Goal: Task Accomplishment & Management: Manage account settings

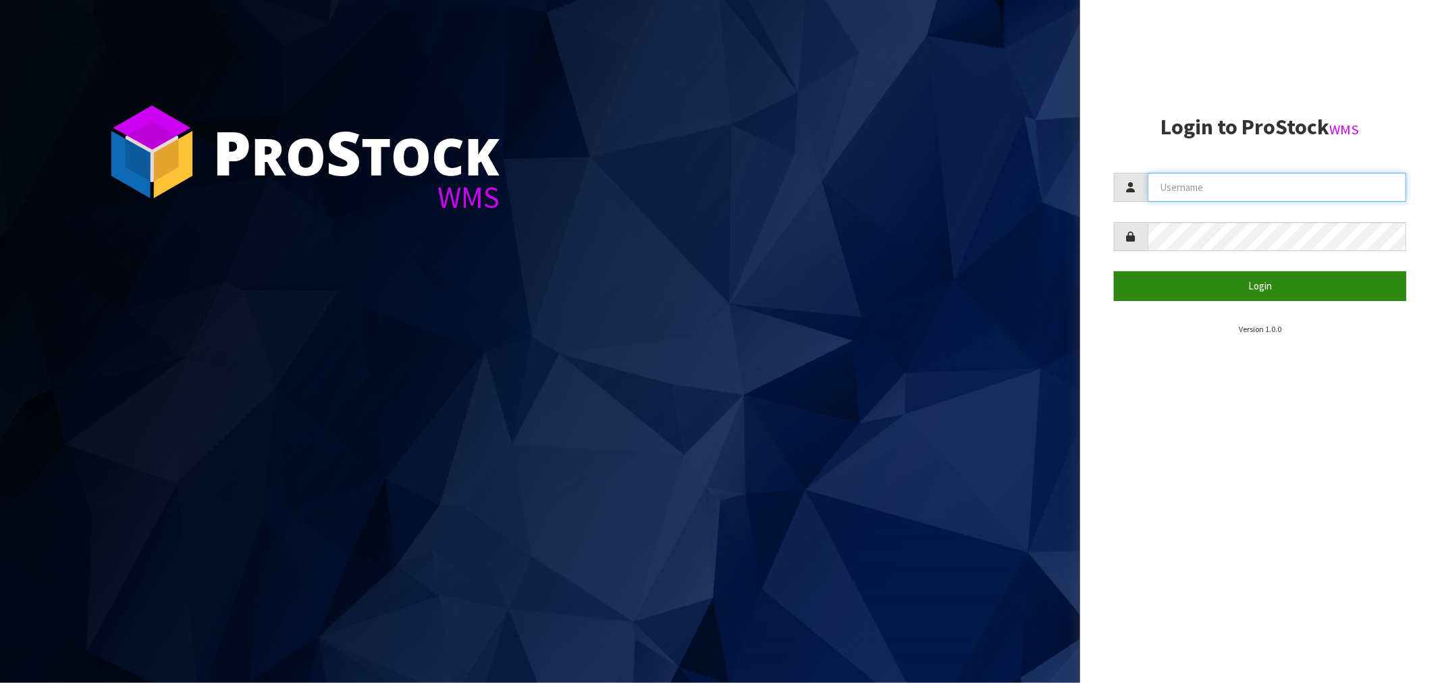
type input "kirstyg@cwl.co.nz"
click at [1276, 289] on button "Login" at bounding box center [1260, 285] width 292 height 29
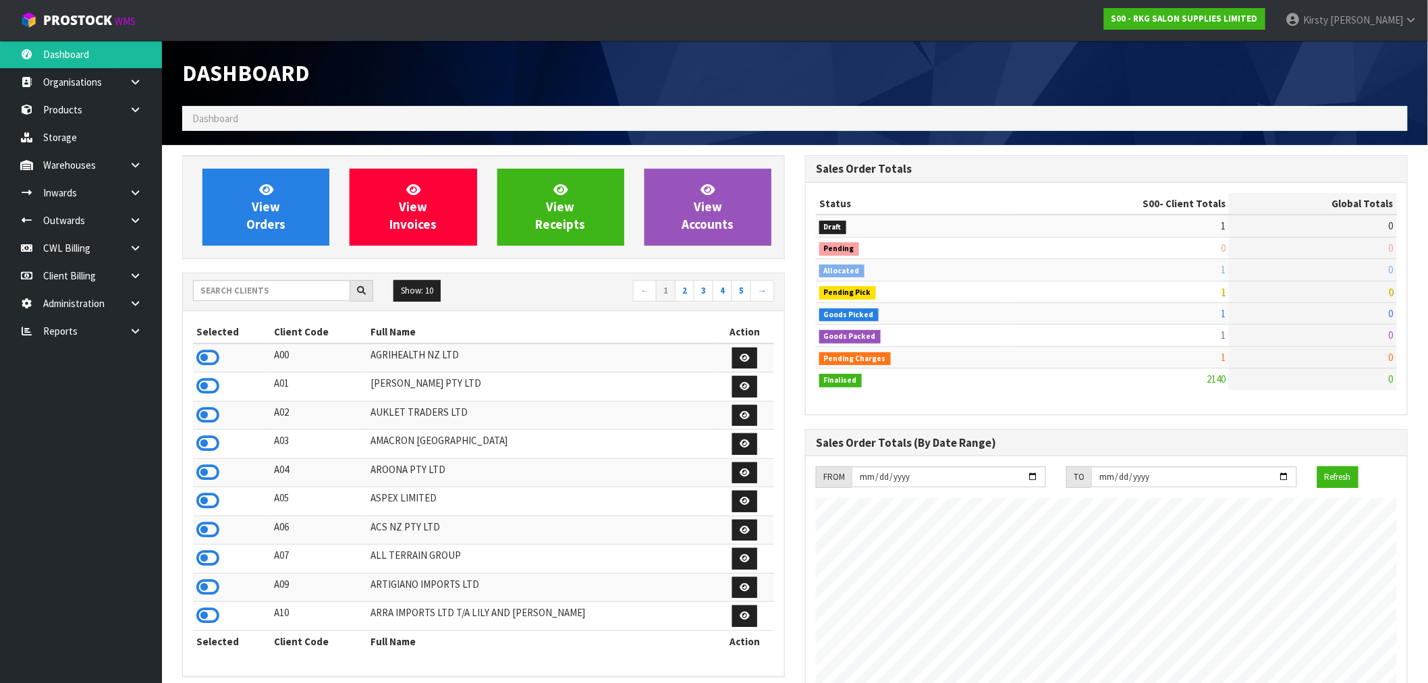
scroll to position [1023, 623]
click at [134, 213] on link at bounding box center [140, 221] width 43 height 28
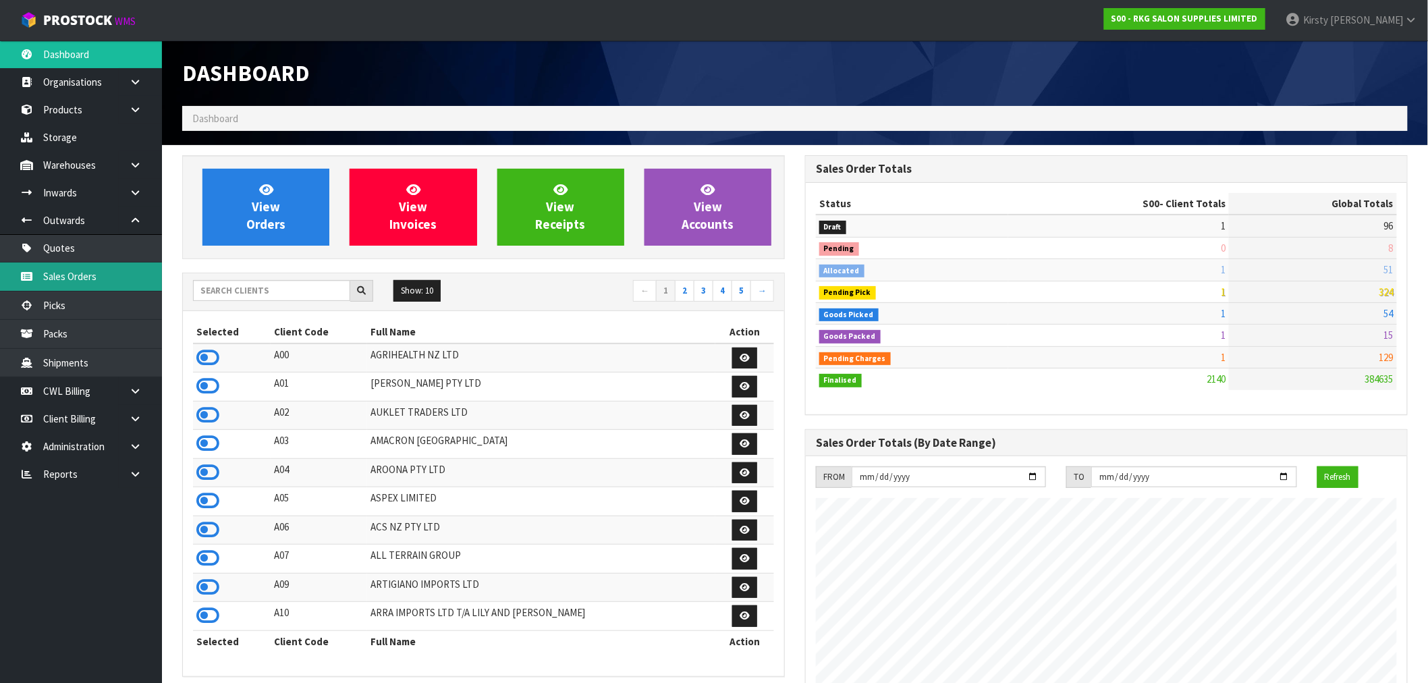
click at [78, 274] on link "Sales Orders" at bounding box center [81, 277] width 162 height 28
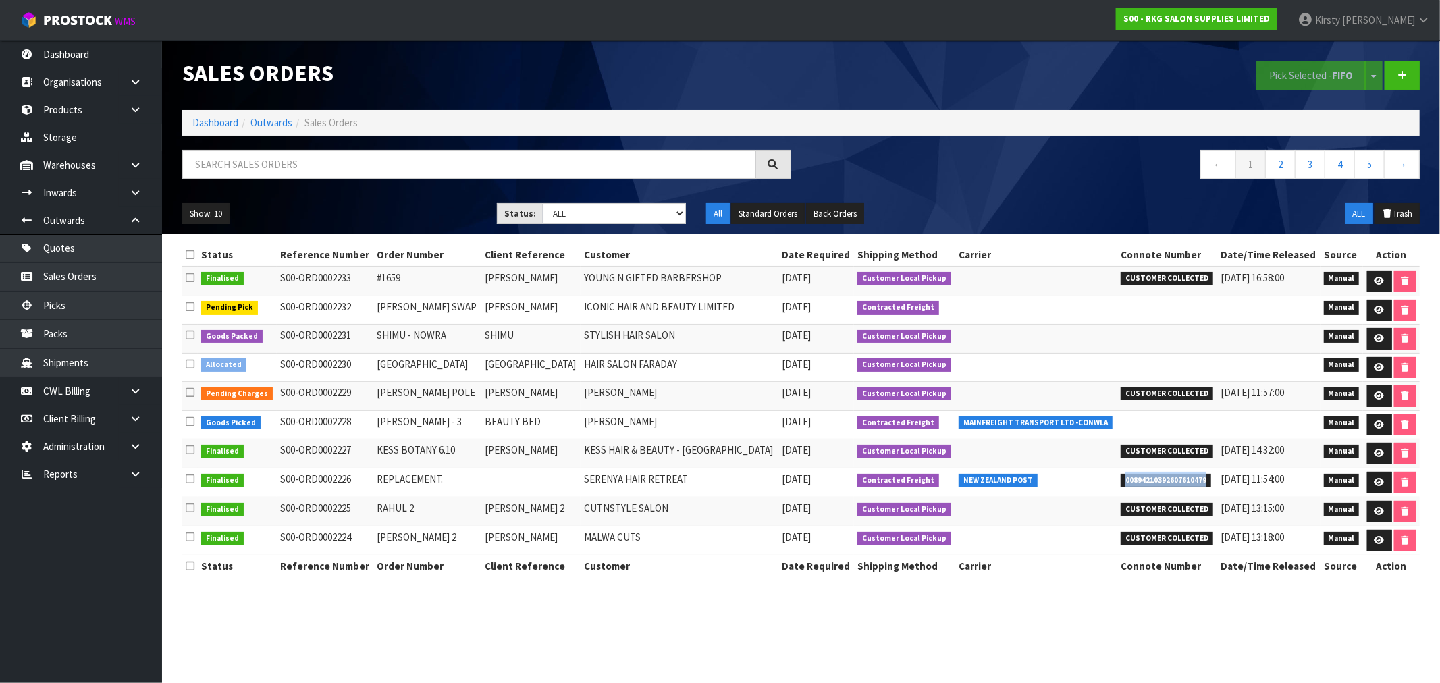
drag, startPoint x: 1201, startPoint y: 477, endPoint x: 1108, endPoint y: 480, distance: 93.2
click at [1108, 480] on tr "Finalised S00-ORD0002226 REPLACEMENT. SERENYA HAIR RETREAT 06/10/2025 Contracte…" at bounding box center [800, 482] width 1237 height 29
copy tr "00894210392607610479"
click at [119, 106] on link at bounding box center [140, 110] width 43 height 28
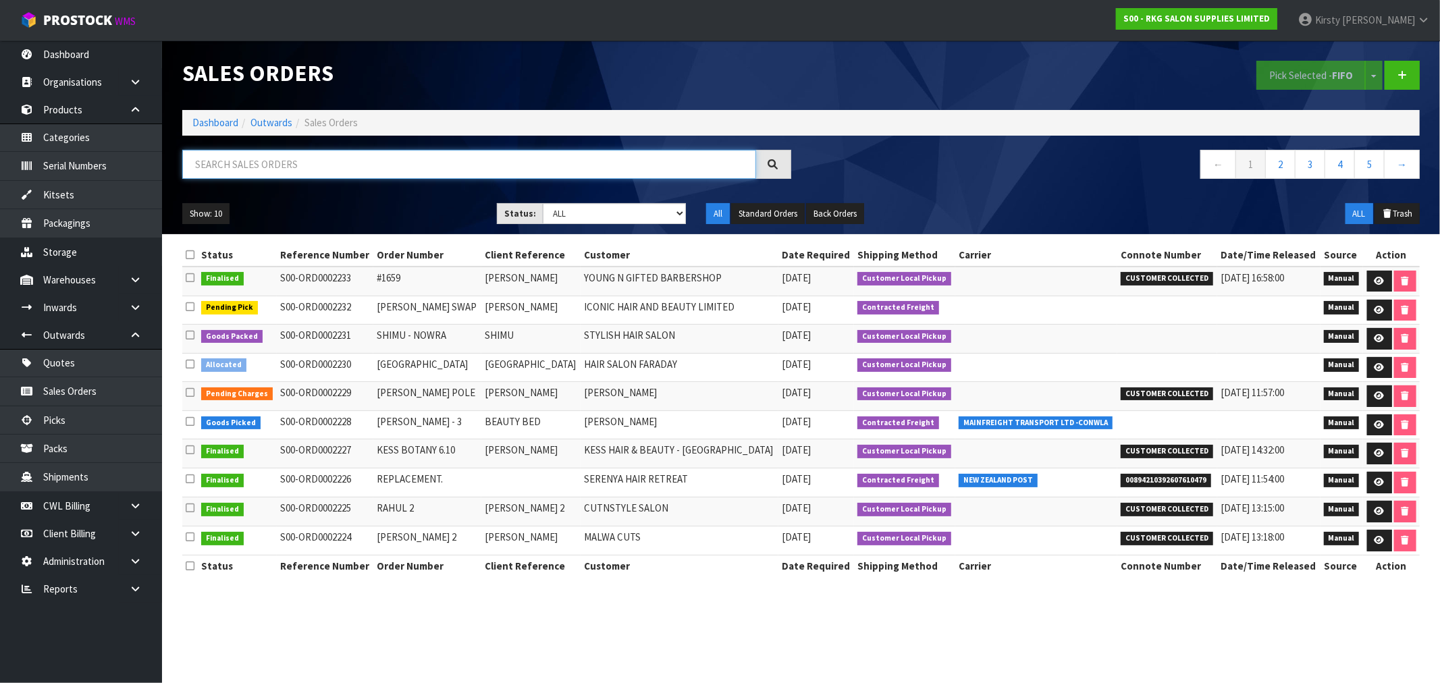
click at [202, 165] on input "text" at bounding box center [469, 164] width 574 height 29
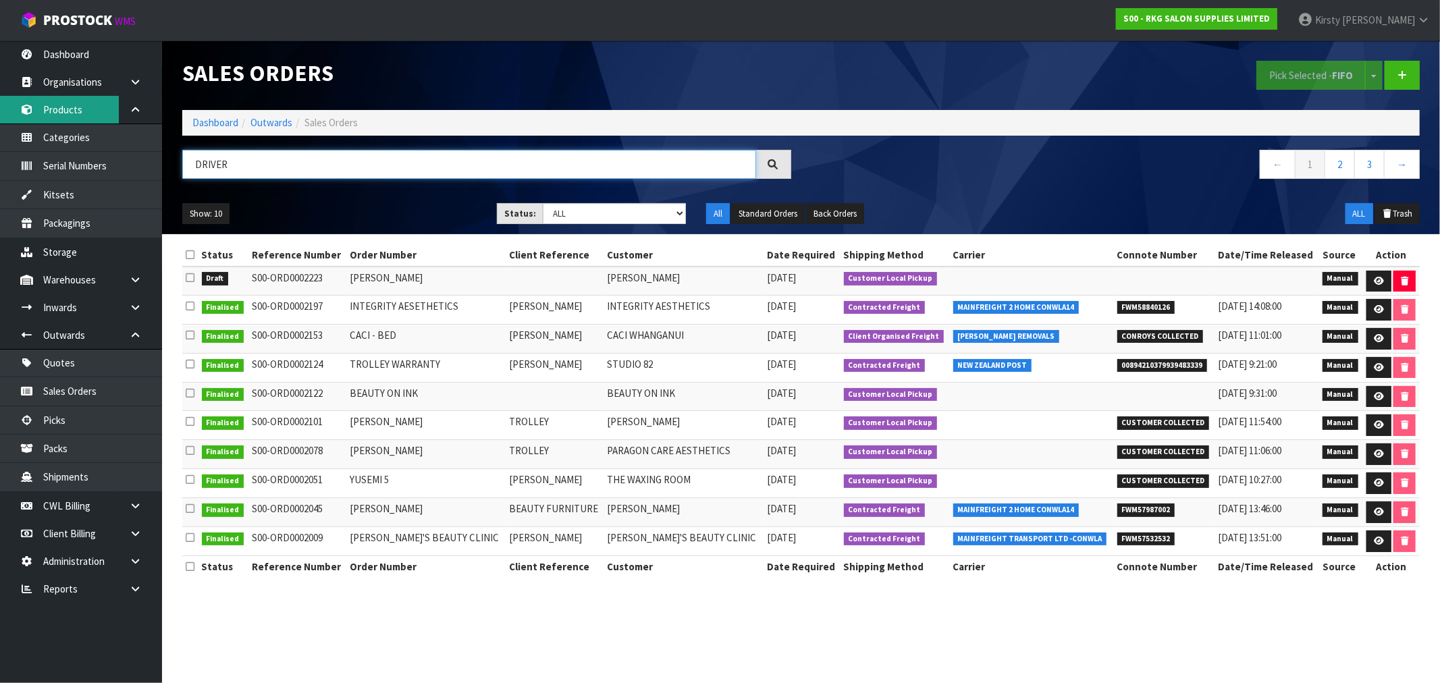
type input "DRIVER"
click at [80, 102] on link "Products" at bounding box center [81, 110] width 162 height 28
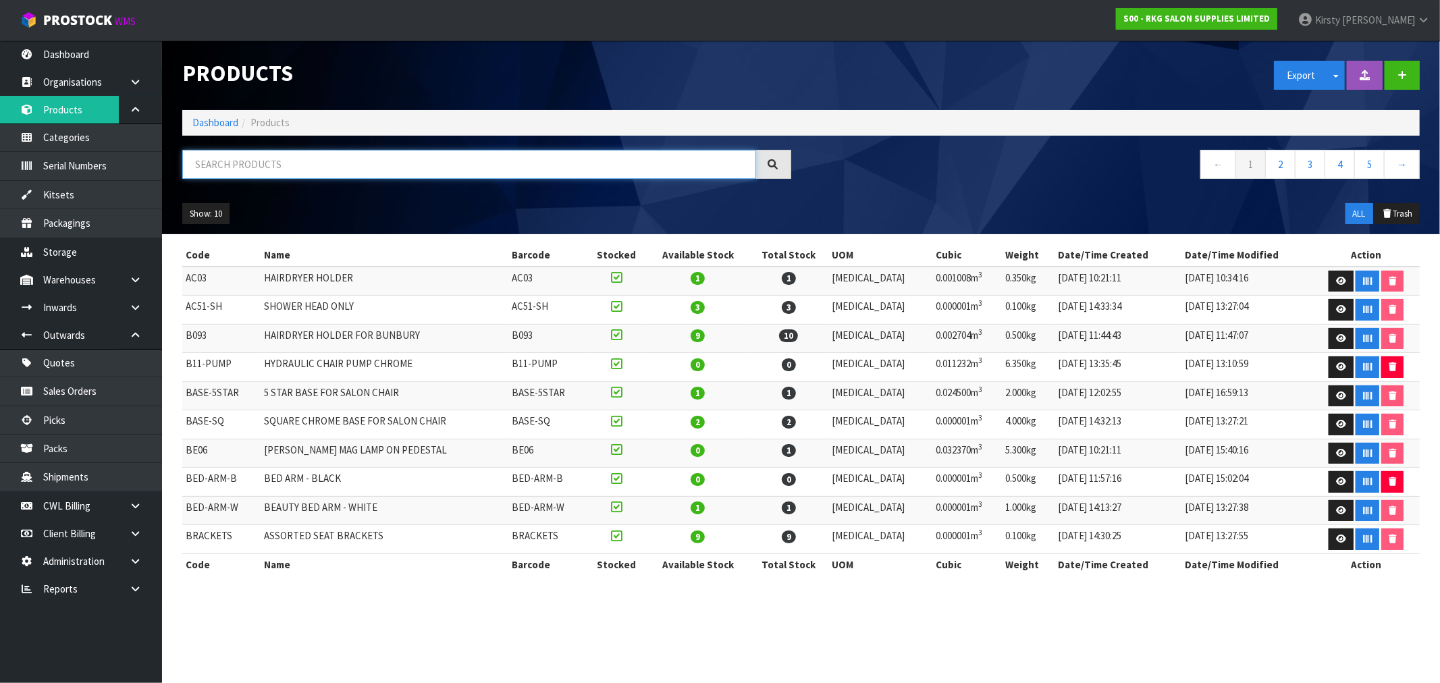
click at [218, 157] on input "text" at bounding box center [469, 164] width 574 height 29
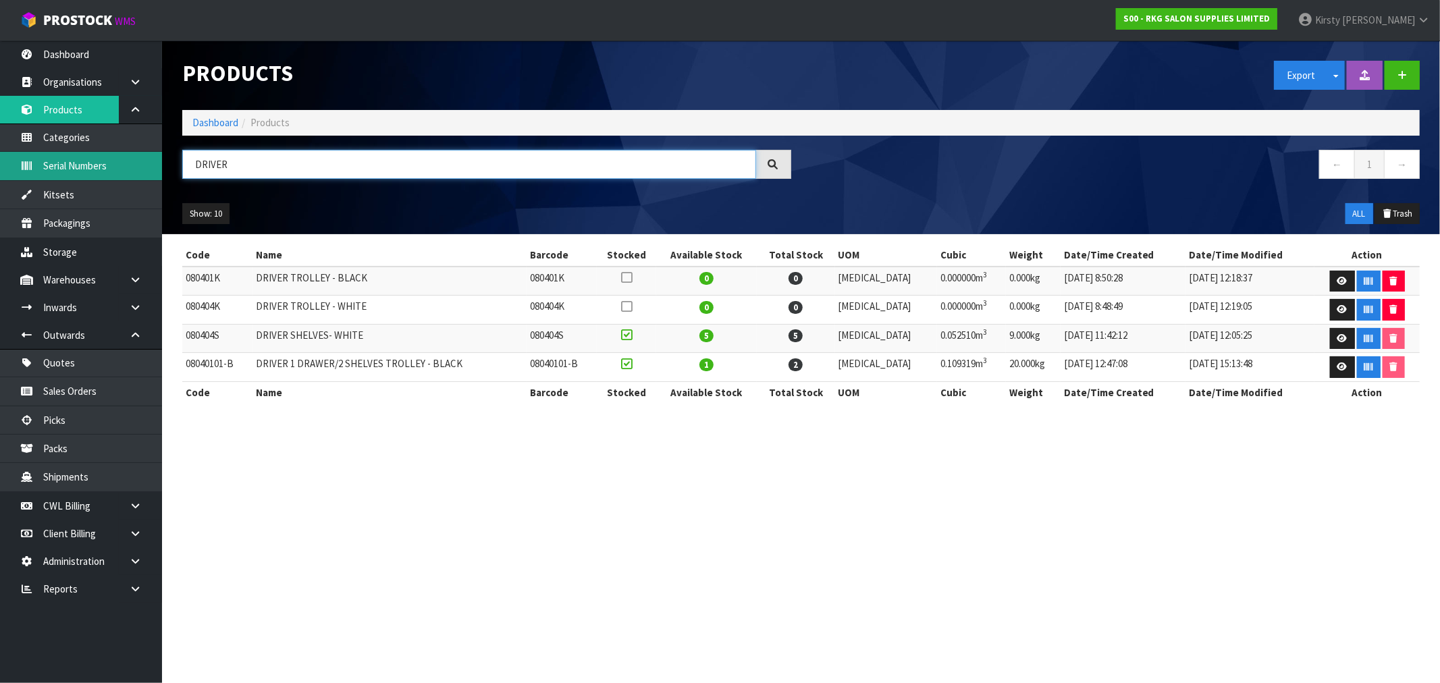
drag, startPoint x: 232, startPoint y: 167, endPoint x: 144, endPoint y: 178, distance: 87.7
click at [144, 178] on body "Toggle navigation ProStock WMS S00 - RKG SALON SUPPLIES LIMITED Kirsty Giles Lo…" at bounding box center [720, 341] width 1440 height 683
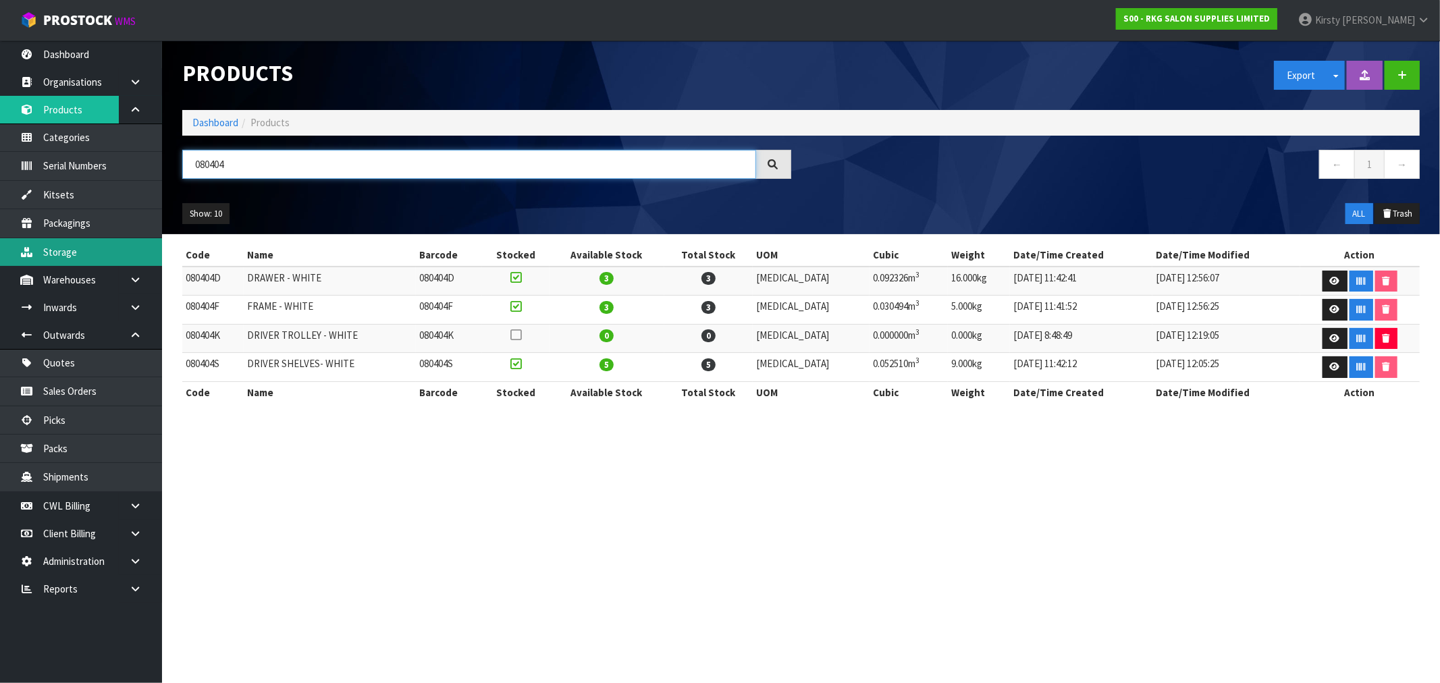
type input "080404"
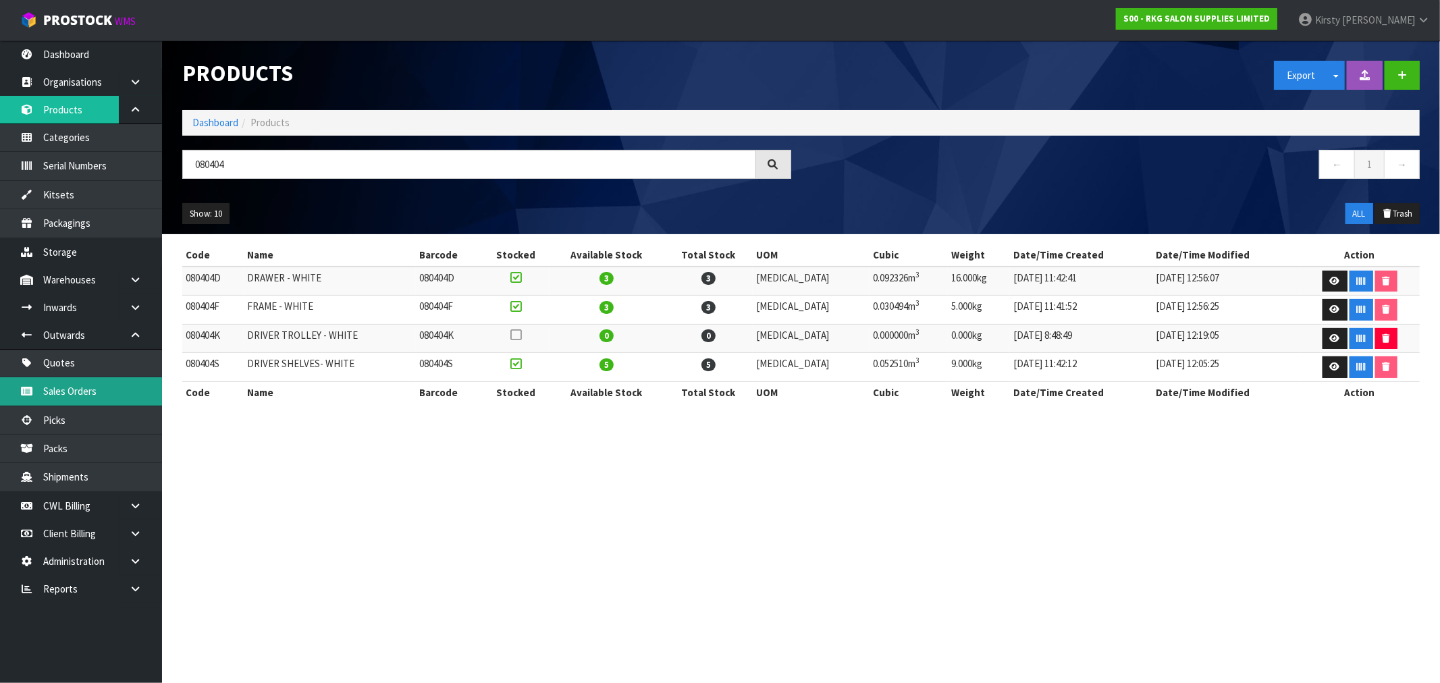
click at [108, 394] on link "Sales Orders" at bounding box center [81, 391] width 162 height 28
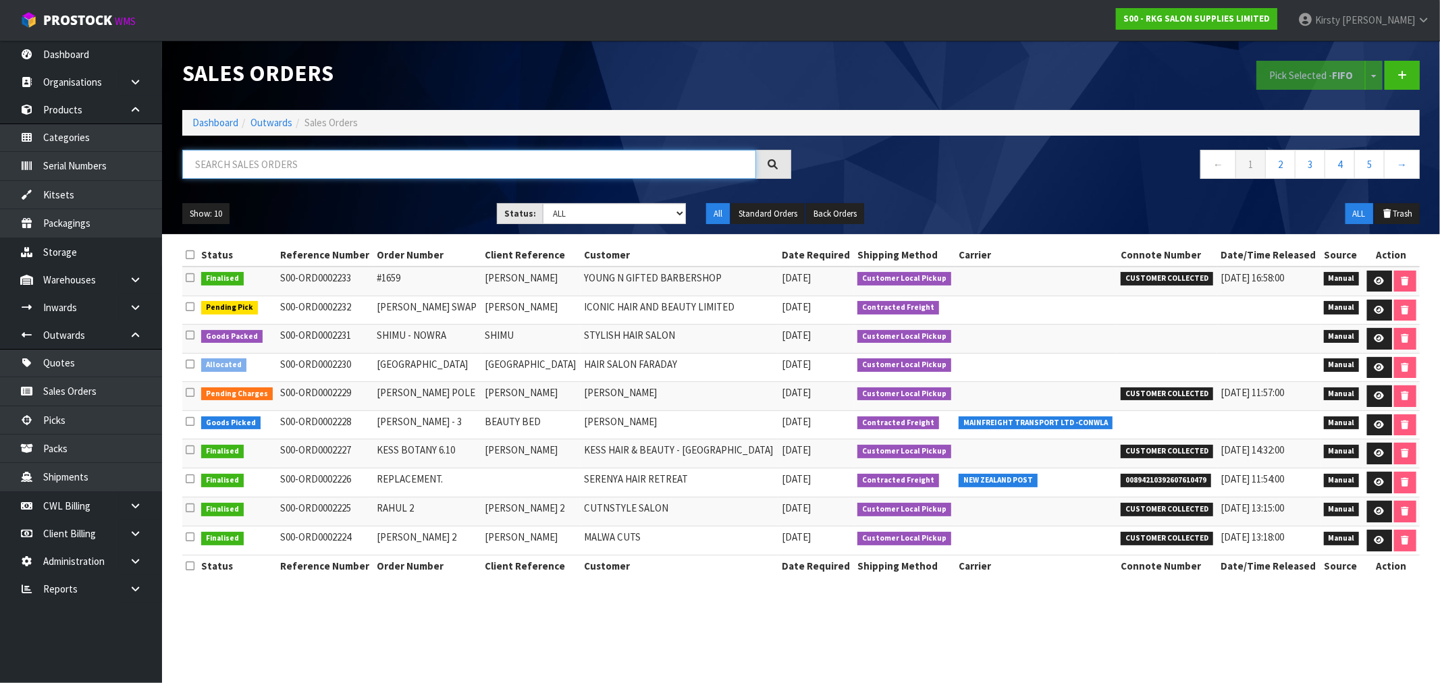
click at [271, 171] on input "text" at bounding box center [469, 164] width 574 height 29
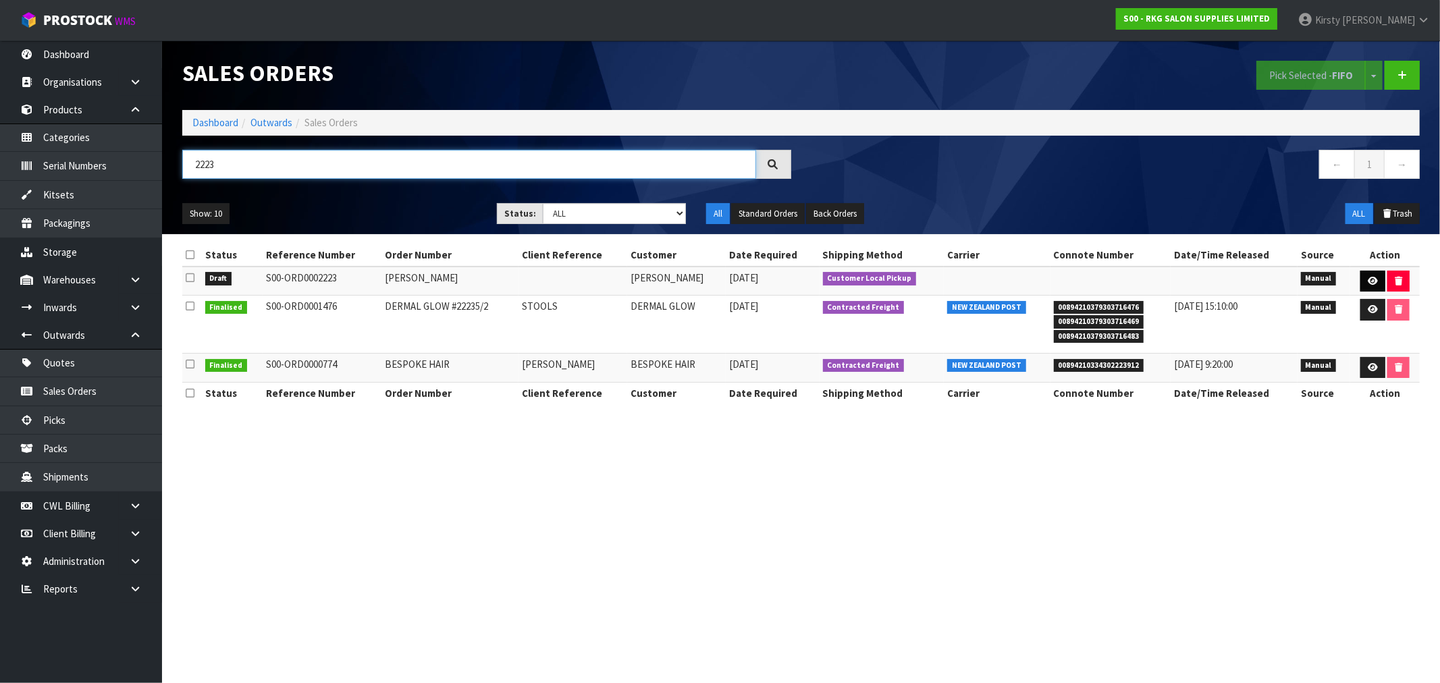
type input "2223"
click at [1372, 277] on icon at bounding box center [1372, 281] width 10 height 9
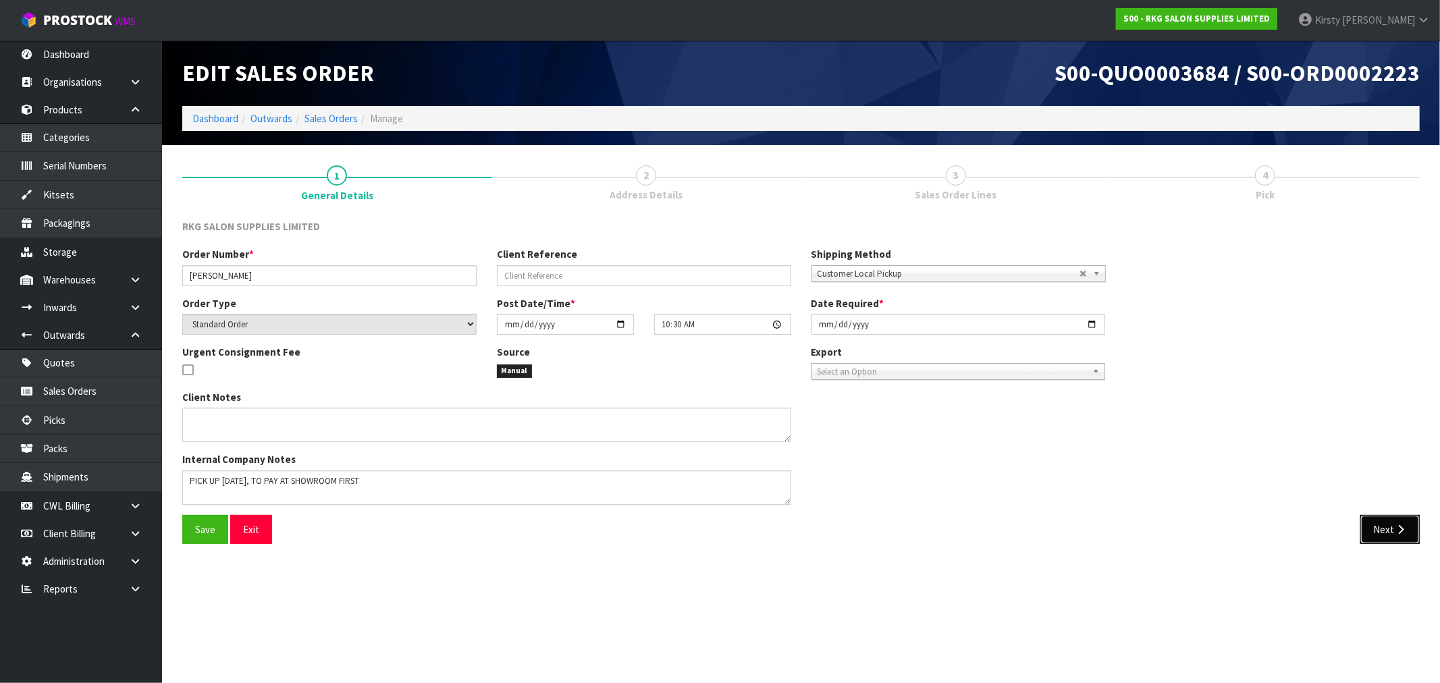
click at [1386, 529] on button "Next" at bounding box center [1389, 529] width 59 height 29
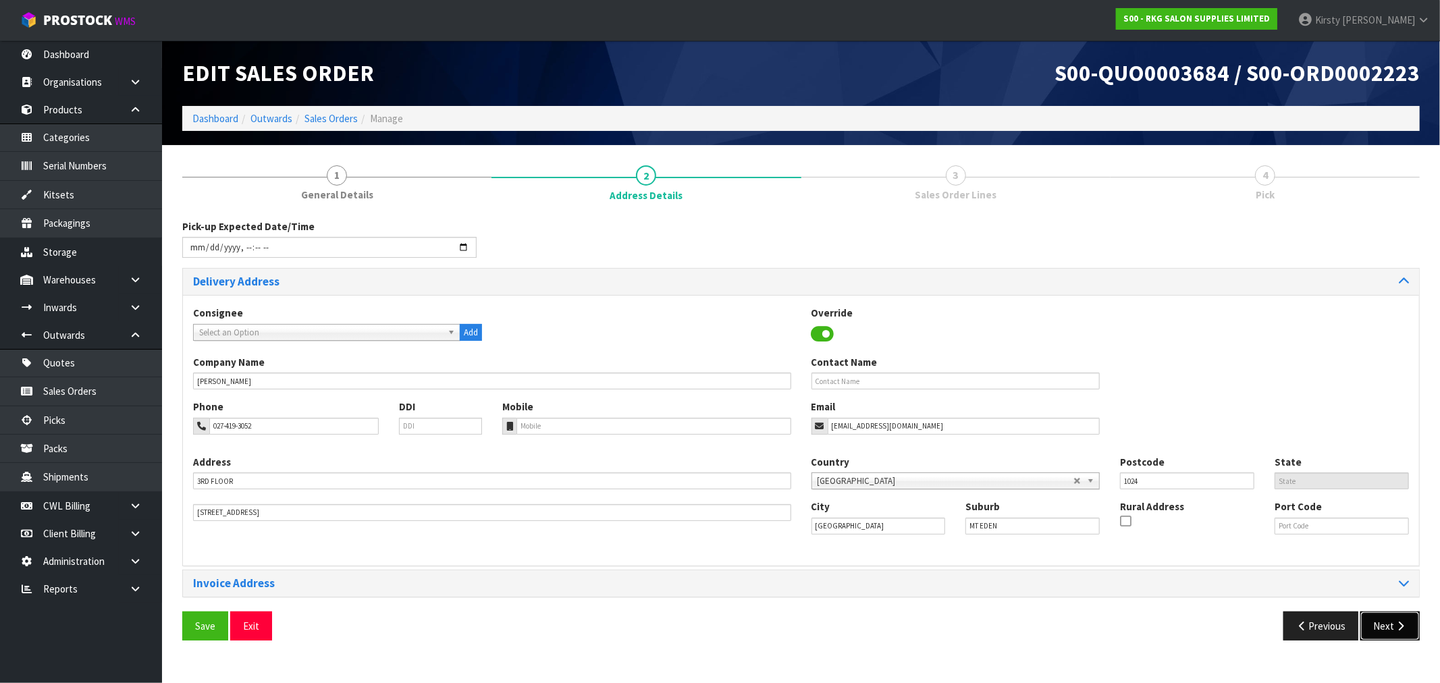
click at [1391, 624] on button "Next" at bounding box center [1389, 626] width 59 height 29
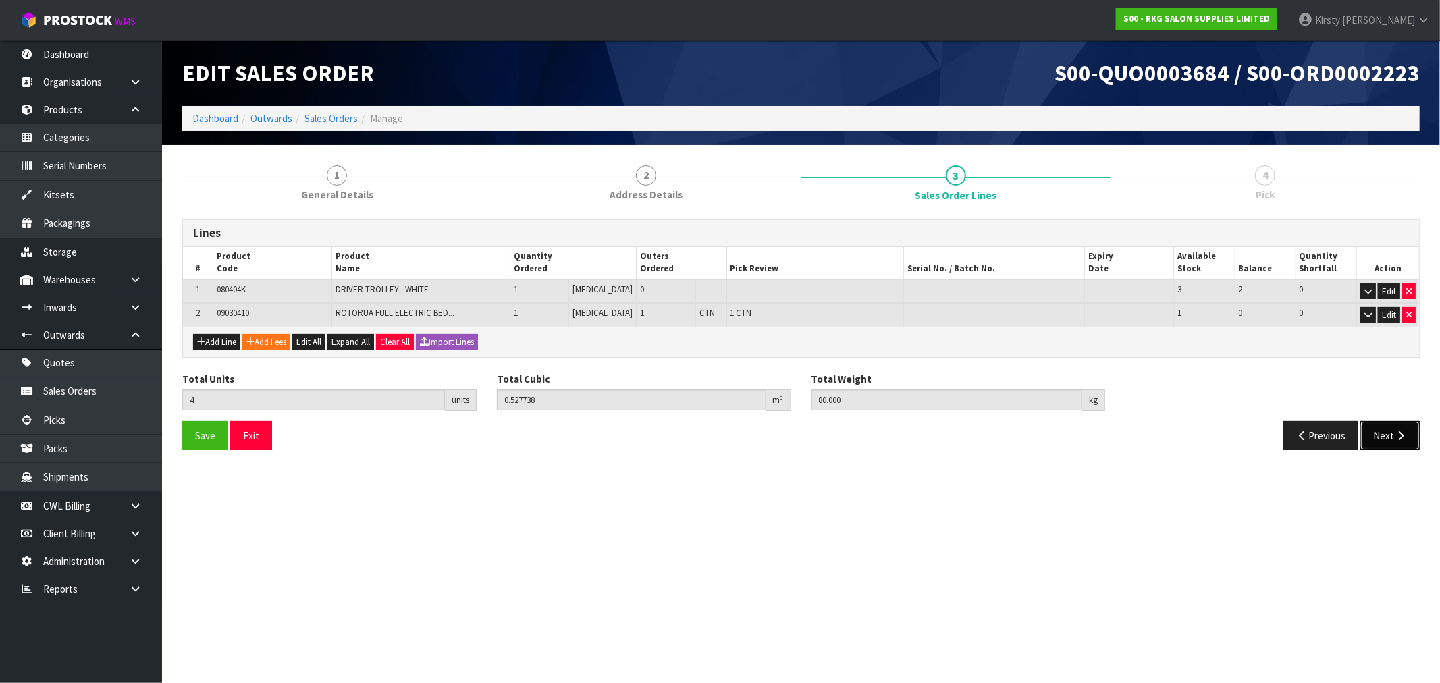
click at [1388, 433] on button "Next" at bounding box center [1389, 435] width 59 height 29
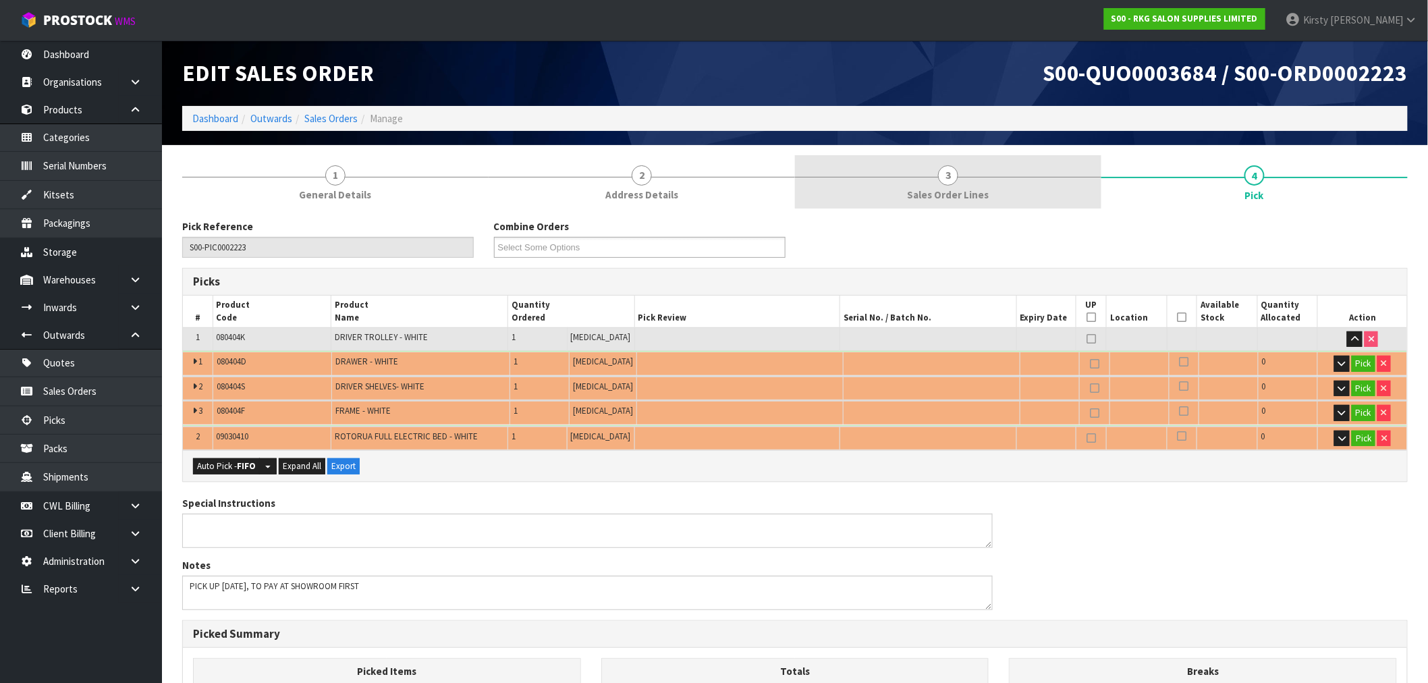
click at [942, 192] on span "Sales Order Lines" at bounding box center [949, 195] width 82 height 14
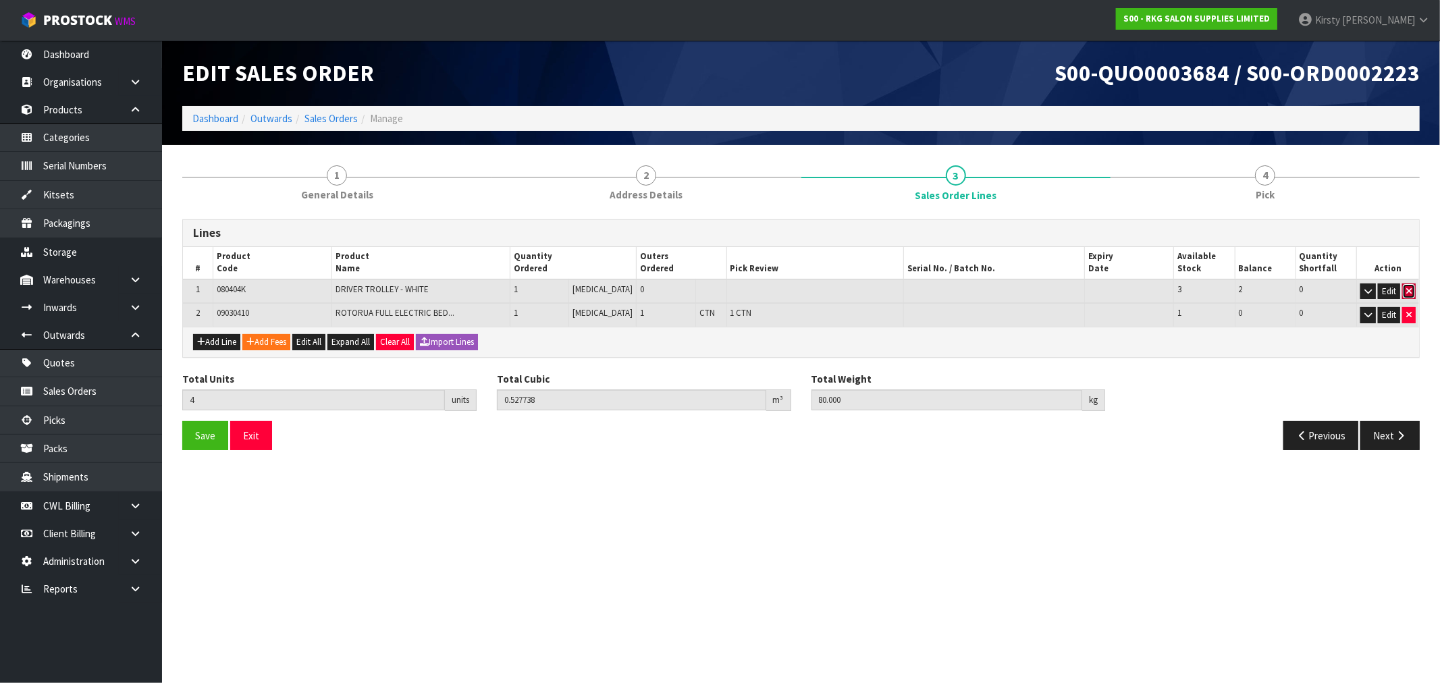
click at [1409, 287] on icon "button" at bounding box center [1408, 291] width 5 height 9
type input "1"
type input "0.352408"
type input "50"
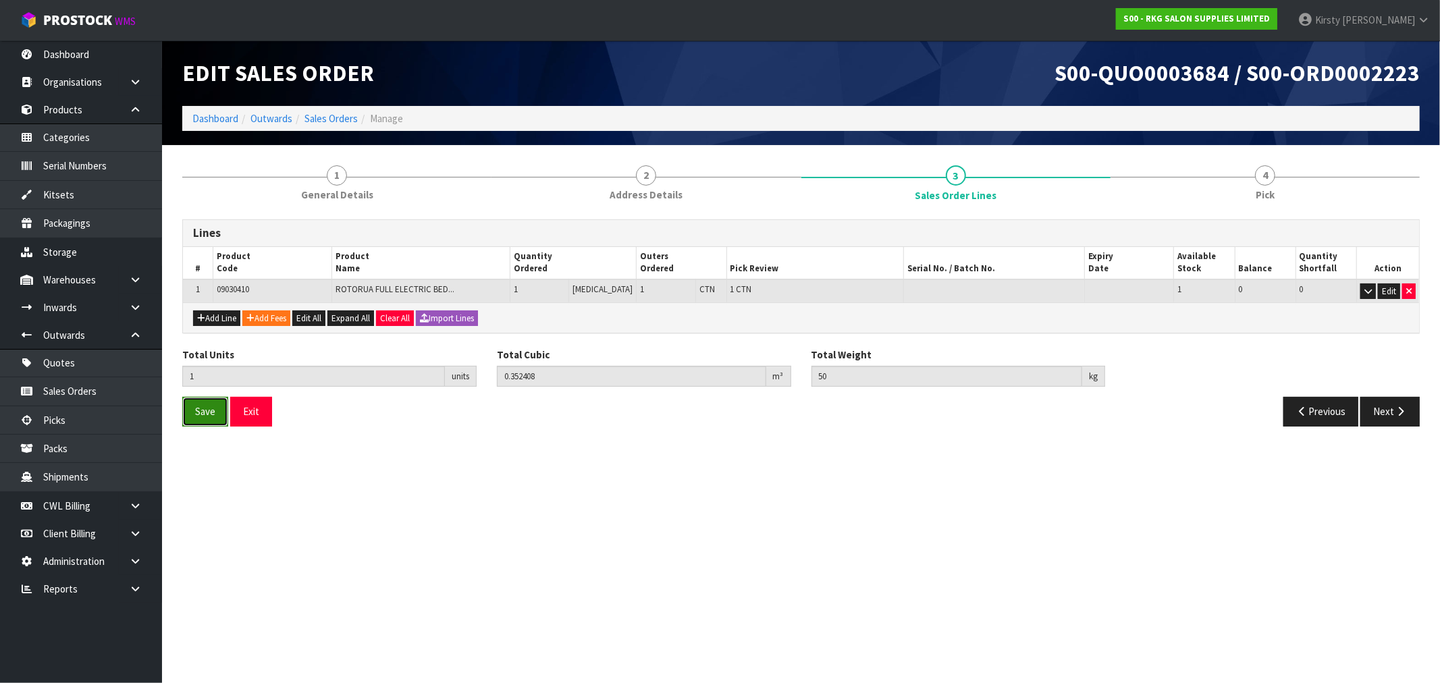
click at [202, 412] on span "Save" at bounding box center [205, 411] width 20 height 13
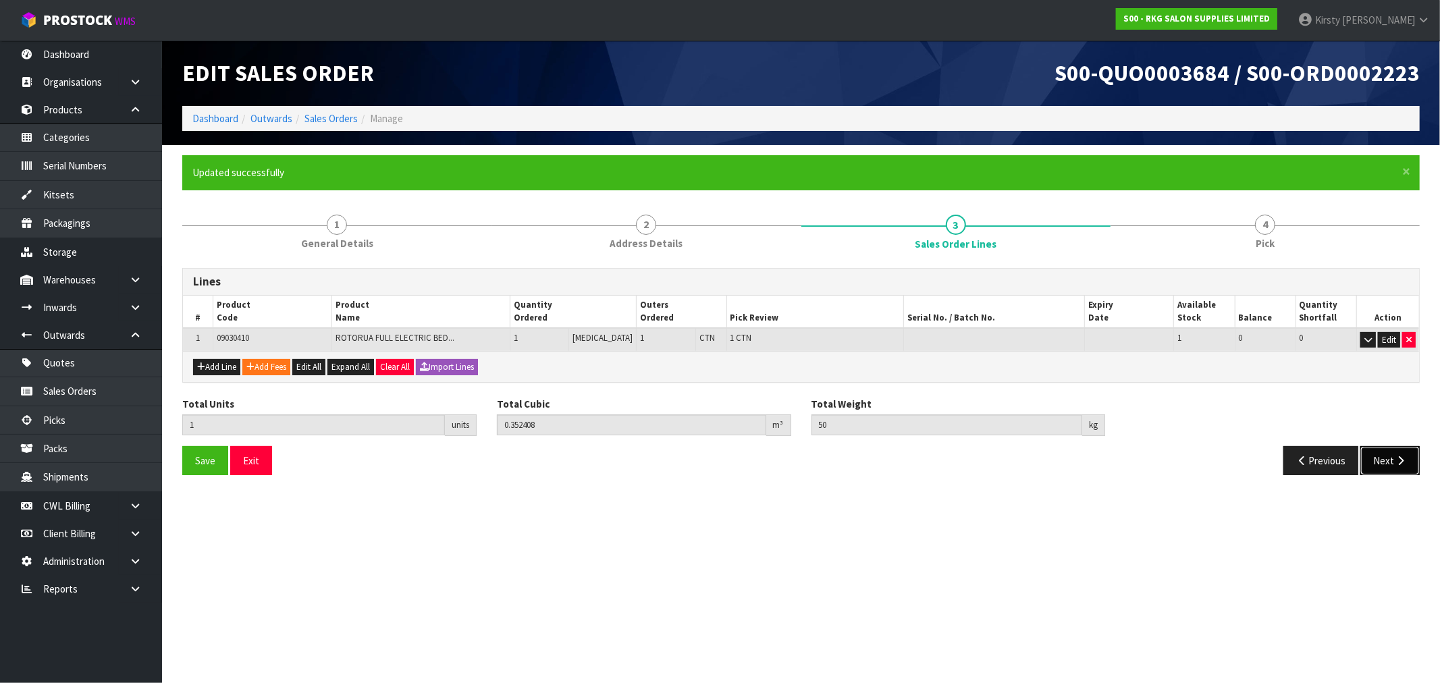
click at [1378, 454] on button "Next" at bounding box center [1389, 460] width 59 height 29
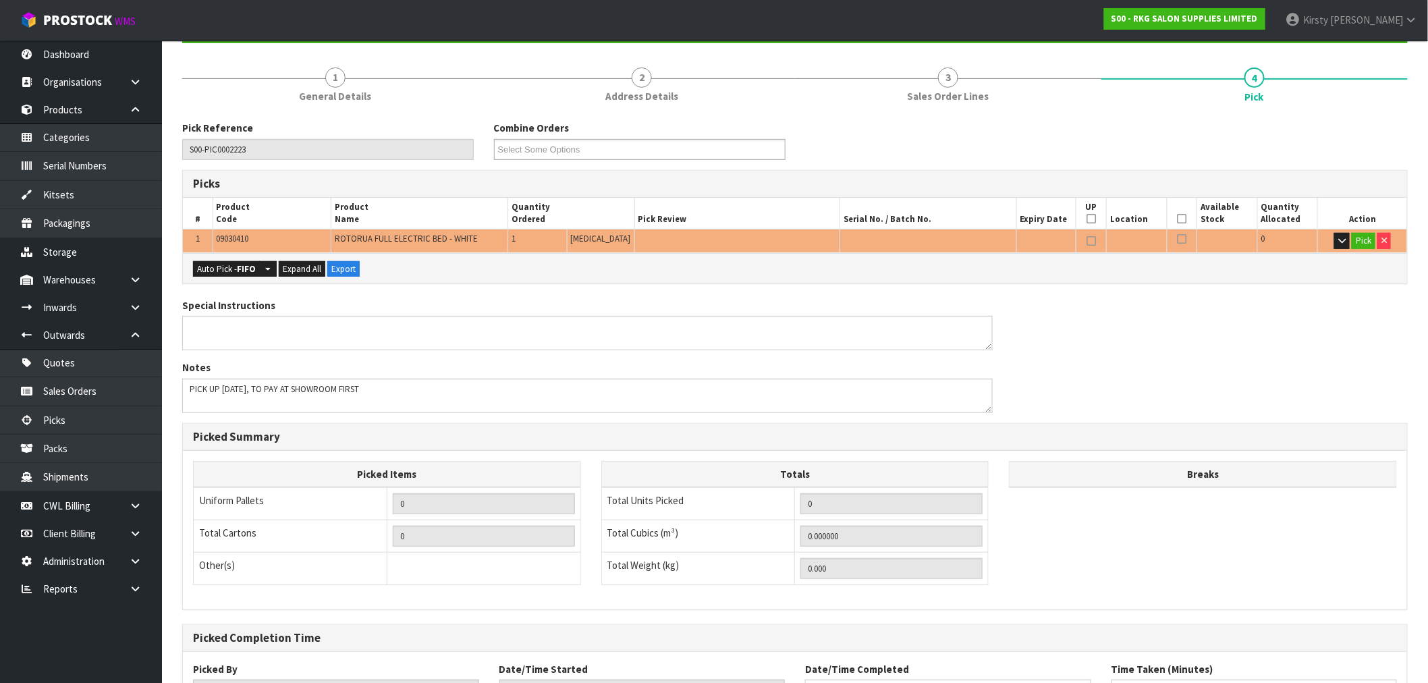
scroll to position [150, 0]
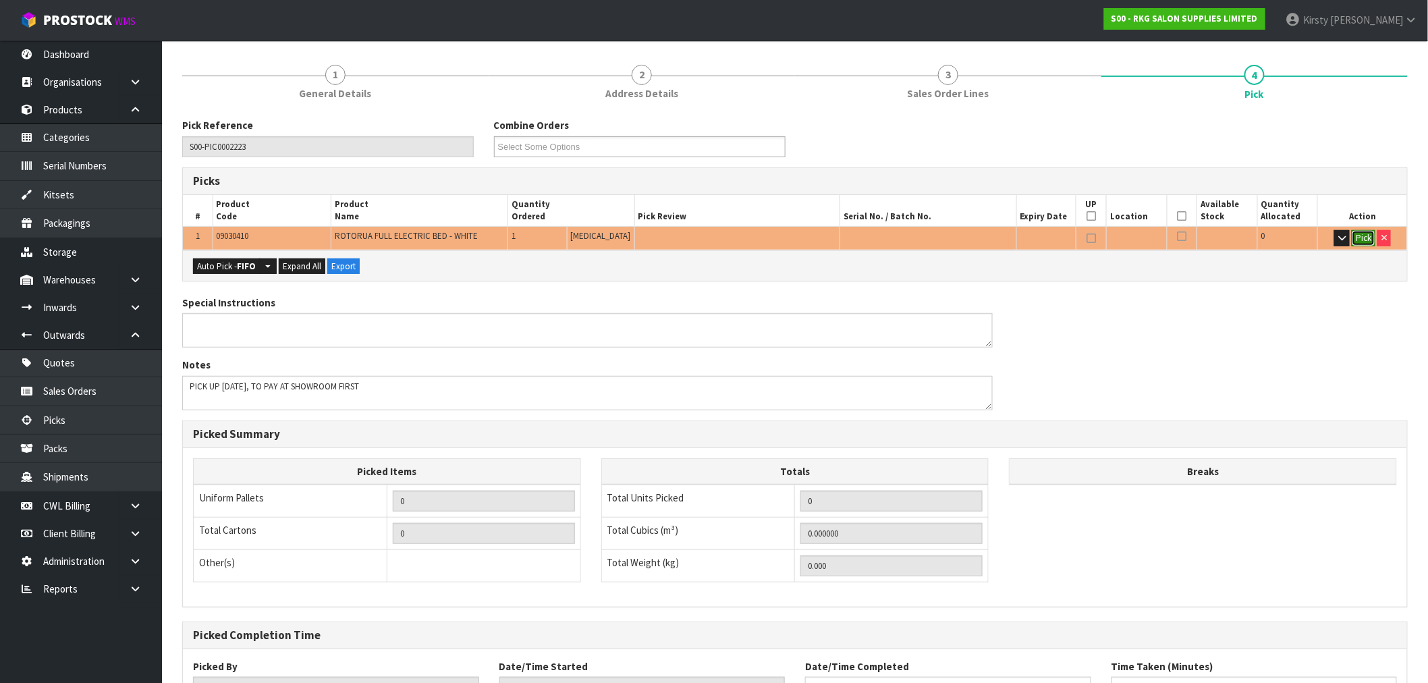
click at [1358, 238] on button "Pick" at bounding box center [1364, 238] width 24 height 16
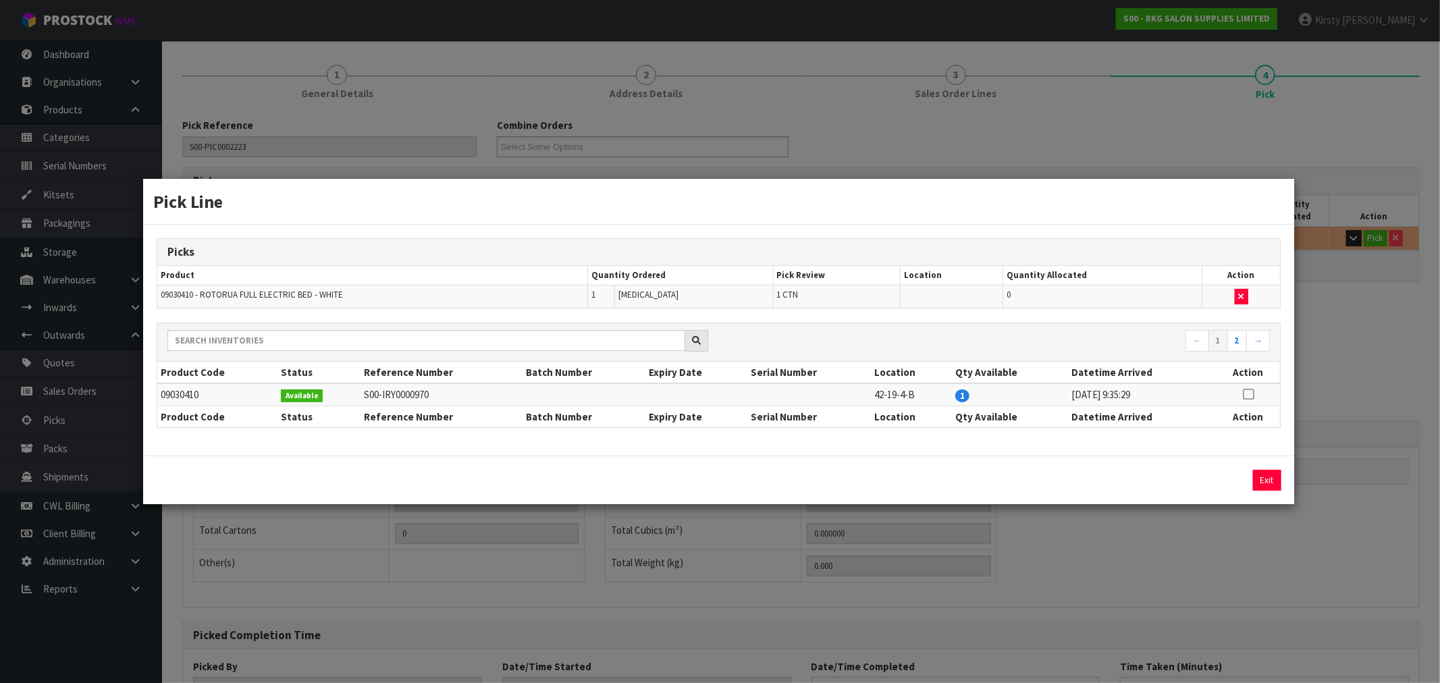
click at [1247, 394] on icon at bounding box center [1248, 394] width 11 height 1
click at [1209, 477] on button "Assign Pick" at bounding box center [1220, 480] width 55 height 21
type input "1"
type input "0.352408"
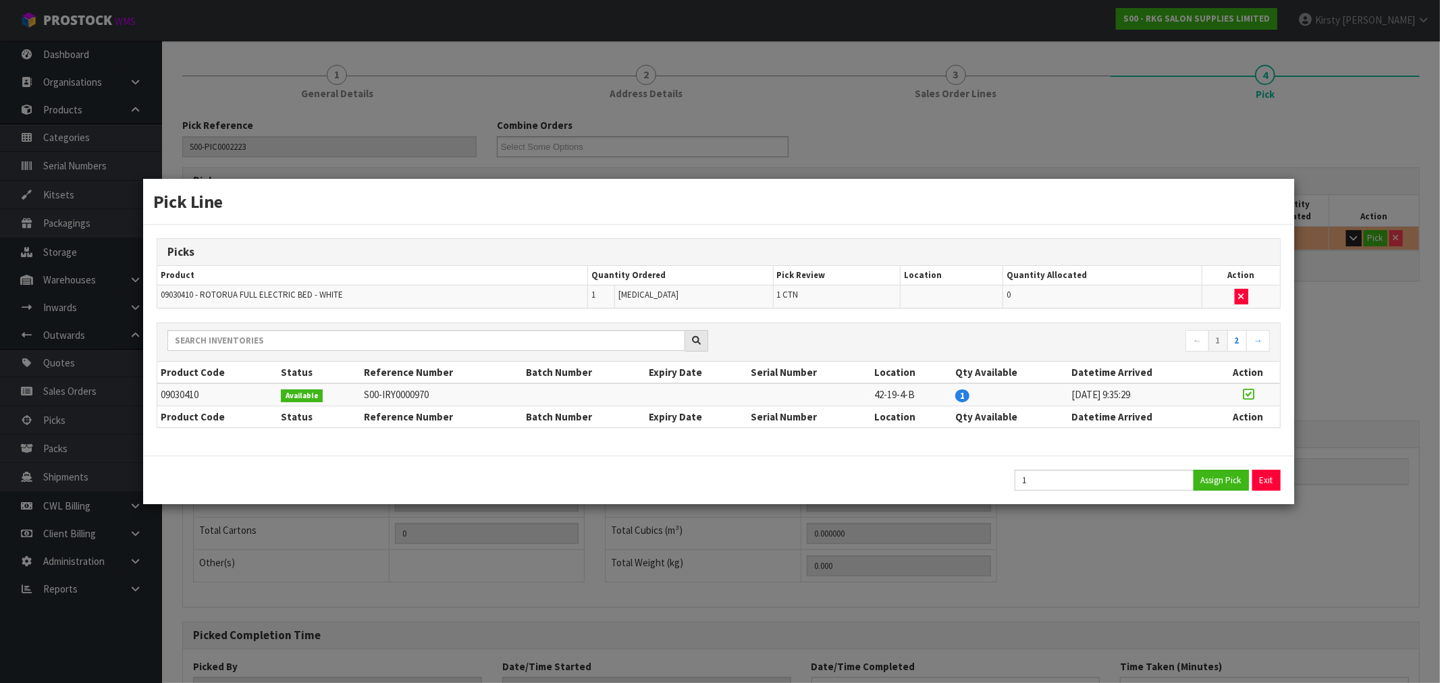
type input "50"
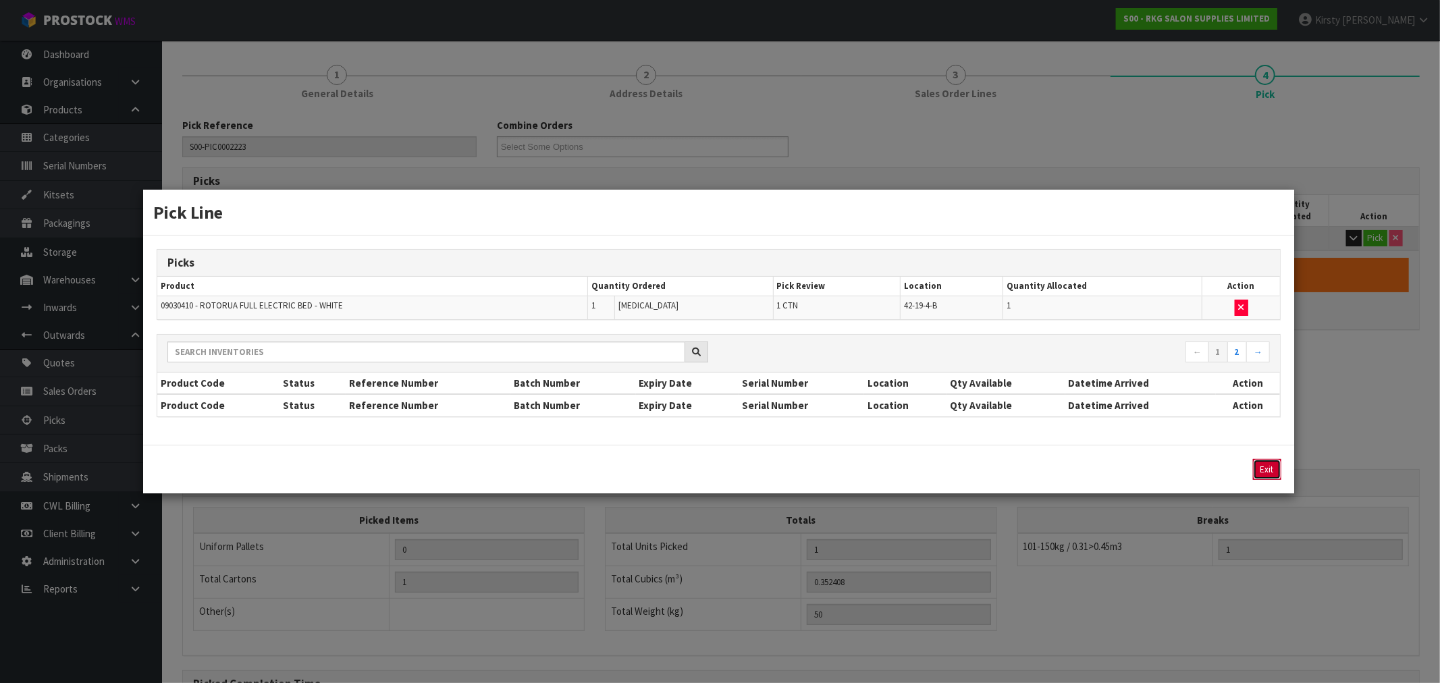
click at [1271, 466] on button "Exit" at bounding box center [1267, 469] width 28 height 21
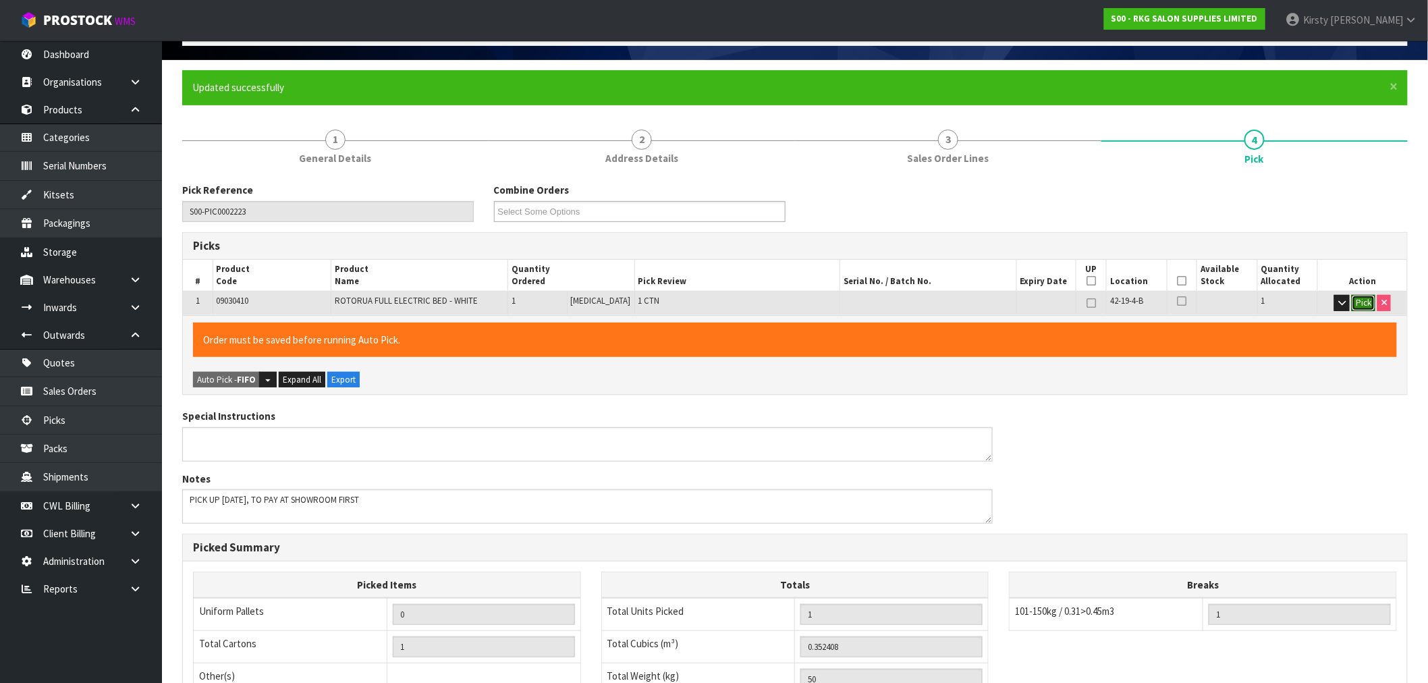
scroll to position [0, 0]
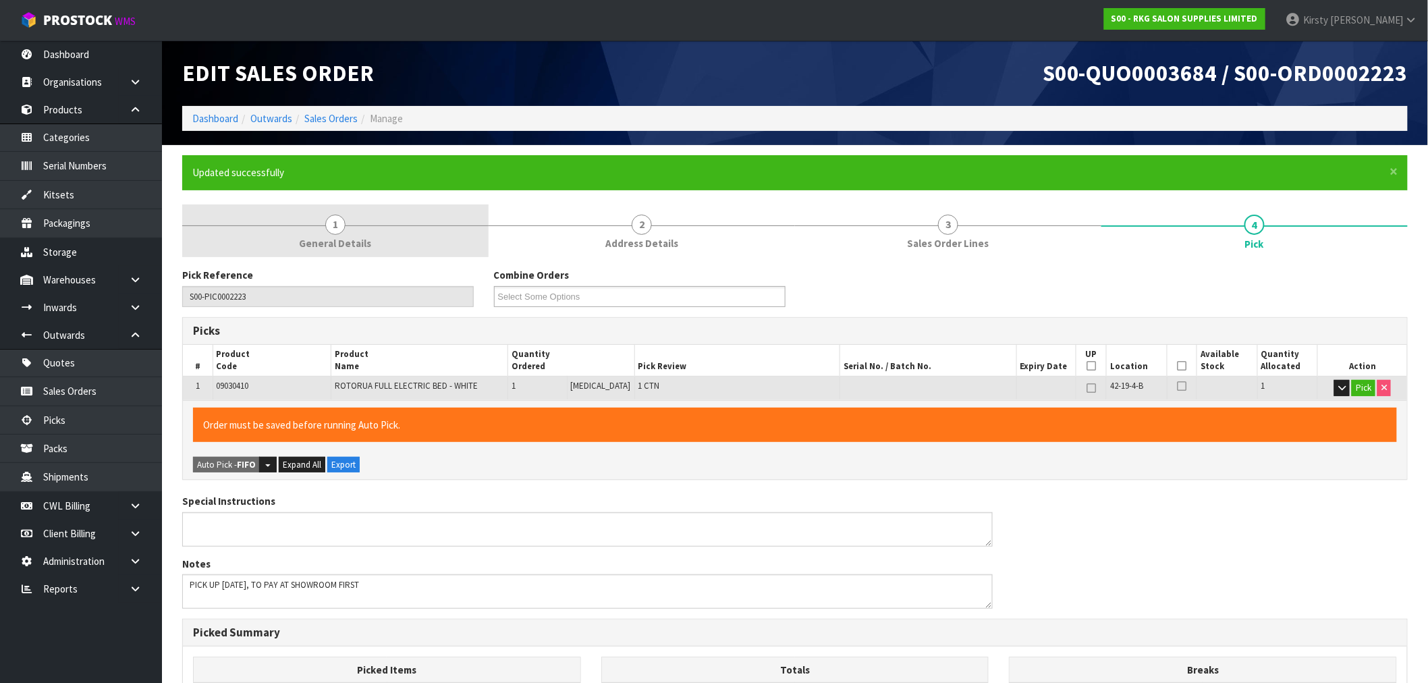
click at [335, 219] on span "1" at bounding box center [335, 225] width 20 height 20
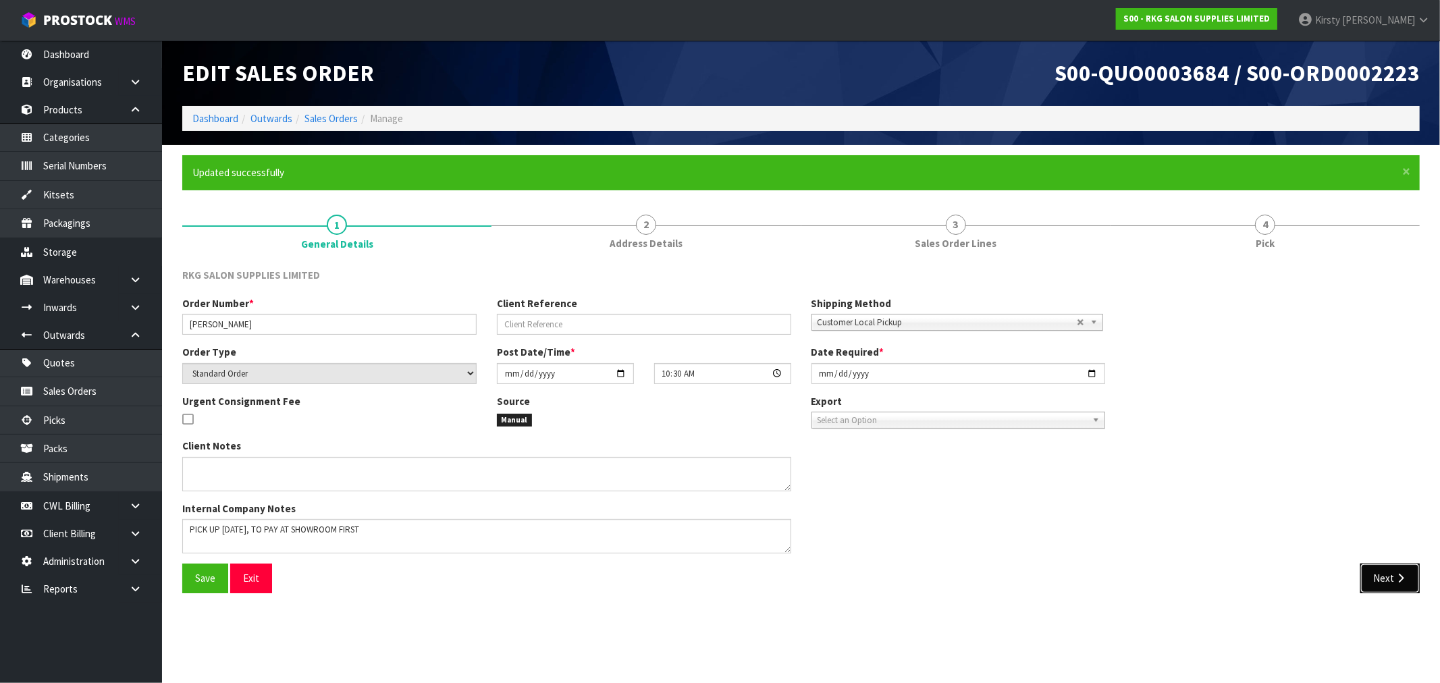
click at [1394, 569] on button "Next" at bounding box center [1389, 578] width 59 height 29
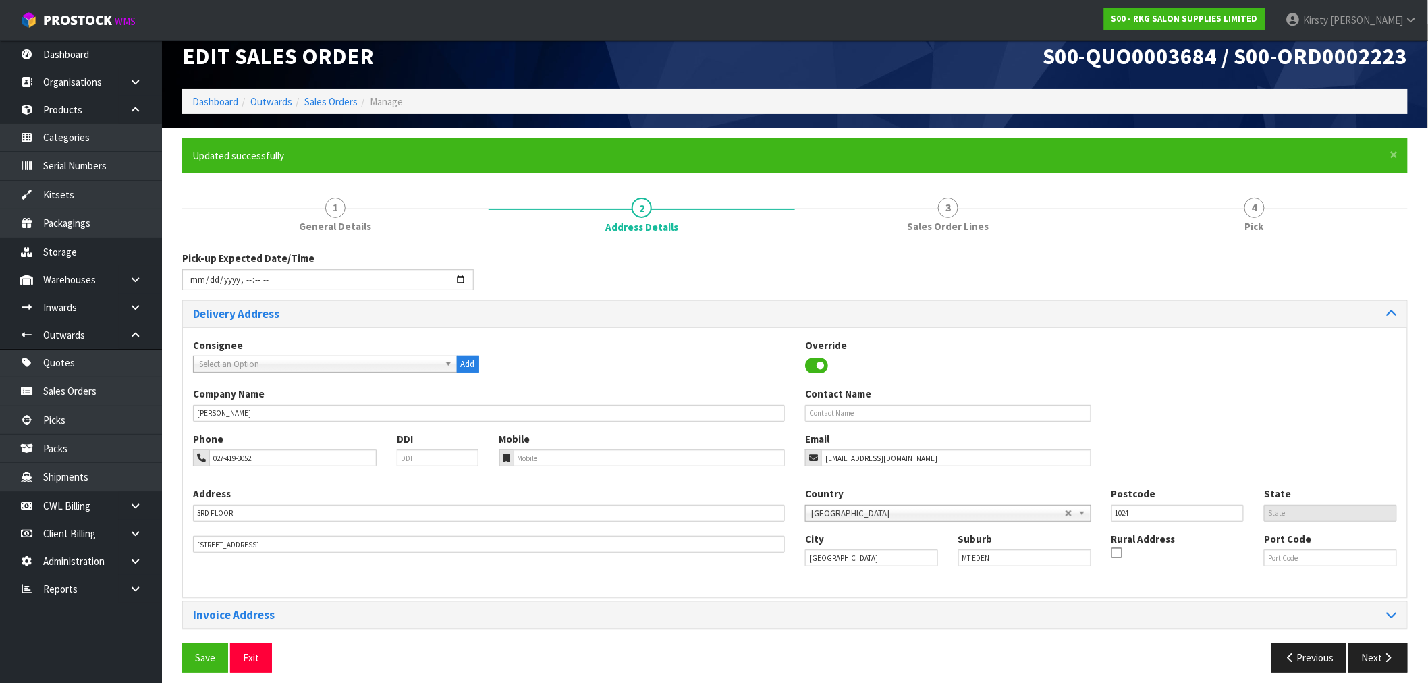
scroll to position [27, 0]
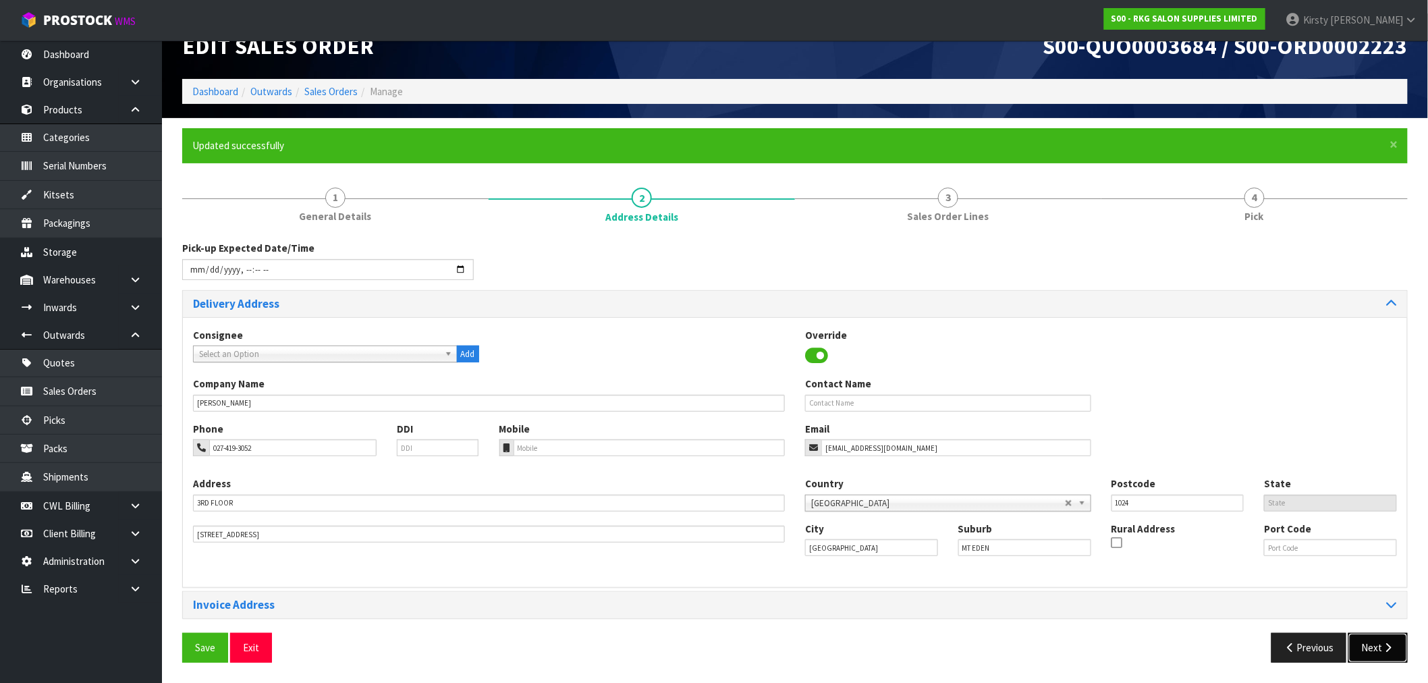
click at [1396, 650] on button "Next" at bounding box center [1378, 647] width 59 height 29
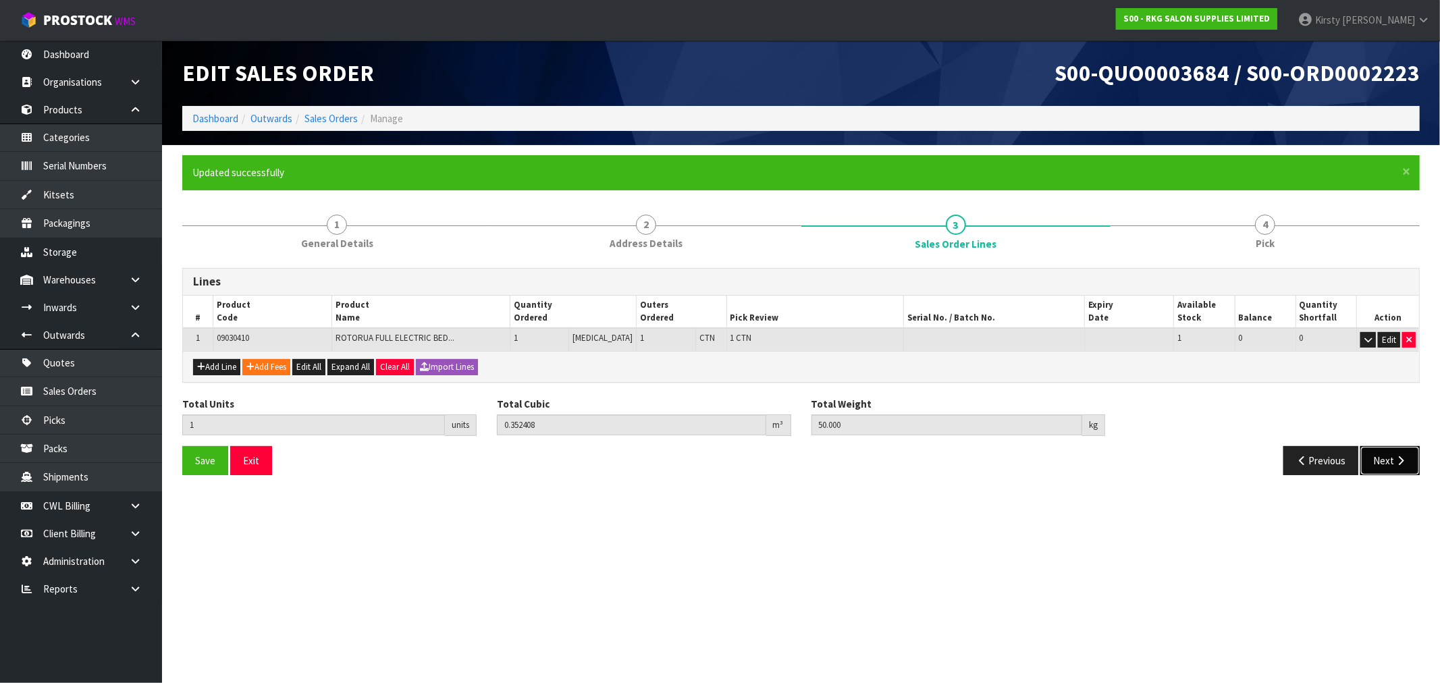
click at [1389, 463] on button "Next" at bounding box center [1389, 460] width 59 height 29
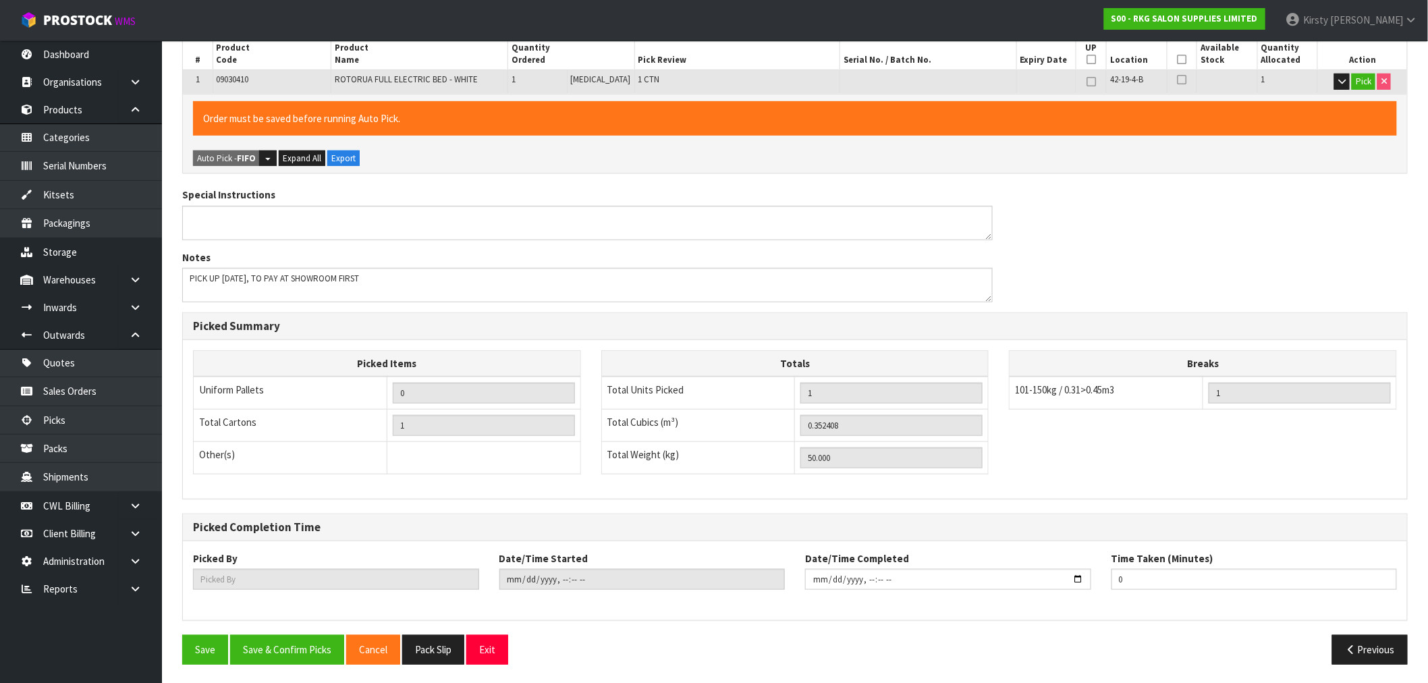
scroll to position [308, 0]
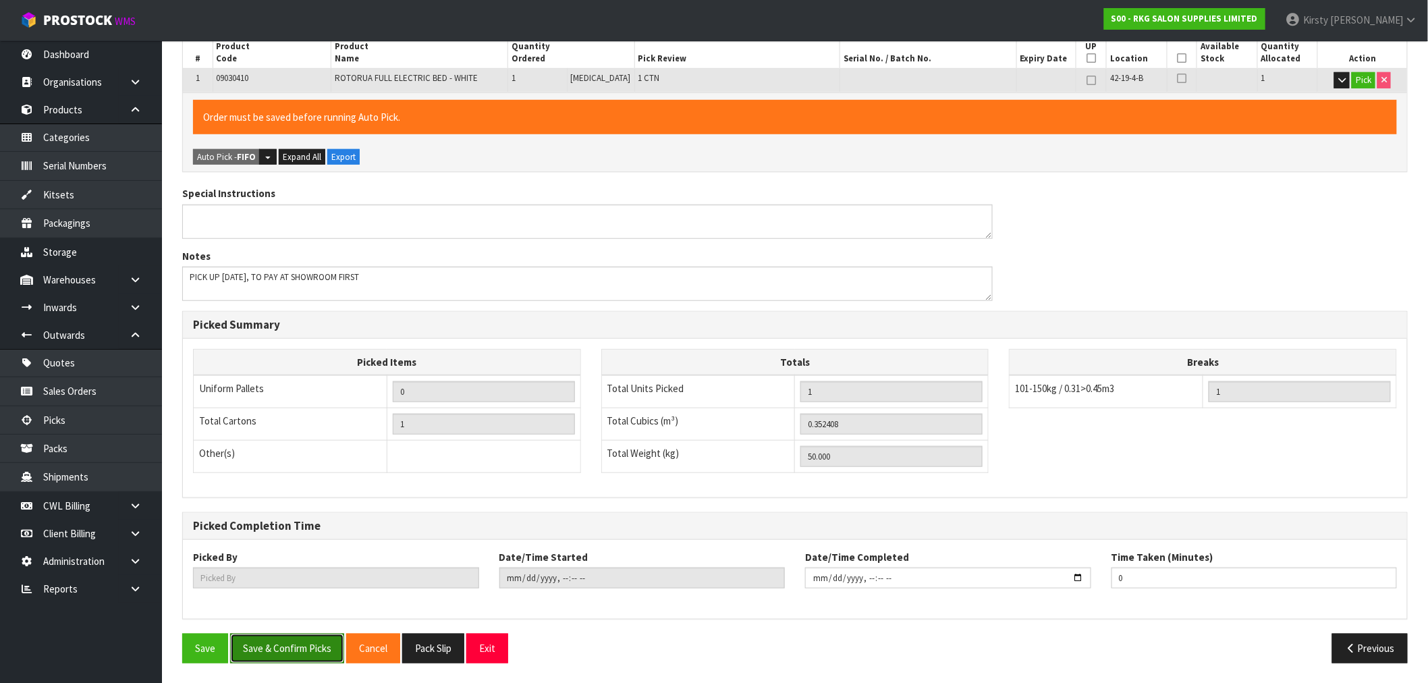
click at [312, 644] on button "Save & Confirm Picks" at bounding box center [287, 648] width 114 height 29
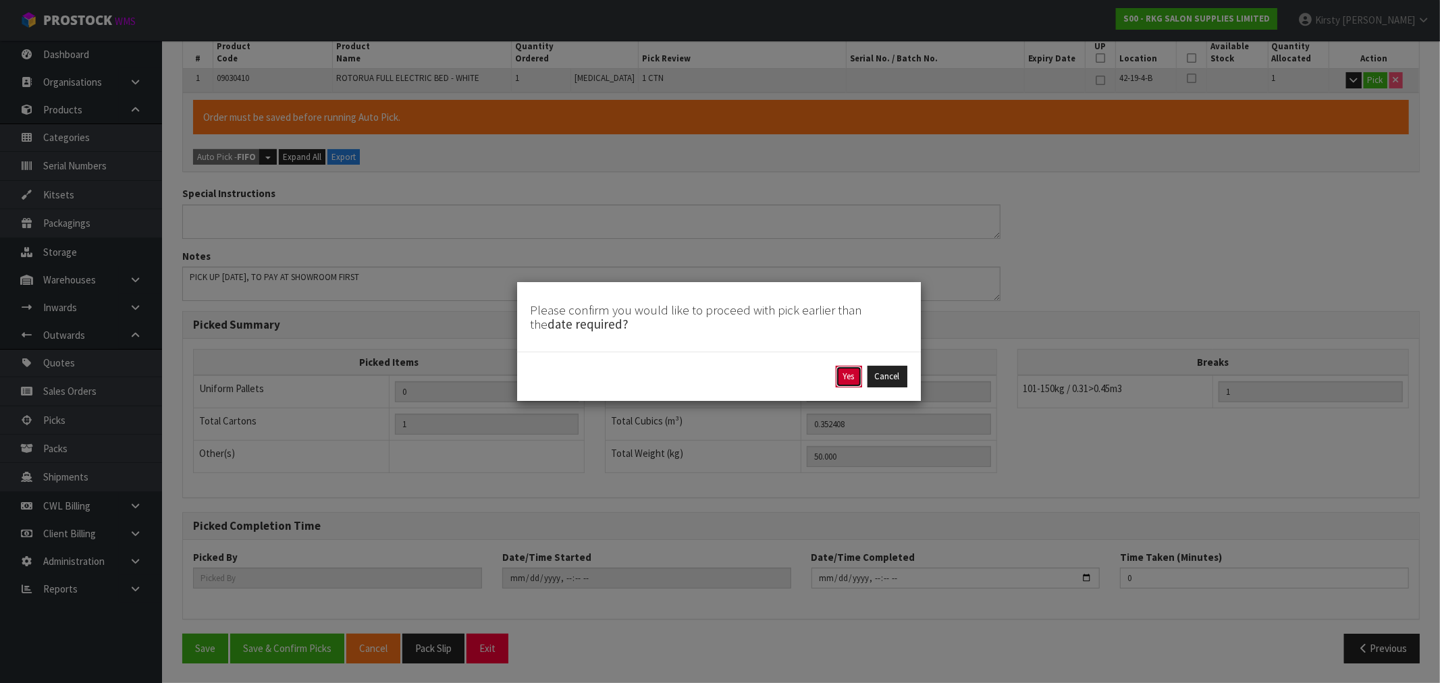
click at [844, 377] on button "Yes" at bounding box center [849, 377] width 26 height 22
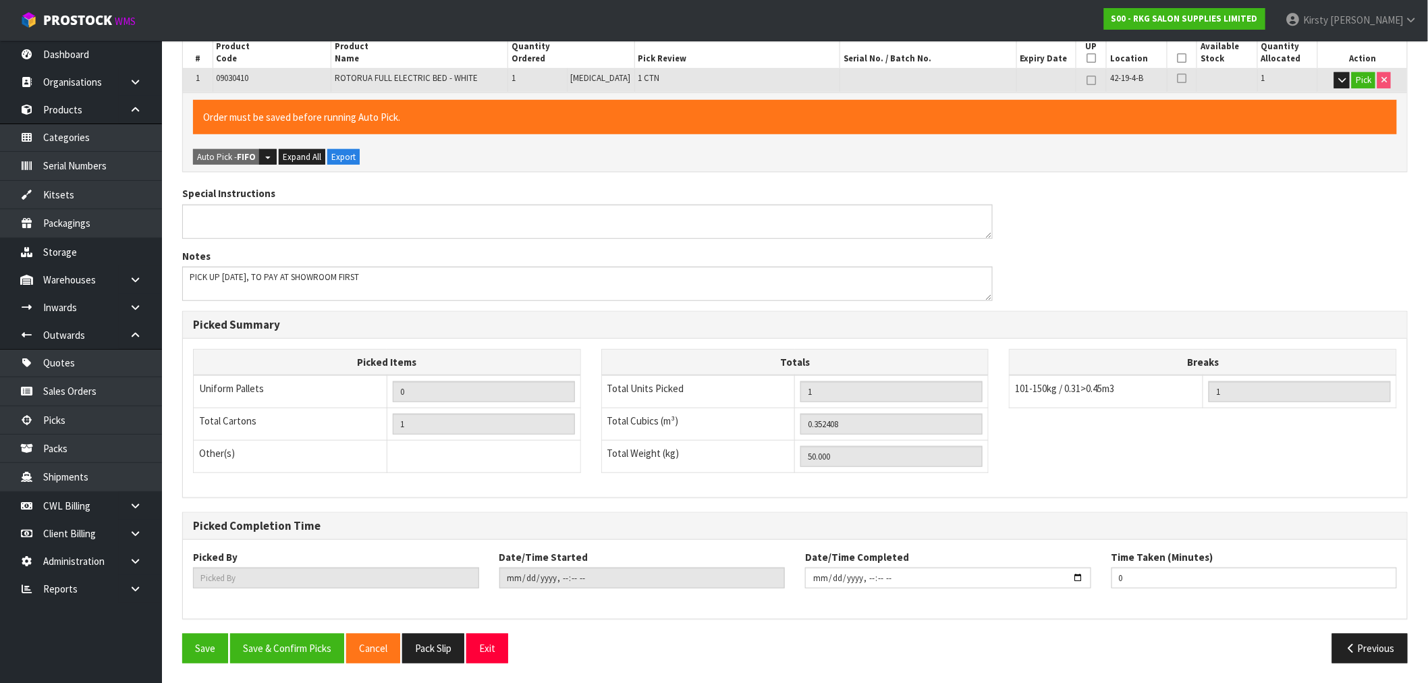
scroll to position [0, 0]
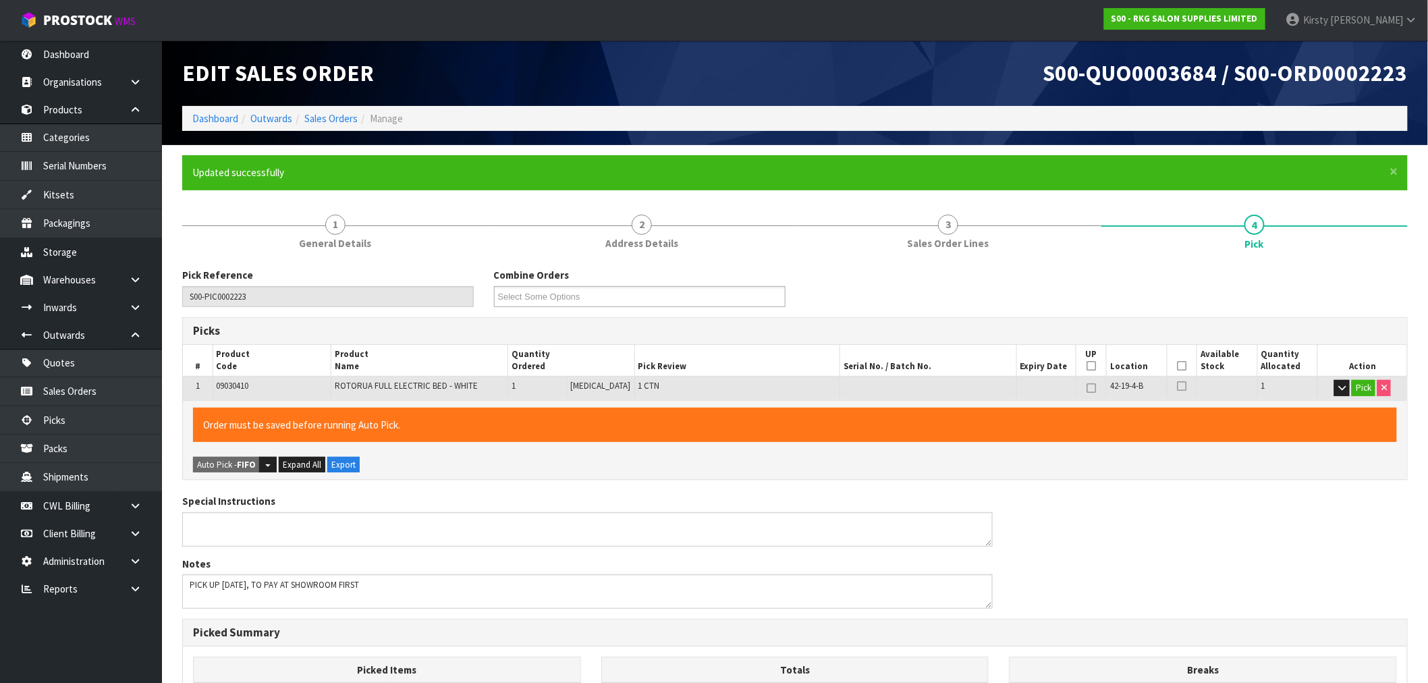
type input "[PERSON_NAME]"
type input "2025-10-08T09:46:46"
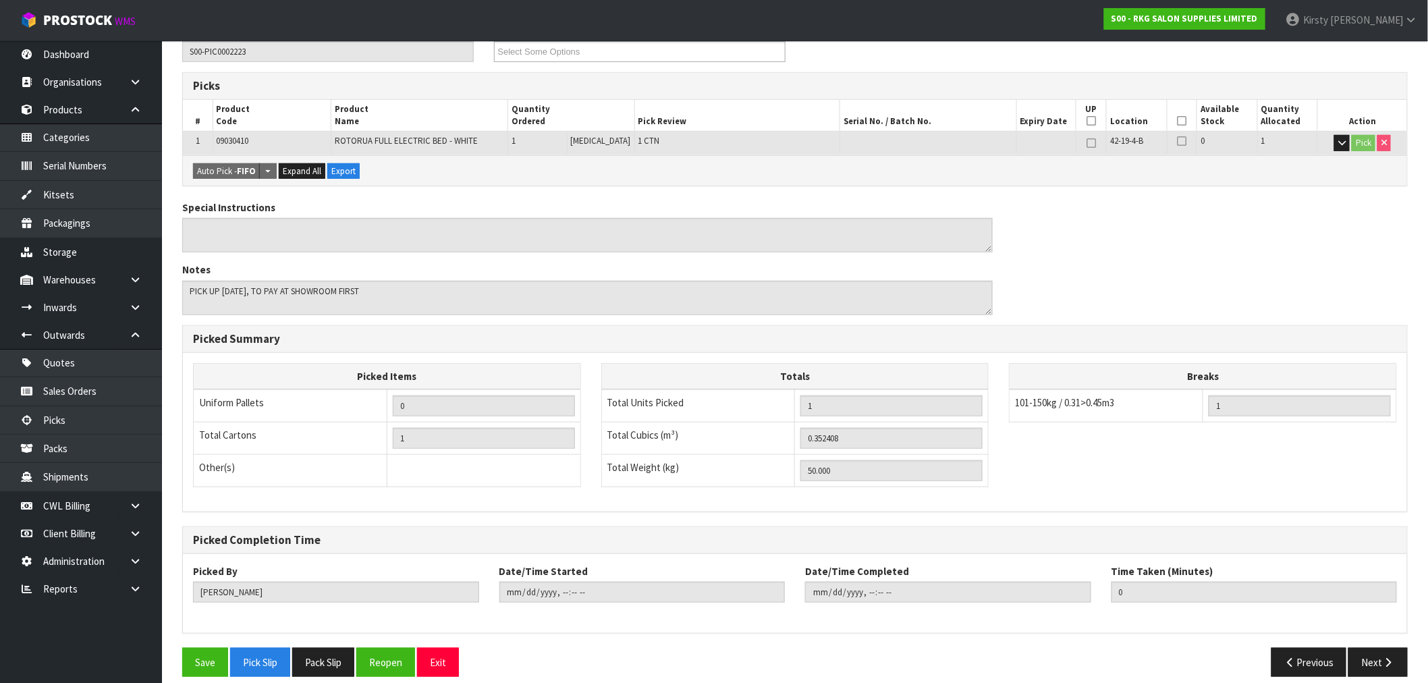
scroll to position [259, 0]
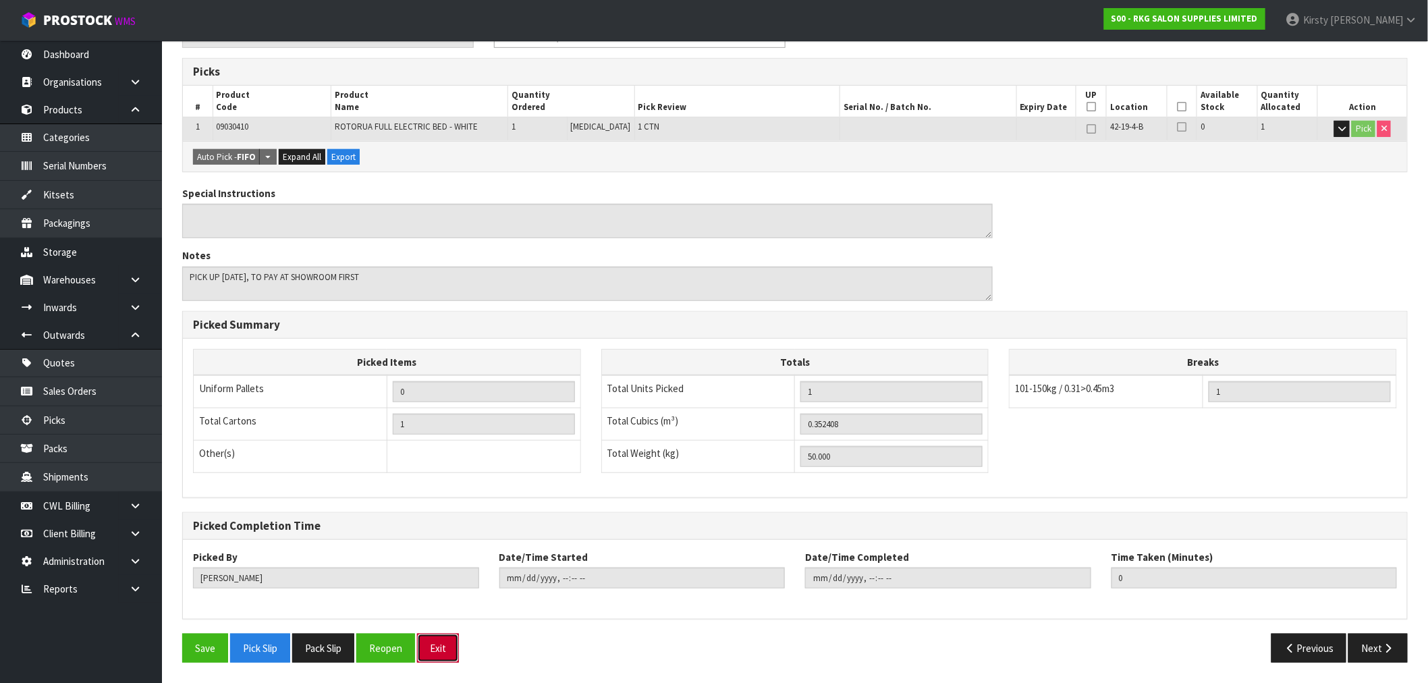
click at [453, 653] on button "Exit" at bounding box center [438, 648] width 42 height 29
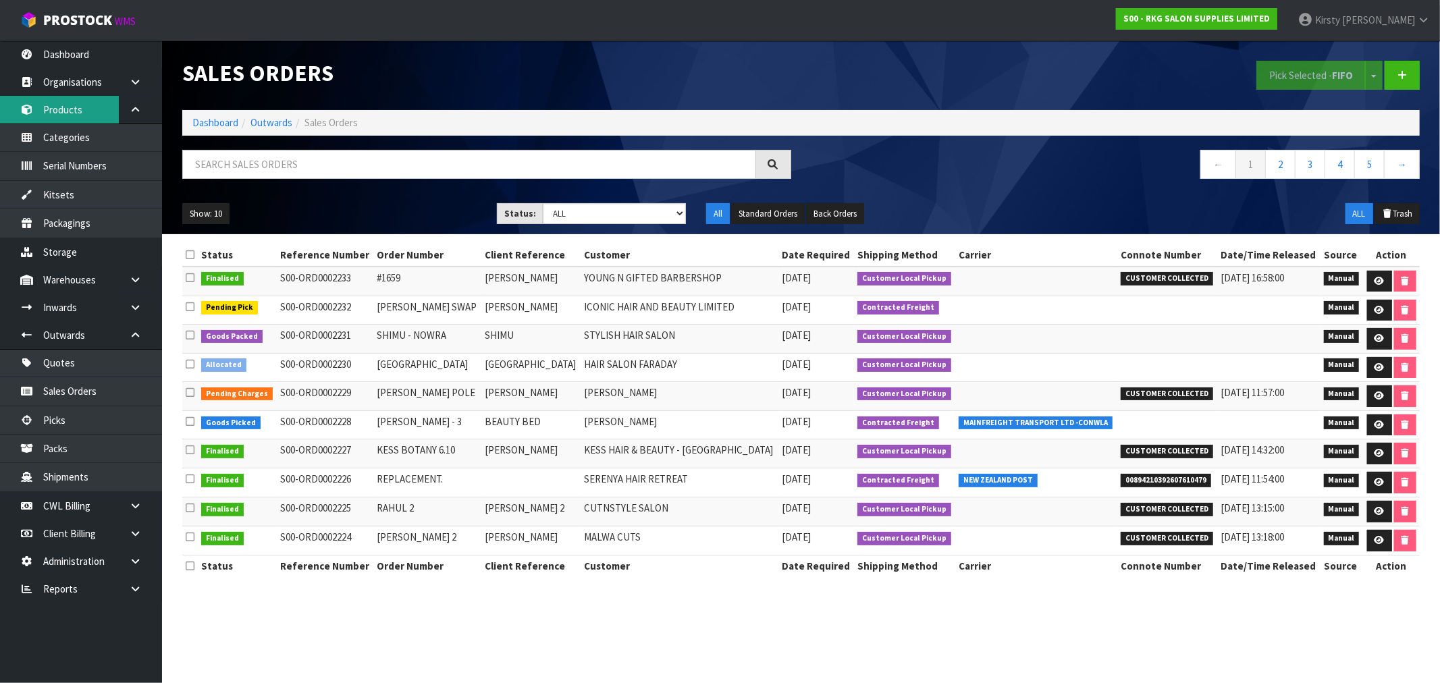
click at [64, 113] on link "Products" at bounding box center [81, 110] width 162 height 28
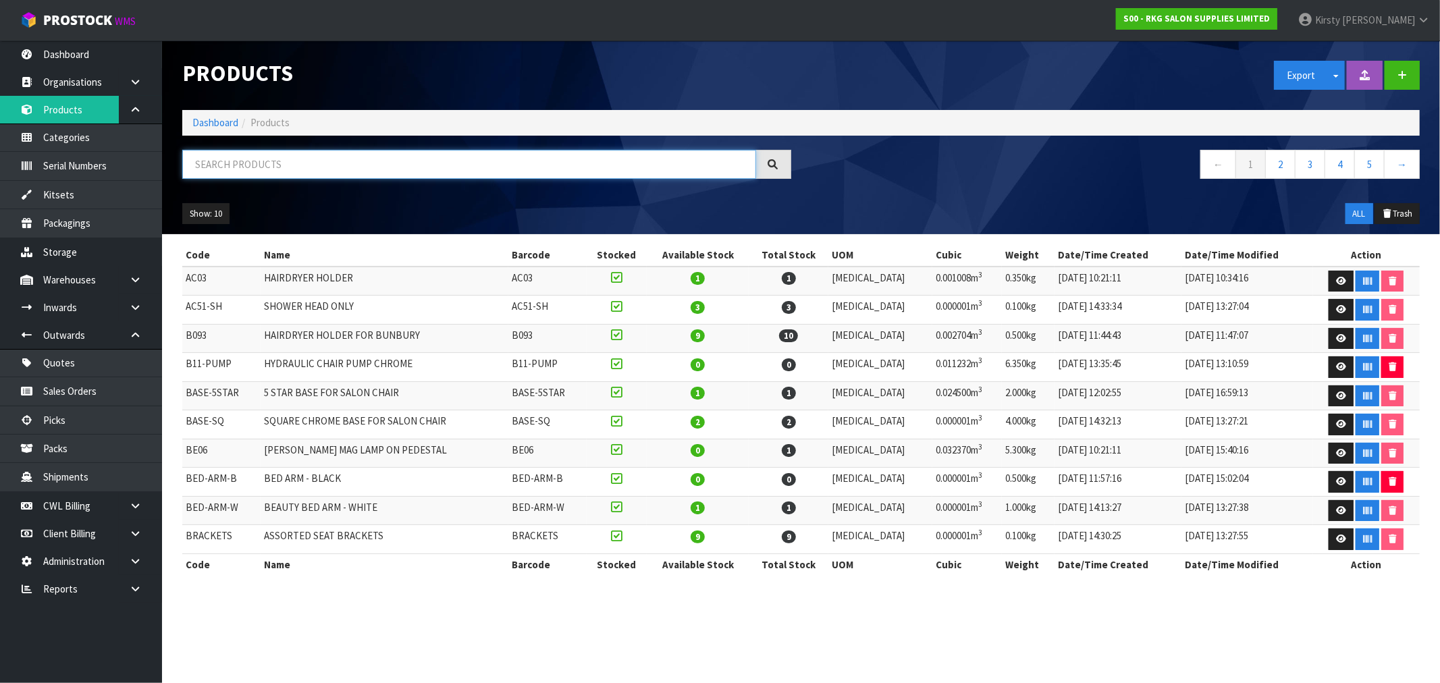
click at [258, 165] on input "text" at bounding box center [469, 164] width 574 height 29
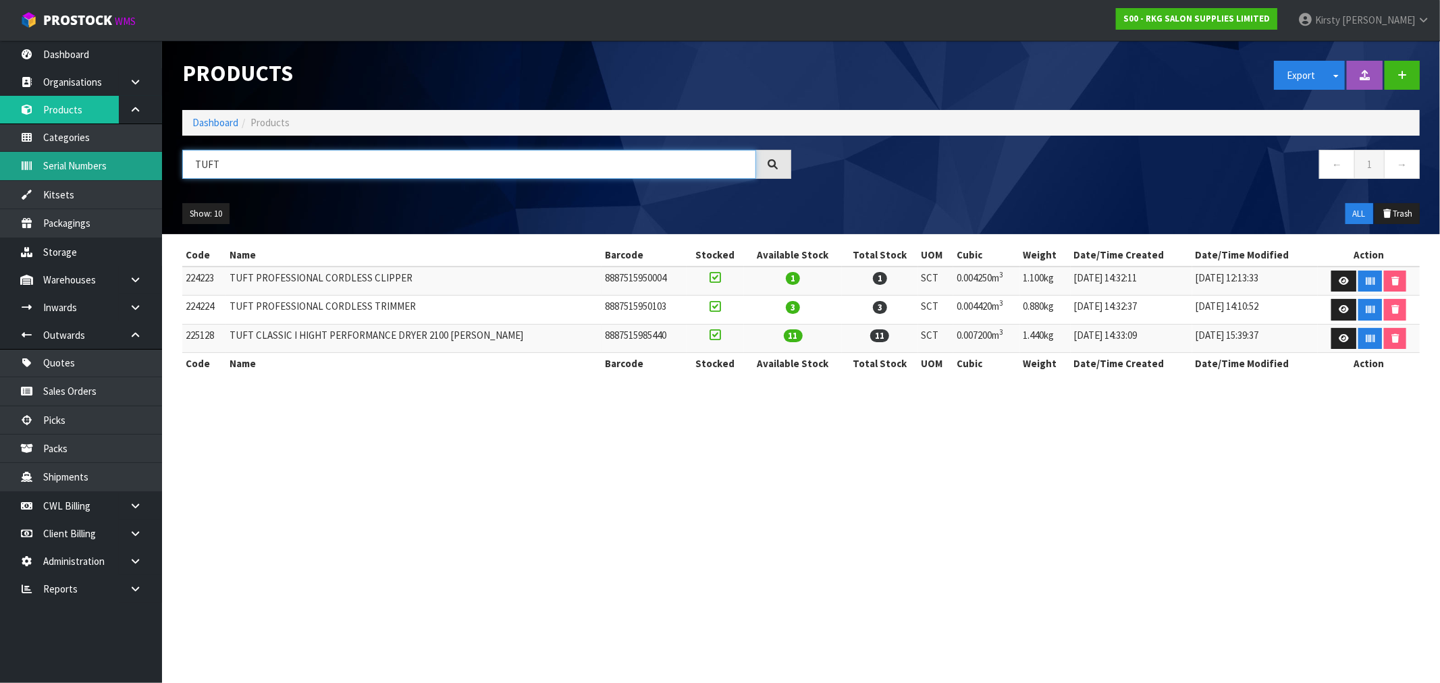
drag, startPoint x: 239, startPoint y: 162, endPoint x: 100, endPoint y: 174, distance: 139.6
click at [100, 174] on body "Toggle navigation ProStock WMS S00 - RKG SALON SUPPLIES LIMITED Kirsty Giles Lo…" at bounding box center [720, 341] width 1440 height 683
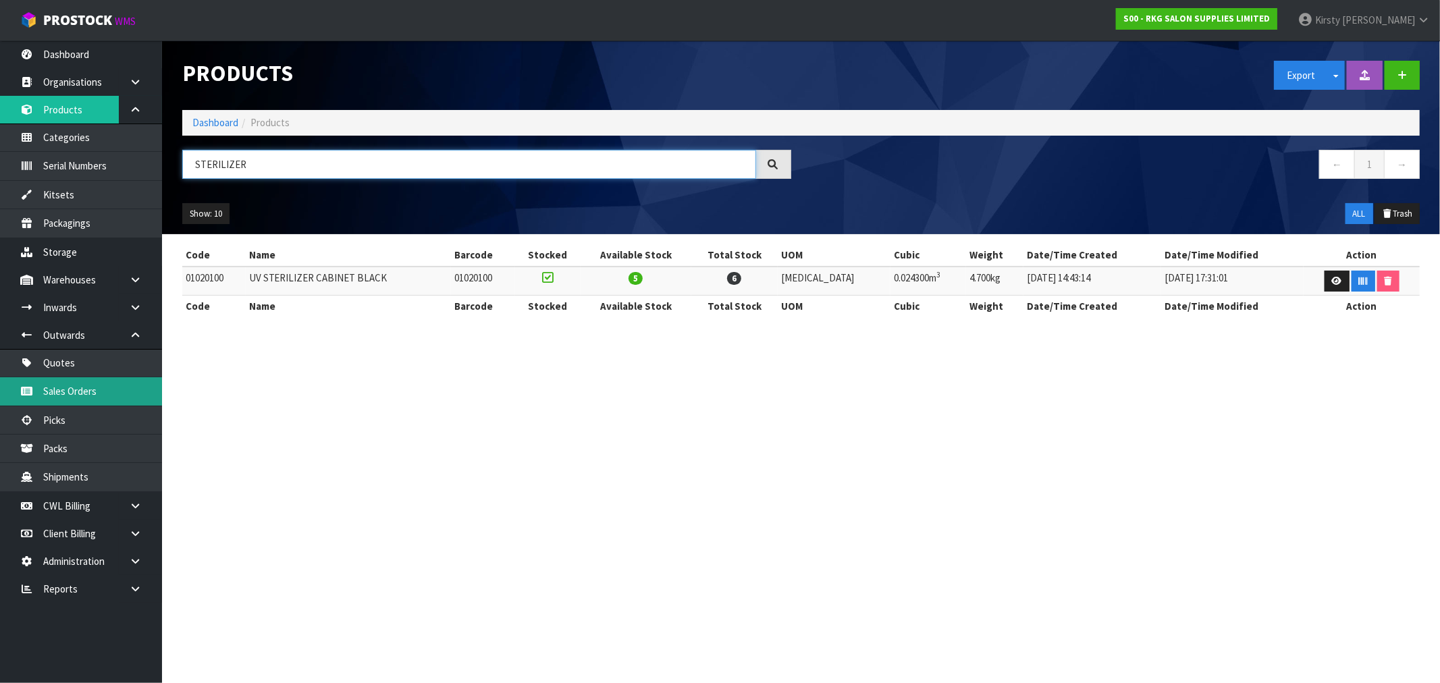
type input "STERILIZER"
click at [86, 392] on link "Sales Orders" at bounding box center [81, 391] width 162 height 28
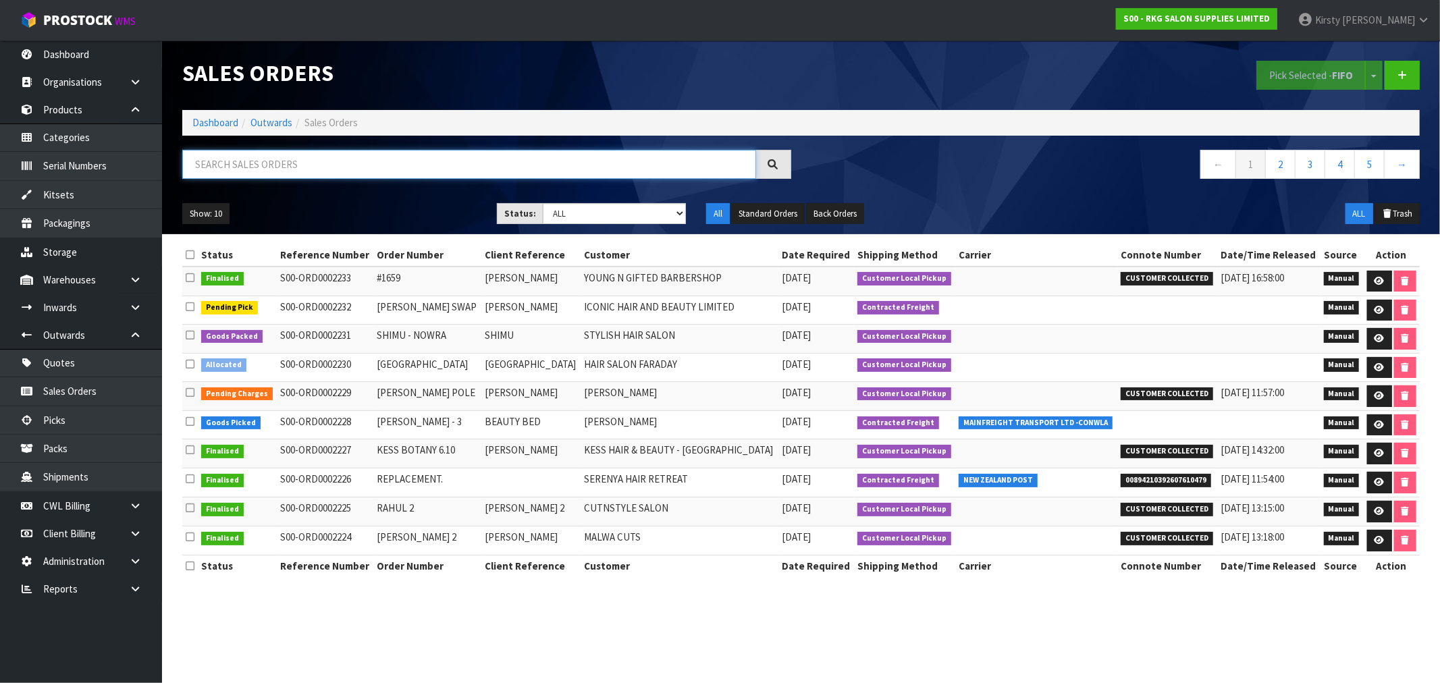
click at [270, 167] on input "text" at bounding box center [469, 164] width 574 height 29
click at [1402, 76] on icon at bounding box center [1401, 75] width 9 height 10
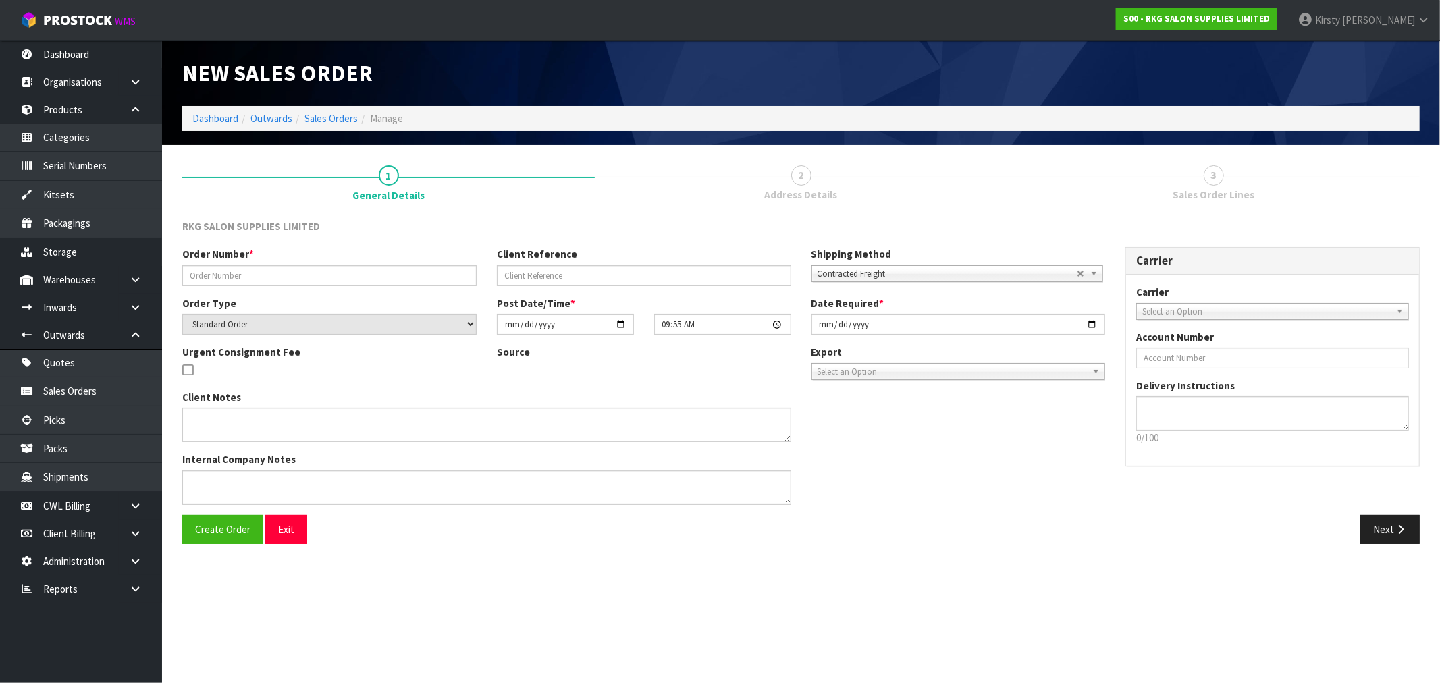
drag, startPoint x: 296, startPoint y: 286, endPoint x: 288, endPoint y: 277, distance: 11.5
click at [295, 286] on div "Order Number * Client Reference Shipping Method Client Local Pickup Customer Lo…" at bounding box center [643, 271] width 943 height 49
click at [278, 271] on input "text" at bounding box center [329, 275] width 294 height 21
type input "CASH SALE"
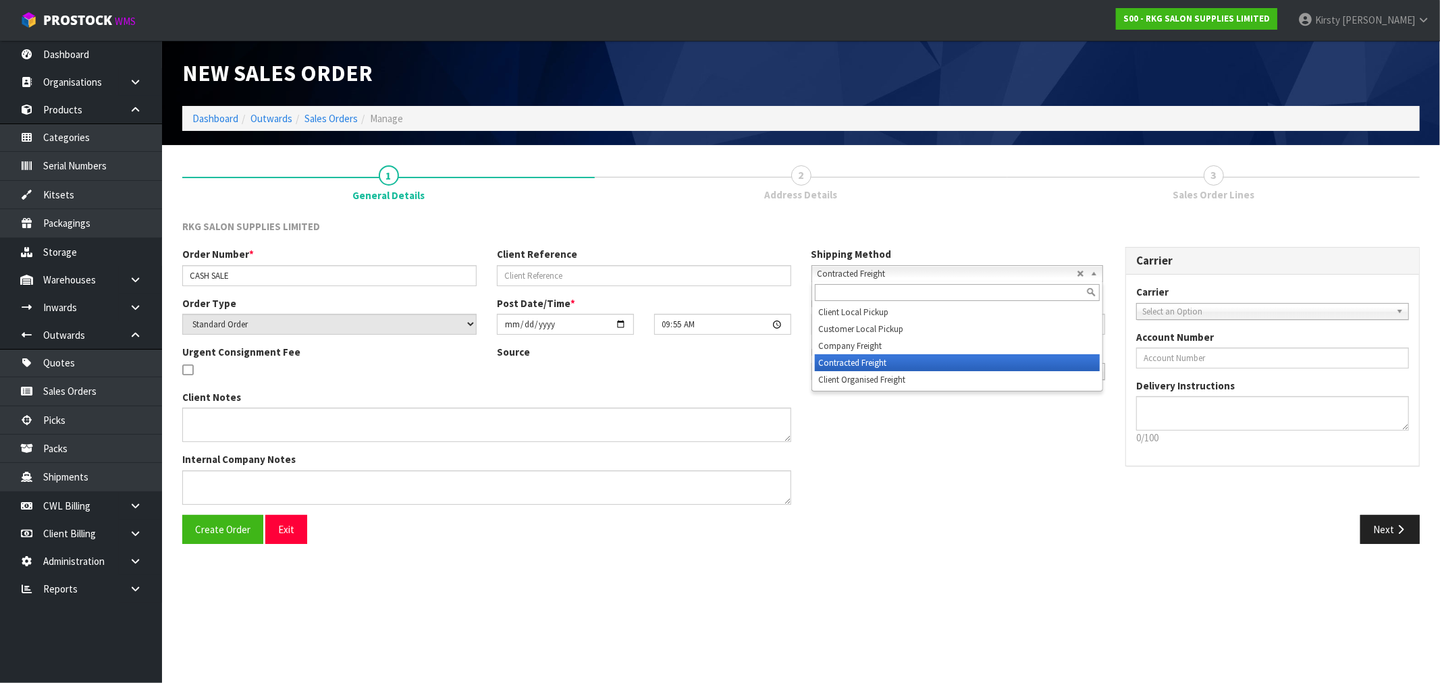
click at [990, 269] on span "Contracted Freight" at bounding box center [946, 274] width 259 height 16
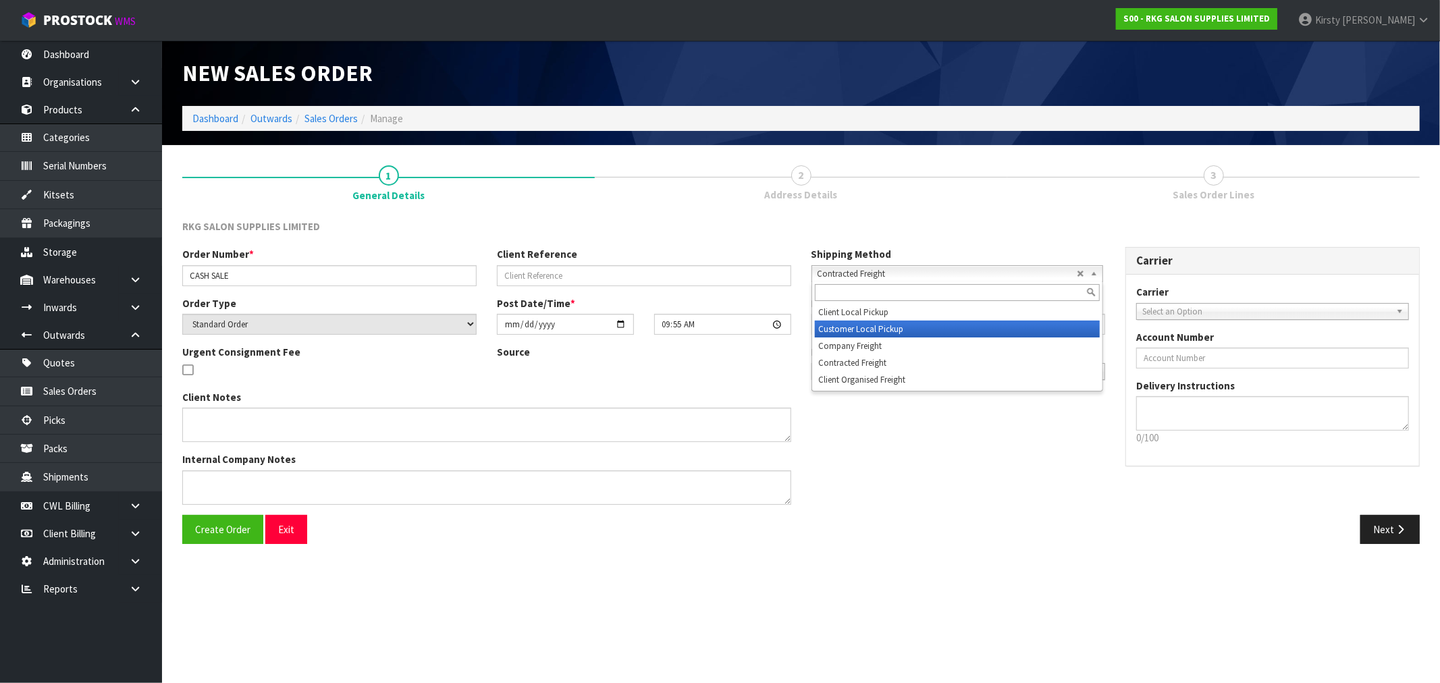
click at [909, 327] on li "Customer Local Pickup" at bounding box center [957, 329] width 285 height 17
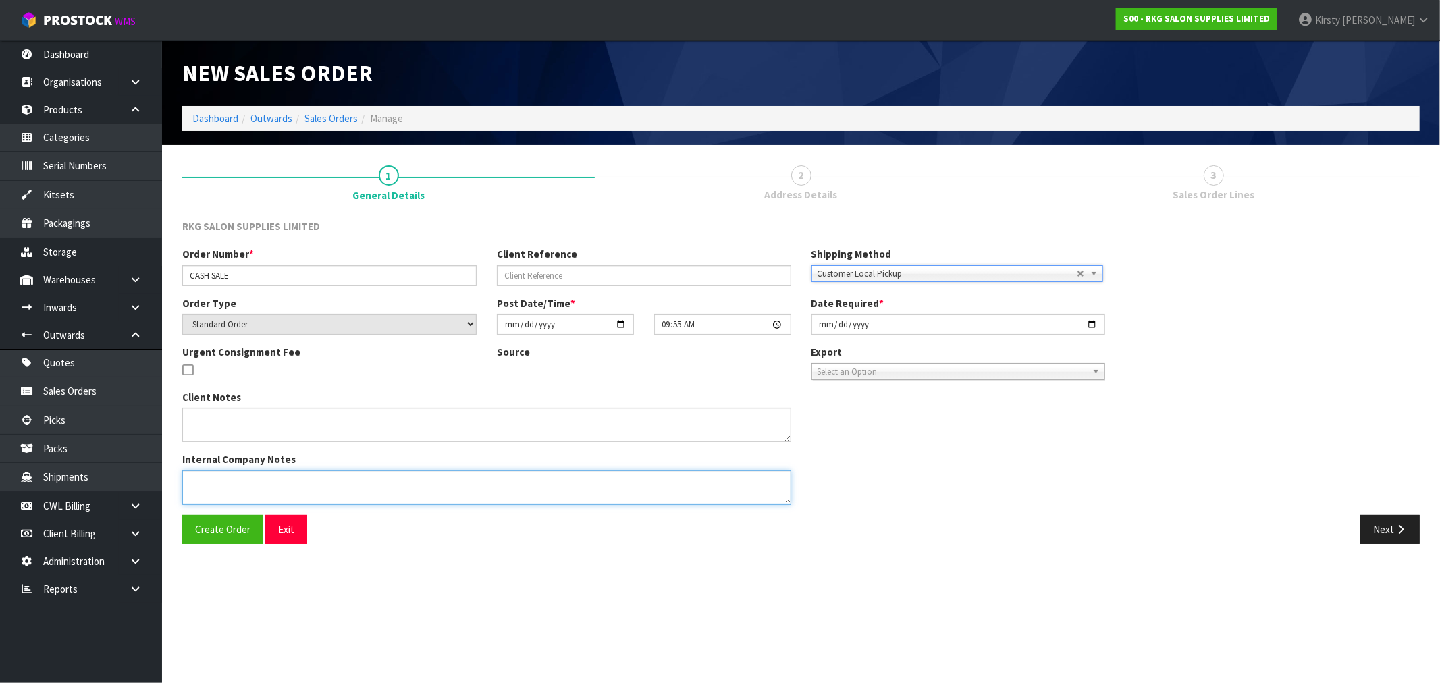
click at [218, 485] on textarea at bounding box center [486, 487] width 609 height 34
type textarea "O"
type textarea "PICK UP NOW"
click at [238, 532] on span "Create Order" at bounding box center [222, 529] width 55 height 13
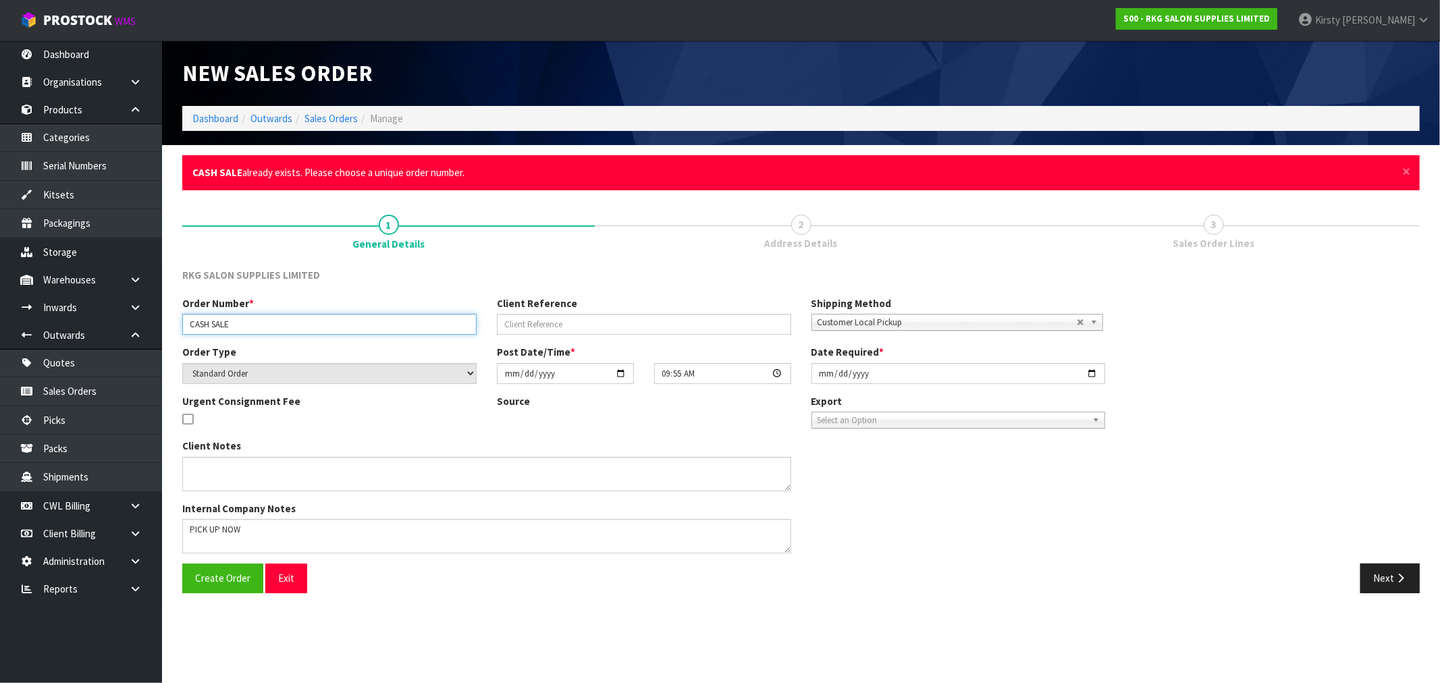
click at [259, 314] on input "CASH SALE" at bounding box center [329, 324] width 294 height 21
type input "CASH SALE 08.10"
click at [221, 585] on button "Create Order" at bounding box center [222, 578] width 81 height 29
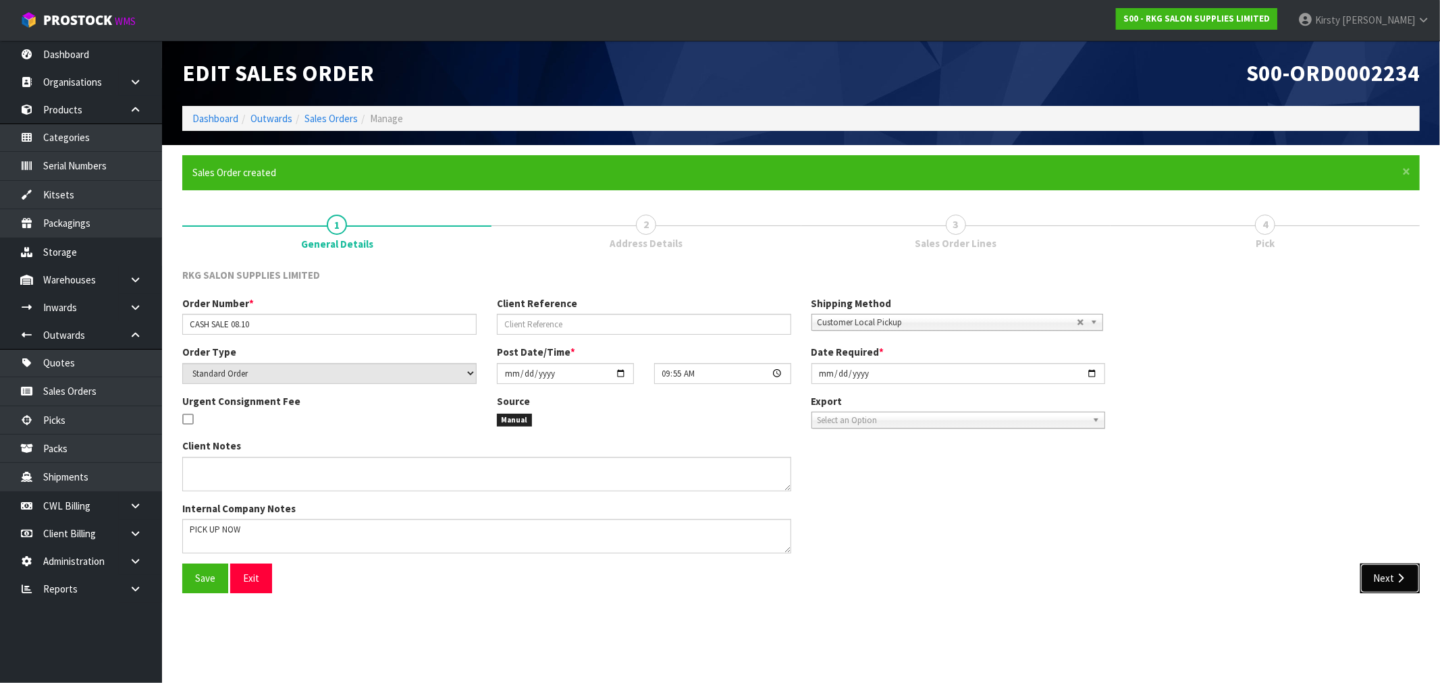
click at [1398, 580] on icon "button" at bounding box center [1400, 578] width 13 height 10
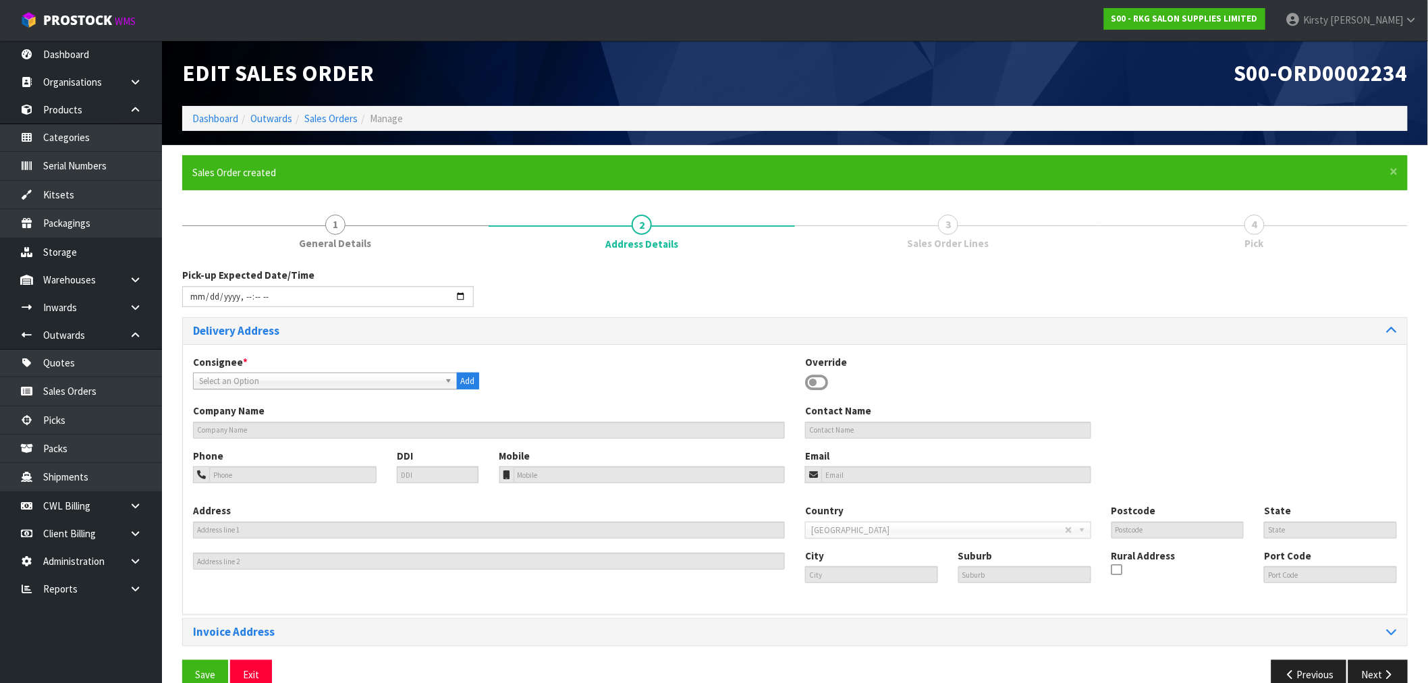
click at [812, 379] on icon at bounding box center [816, 383] width 23 height 20
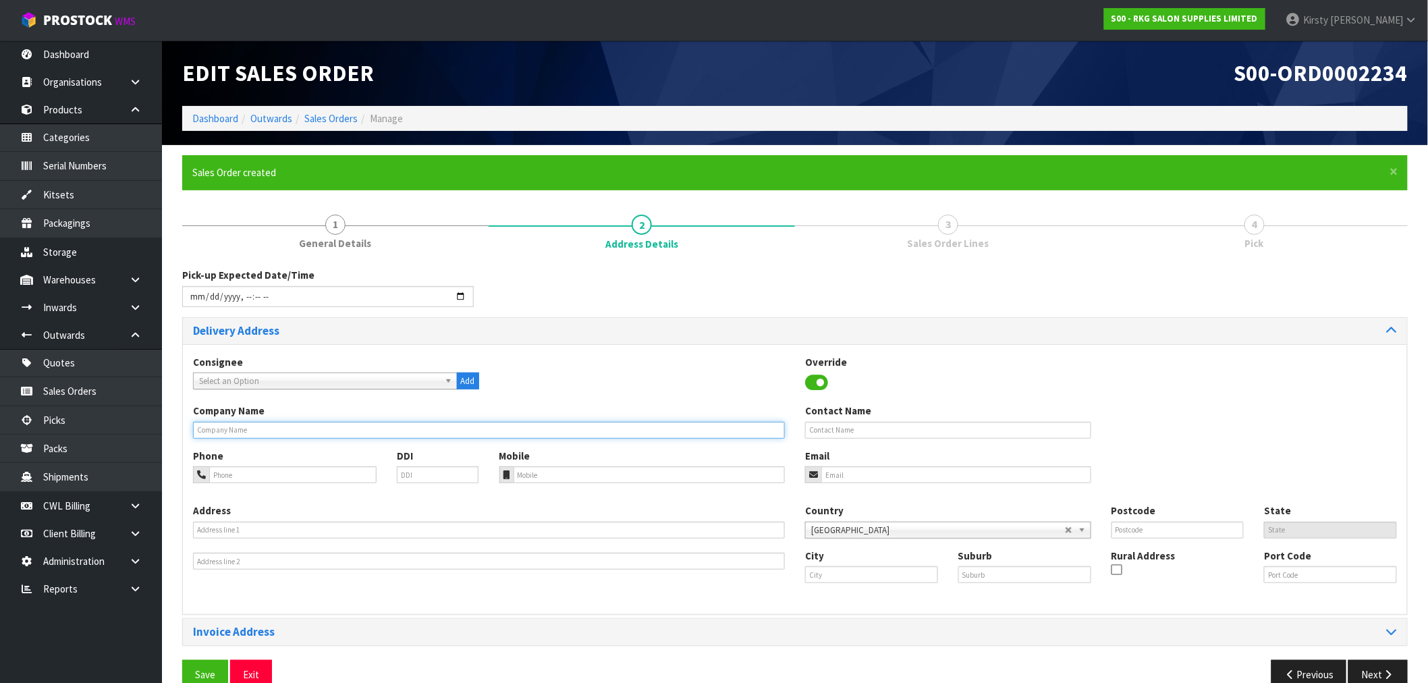
click at [308, 424] on input "text" at bounding box center [489, 430] width 592 height 17
click at [315, 380] on span "Select an Option" at bounding box center [319, 381] width 240 height 16
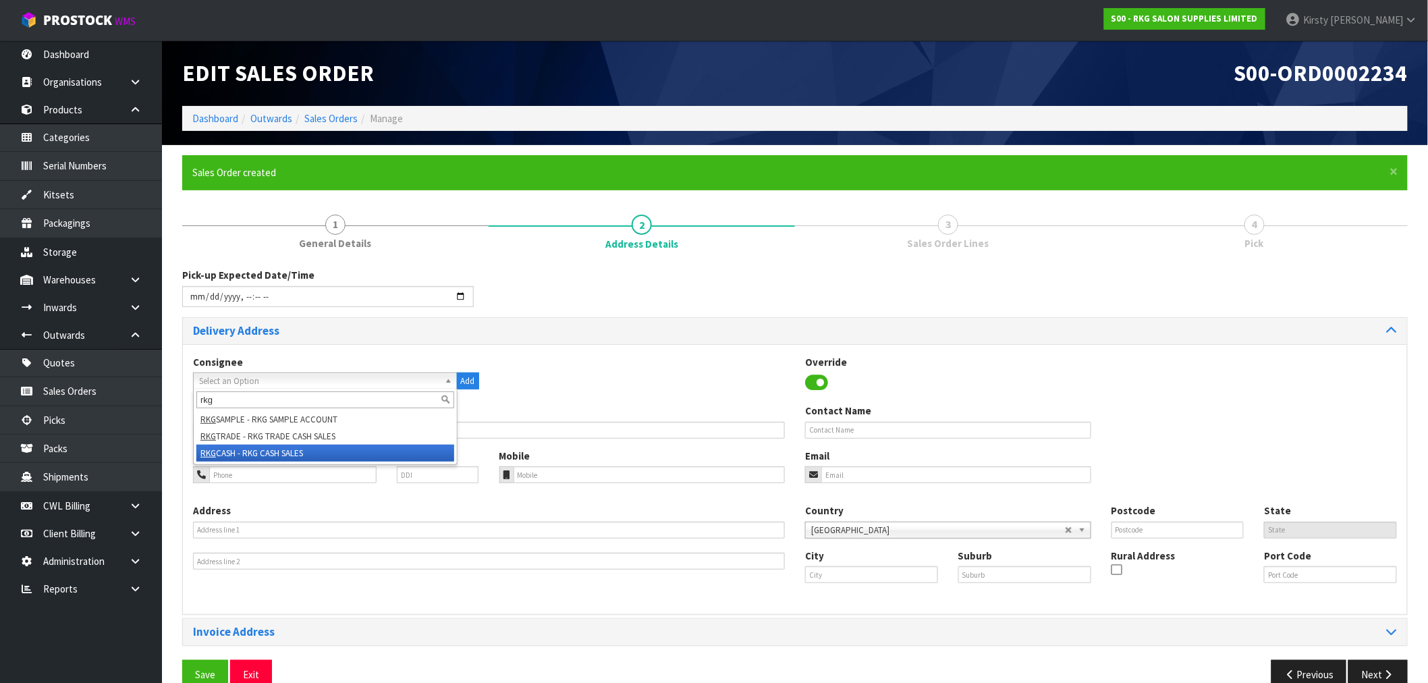
type input "rkg"
click at [298, 448] on li "RKG CASH - RKG CASH SALES" at bounding box center [325, 453] width 258 height 17
type input "CASH SALES"
type input "092726302"
type input "[EMAIL_ADDRESS][DOMAIN_NAME]"
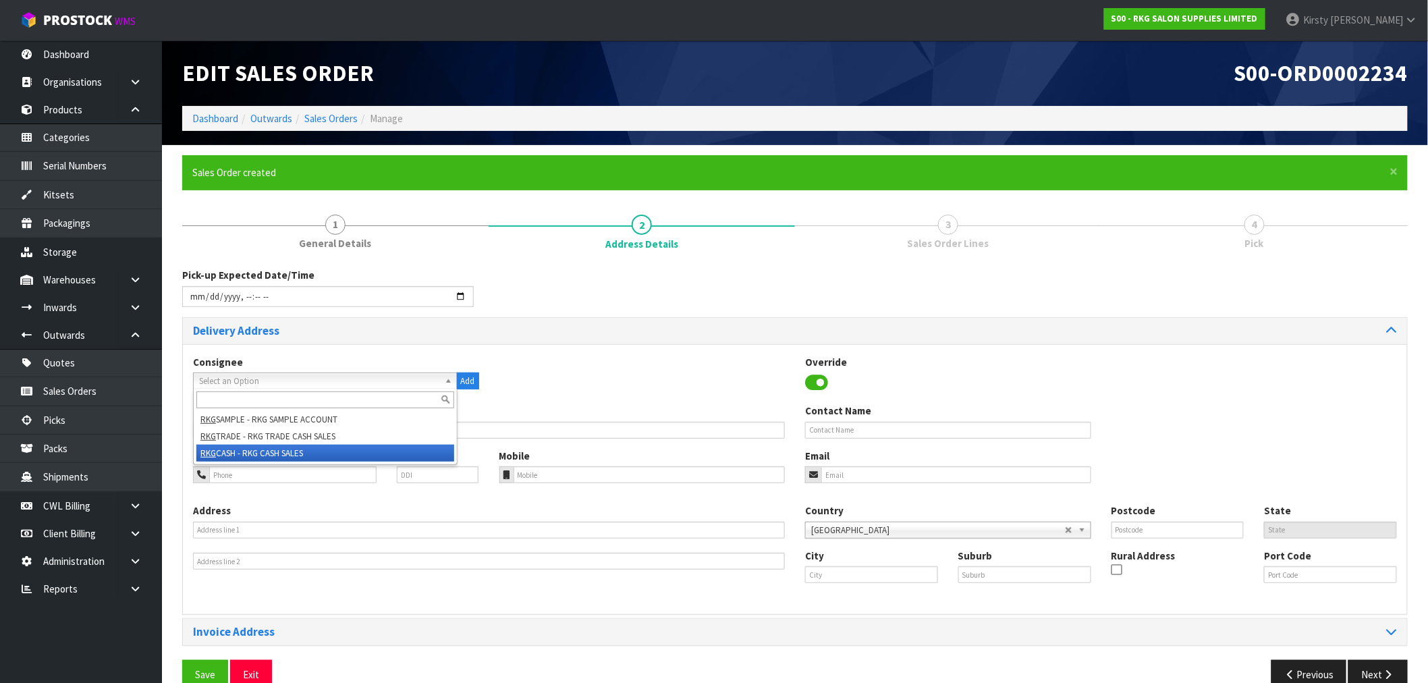
type input "[STREET_ADDRESS]"
type input "2013"
type input "[GEOGRAPHIC_DATA]"
type input "EAST TAMAKI"
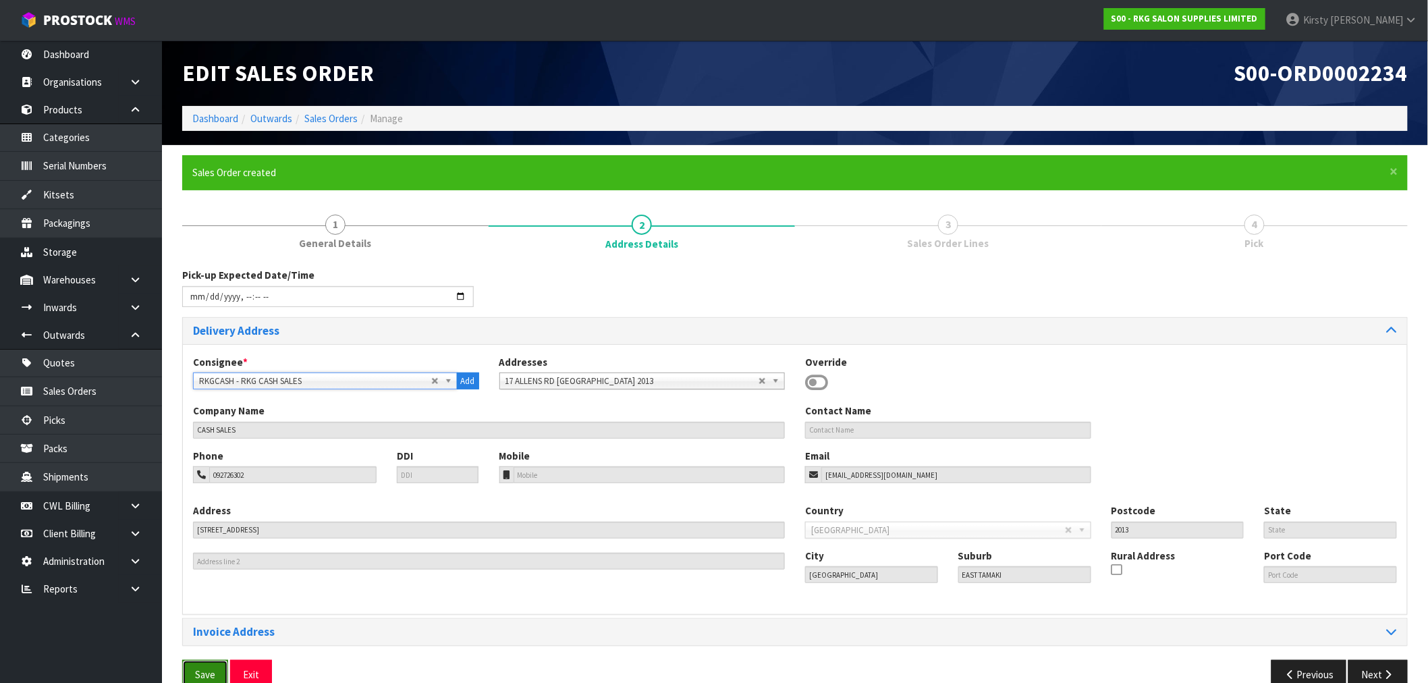
drag, startPoint x: 210, startPoint y: 668, endPoint x: 219, endPoint y: 664, distance: 10.0
click at [210, 667] on button "Save" at bounding box center [205, 674] width 46 height 29
click at [1370, 671] on button "Next" at bounding box center [1378, 674] width 59 height 29
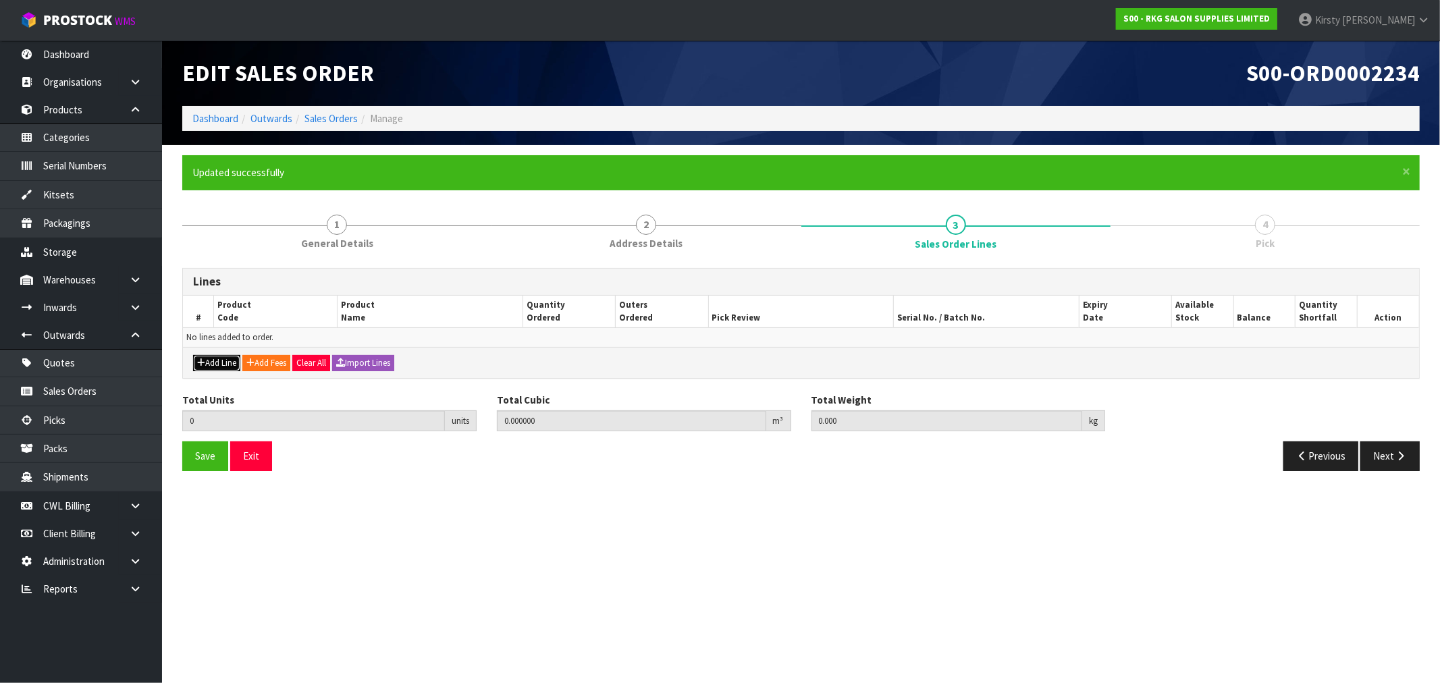
click at [209, 358] on button "Add Line" at bounding box center [216, 363] width 47 height 16
type input "0"
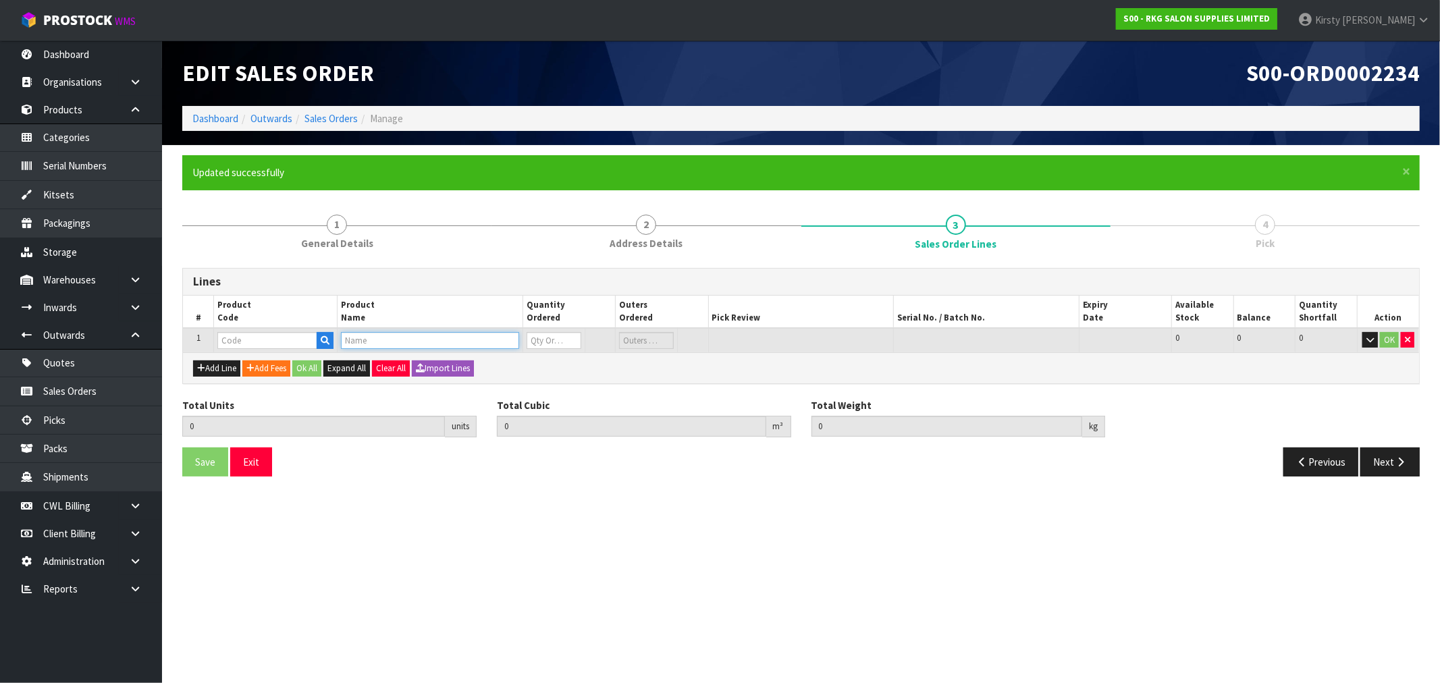
click at [374, 338] on input "text" at bounding box center [430, 340] width 178 height 17
drag, startPoint x: 402, startPoint y: 331, endPoint x: 320, endPoint y: 333, distance: 82.4
click at [320, 333] on tr "1 STERILIZER 0 0 0 OK" at bounding box center [801, 340] width 1236 height 25
type input "STERIL"
drag, startPoint x: 377, startPoint y: 339, endPoint x: 308, endPoint y: 346, distance: 69.2
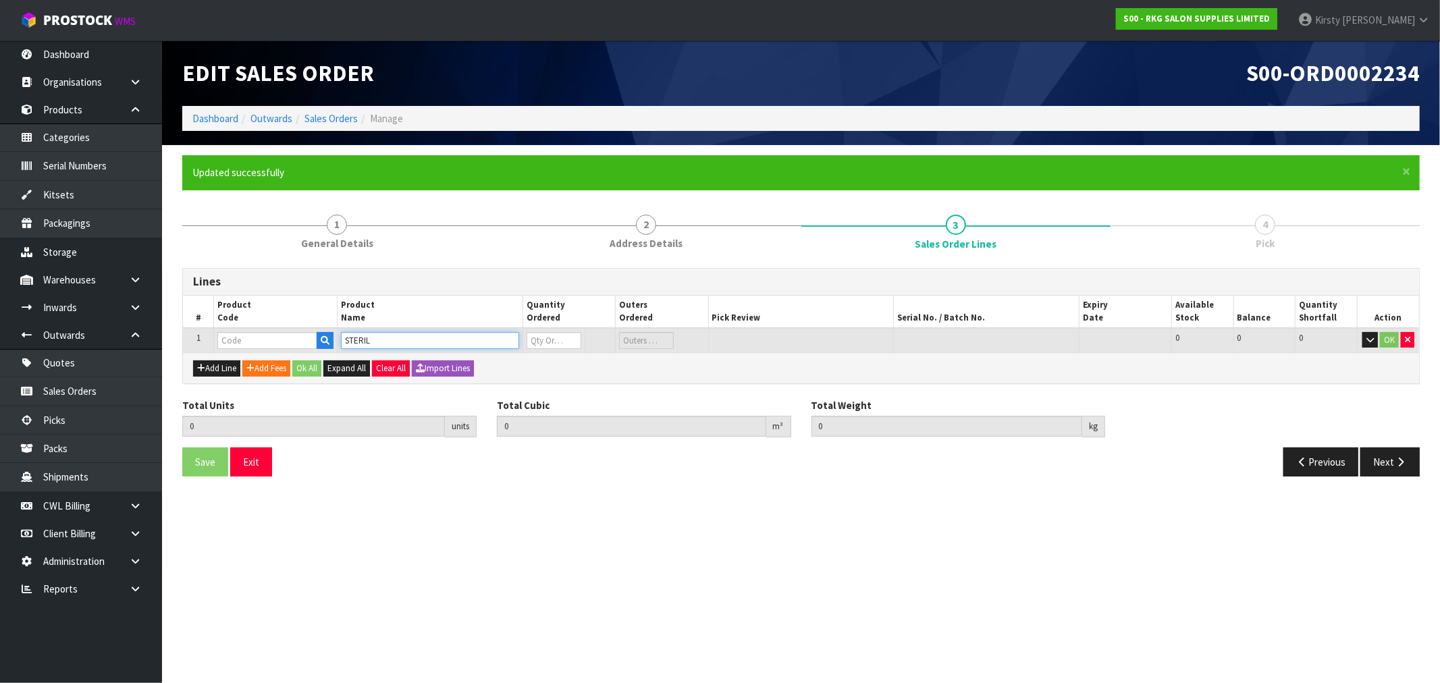
click at [308, 346] on tr "1 STERIL 0 0 0 OK" at bounding box center [801, 340] width 1236 height 25
click at [255, 346] on input "text" at bounding box center [267, 340] width 100 height 17
drag, startPoint x: 235, startPoint y: 342, endPoint x: 219, endPoint y: 343, distance: 16.2
click at [219, 343] on input "ST" at bounding box center [267, 340] width 100 height 17
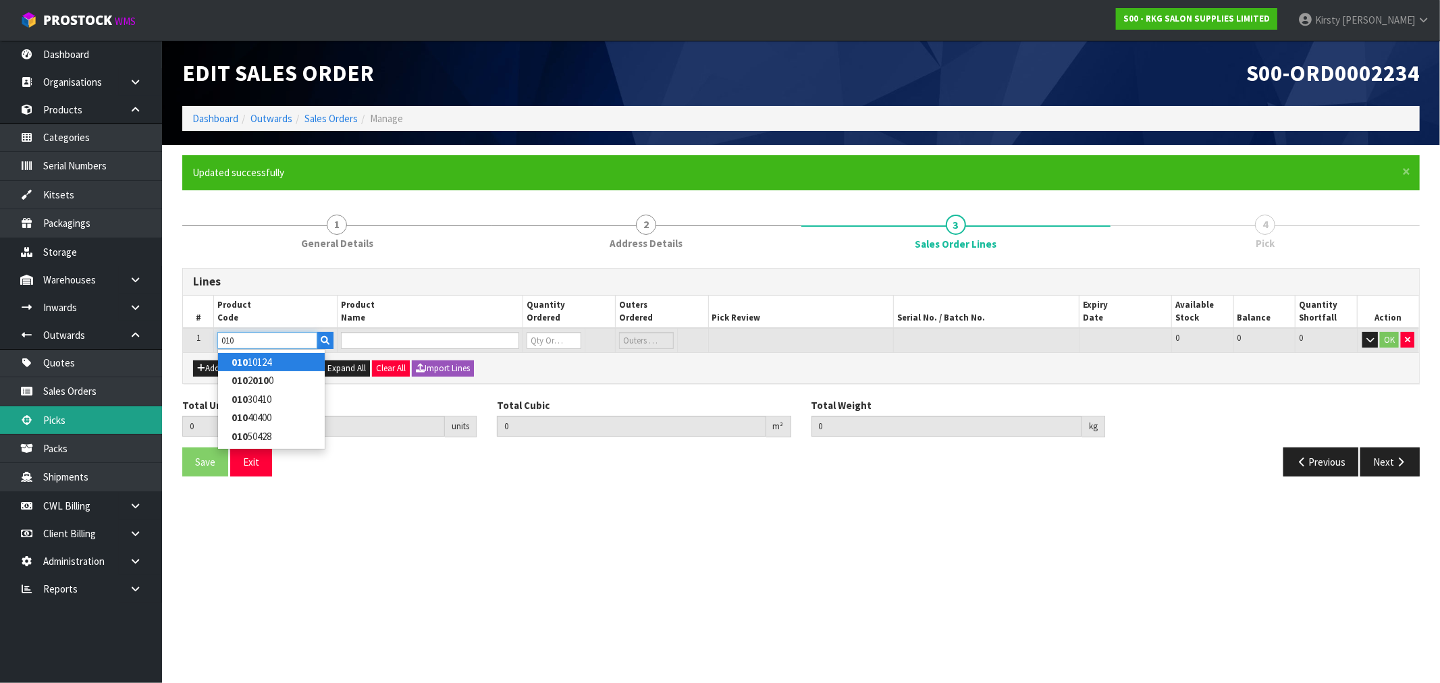
type input "010"
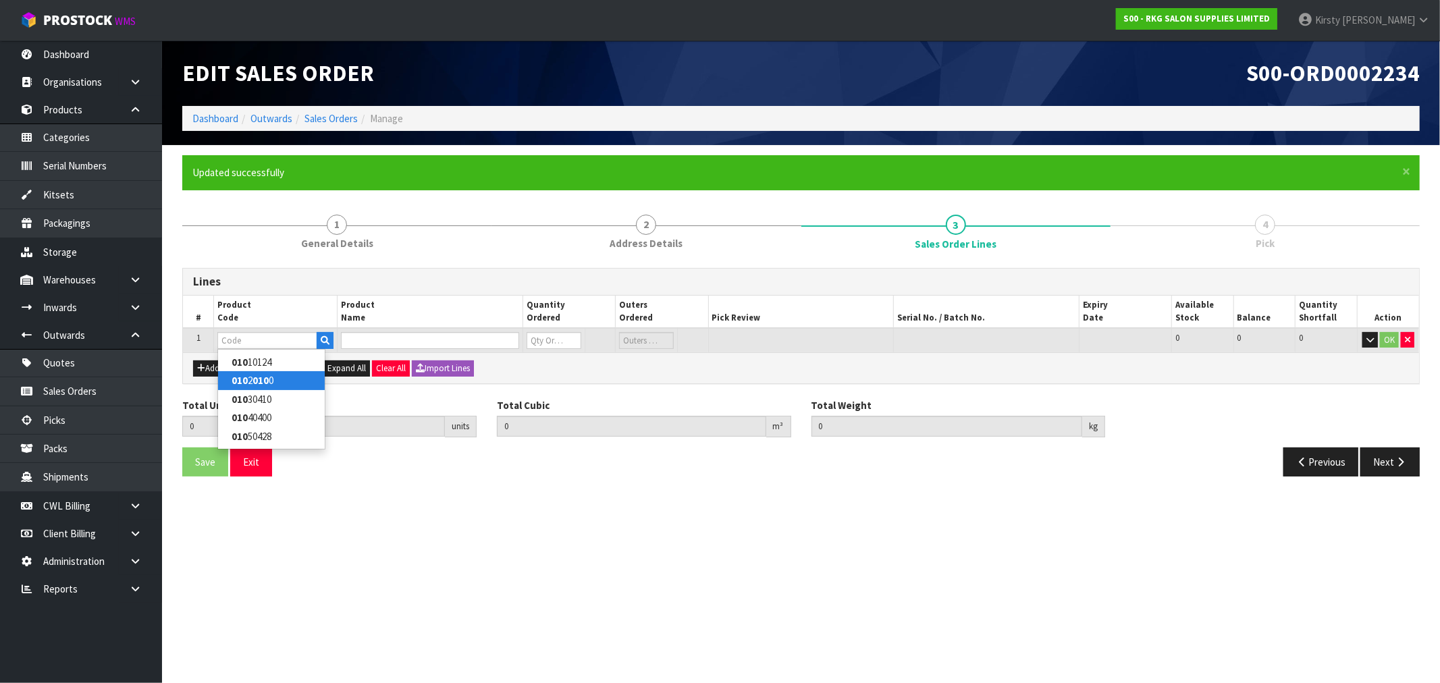
drag, startPoint x: 273, startPoint y: 379, endPoint x: 292, endPoint y: 373, distance: 19.2
click at [273, 379] on link "010 2 010 0" at bounding box center [271, 380] width 107 height 18
type input "01020100"
type input "0.000000"
type input "0.000"
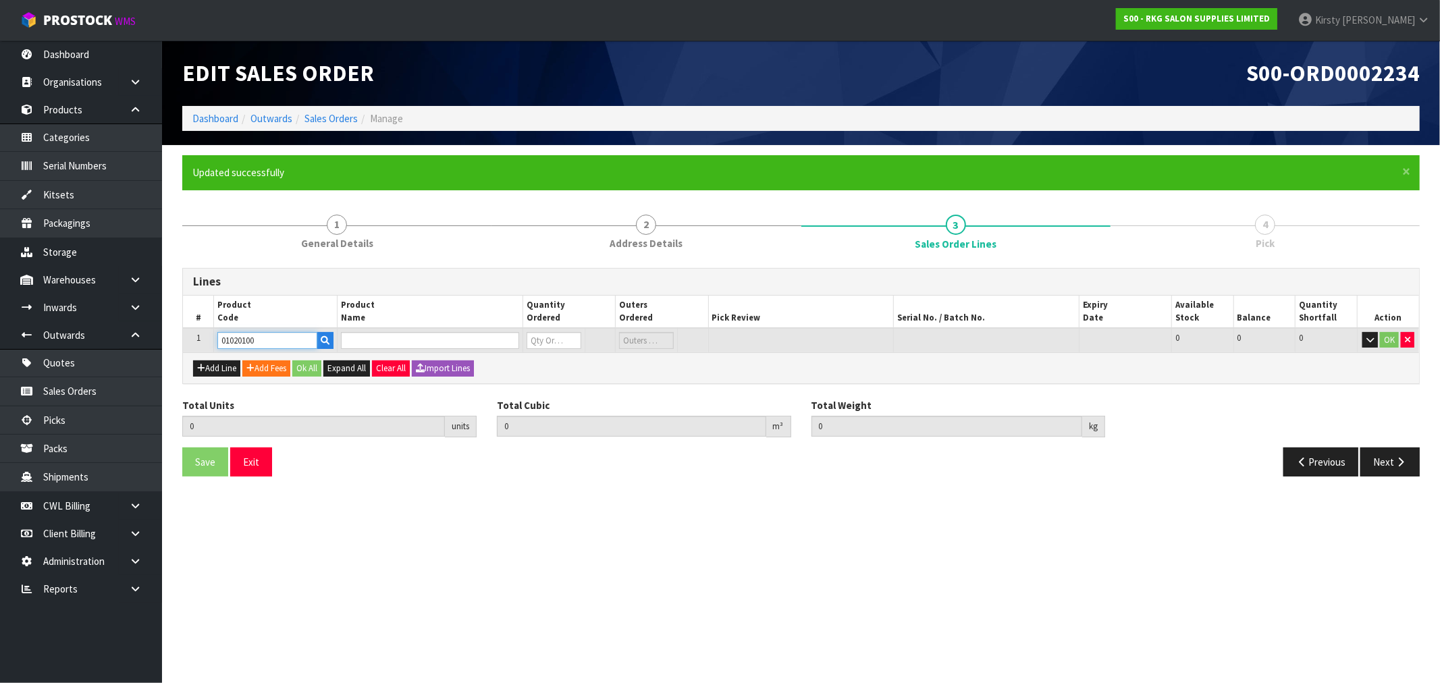
type input "UV STERILIZER CABINET BLACK"
type input "0"
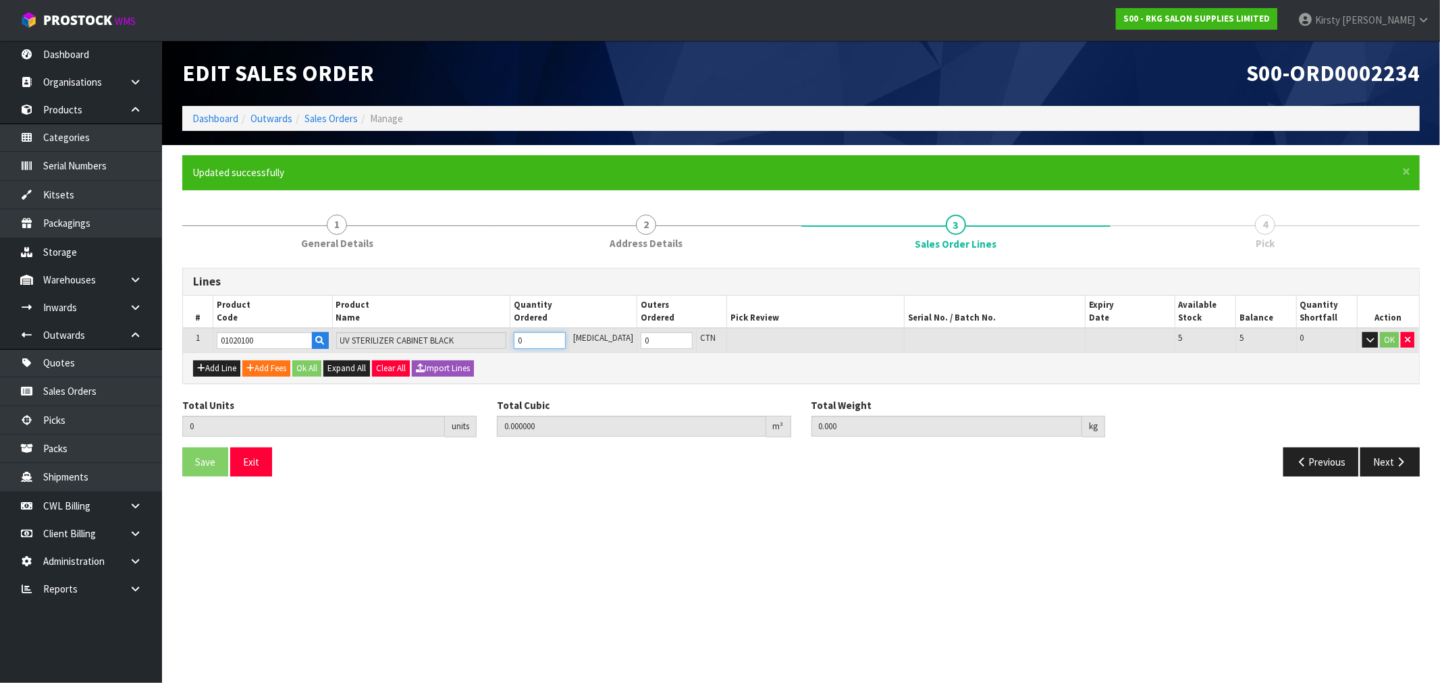
type input "1"
type input "0.041943"
type input "5.25"
type input "1"
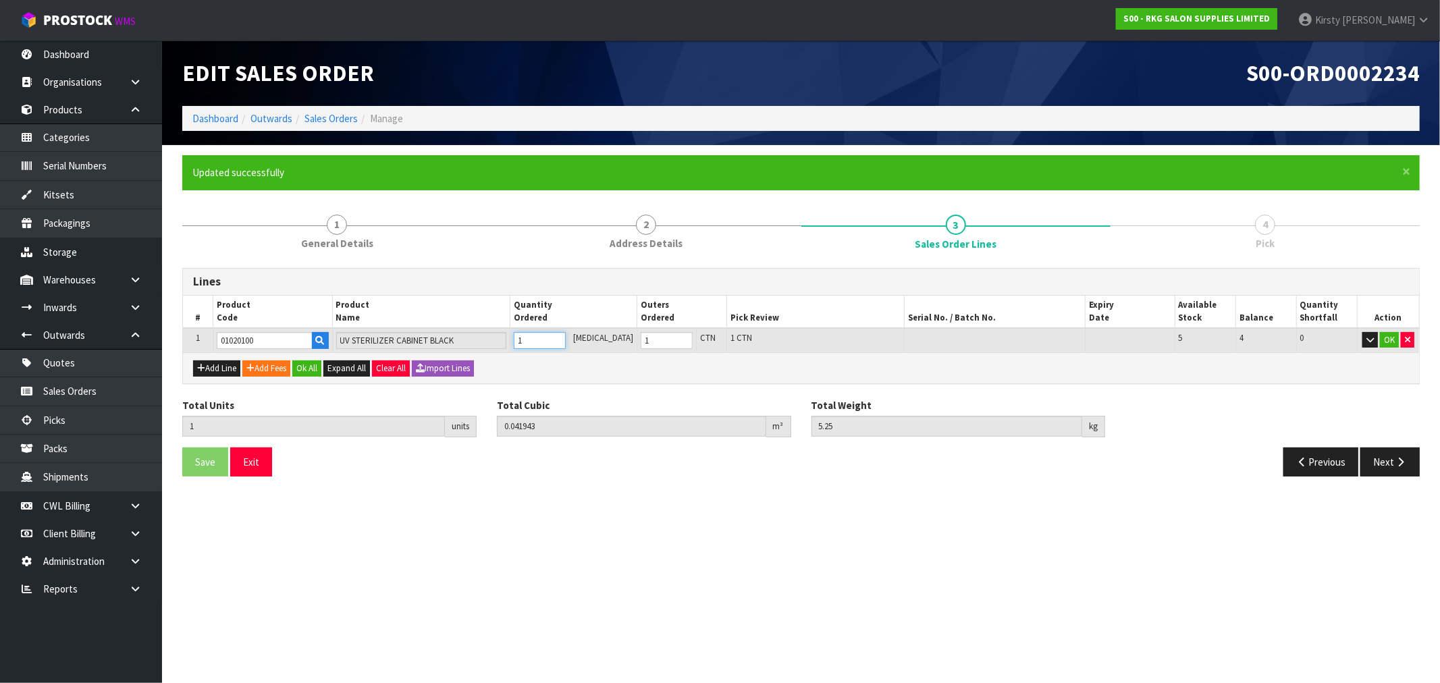
type input "1"
click at [566, 335] on input "1" at bounding box center [540, 340] width 52 height 17
click at [1392, 337] on button "OK" at bounding box center [1389, 340] width 19 height 16
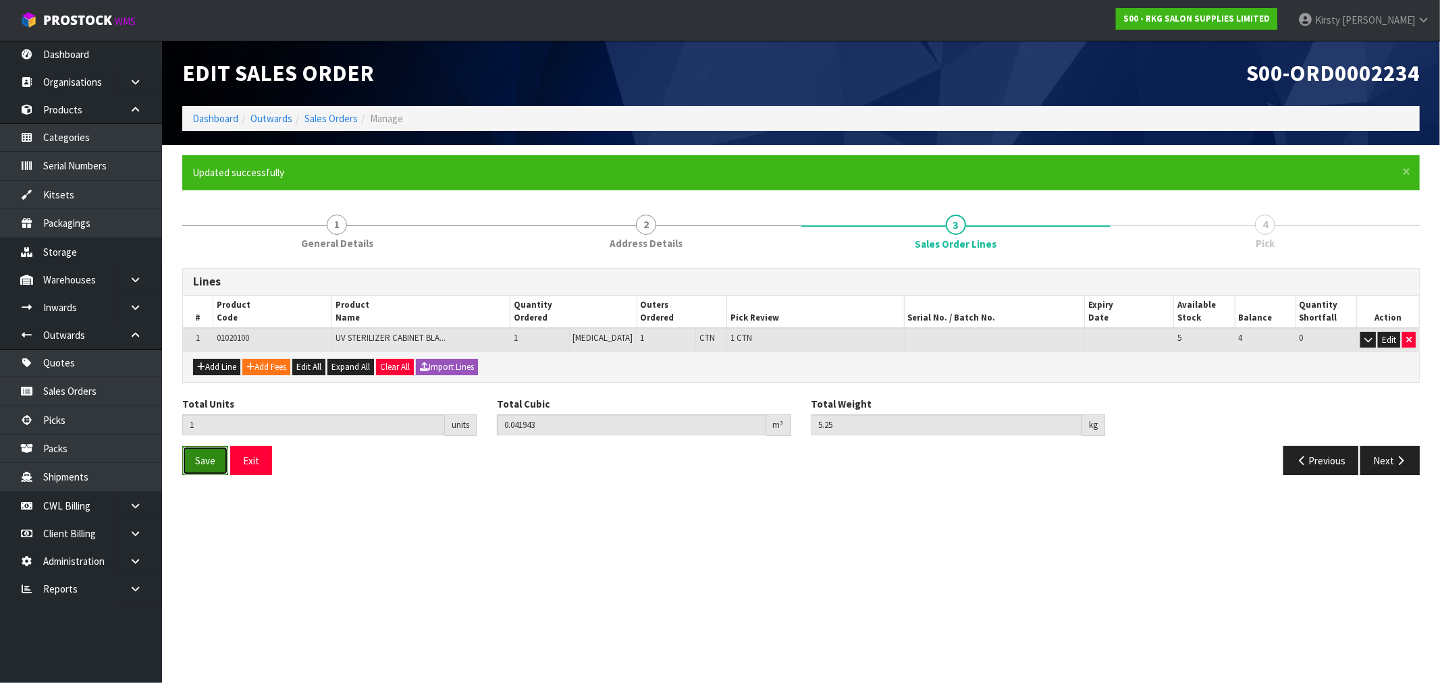
click at [202, 454] on span "Save" at bounding box center [205, 460] width 20 height 13
click at [1389, 453] on button "Next" at bounding box center [1389, 460] width 59 height 29
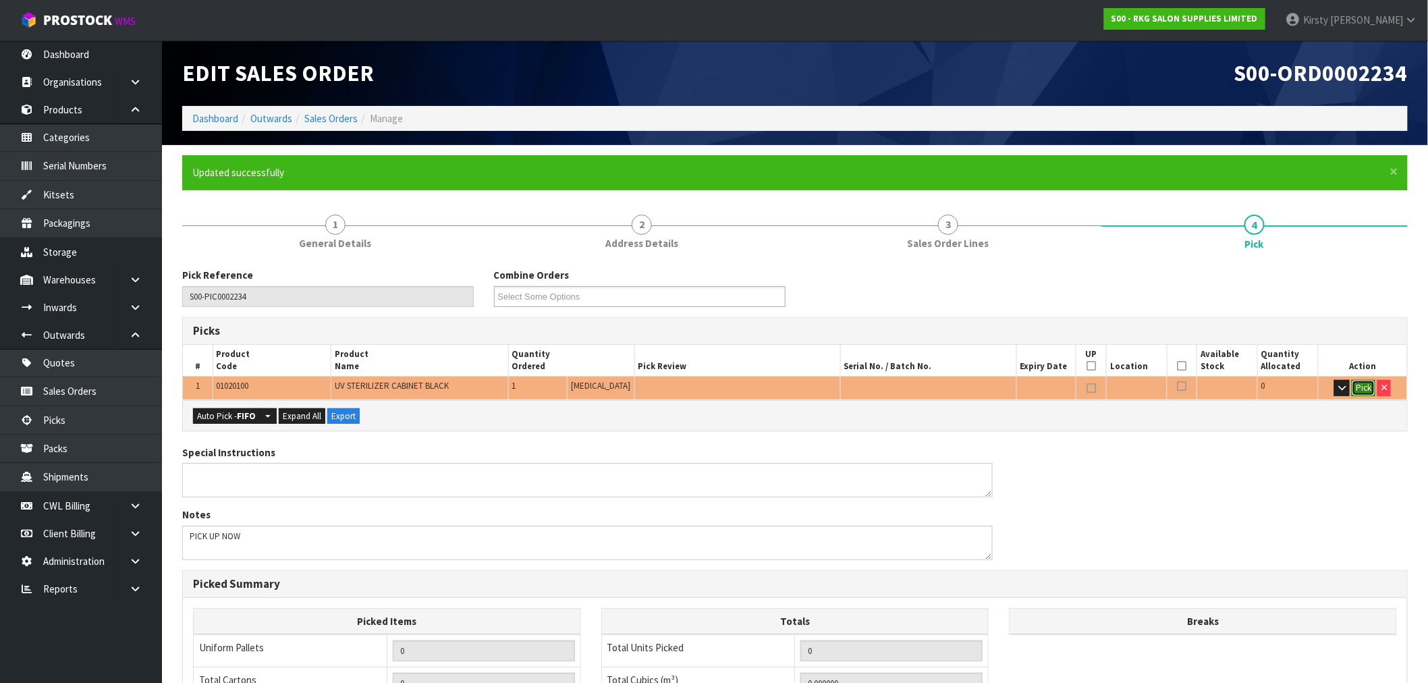
click at [1366, 380] on button "Pick" at bounding box center [1364, 388] width 24 height 16
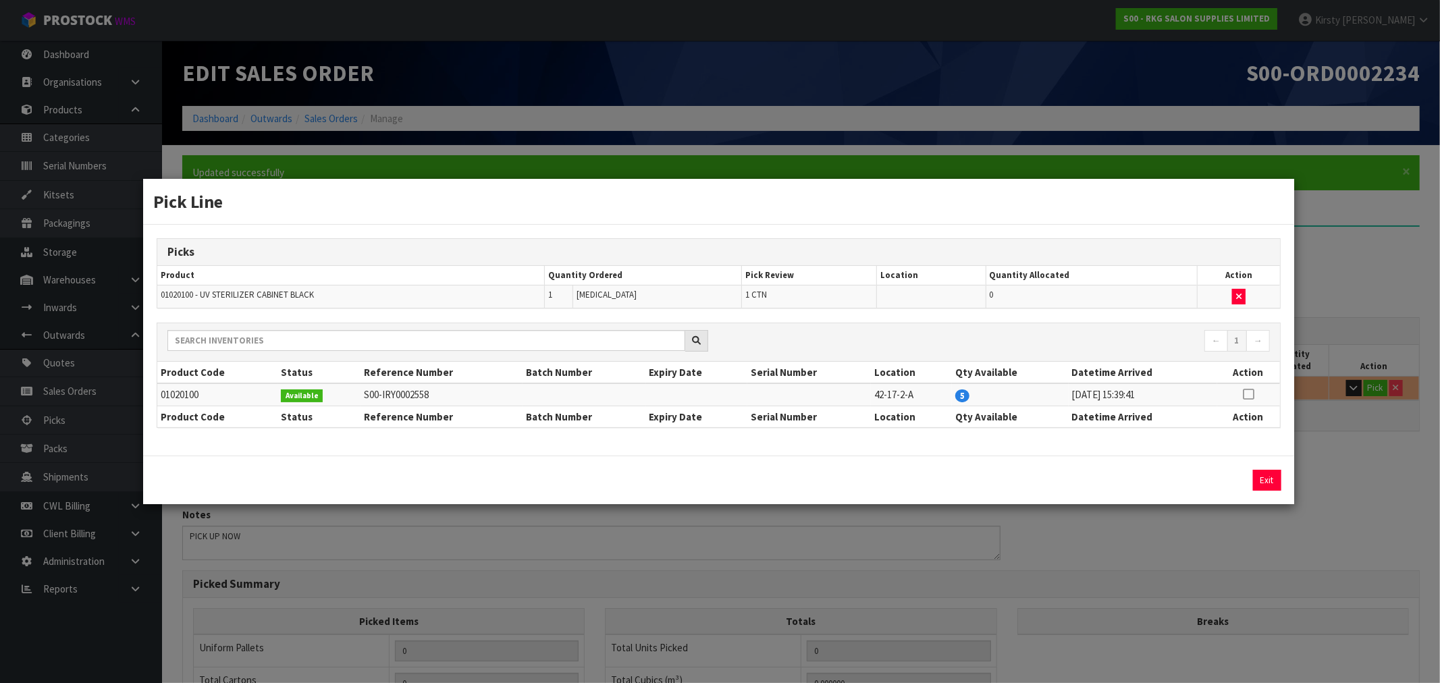
click at [1249, 394] on icon at bounding box center [1248, 394] width 11 height 1
click at [1223, 477] on button "Assign Pick" at bounding box center [1220, 480] width 55 height 21
type input "1"
type input "0.041943"
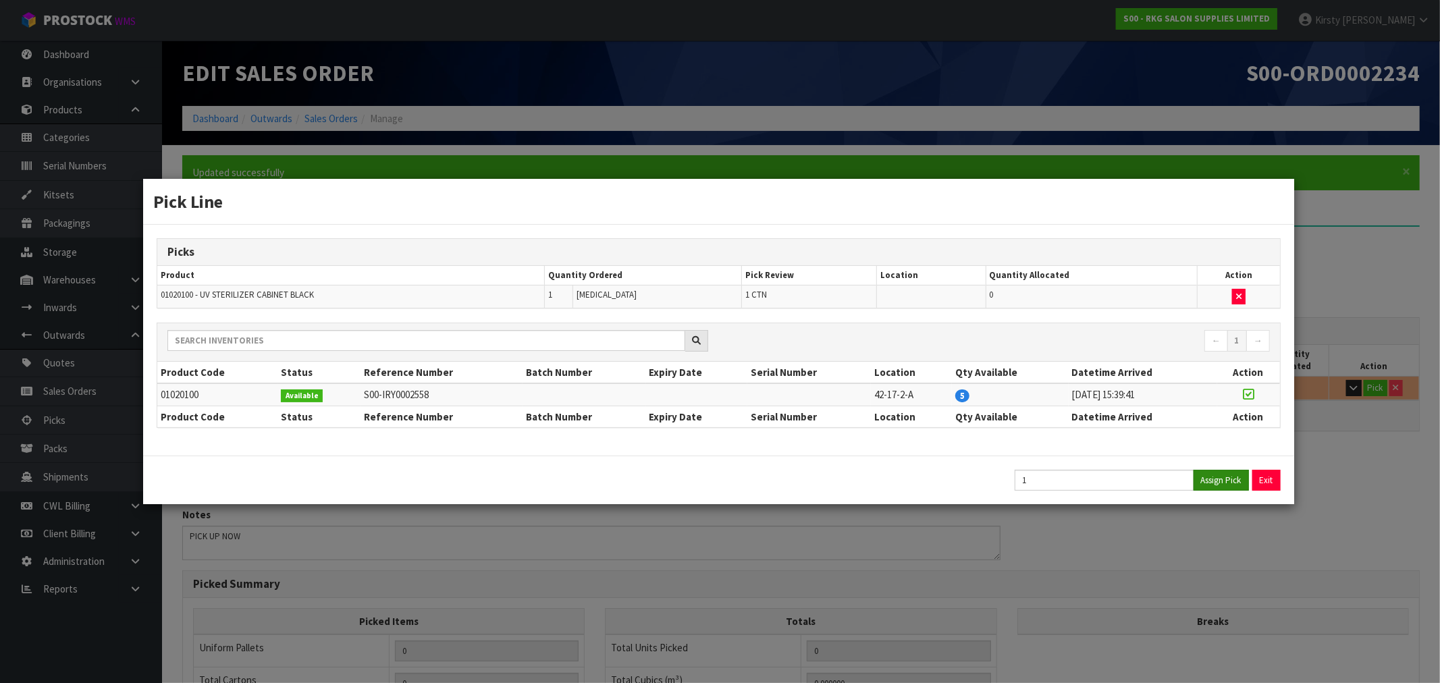
type input "5.25"
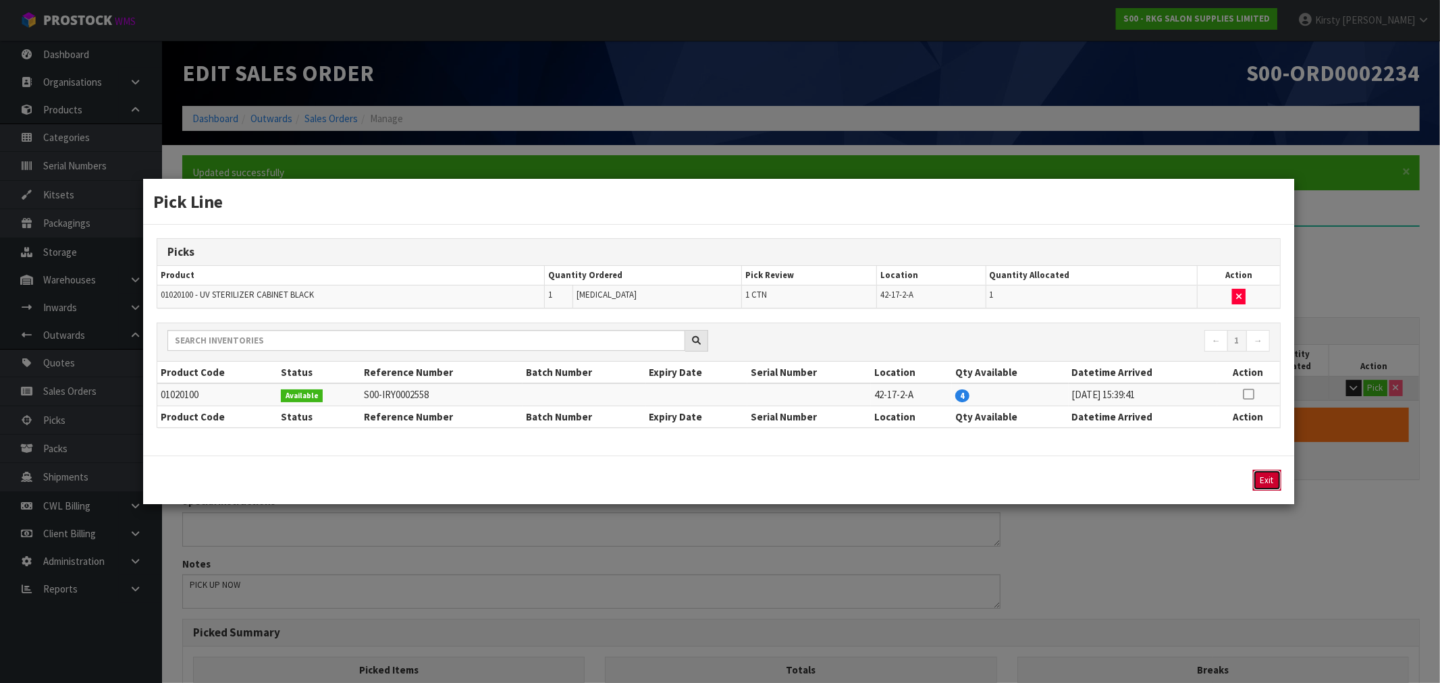
click at [1264, 480] on button "Exit" at bounding box center [1267, 480] width 28 height 21
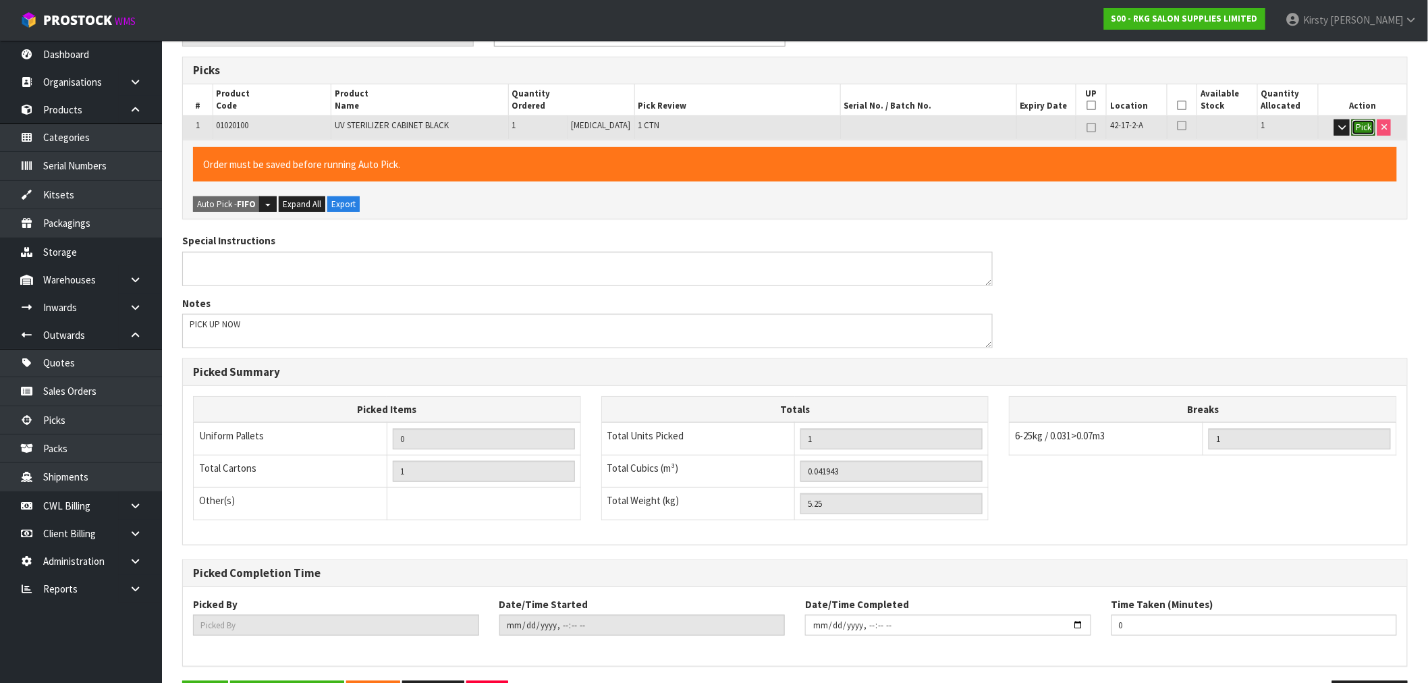
scroll to position [308, 0]
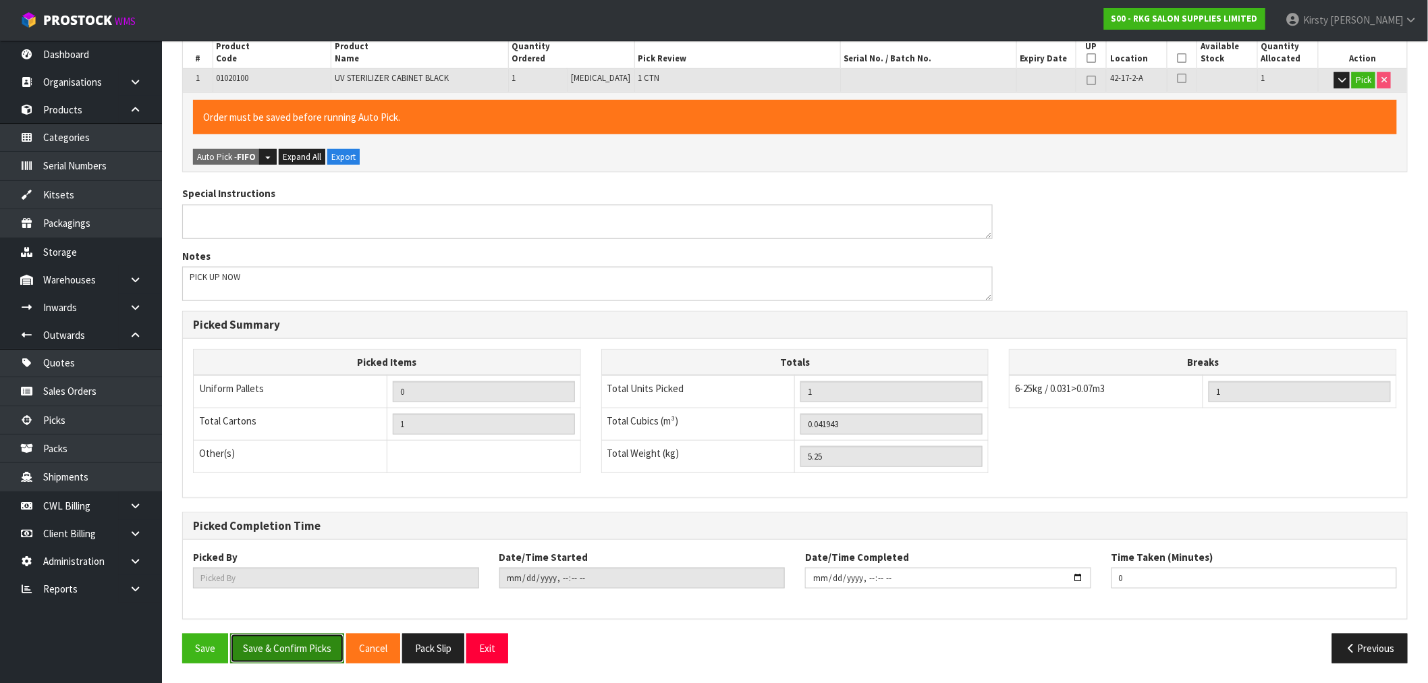
click at [306, 648] on button "Save & Confirm Picks" at bounding box center [287, 648] width 114 height 29
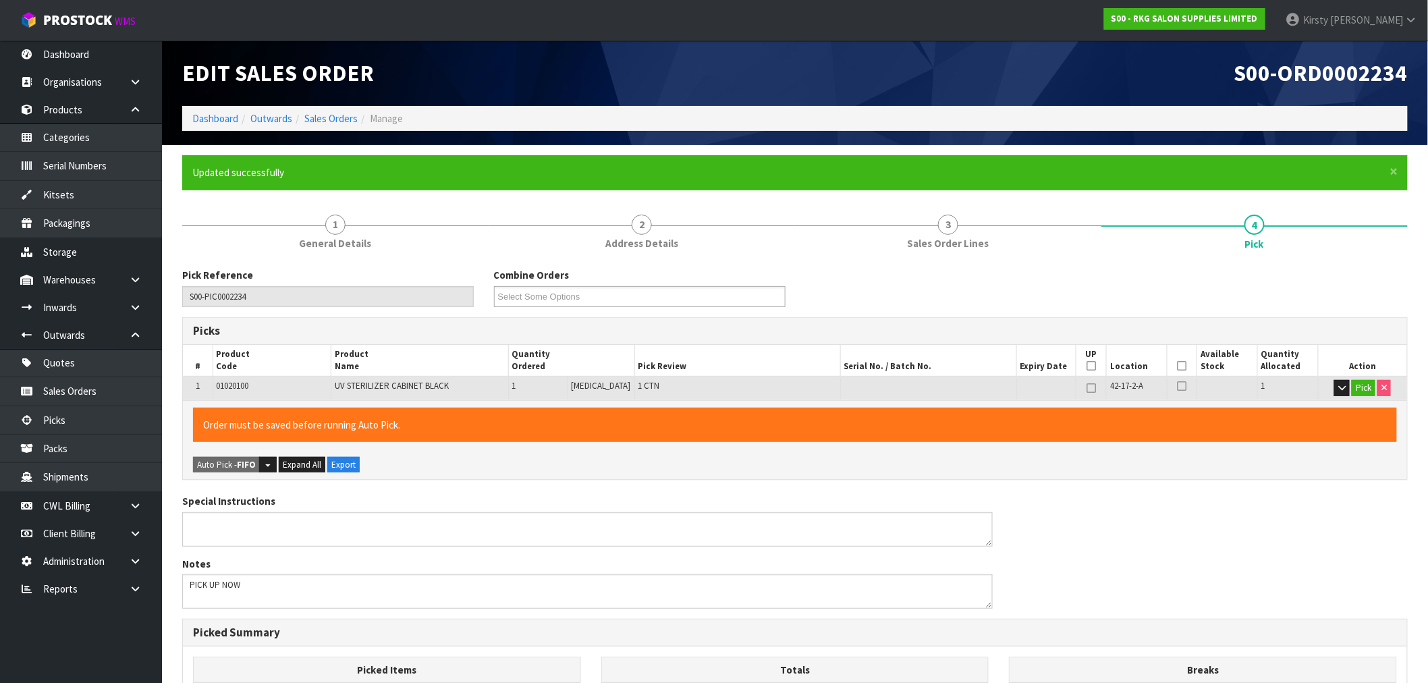
type input "[PERSON_NAME]"
type input "2025-10-08T09:58:25"
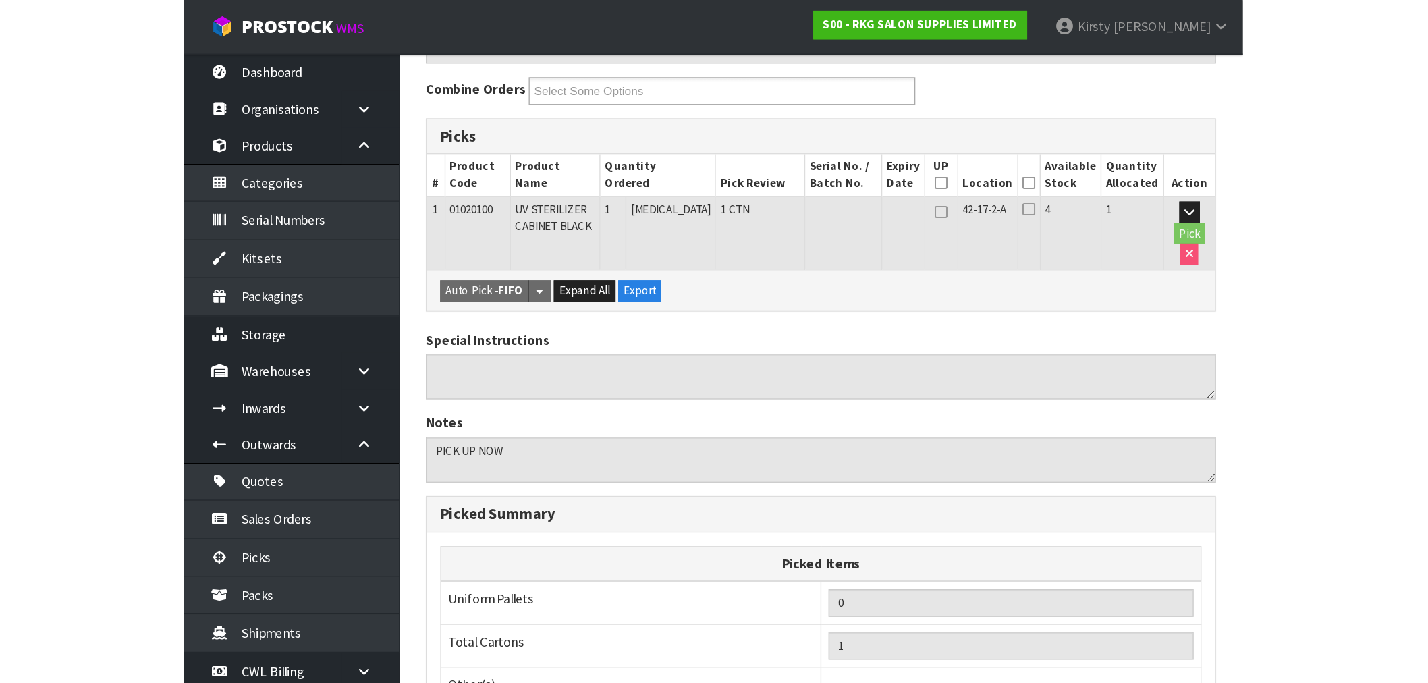
scroll to position [259, 0]
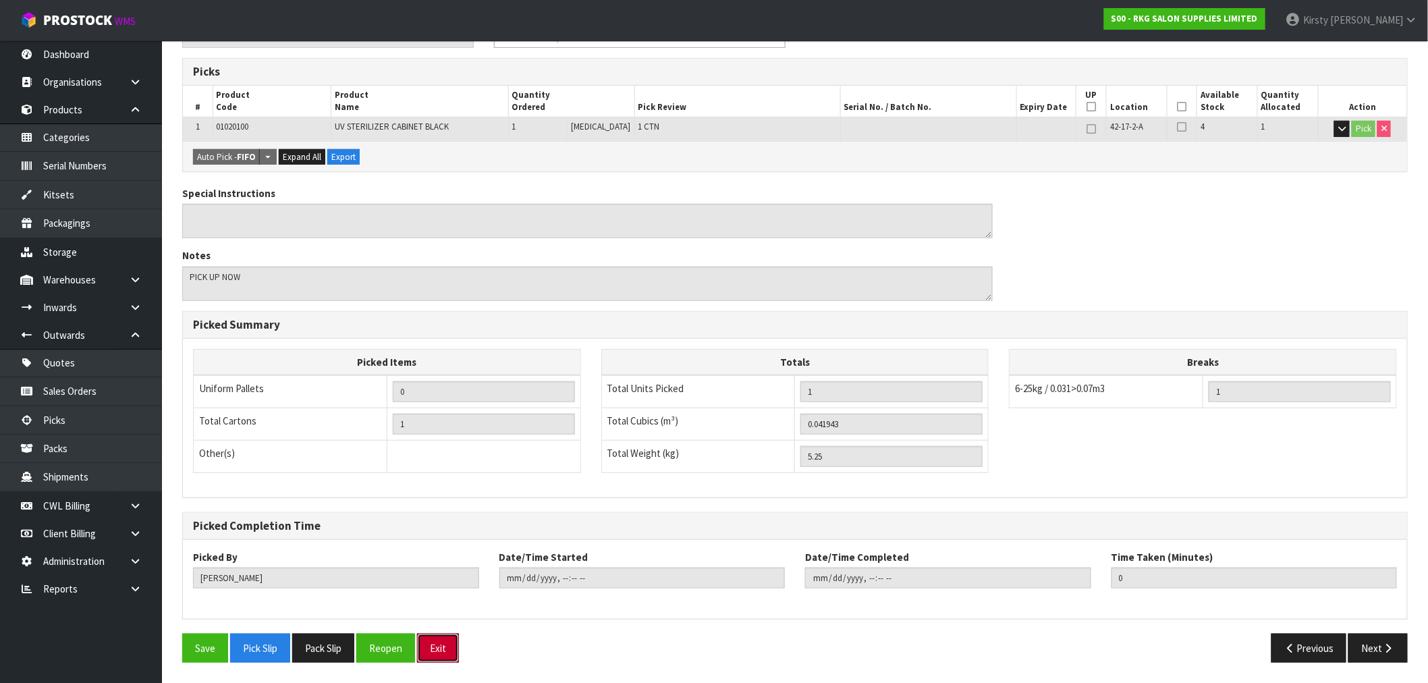
drag, startPoint x: 433, startPoint y: 642, endPoint x: 345, endPoint y: 577, distance: 109.6
click at [434, 642] on button "Exit" at bounding box center [438, 648] width 42 height 29
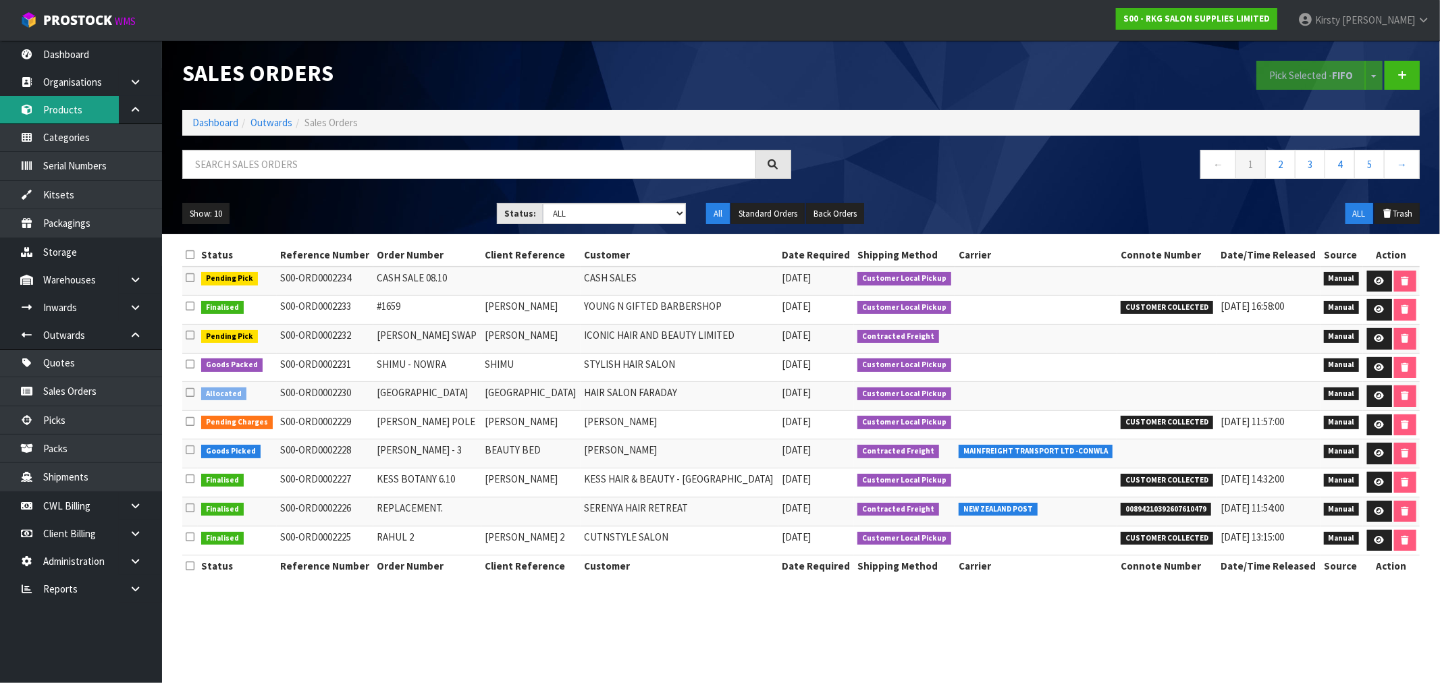
click at [69, 107] on link "Products" at bounding box center [81, 110] width 162 height 28
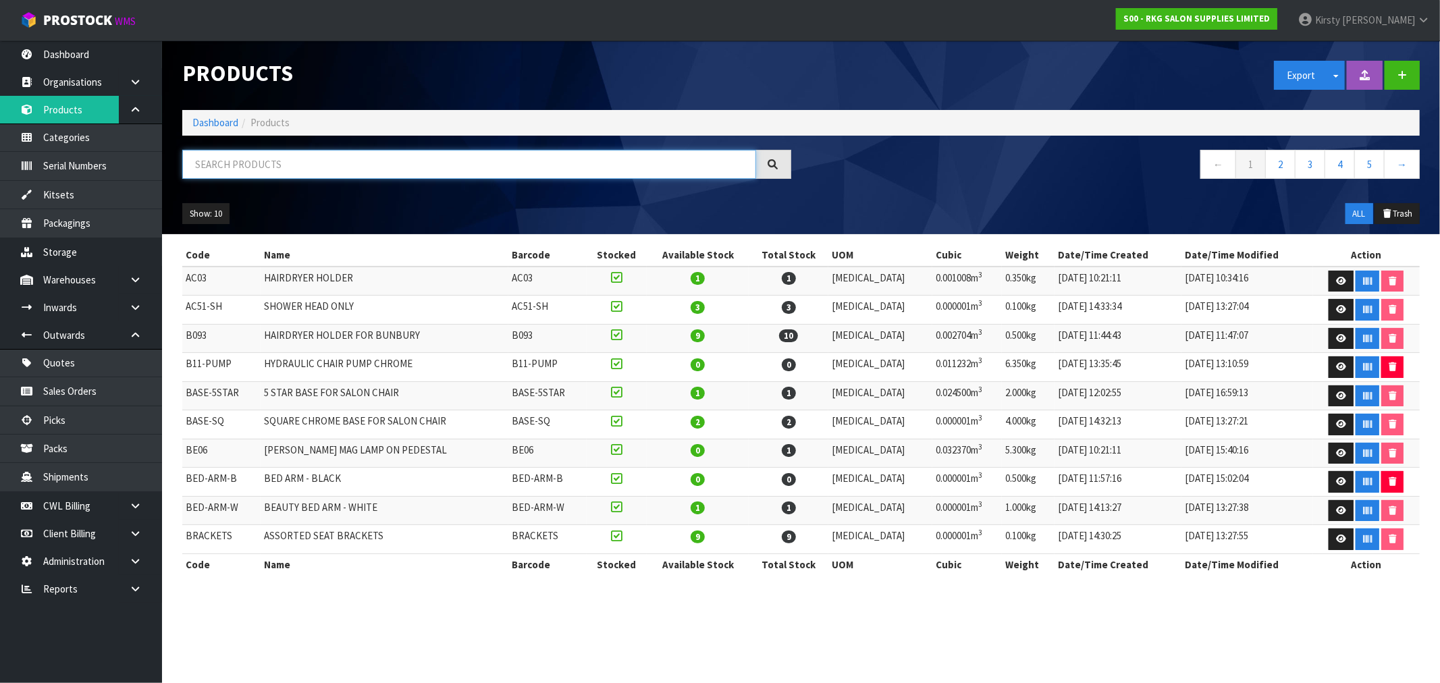
click at [198, 151] on input "text" at bounding box center [469, 164] width 574 height 29
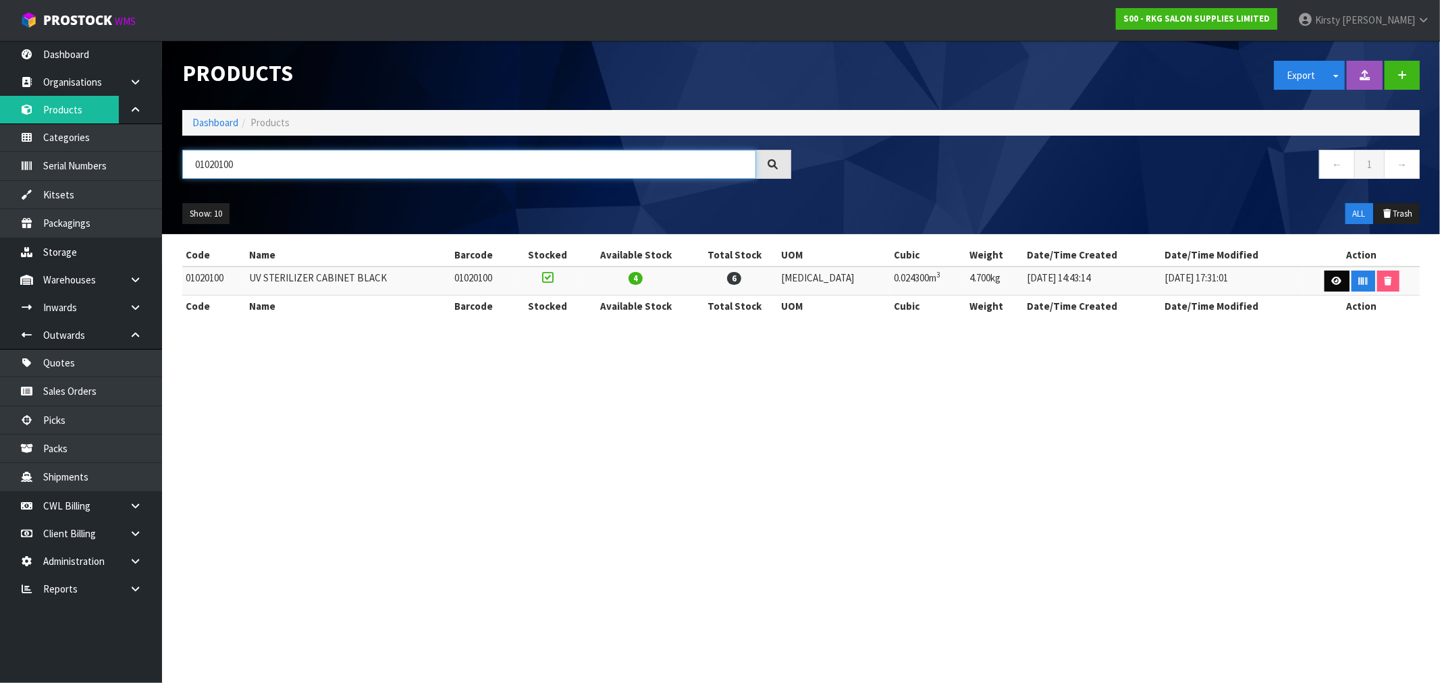
type input "01020100"
click at [1324, 278] on link at bounding box center [1336, 282] width 25 height 22
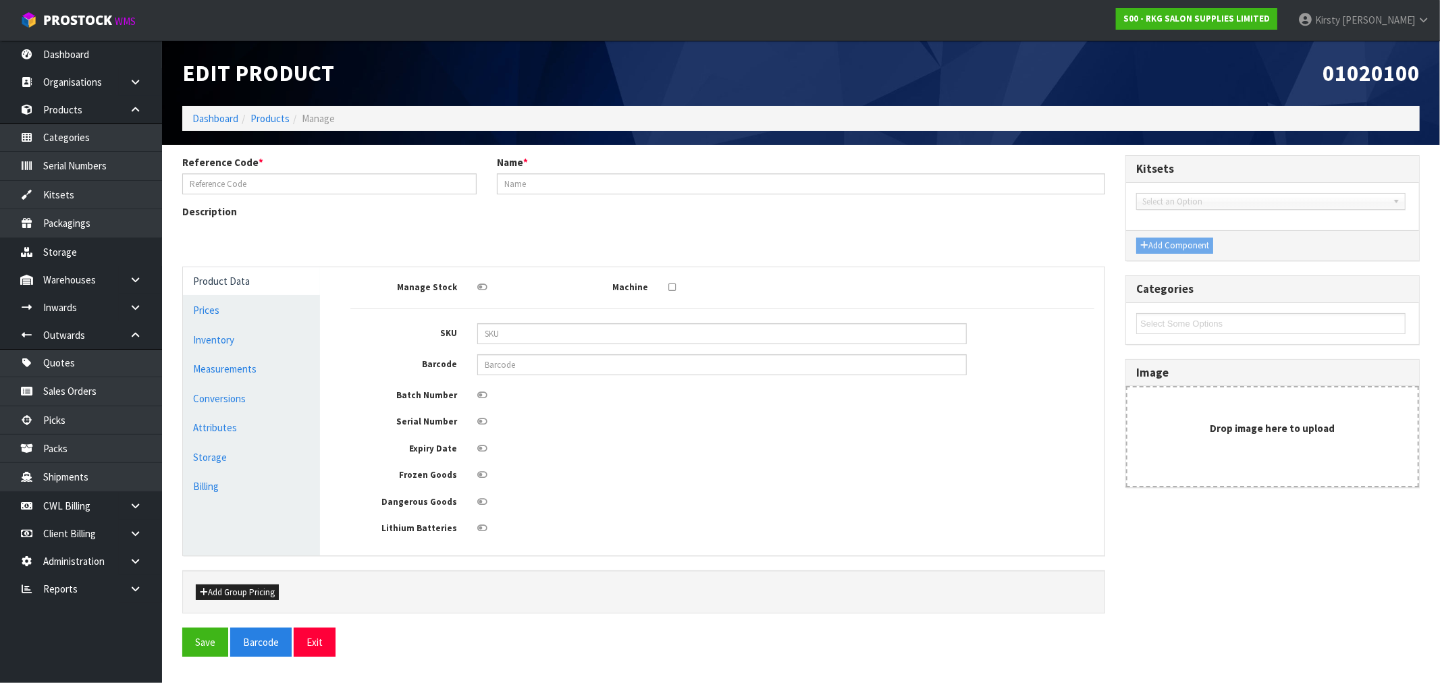
type input "01020100"
type input "UV STERILIZER CABINET BLACK"
type input "01020100"
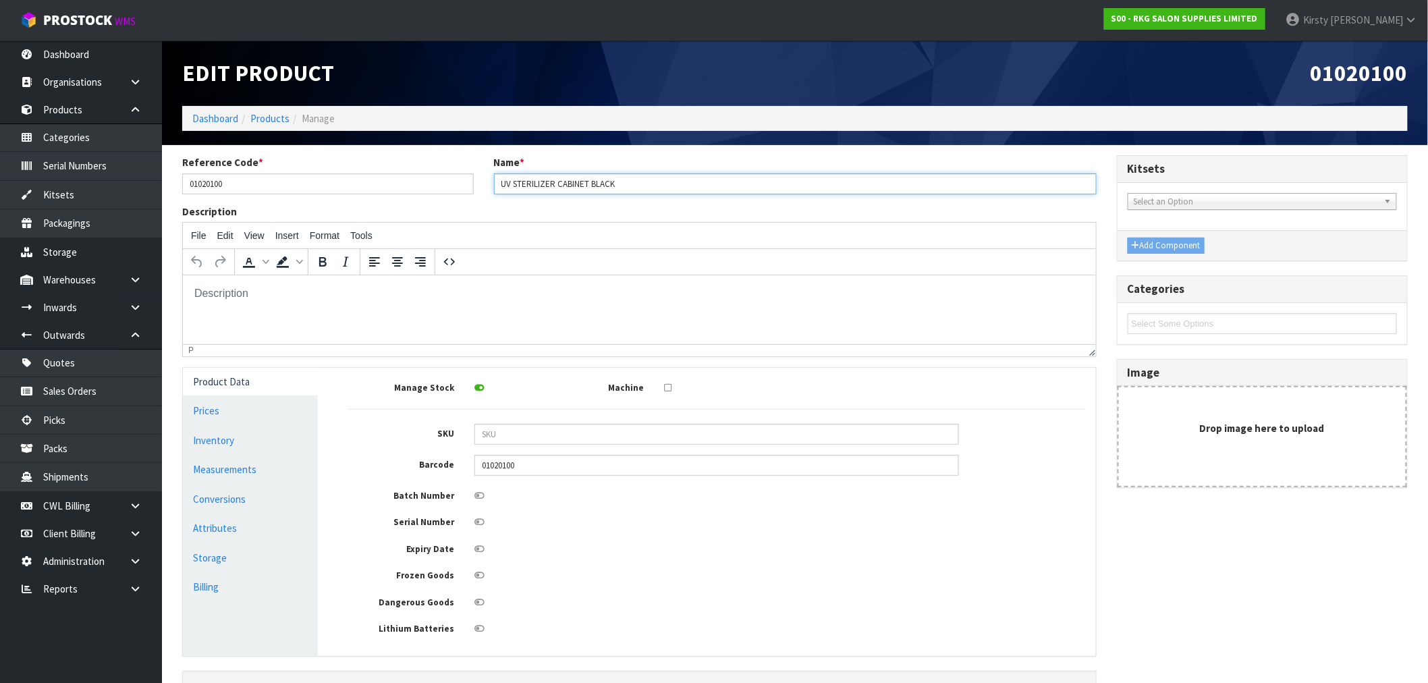
click at [625, 179] on input "UV STERILIZER CABINET BLACK" at bounding box center [795, 183] width 603 height 21
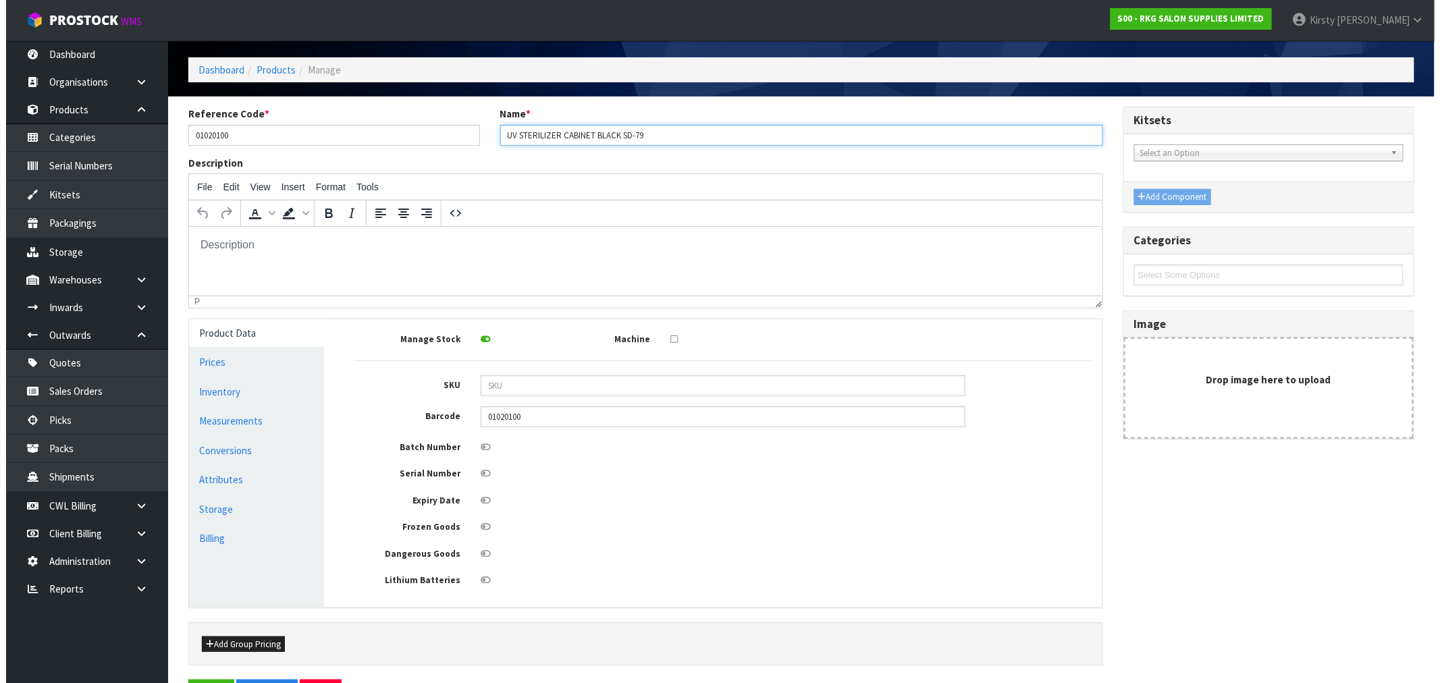
scroll to position [75, 0]
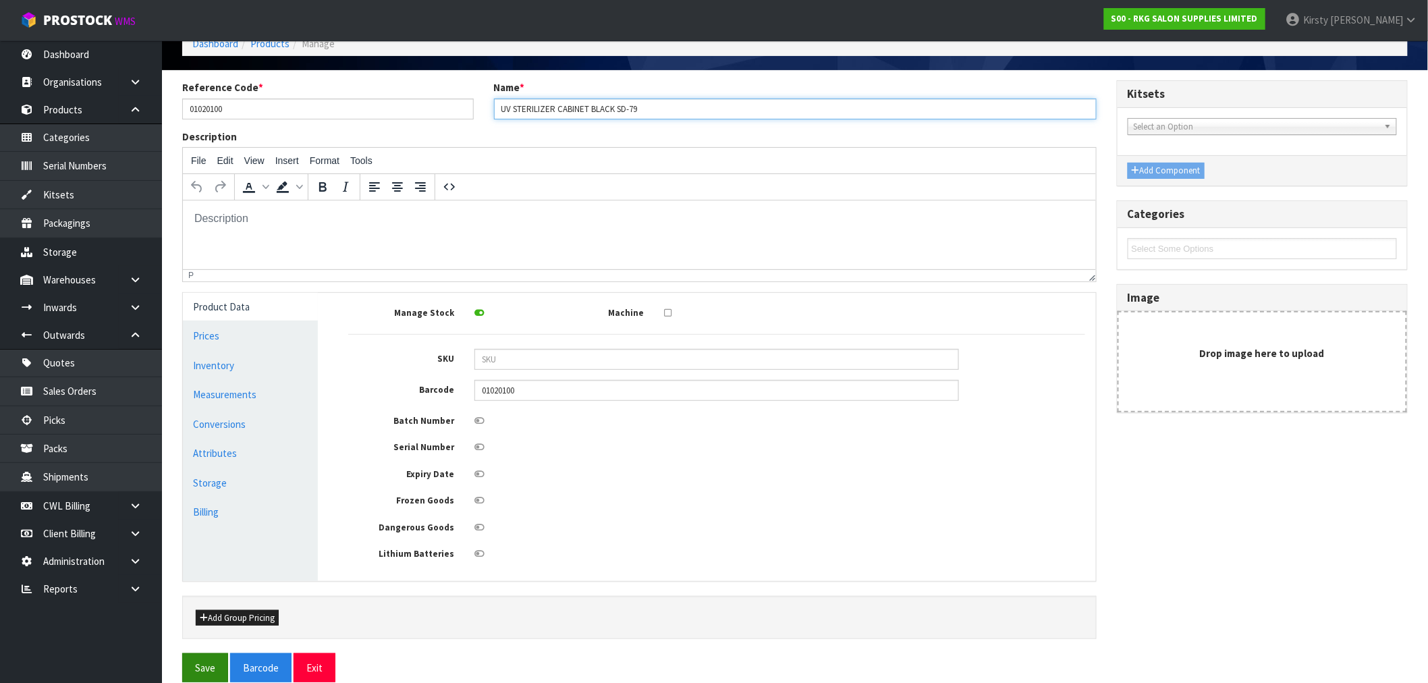
type input "UV STERILIZER CABINET BLACK SD-79"
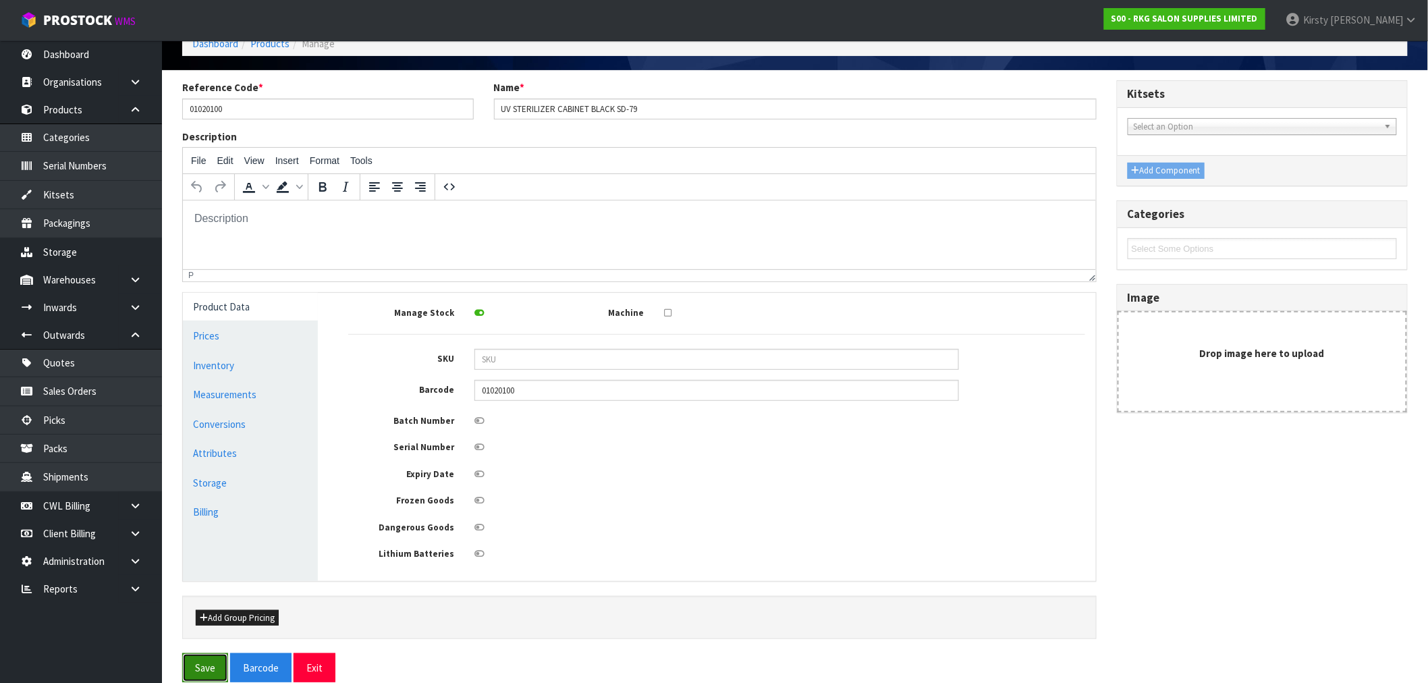
click at [208, 670] on button "Save" at bounding box center [205, 667] width 46 height 29
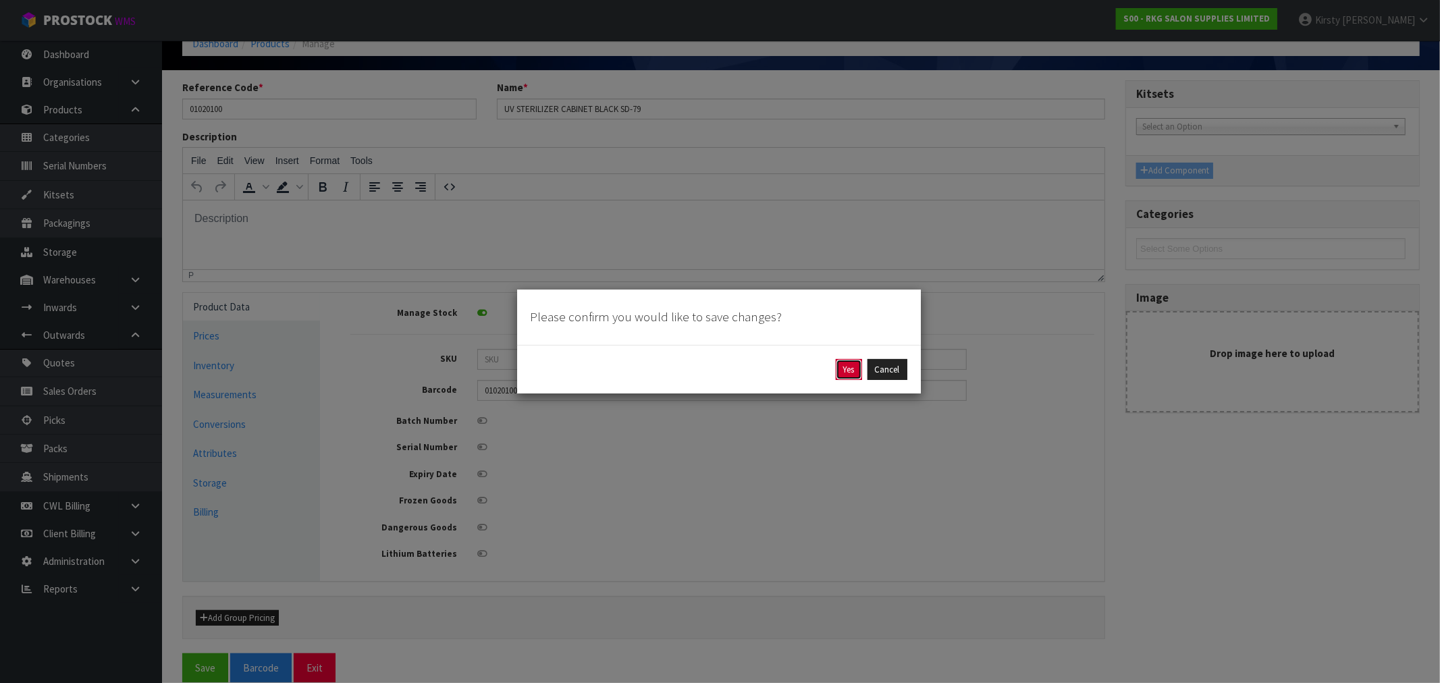
click at [855, 364] on button "Yes" at bounding box center [849, 370] width 26 height 22
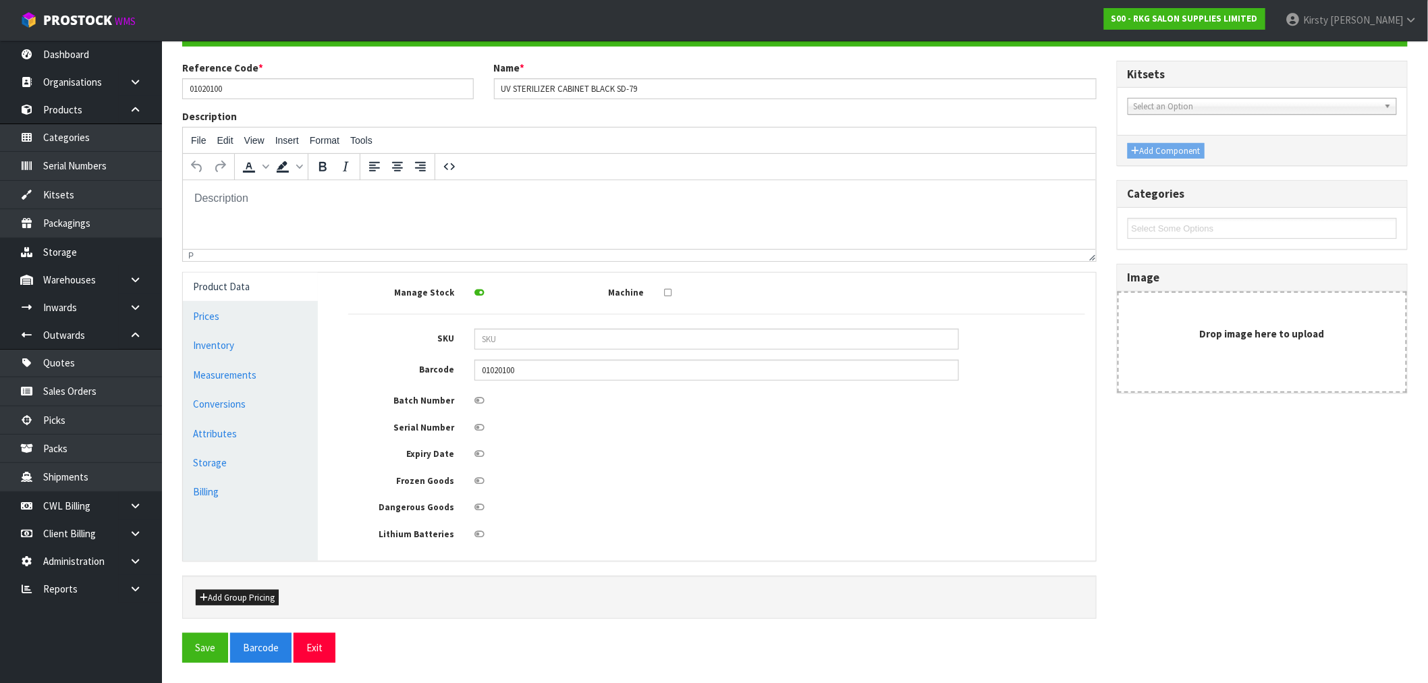
scroll to position [146, 0]
click at [325, 646] on button "Exit" at bounding box center [315, 647] width 42 height 29
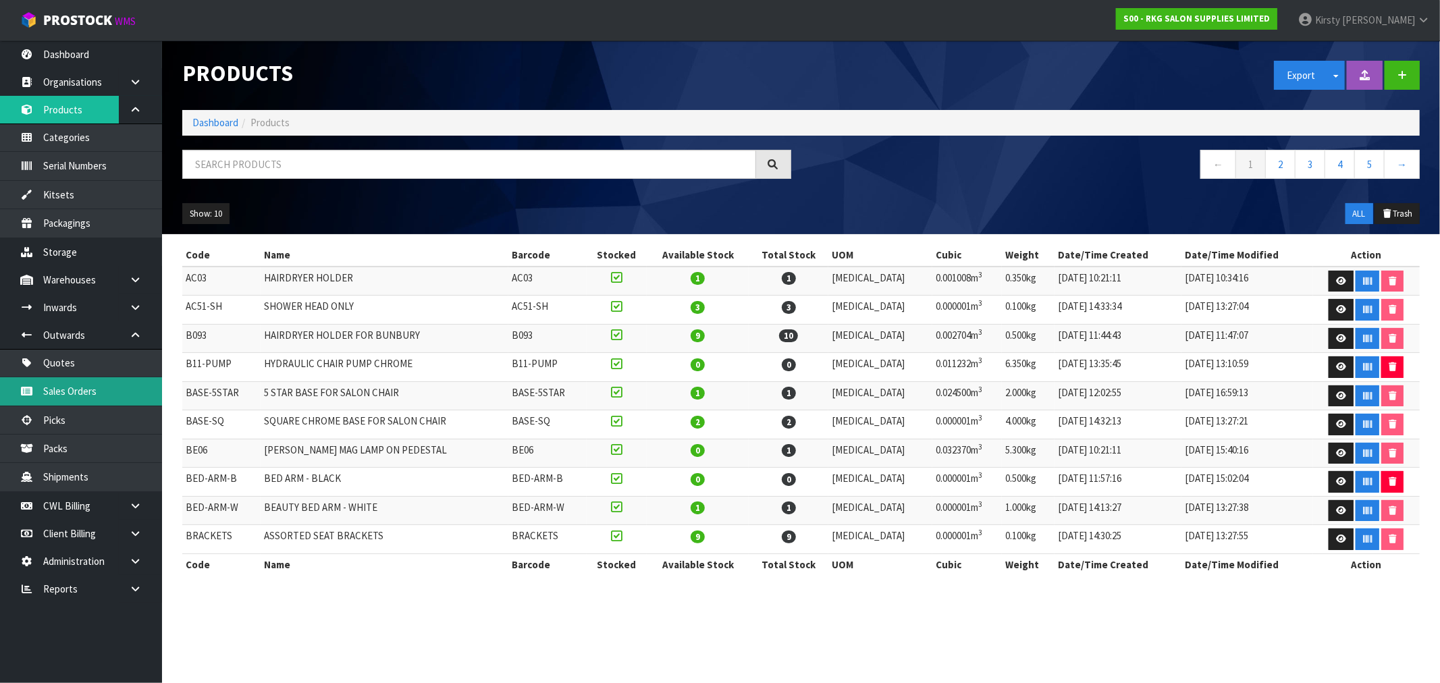
click at [67, 394] on link "Sales Orders" at bounding box center [81, 391] width 162 height 28
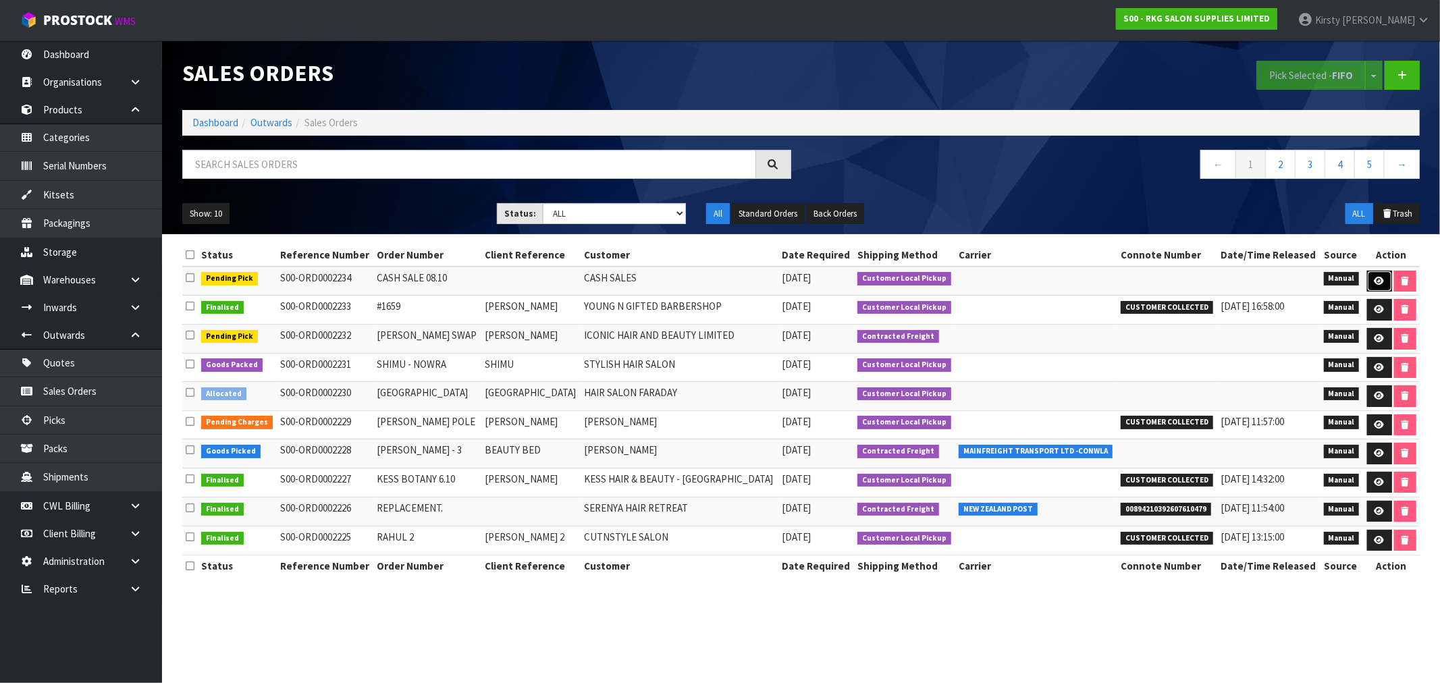
click at [1377, 275] on link at bounding box center [1379, 282] width 25 height 22
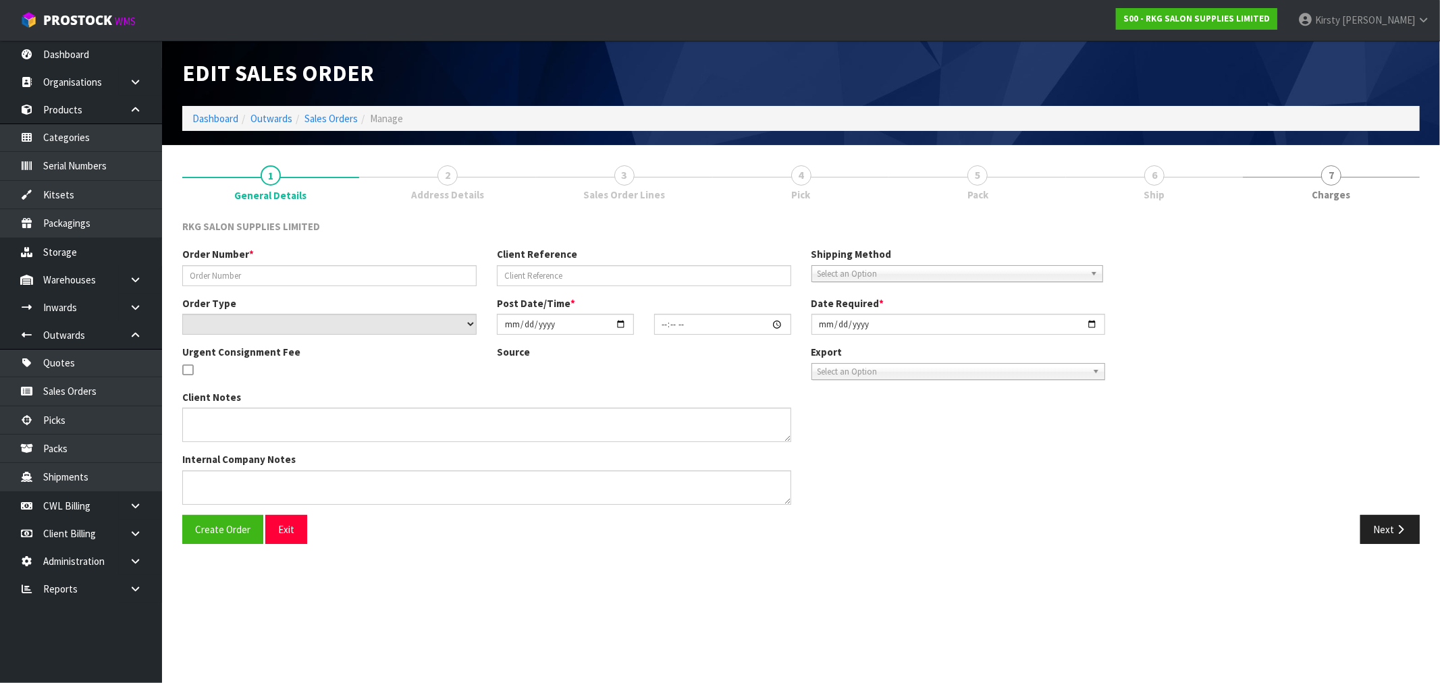
type input "CASH SALE 08.10"
select select "number:0"
type input "[DATE]"
type input "09:55:00.000"
type input "[DATE]"
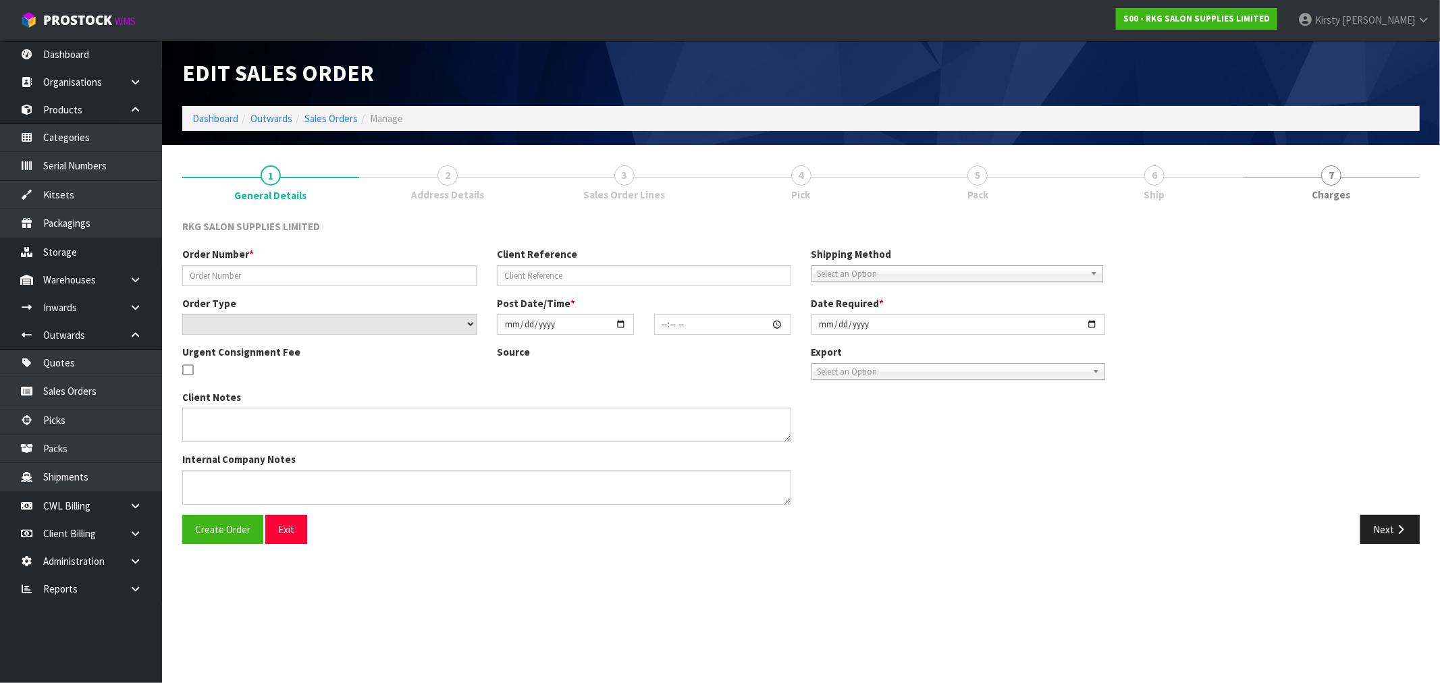
type textarea "PICK UP NOW"
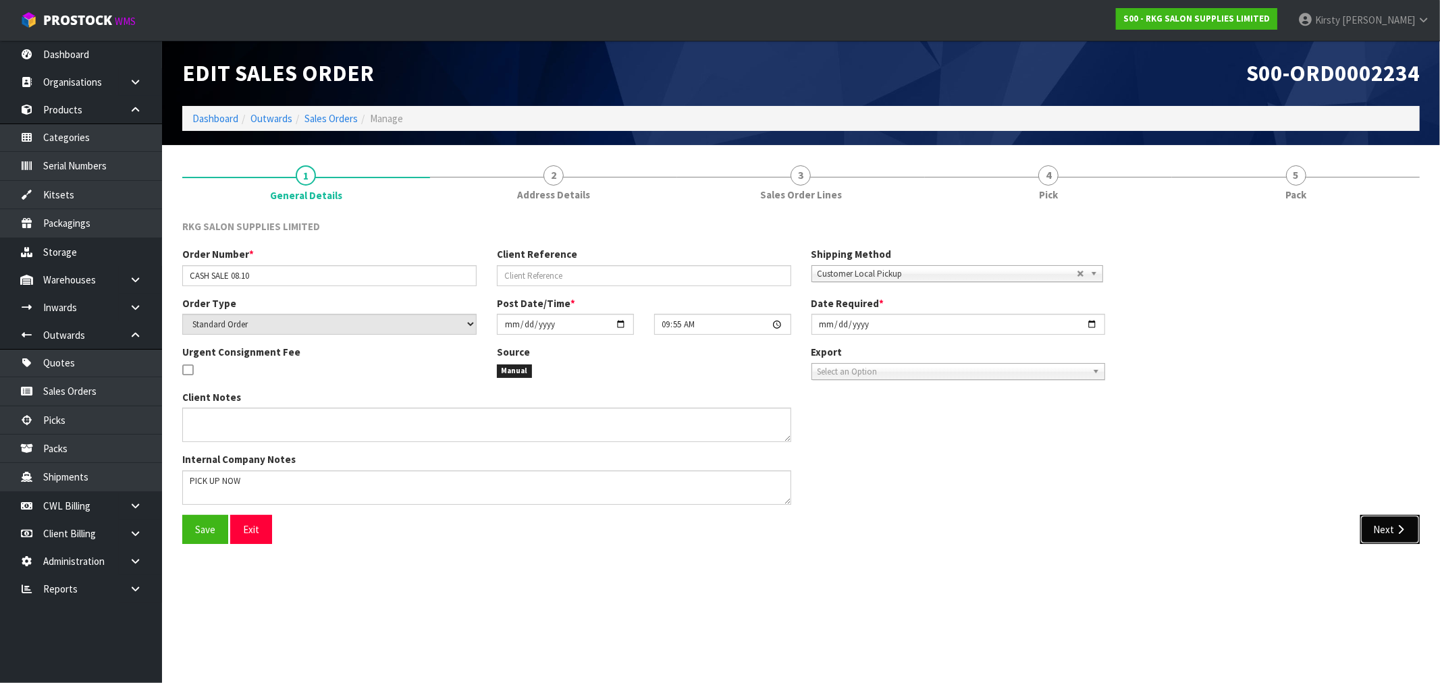
click at [1404, 533] on icon "button" at bounding box center [1400, 529] width 13 height 10
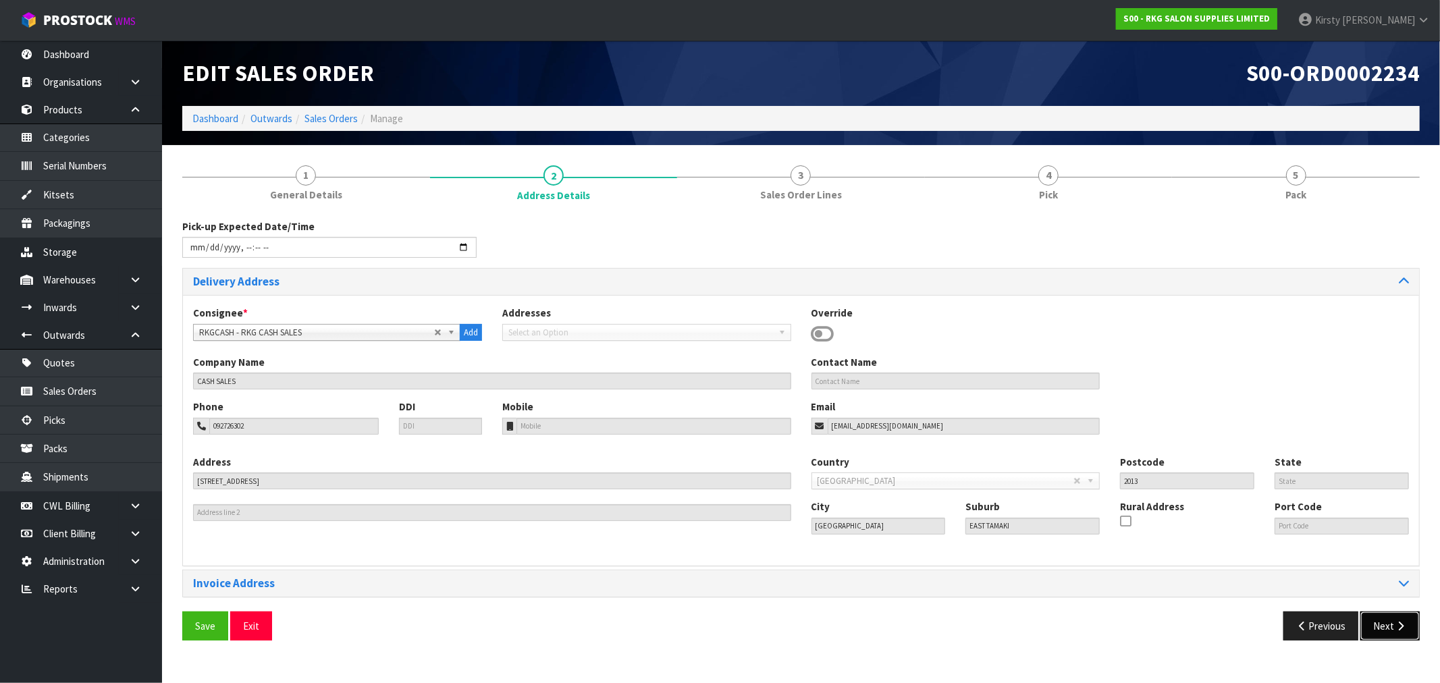
click at [1396, 623] on icon "button" at bounding box center [1400, 626] width 13 height 10
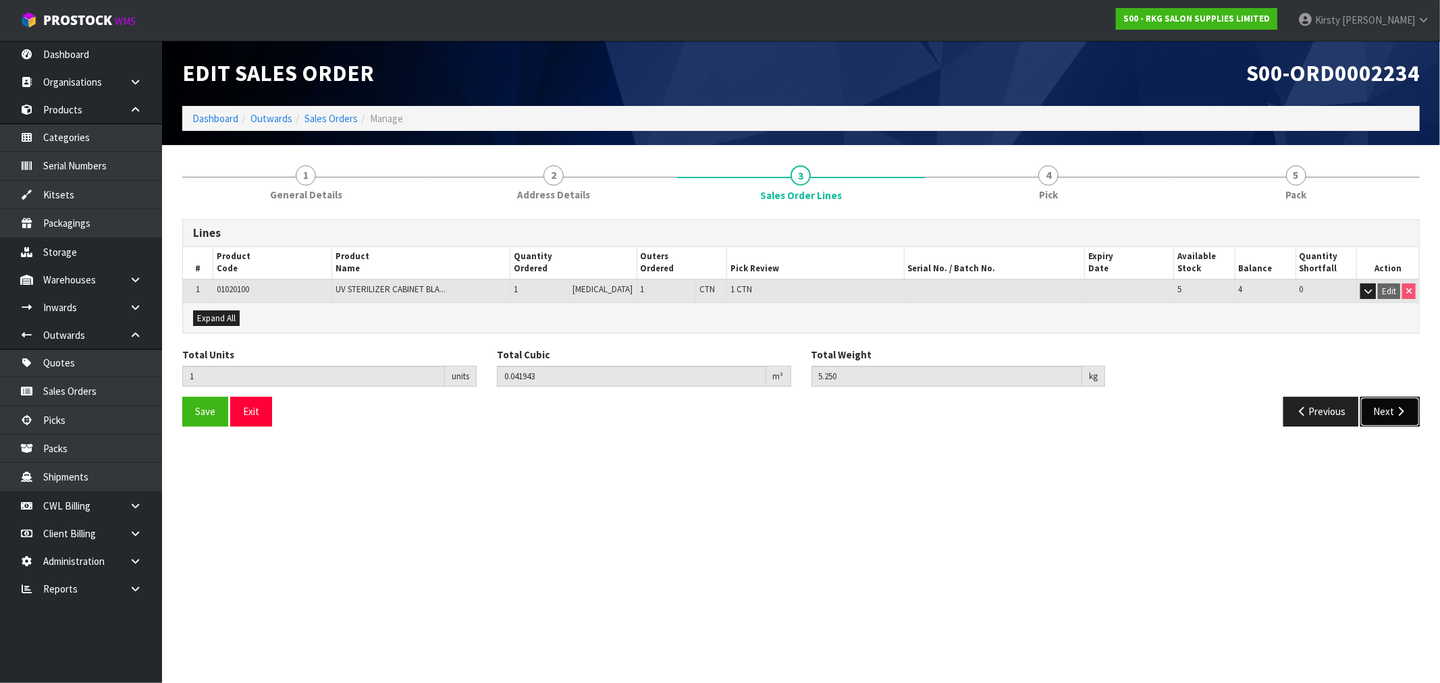
click at [1373, 408] on button "Next" at bounding box center [1389, 411] width 59 height 29
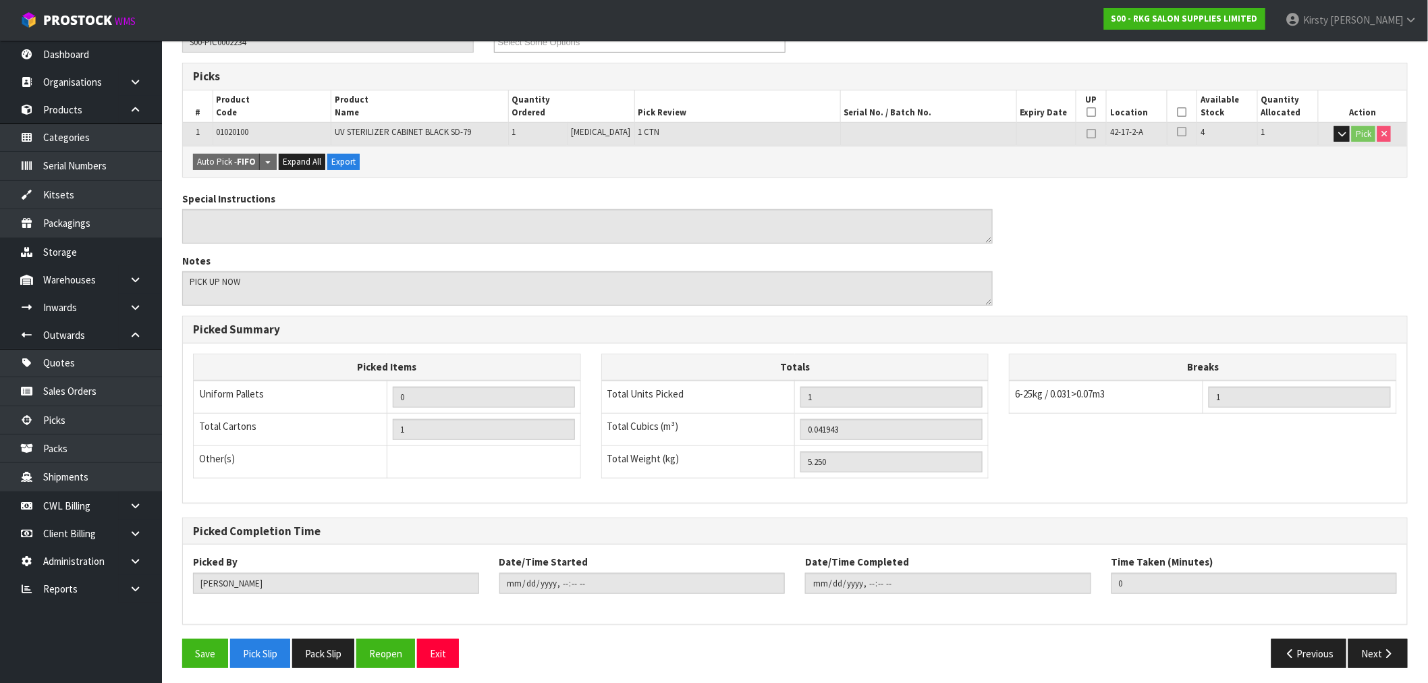
scroll to position [211, 0]
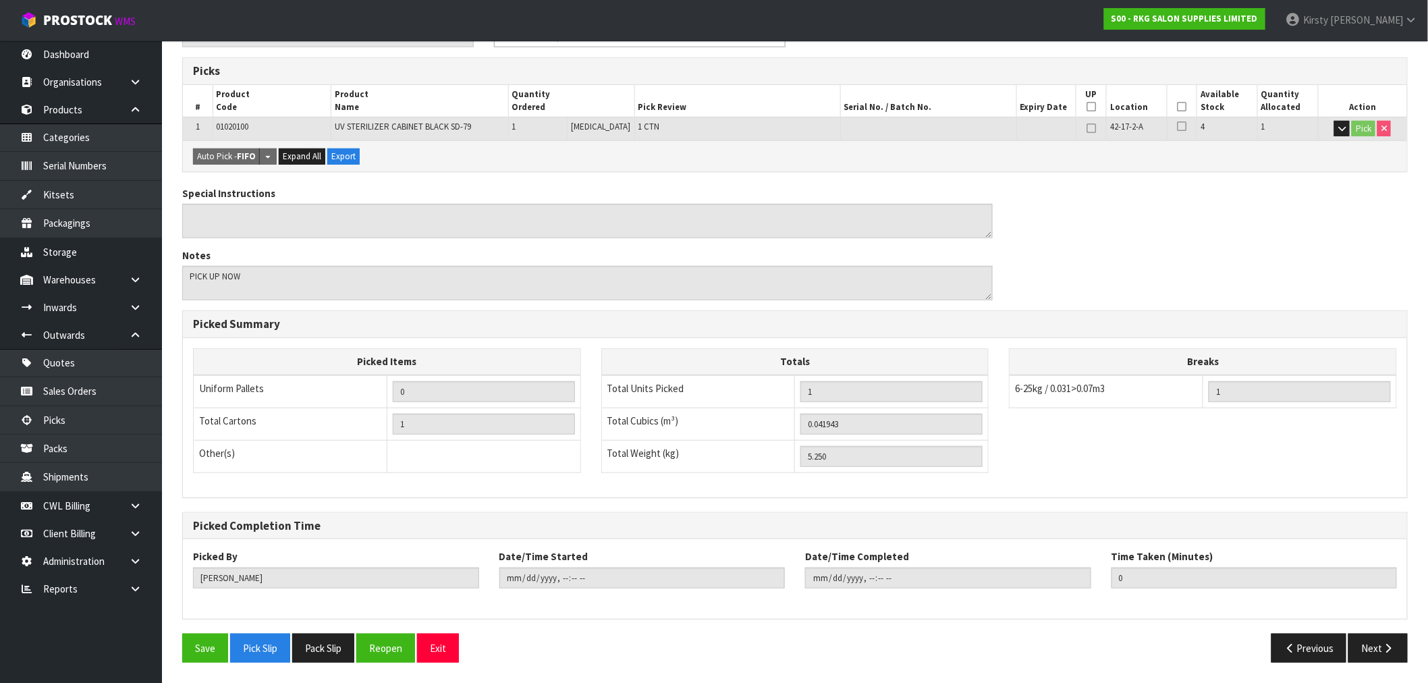
click at [1183, 130] on td at bounding box center [1182, 129] width 30 height 24
click at [1178, 130] on icon at bounding box center [1182, 126] width 9 height 11
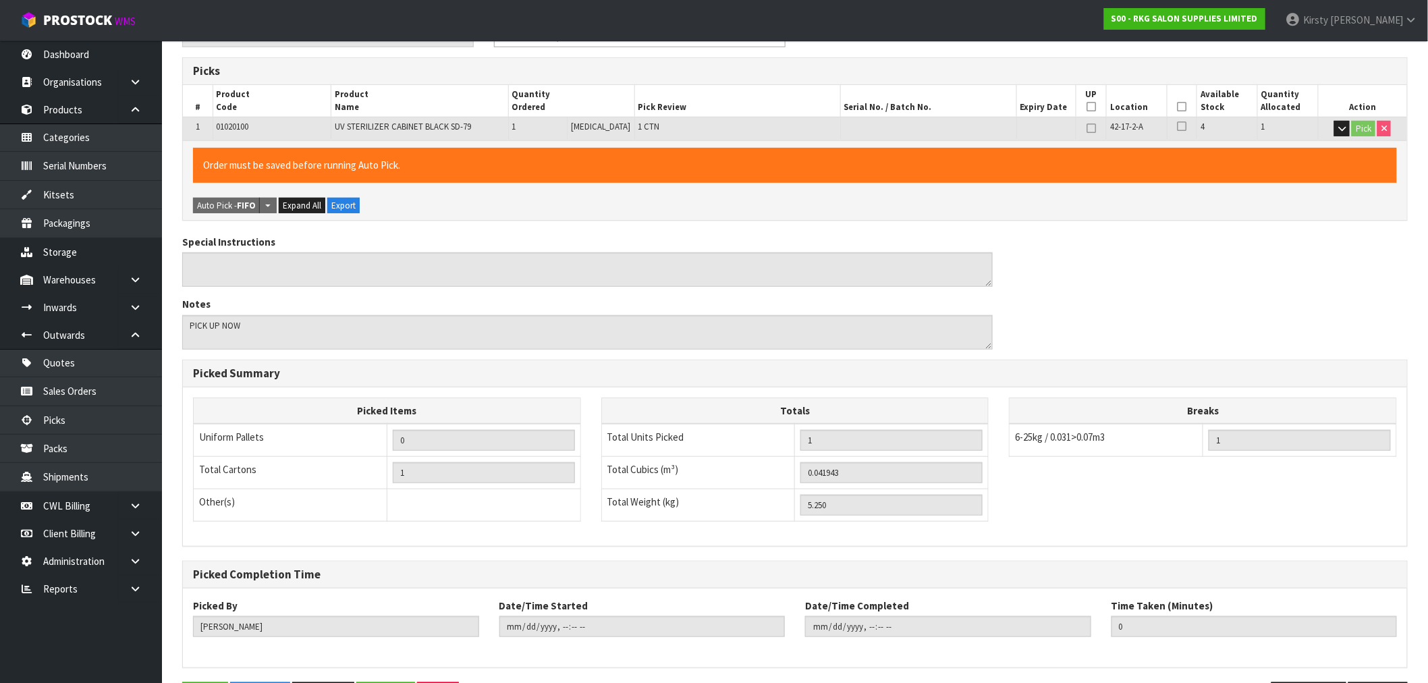
click at [1178, 126] on icon at bounding box center [1182, 126] width 9 height 11
click at [1179, 107] on icon at bounding box center [1182, 107] width 9 height 1
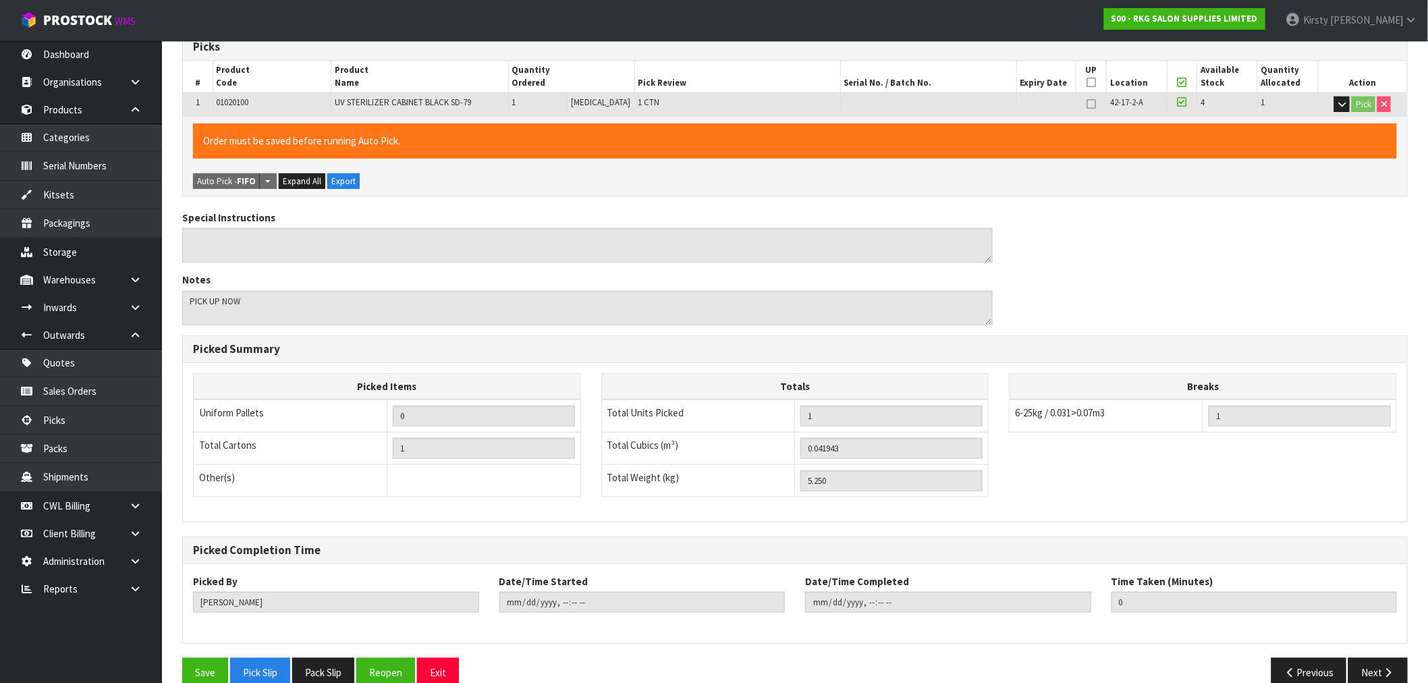
scroll to position [259, 0]
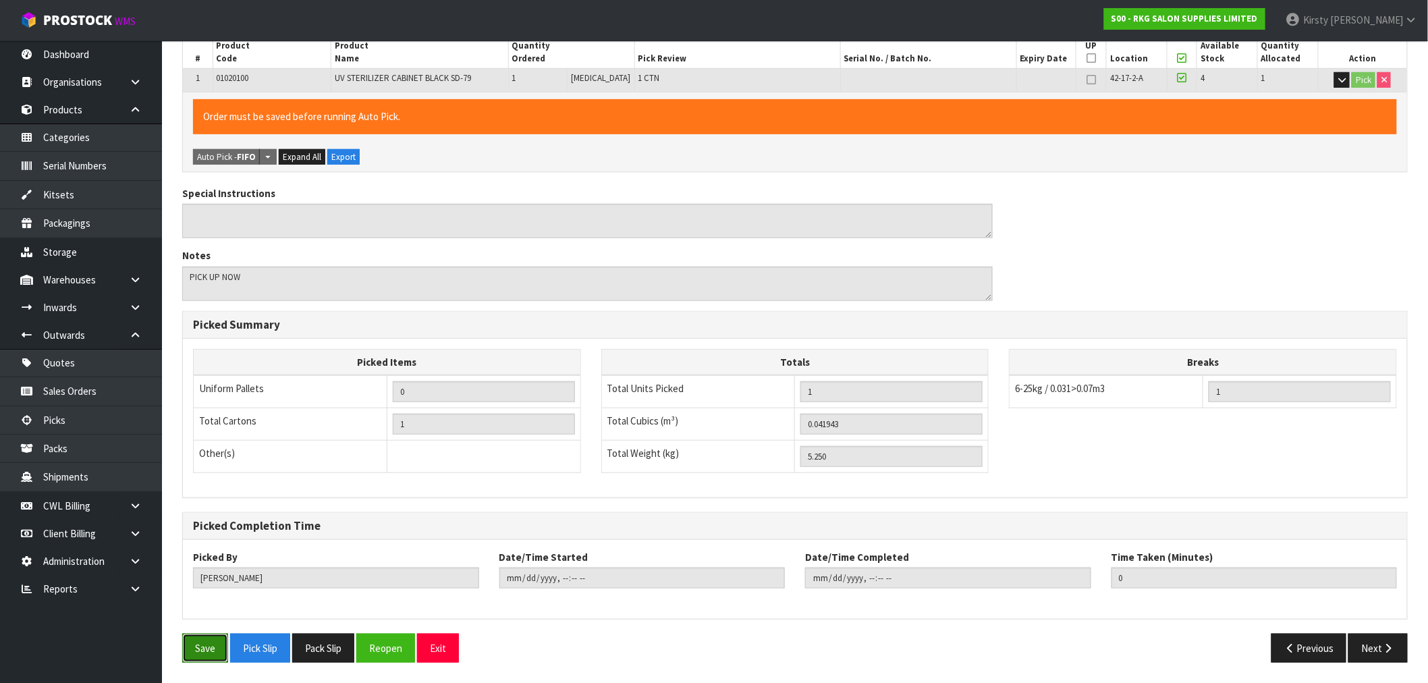
click at [207, 649] on button "Save" at bounding box center [205, 648] width 46 height 29
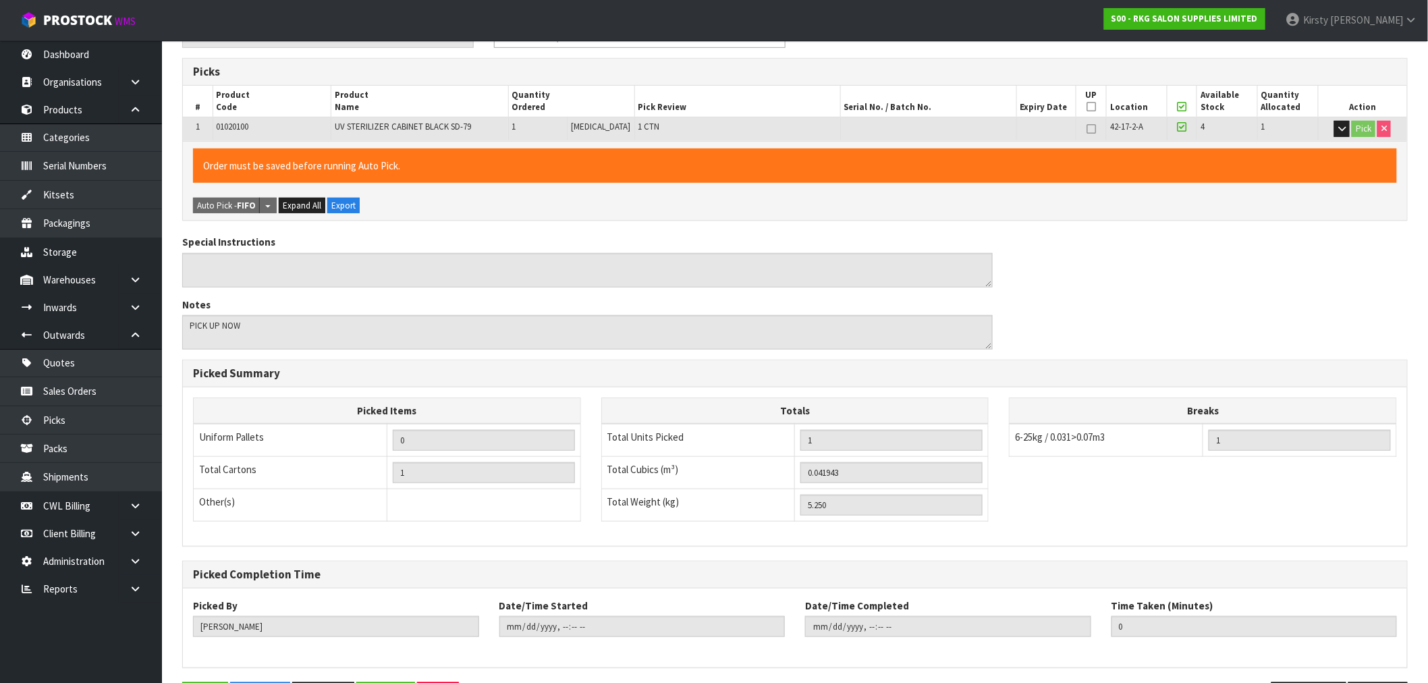
scroll to position [0, 0]
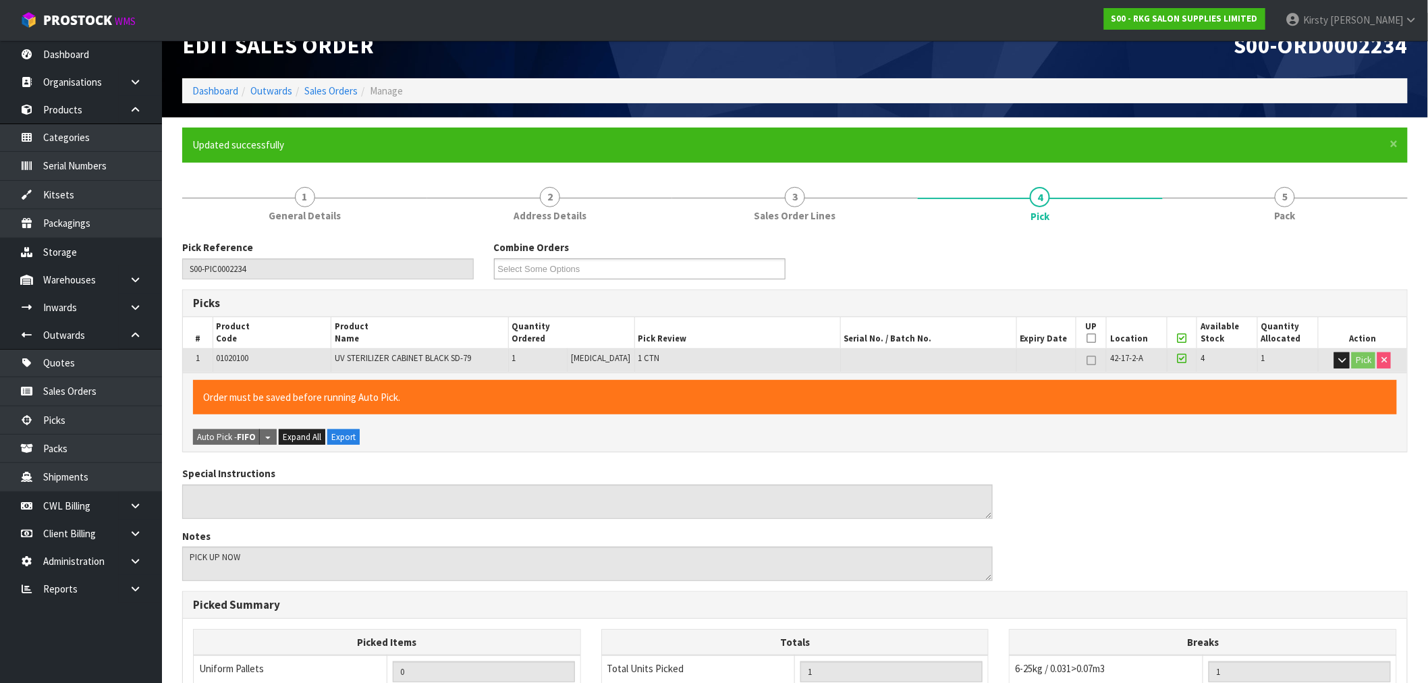
type input "2025-10-08T10:07:20"
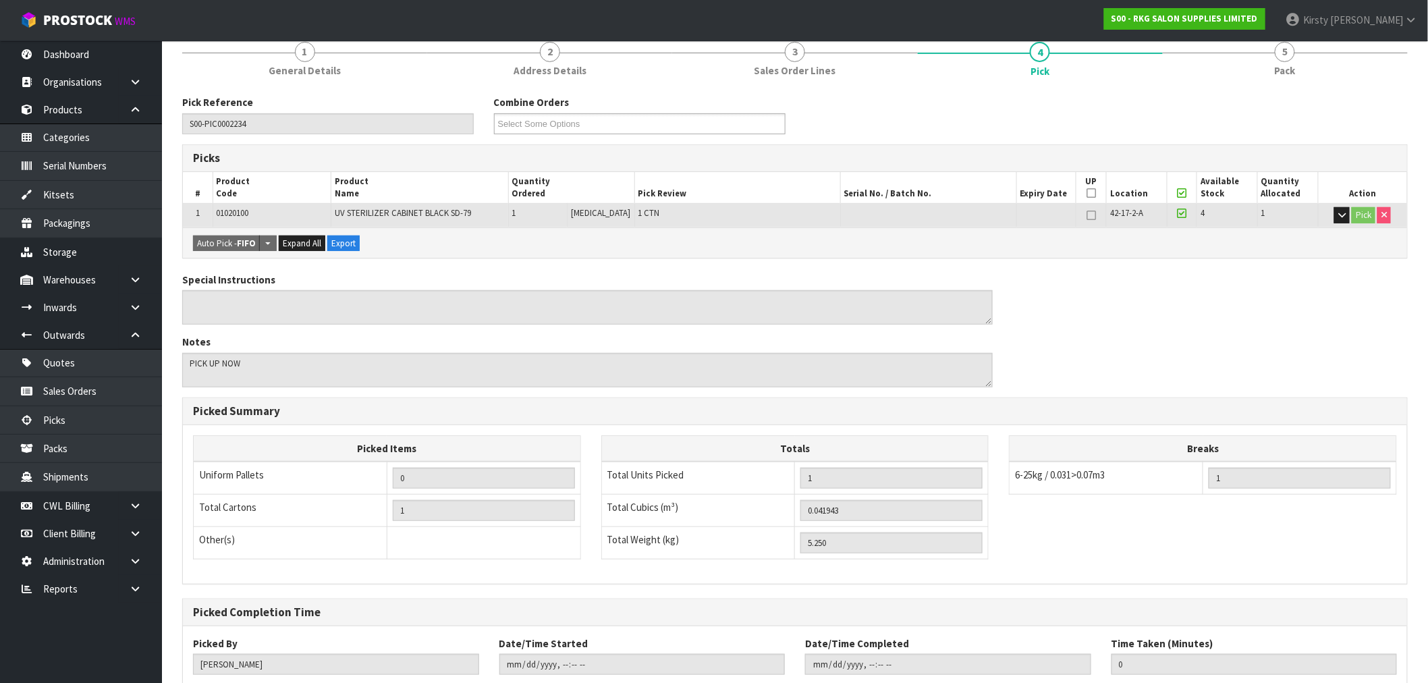
scroll to position [259, 0]
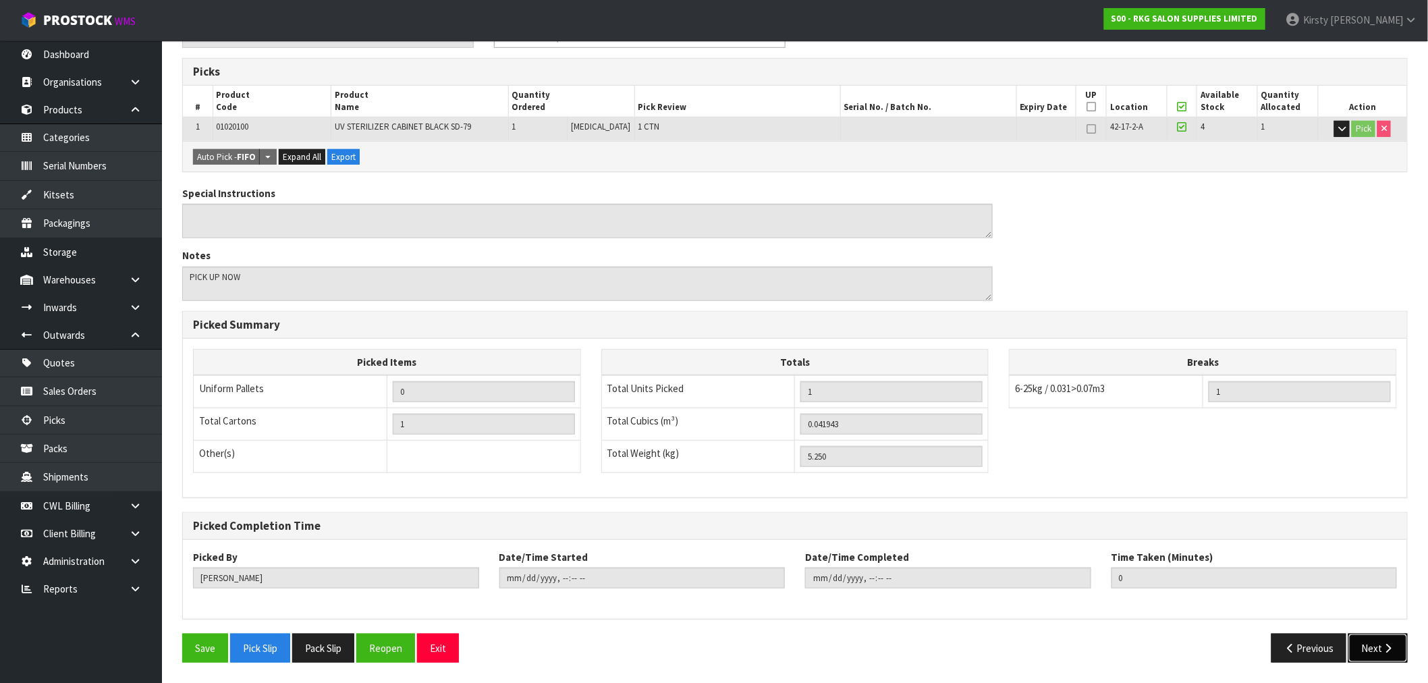
click at [1371, 645] on button "Next" at bounding box center [1378, 648] width 59 height 29
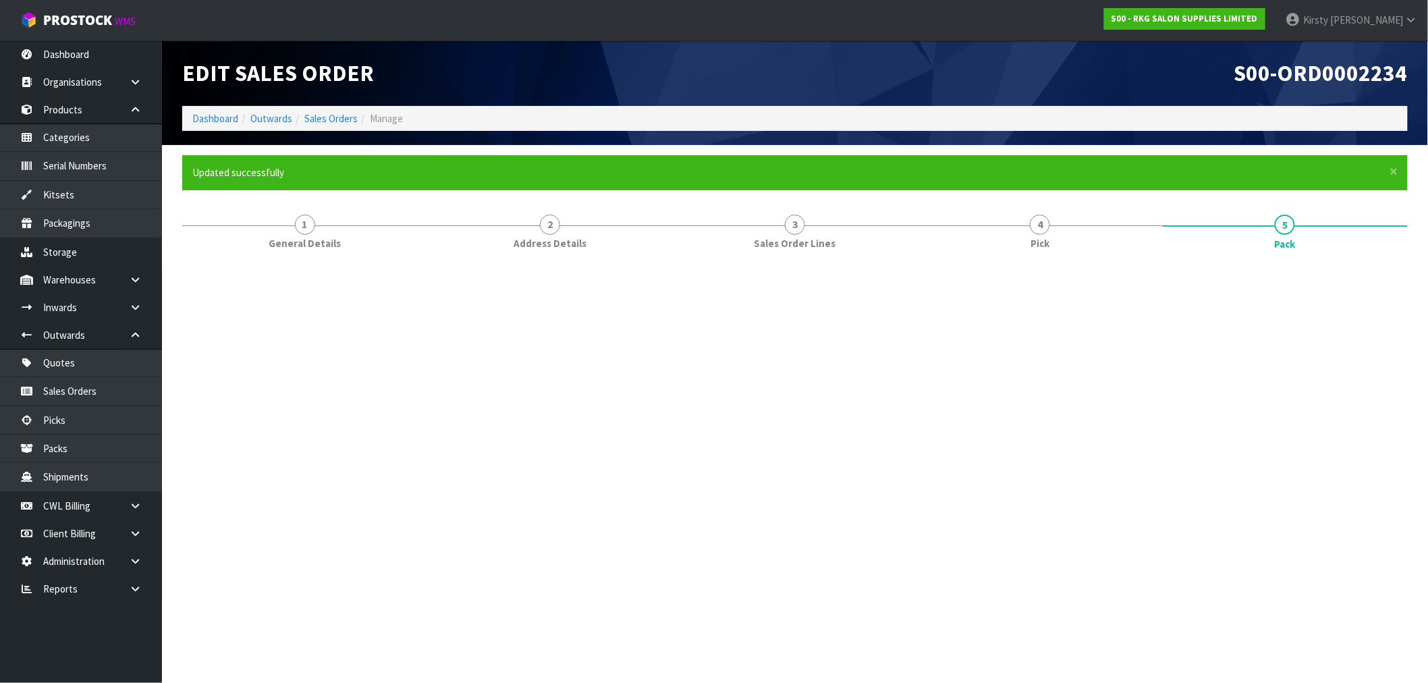
scroll to position [0, 0]
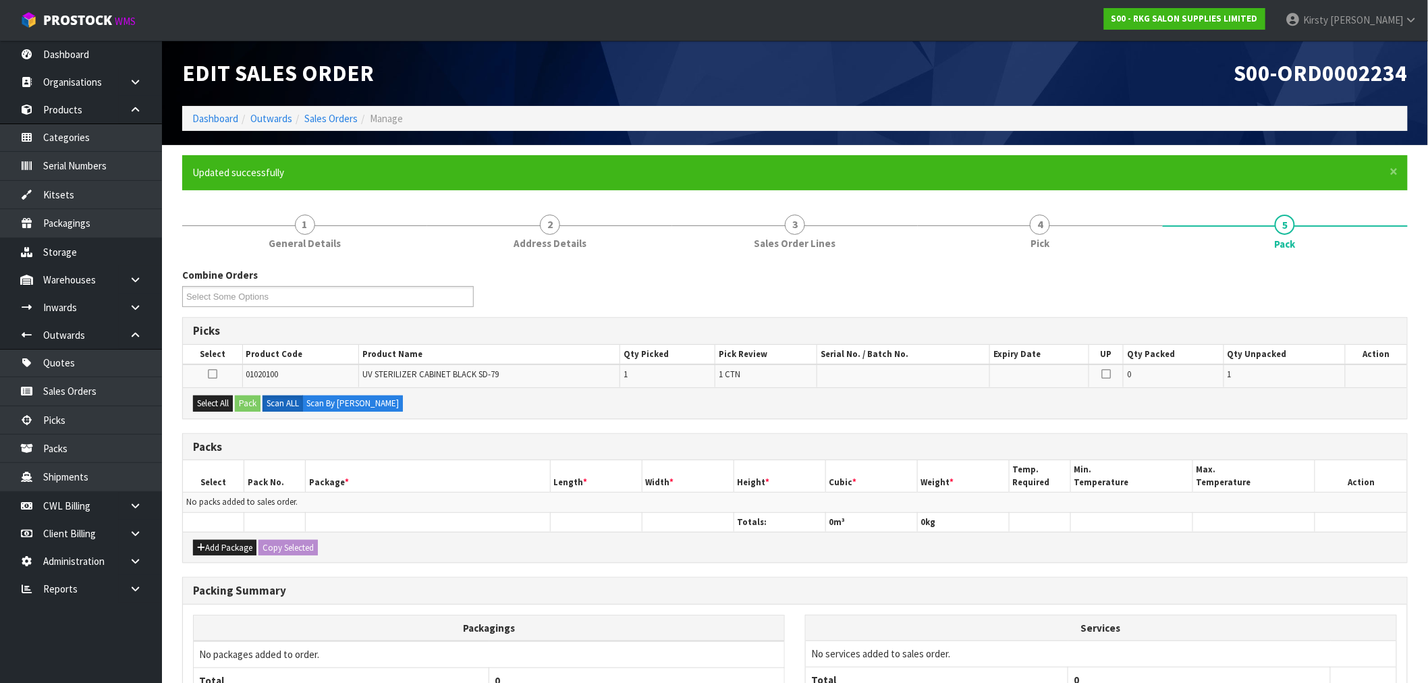
click at [208, 374] on icon at bounding box center [212, 374] width 9 height 1
click at [0, 0] on input "checkbox" at bounding box center [0, 0] width 0 height 0
click at [245, 396] on button "Pack" at bounding box center [248, 404] width 26 height 16
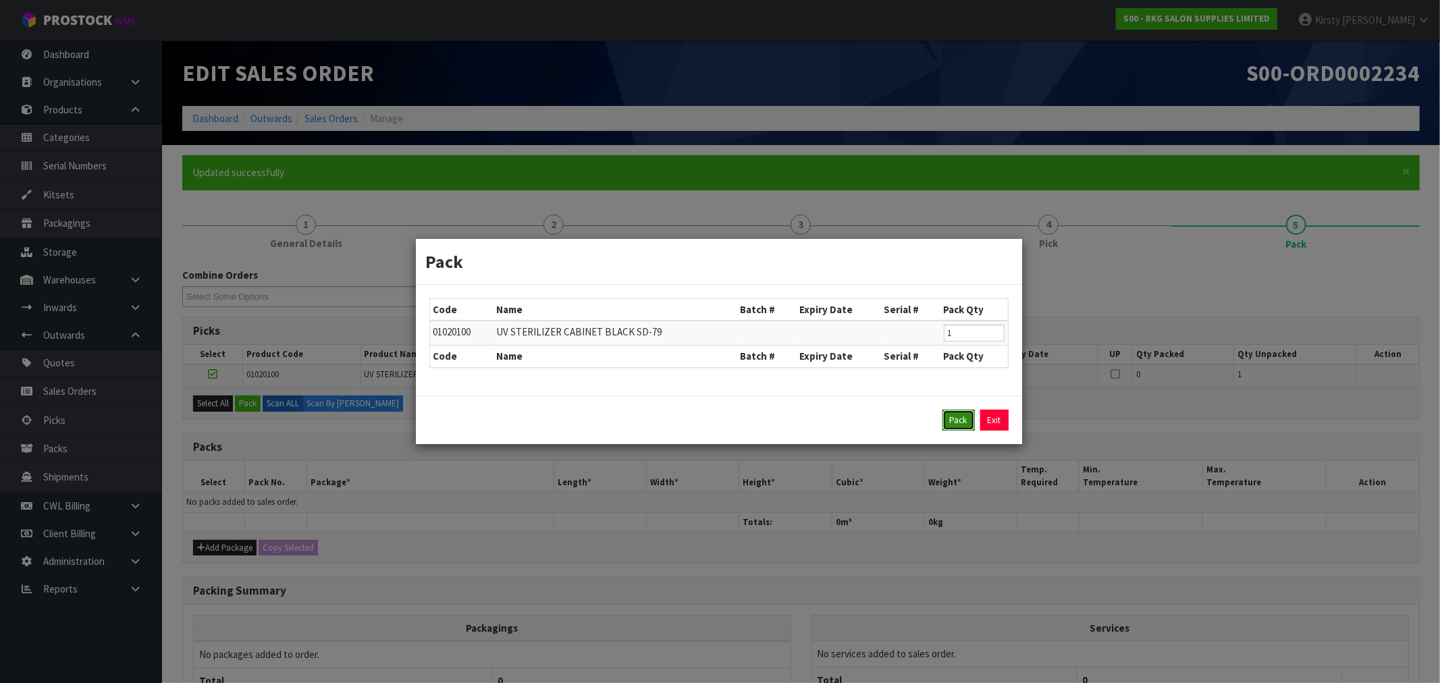
click at [957, 416] on button "Pack" at bounding box center [958, 421] width 32 height 22
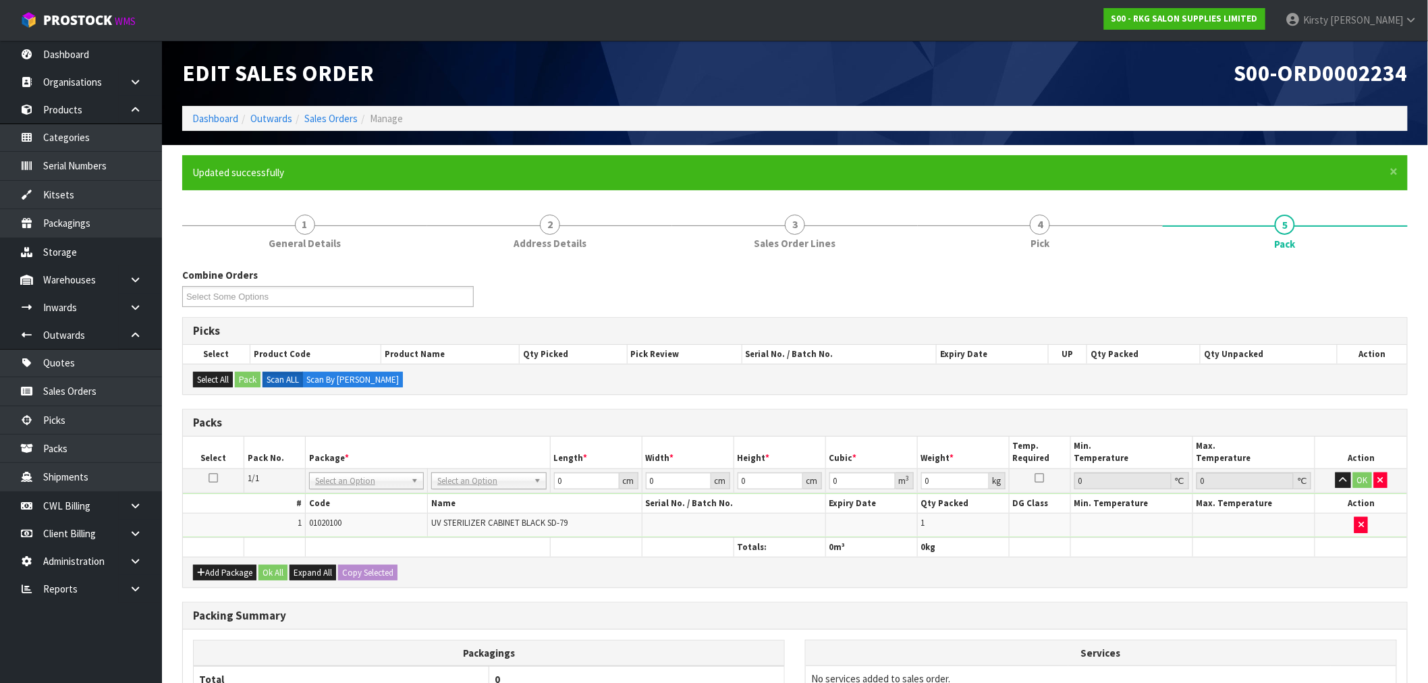
click at [213, 478] on icon at bounding box center [213, 478] width 9 height 1
drag, startPoint x: 331, startPoint y: 518, endPoint x: 439, endPoint y: 489, distance: 111.8
drag, startPoint x: 558, startPoint y: 476, endPoint x: 585, endPoint y: 467, distance: 28.4
click at [577, 476] on input "0" at bounding box center [586, 480] width 65 height 17
type input "1"
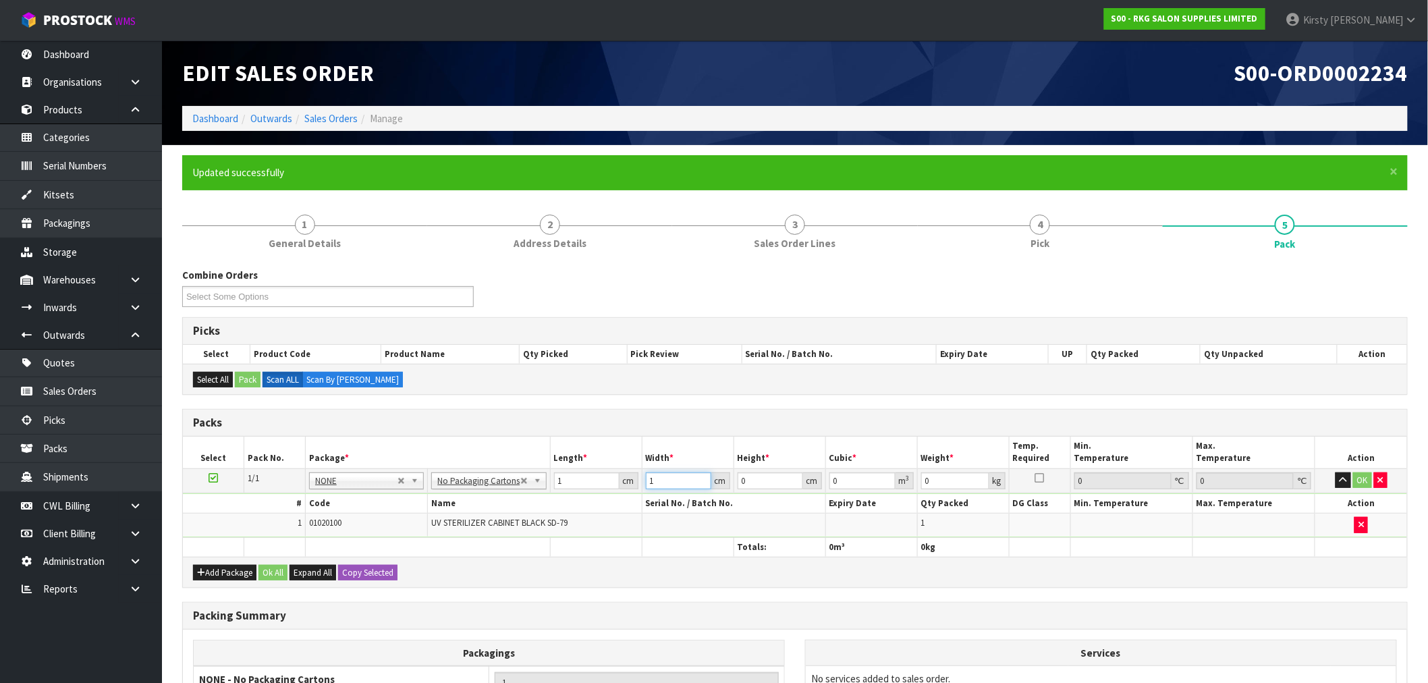
type input "1"
type input "0.000001"
type input "1"
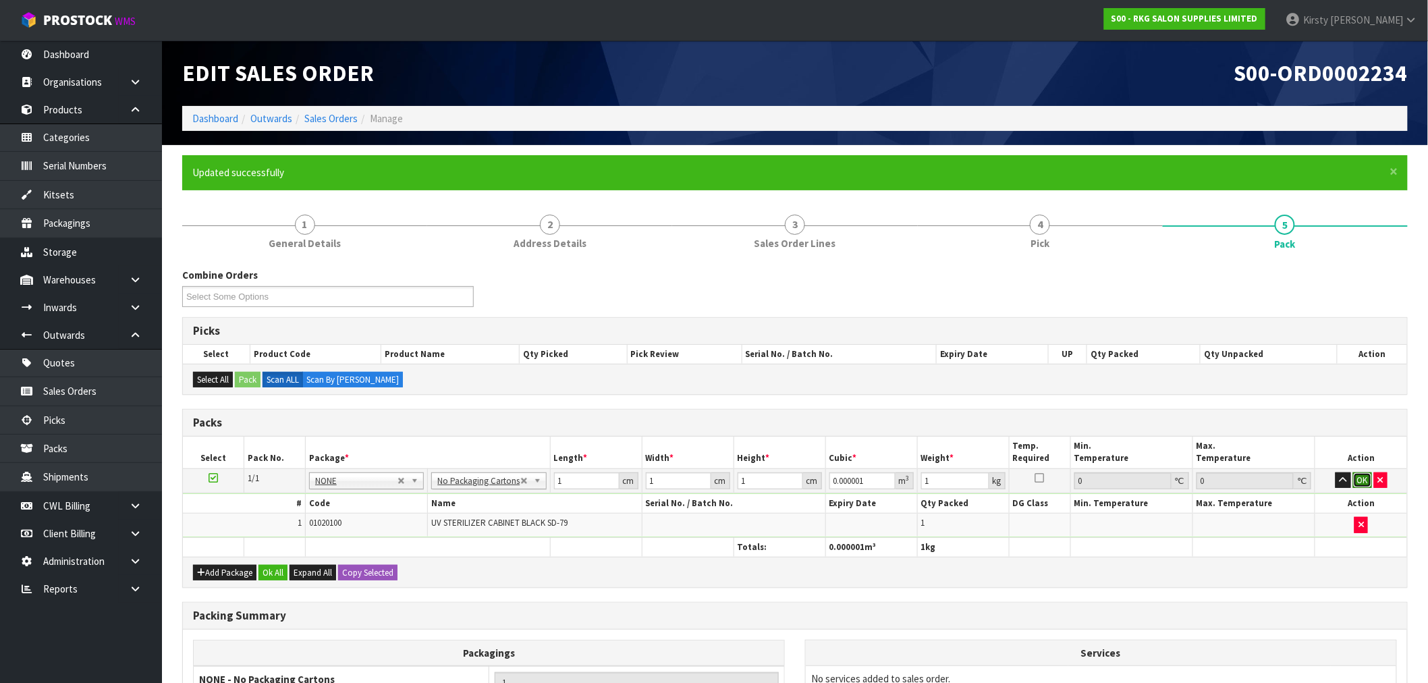
click at [1363, 487] on button "OK" at bounding box center [1362, 480] width 19 height 16
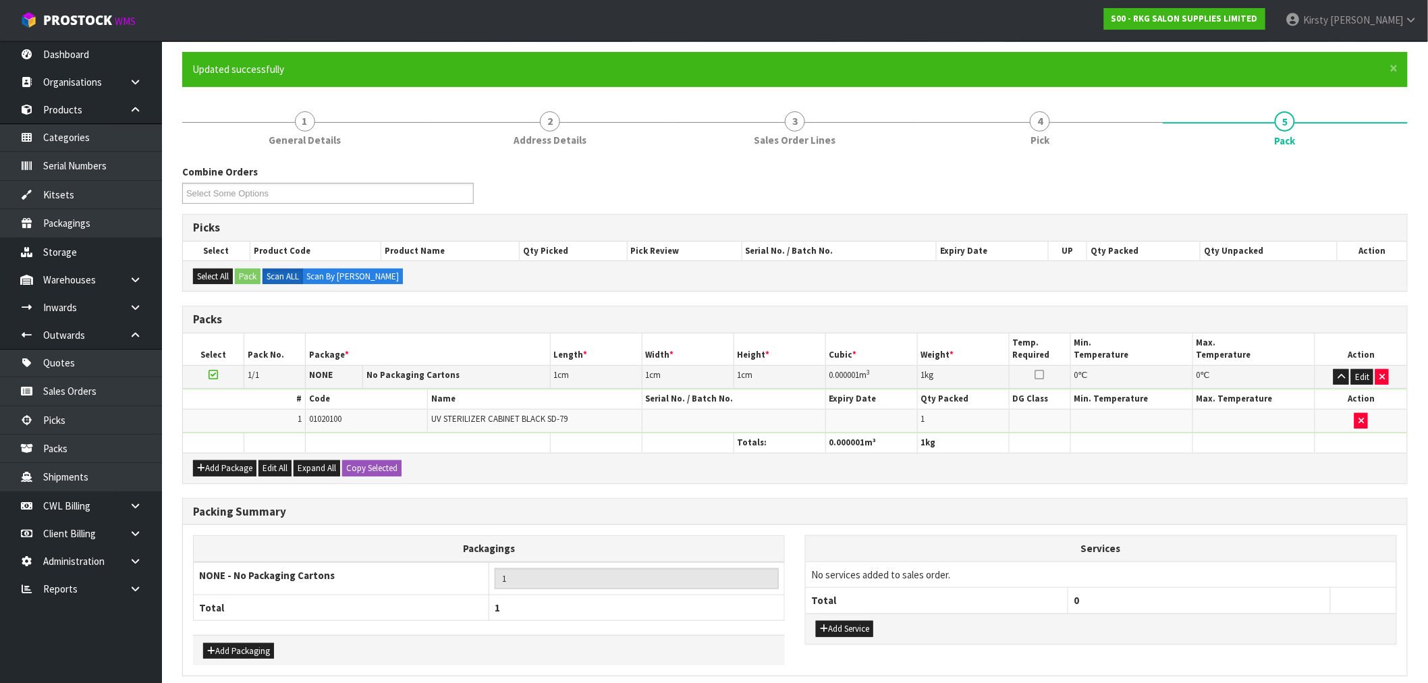
scroll to position [160, 0]
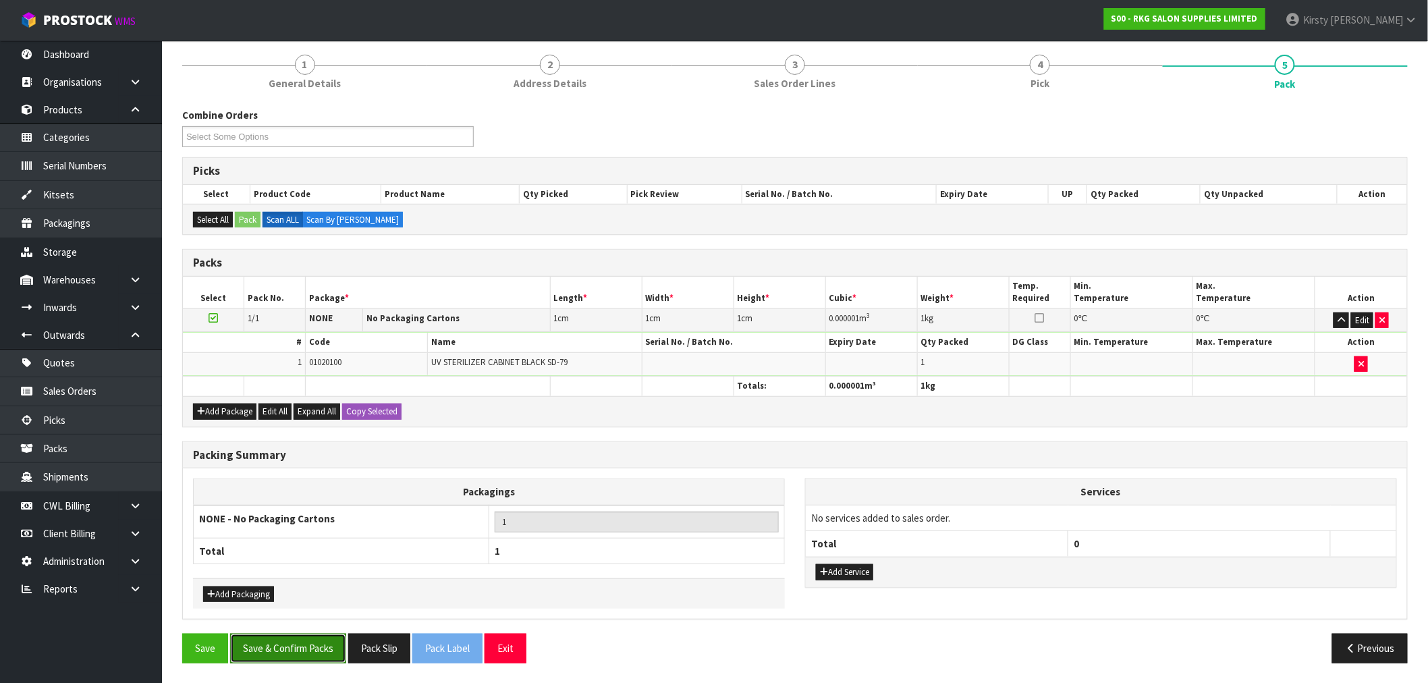
click at [275, 645] on button "Save & Confirm Packs" at bounding box center [288, 648] width 116 height 29
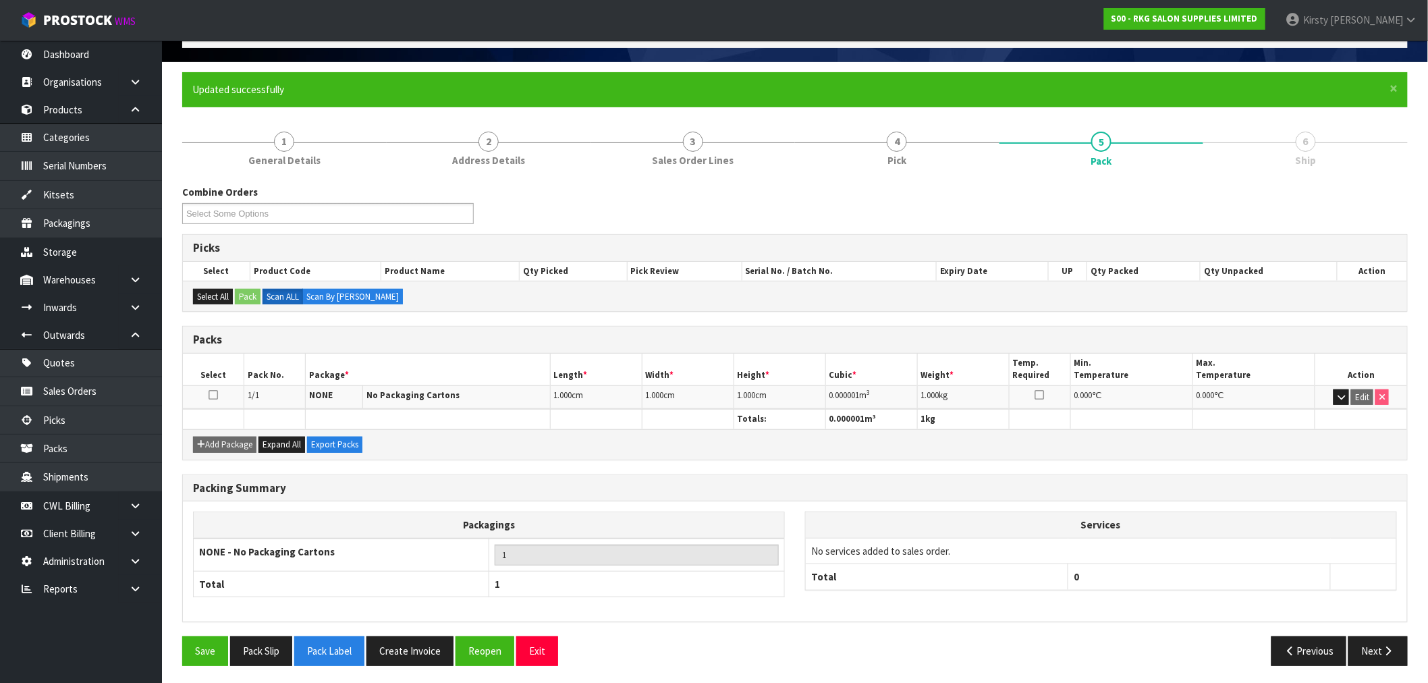
scroll to position [85, 0]
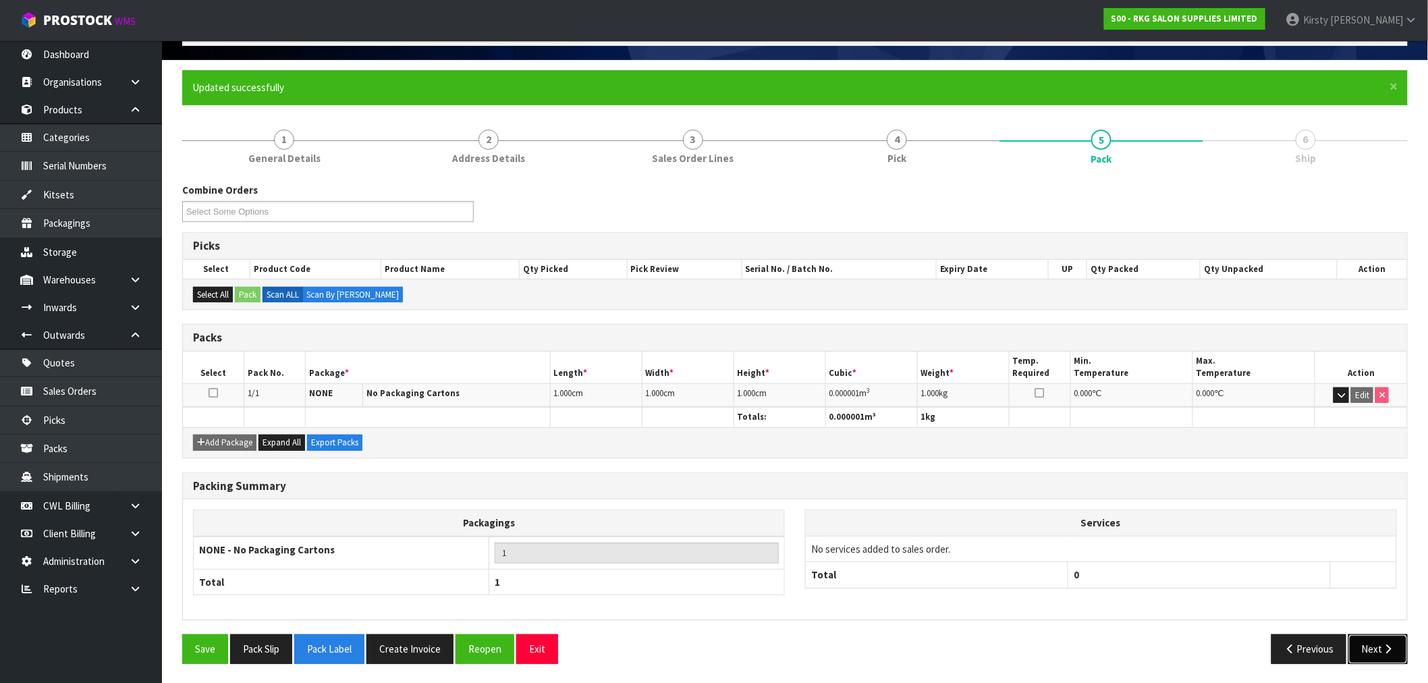
click at [1394, 641] on button "Next" at bounding box center [1378, 648] width 59 height 29
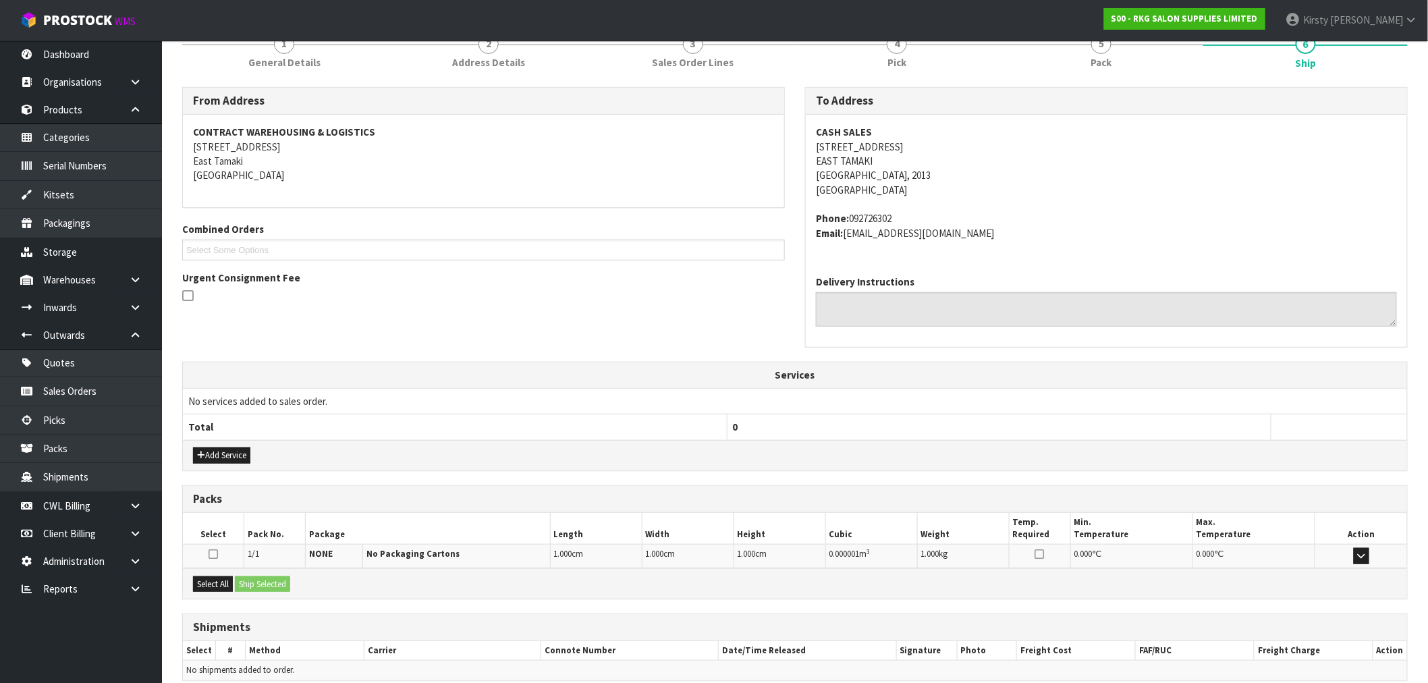
scroll to position [225, 0]
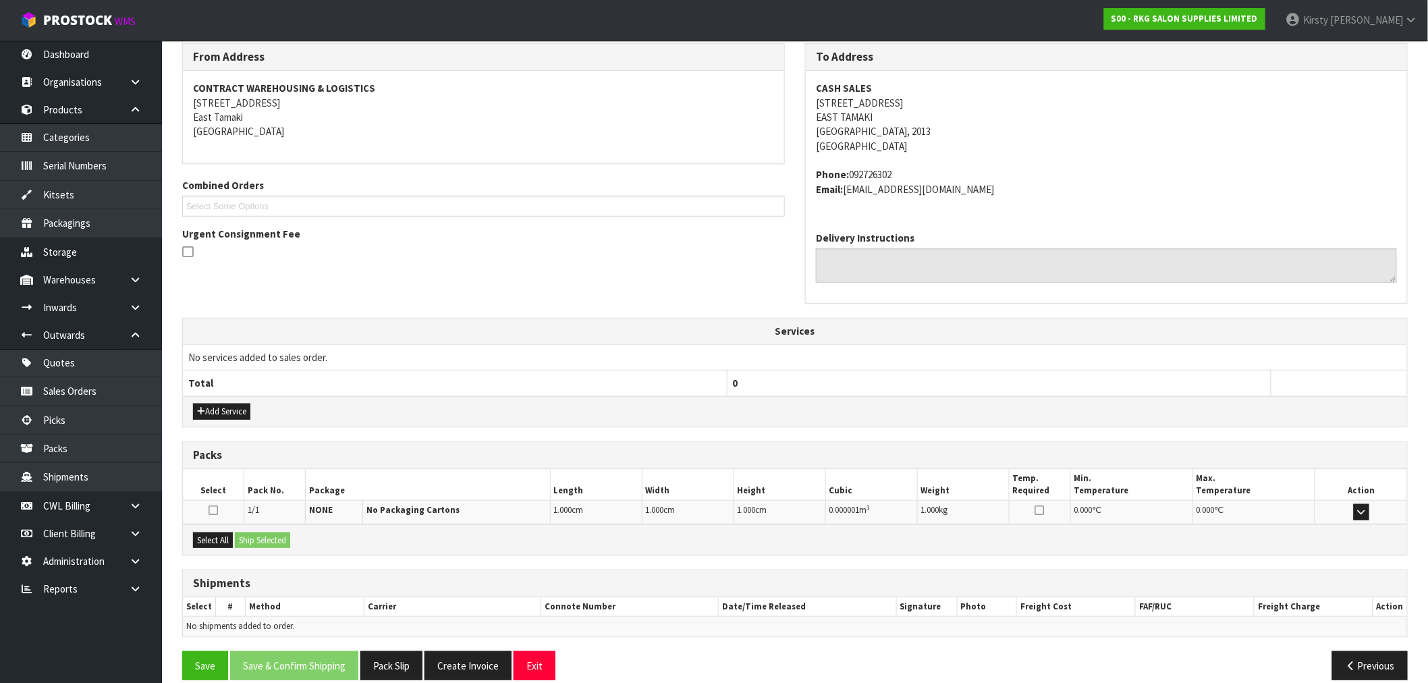
click at [211, 508] on icon at bounding box center [213, 510] width 9 height 11
click at [0, 0] on input "checkbox" at bounding box center [0, 0] width 0 height 0
click at [261, 538] on button "Ship Selected" at bounding box center [262, 541] width 55 height 16
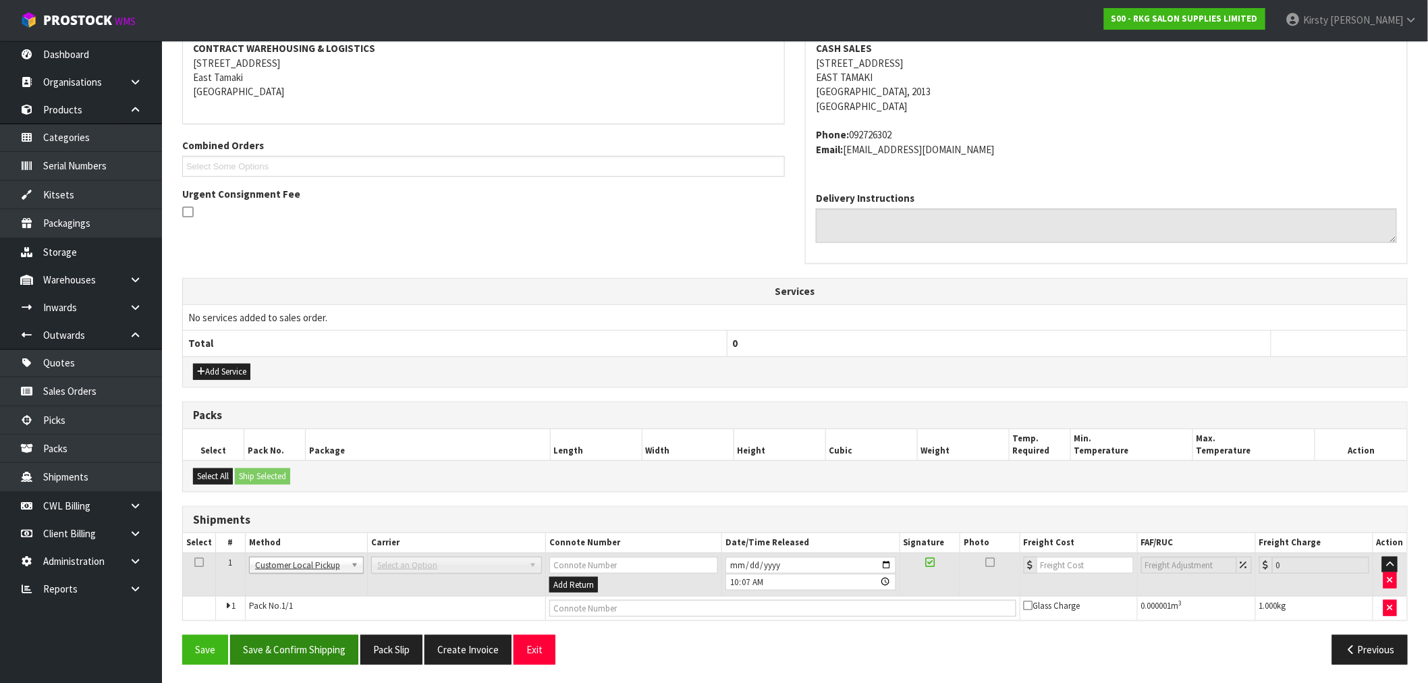
scroll to position [267, 0]
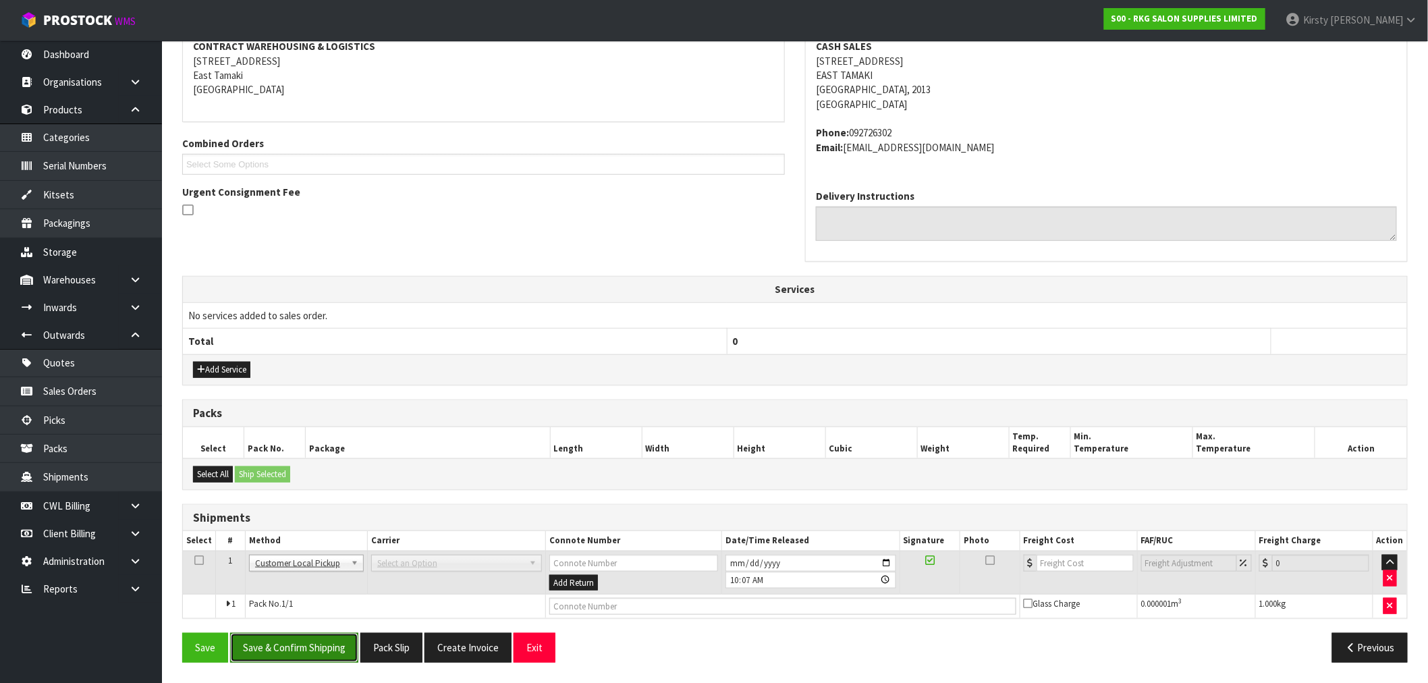
click at [288, 644] on button "Save & Confirm Shipping" at bounding box center [294, 647] width 128 height 29
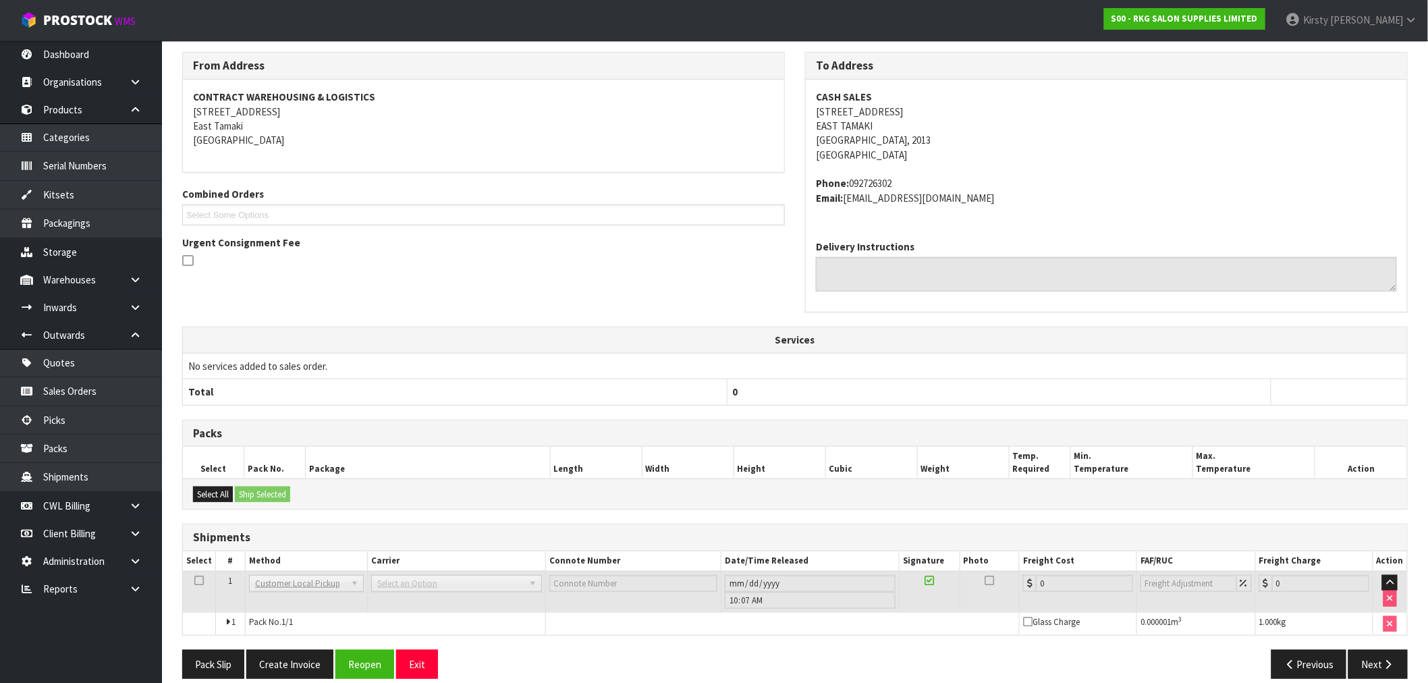
scroll to position [233, 0]
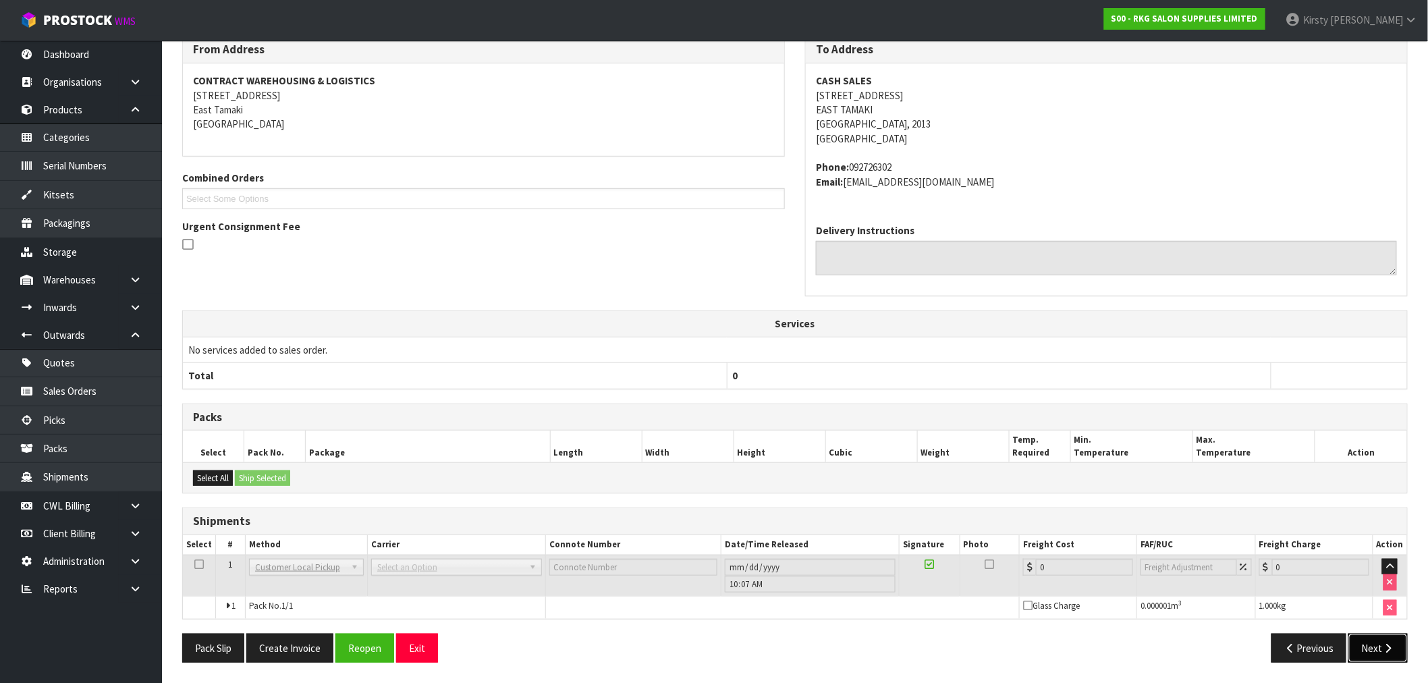
click at [1372, 642] on button "Next" at bounding box center [1378, 648] width 59 height 29
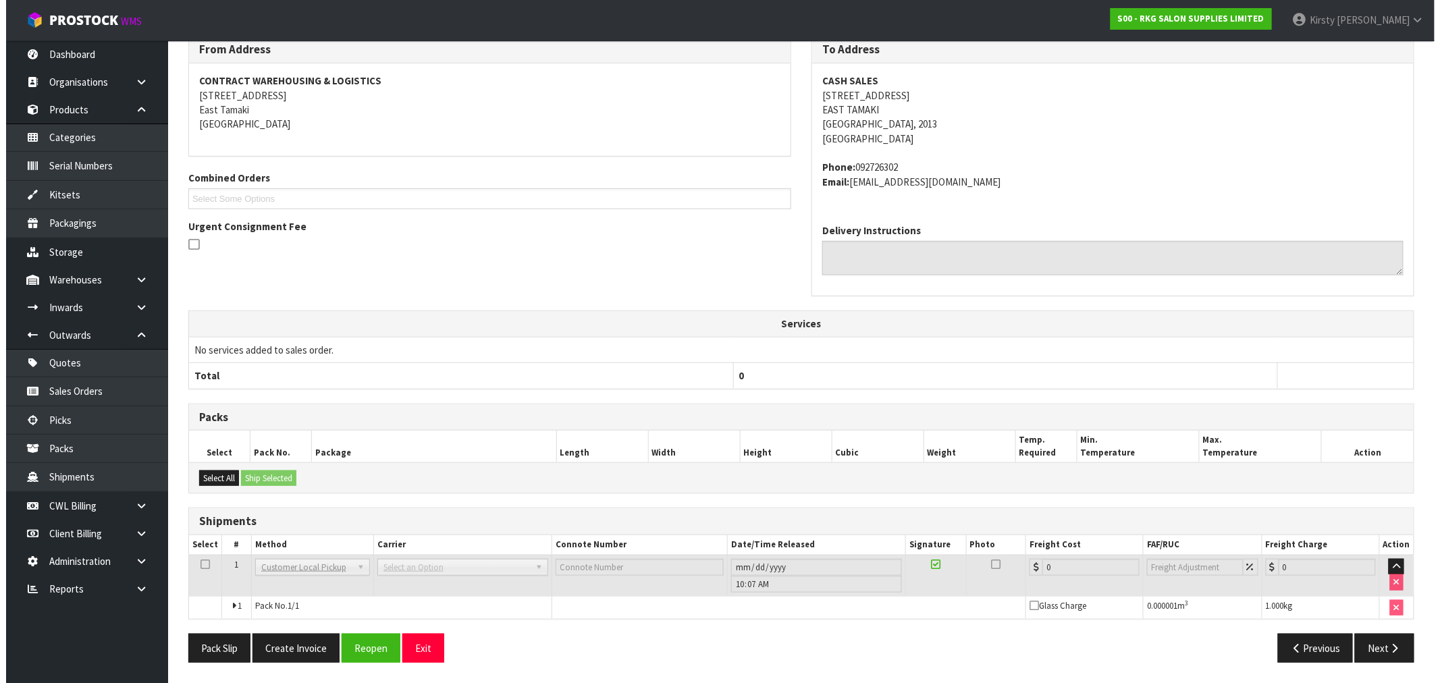
scroll to position [0, 0]
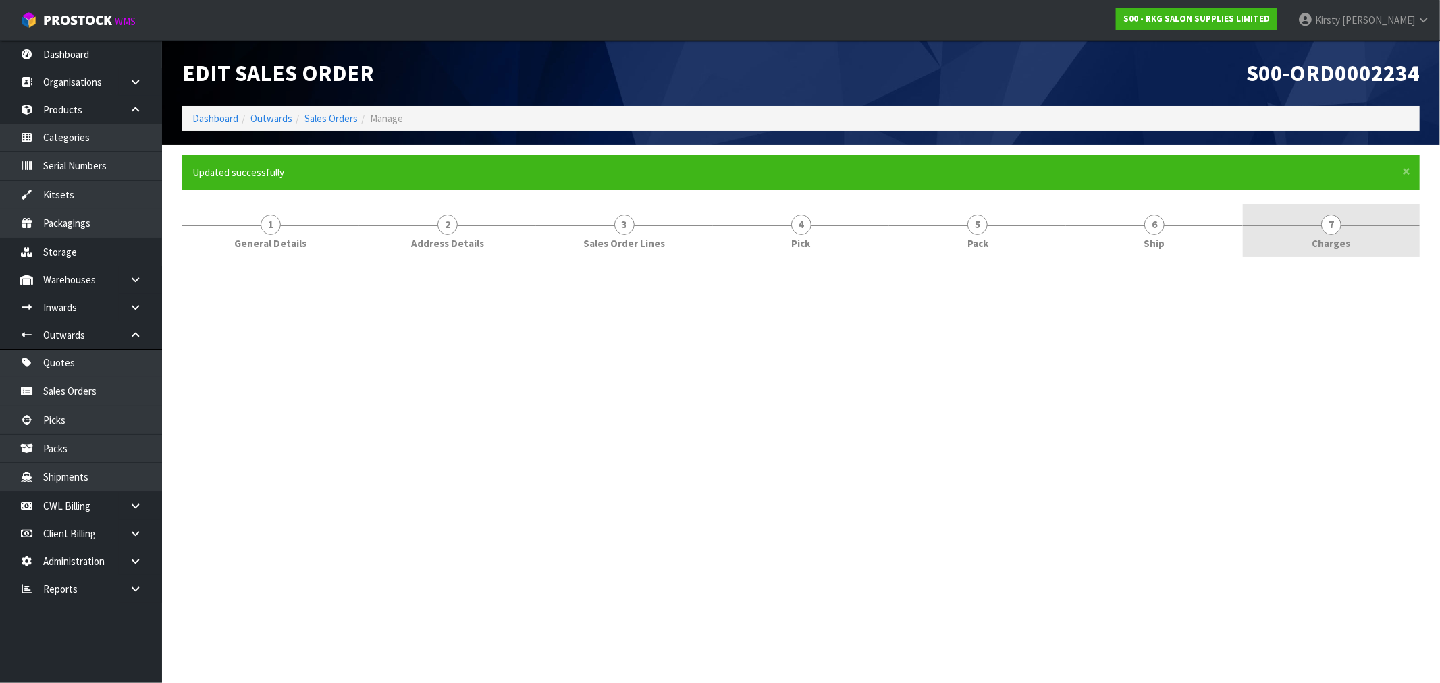
click at [1331, 225] on span "7" at bounding box center [1331, 225] width 20 height 20
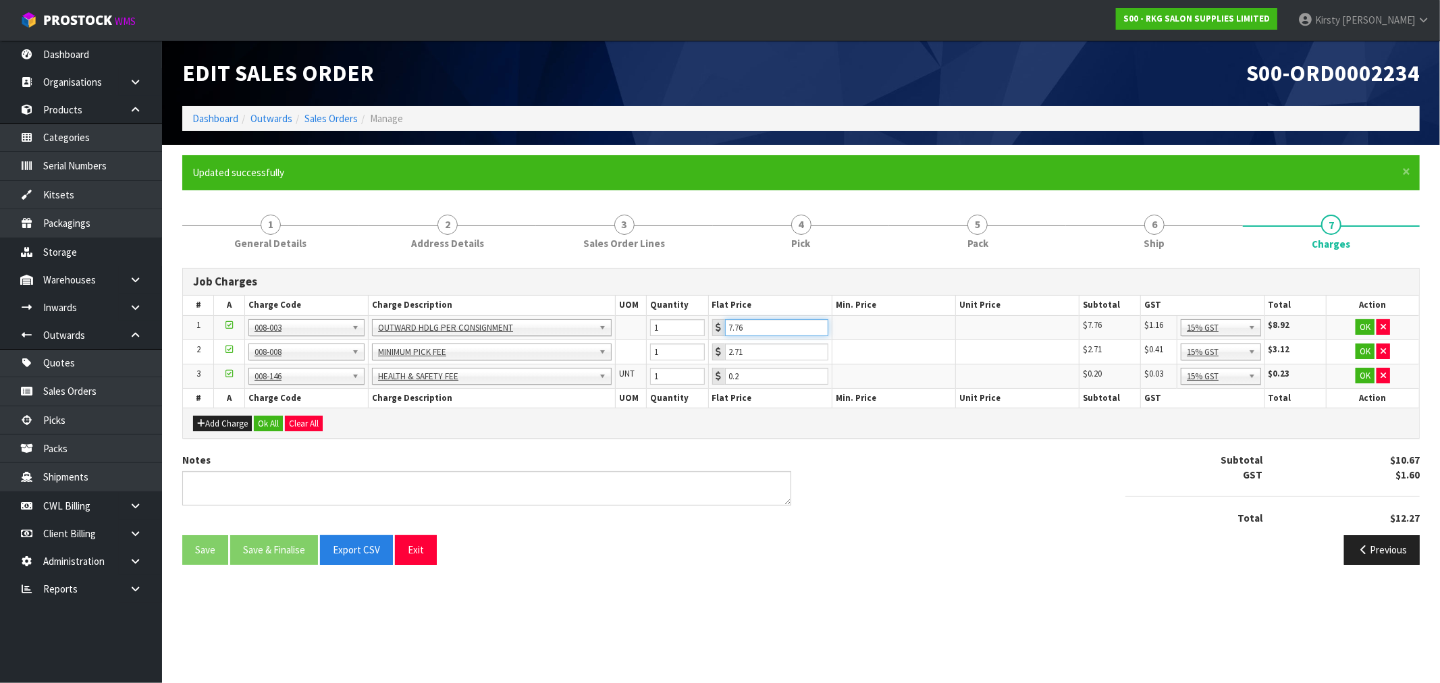
drag, startPoint x: 767, startPoint y: 326, endPoint x: 699, endPoint y: 333, distance: 67.8
click at [699, 333] on tr "1 001-001 001-002 001-003 001-004 001-005 001-006 001-007 001-008 001-009 001-0…" at bounding box center [801, 327] width 1236 height 24
type input "3.5"
click at [1359, 327] on button "OK" at bounding box center [1364, 327] width 19 height 16
click at [1380, 349] on icon "button" at bounding box center [1382, 350] width 5 height 9
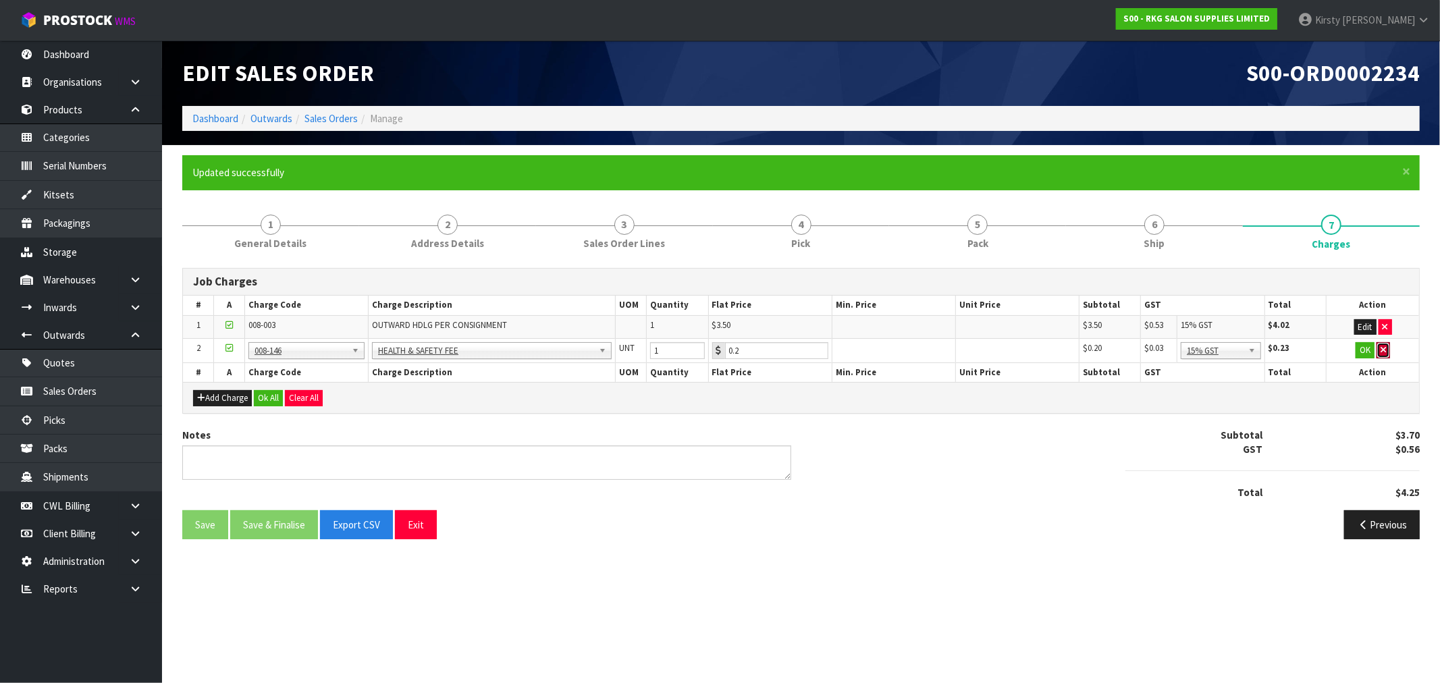
click at [1380, 349] on icon "button" at bounding box center [1382, 350] width 5 height 9
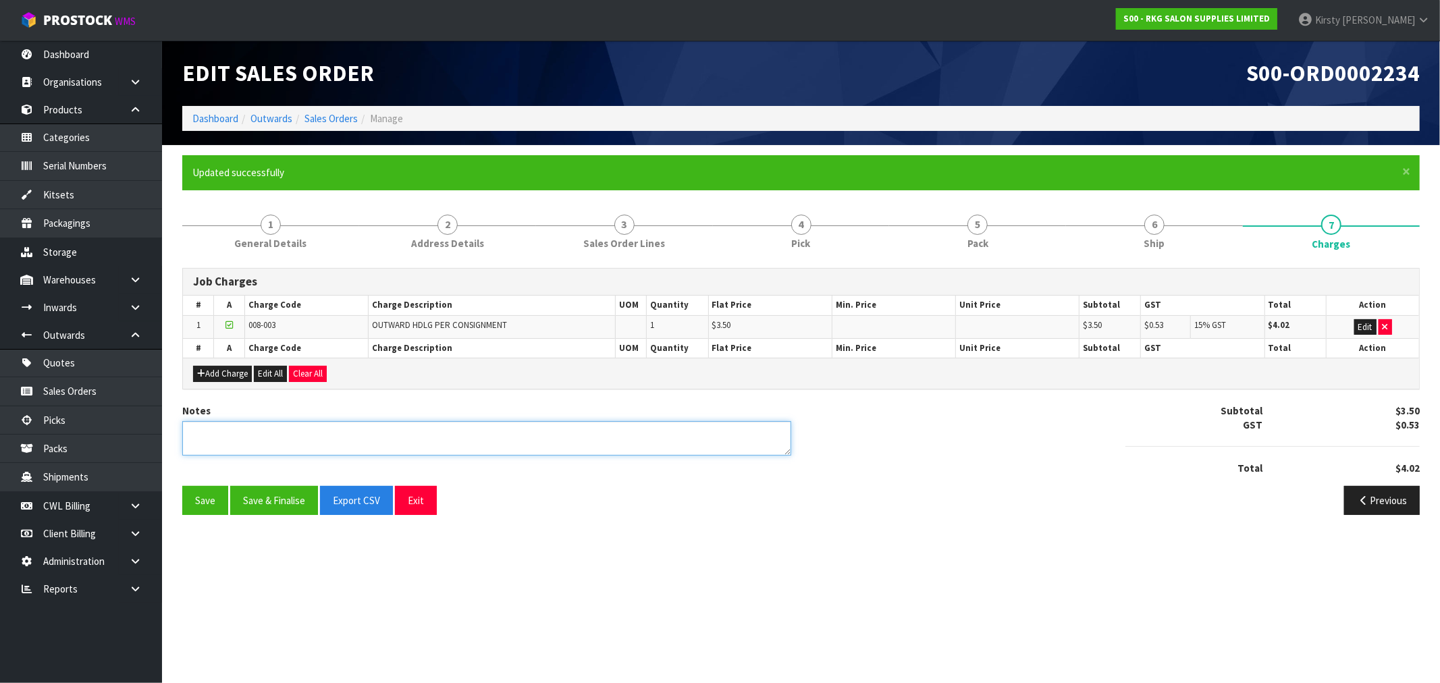
click at [310, 444] on textarea at bounding box center [486, 438] width 609 height 34
type textarea "PICKED BY KIRSTY"
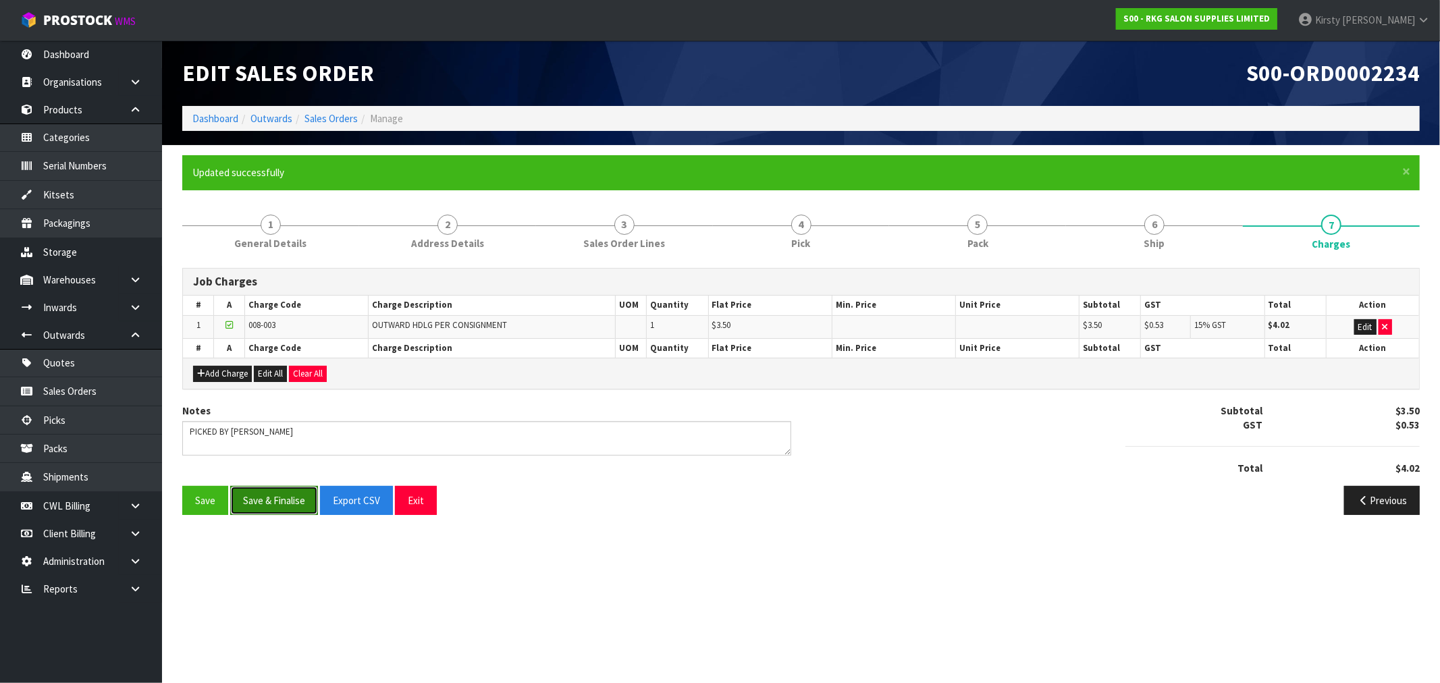
click at [274, 502] on button "Save & Finalise" at bounding box center [274, 500] width 88 height 29
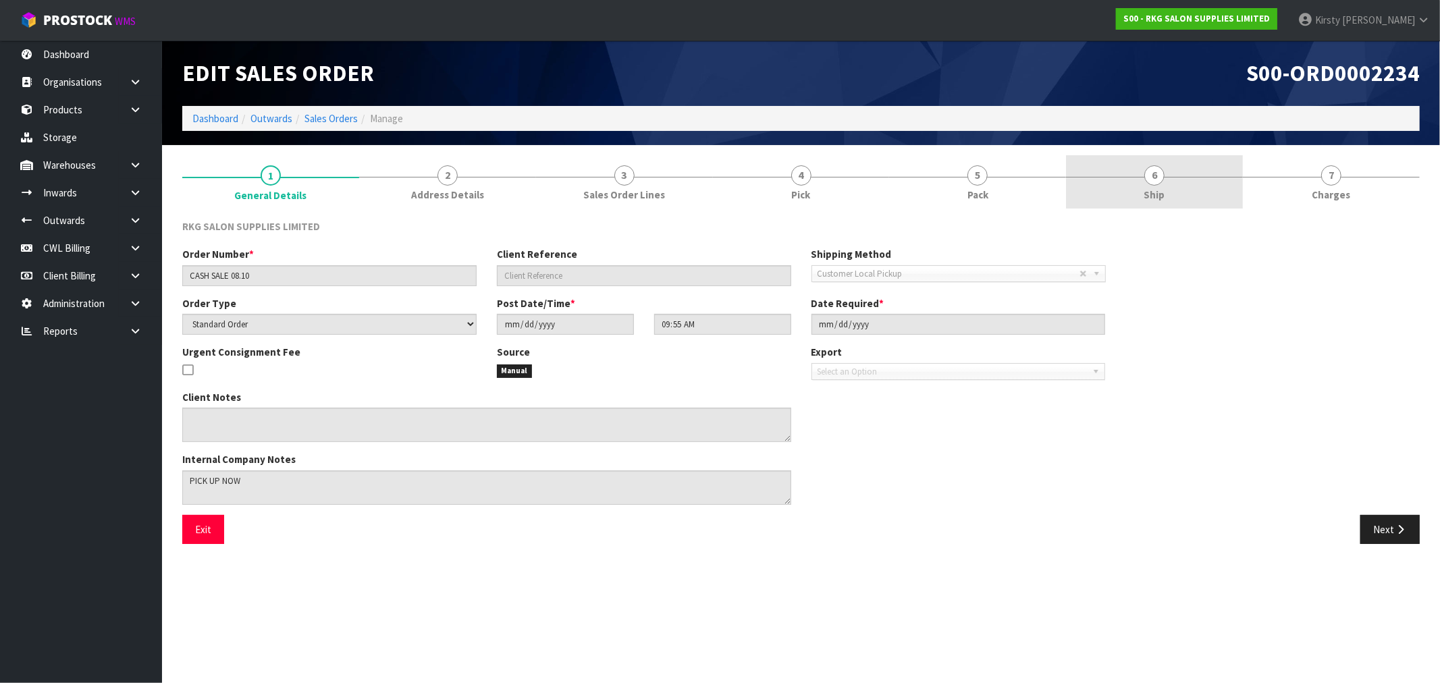
click at [1165, 181] on link "6 Ship" at bounding box center [1154, 181] width 177 height 53
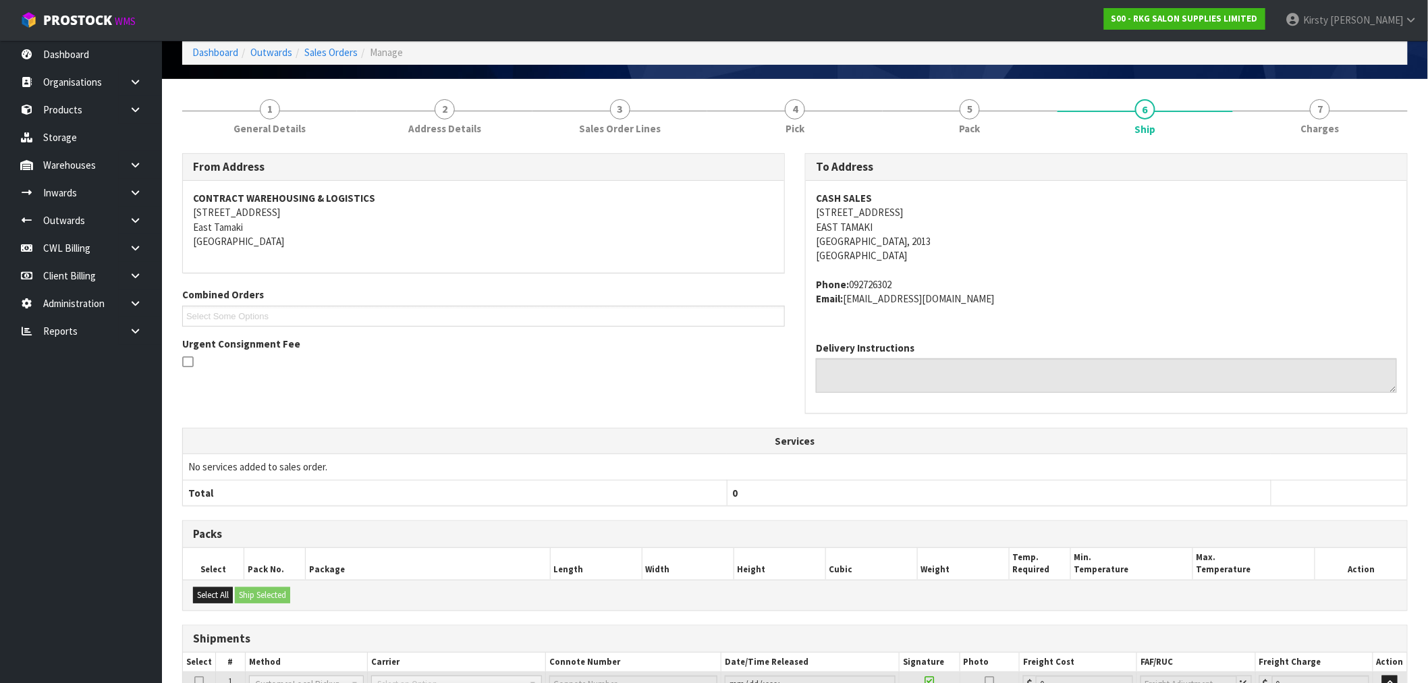
scroll to position [184, 0]
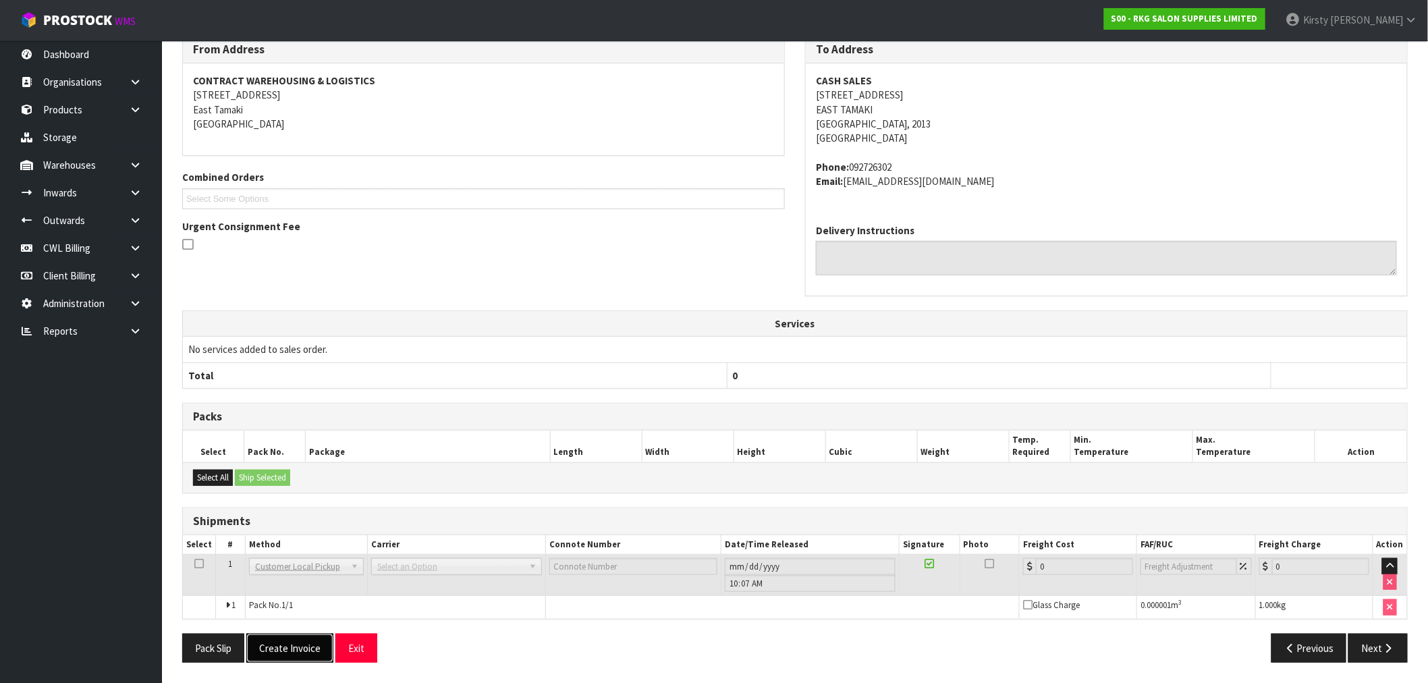
click at [313, 645] on button "Create Invoice" at bounding box center [289, 648] width 87 height 29
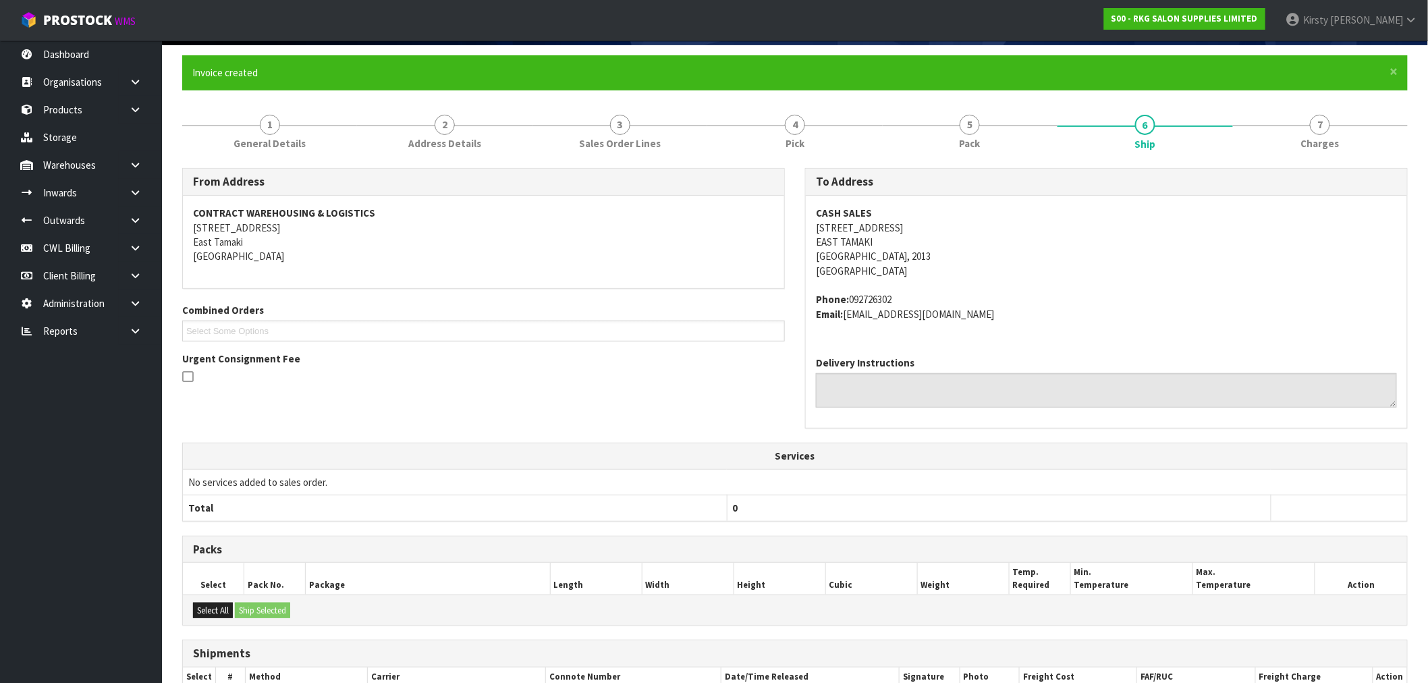
scroll to position [233, 0]
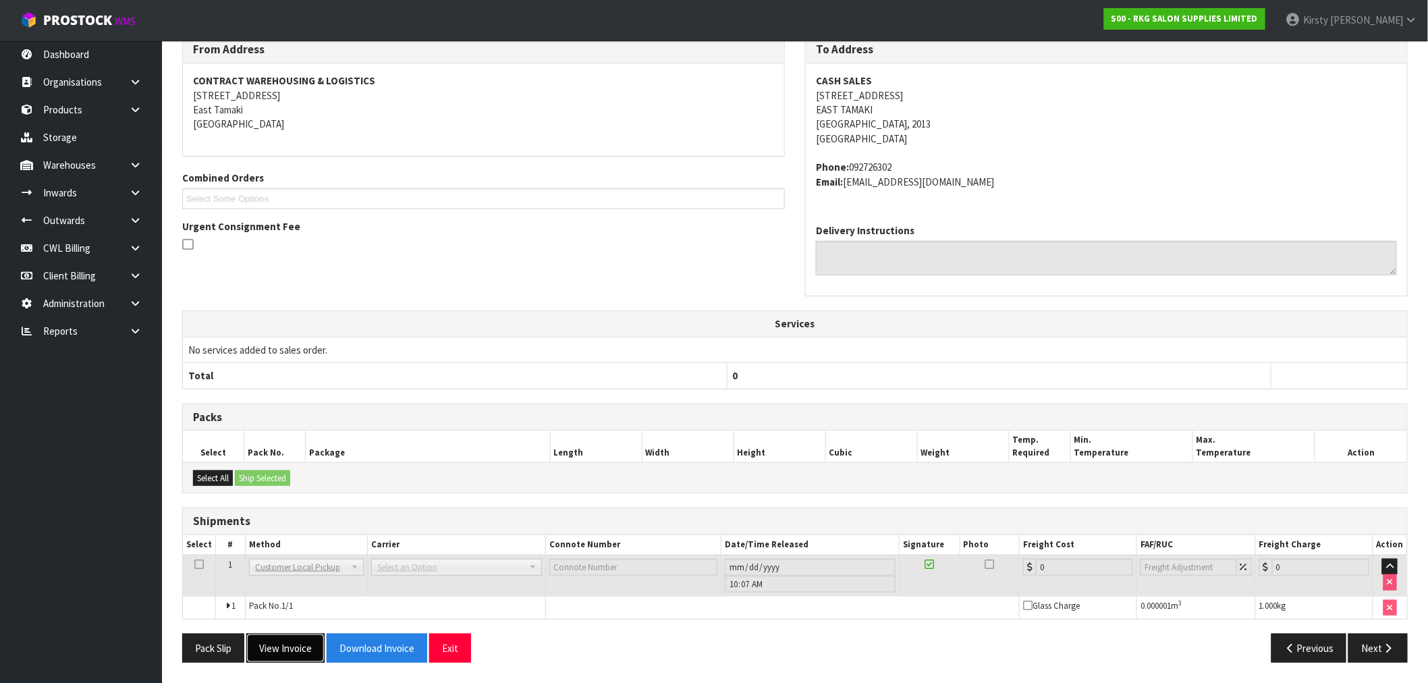
drag, startPoint x: 286, startPoint y: 651, endPoint x: 483, endPoint y: 527, distance: 232.6
click at [286, 651] on button "View Invoice" at bounding box center [285, 648] width 78 height 29
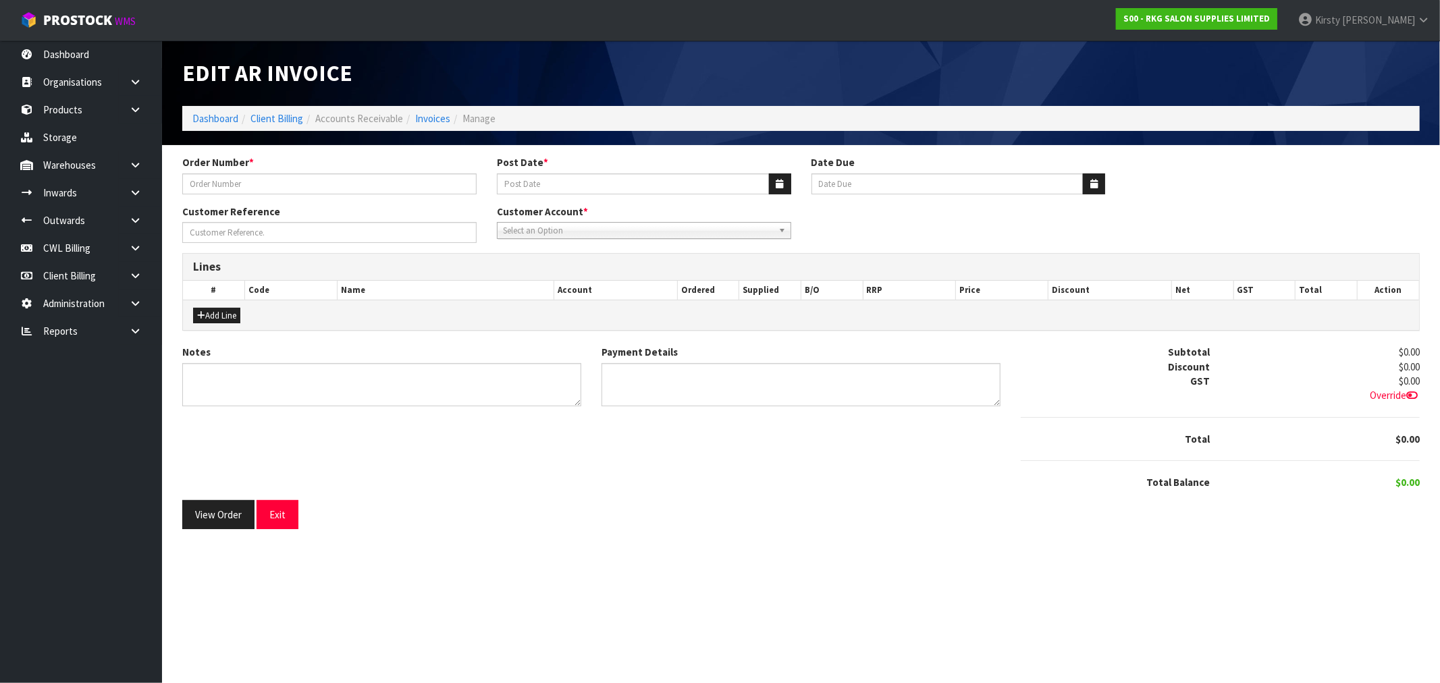
type input "CASH SALE 08.10"
type input "[DATE]"
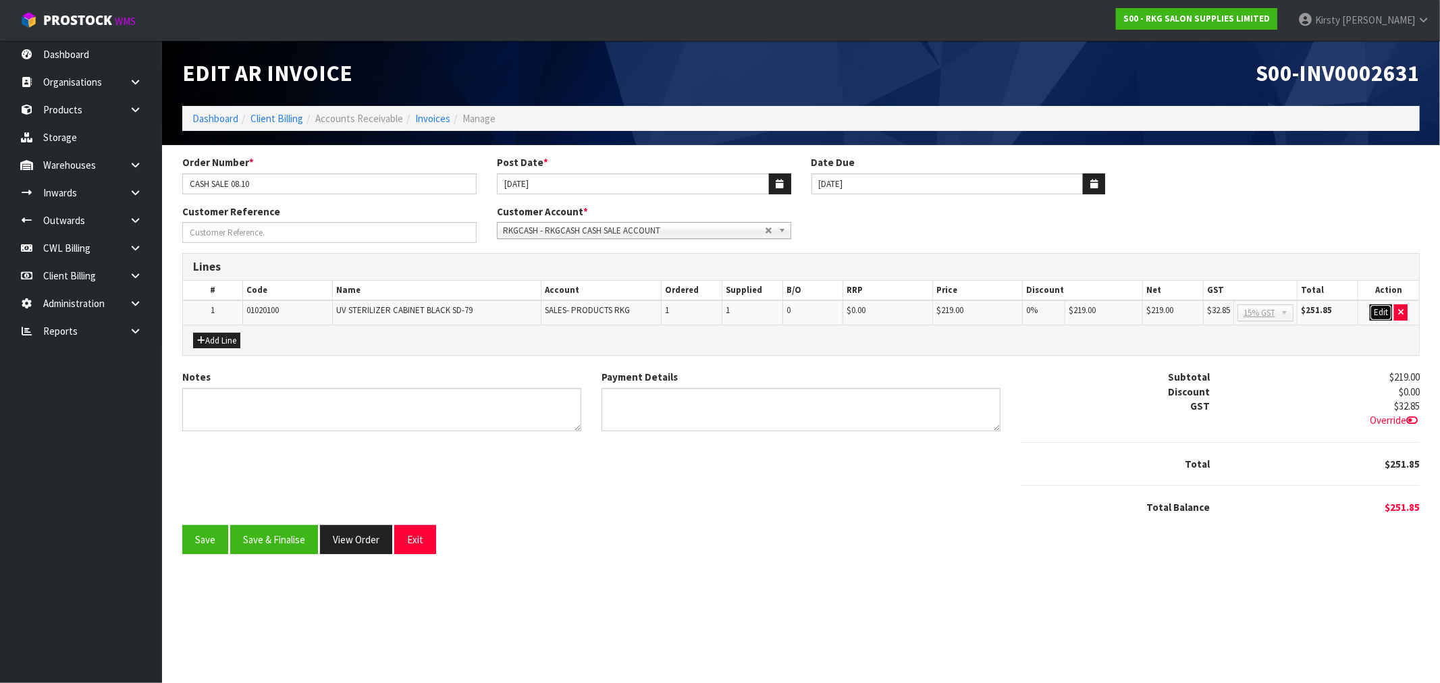
click at [1380, 313] on button "Edit" at bounding box center [1381, 312] width 22 height 16
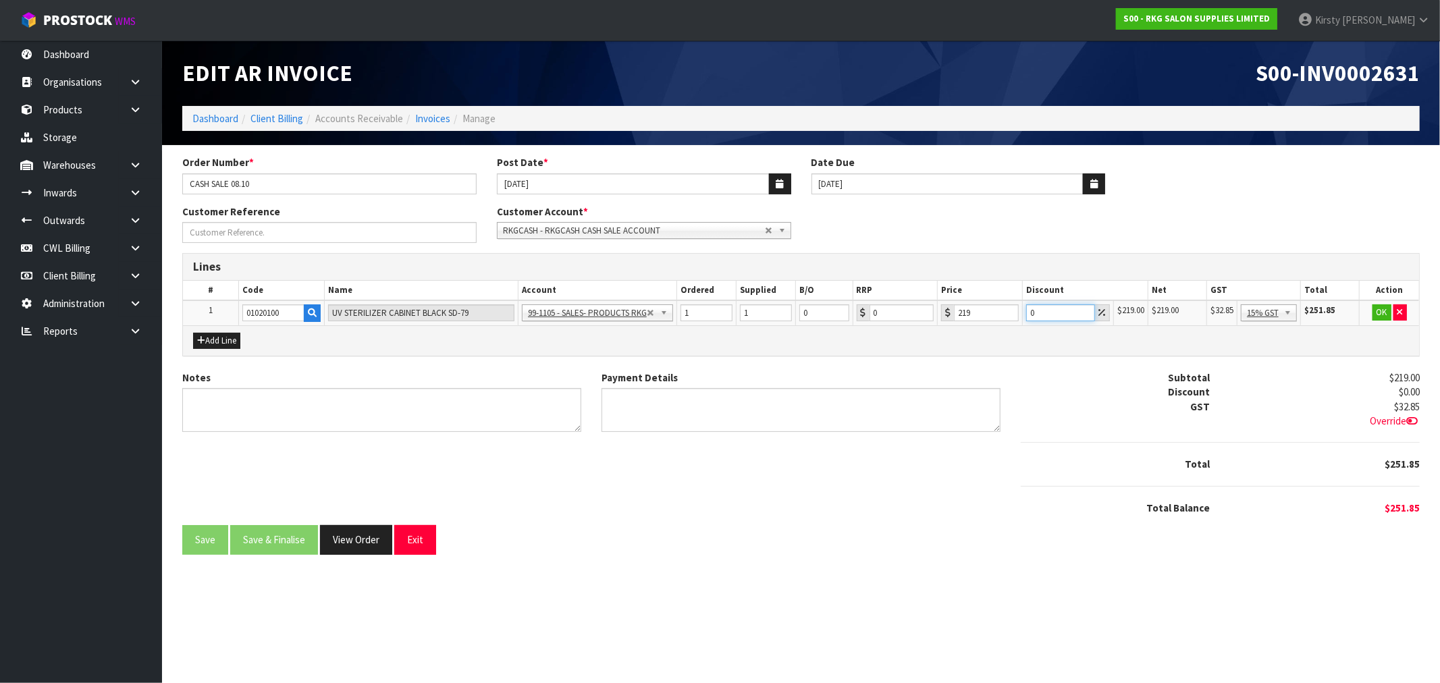
click at [1031, 308] on input "0" at bounding box center [1060, 312] width 69 height 17
click at [1031, 309] on input "1" at bounding box center [1060, 312] width 69 height 17
type input "0.735"
click at [1386, 311] on button "OK" at bounding box center [1381, 312] width 19 height 16
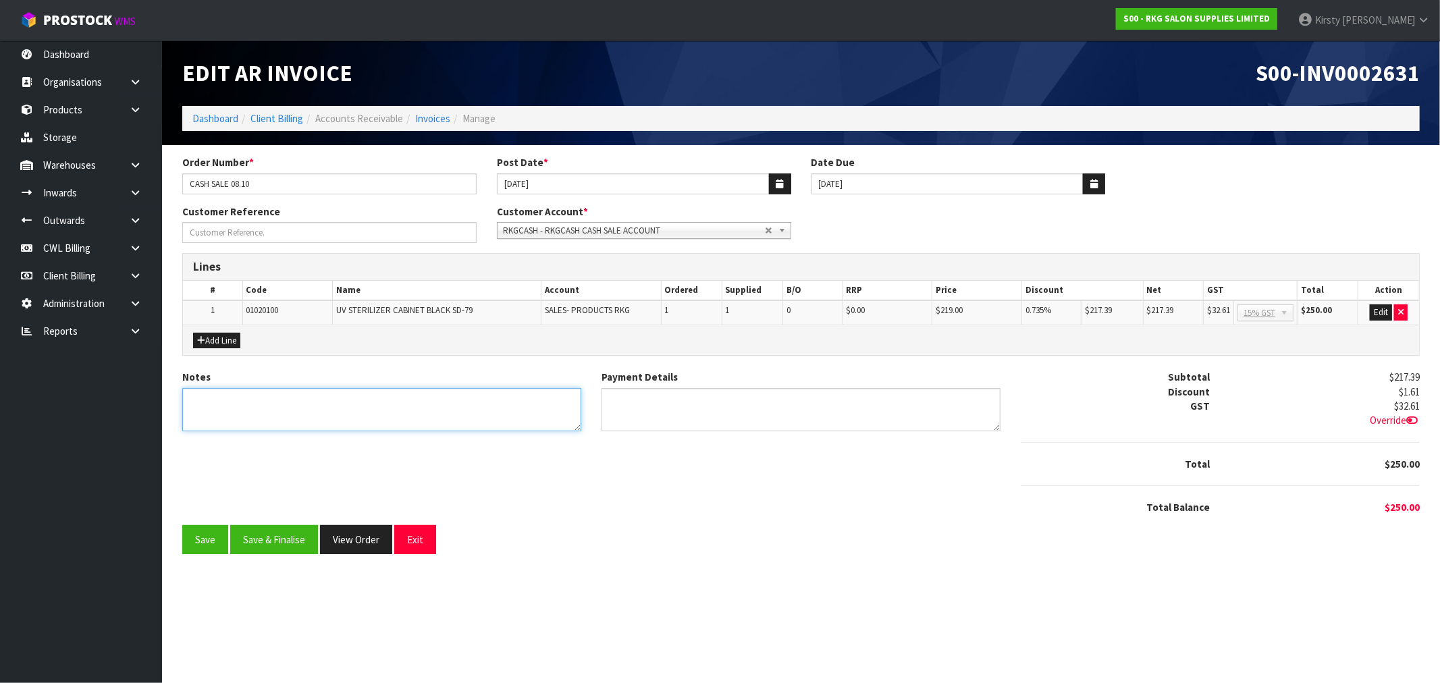
click at [207, 392] on textarea "Notes" at bounding box center [381, 410] width 399 height 44
type textarea "COLLECTED PAID"
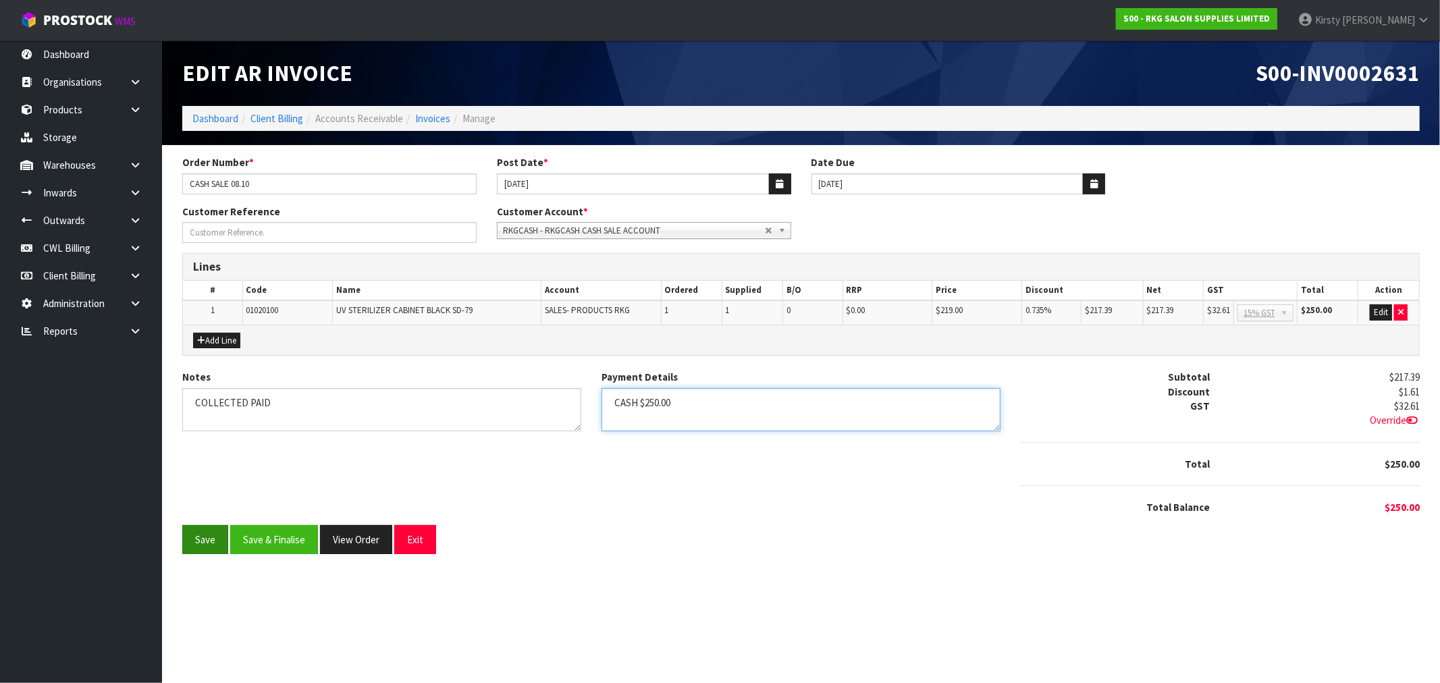
type textarea "CASH $250.00"
click at [200, 547] on button "Save" at bounding box center [205, 539] width 46 height 29
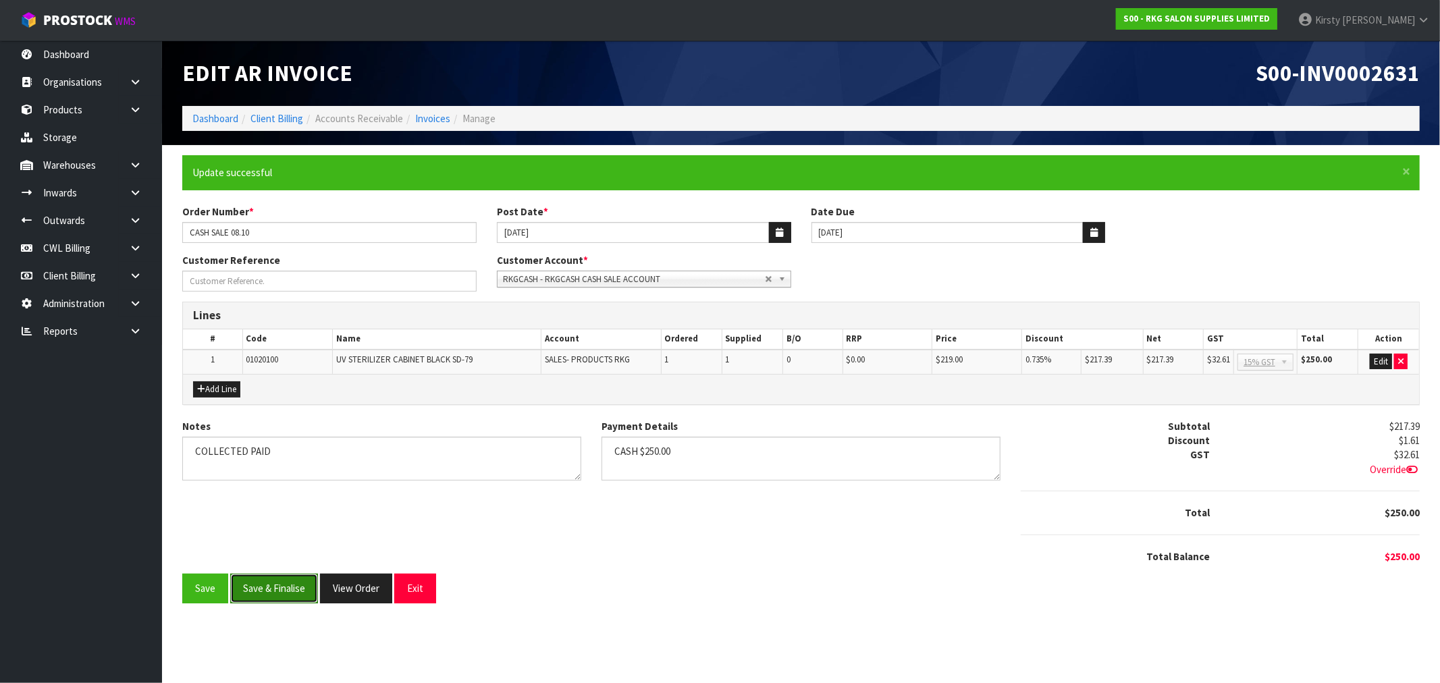
click at [274, 591] on button "Save & Finalise" at bounding box center [274, 588] width 88 height 29
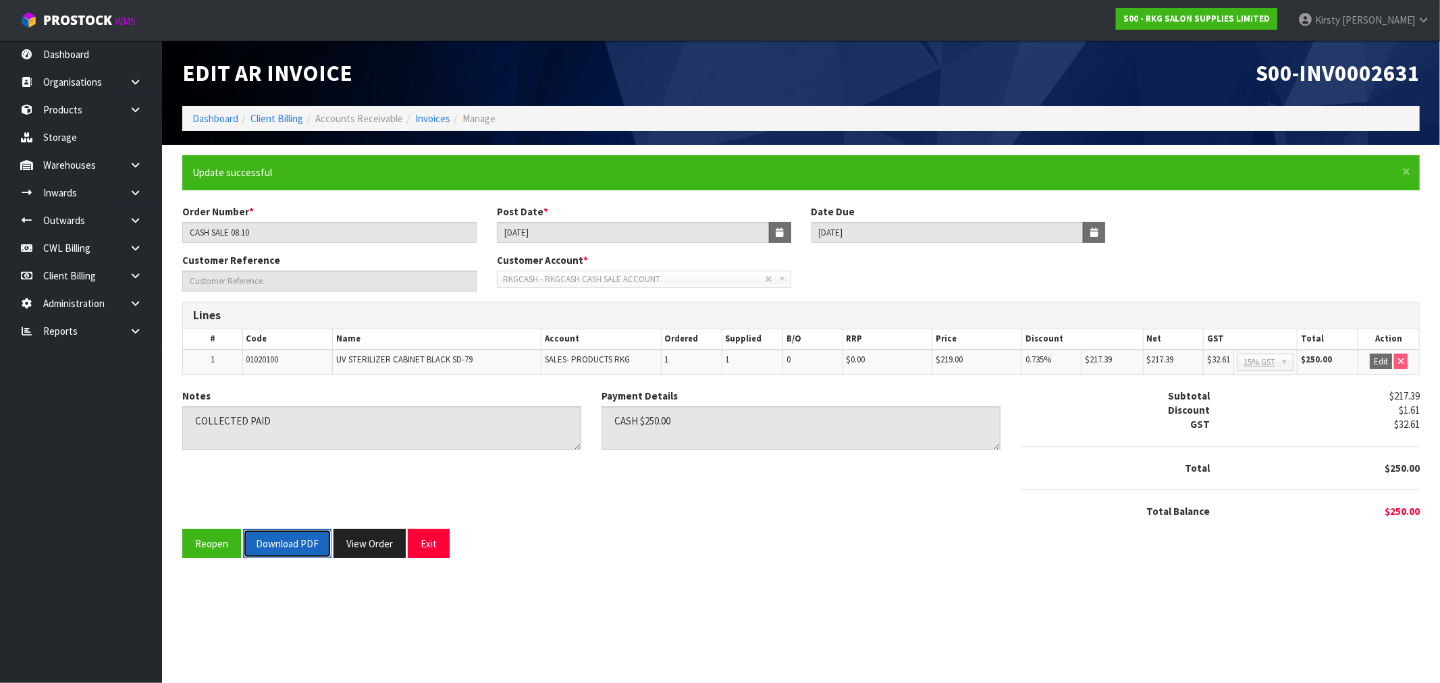
click at [285, 547] on button "Download PDF" at bounding box center [287, 543] width 88 height 29
click at [435, 543] on button "Exit" at bounding box center [429, 543] width 42 height 29
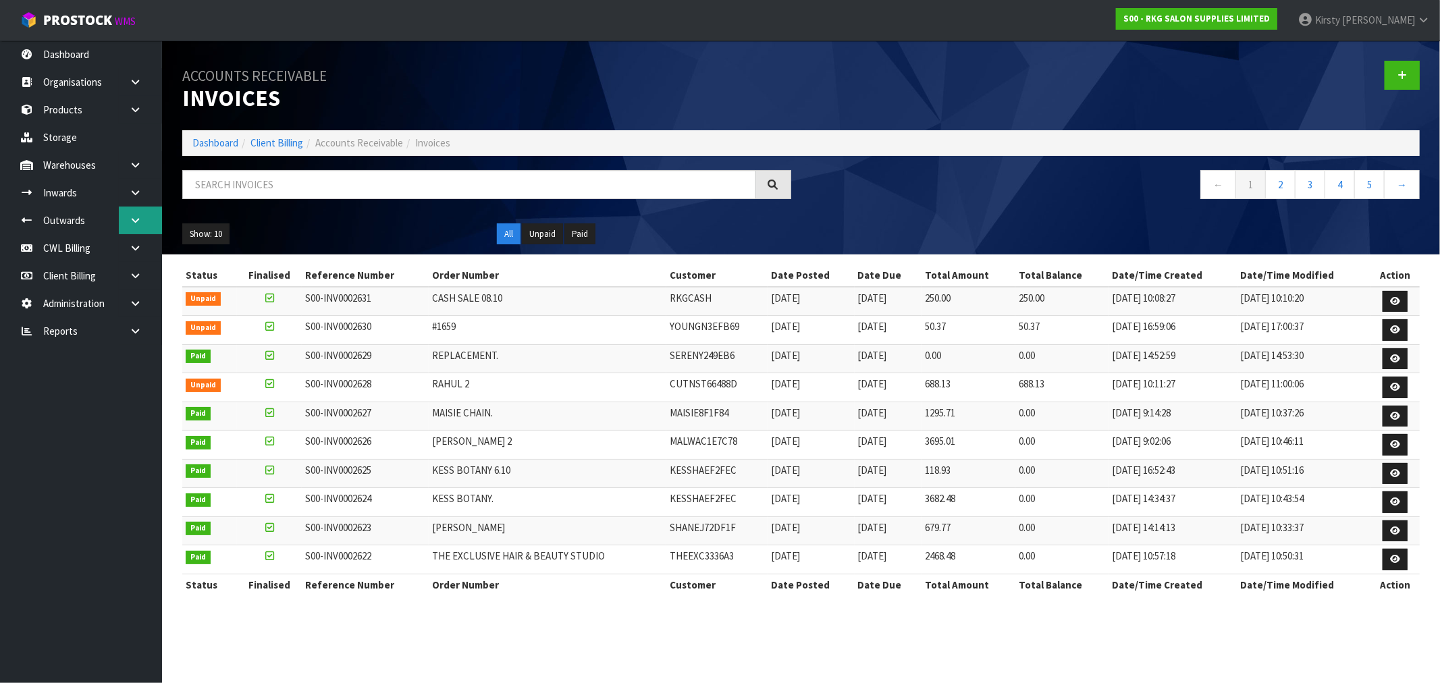
click at [132, 219] on icon at bounding box center [135, 220] width 13 height 10
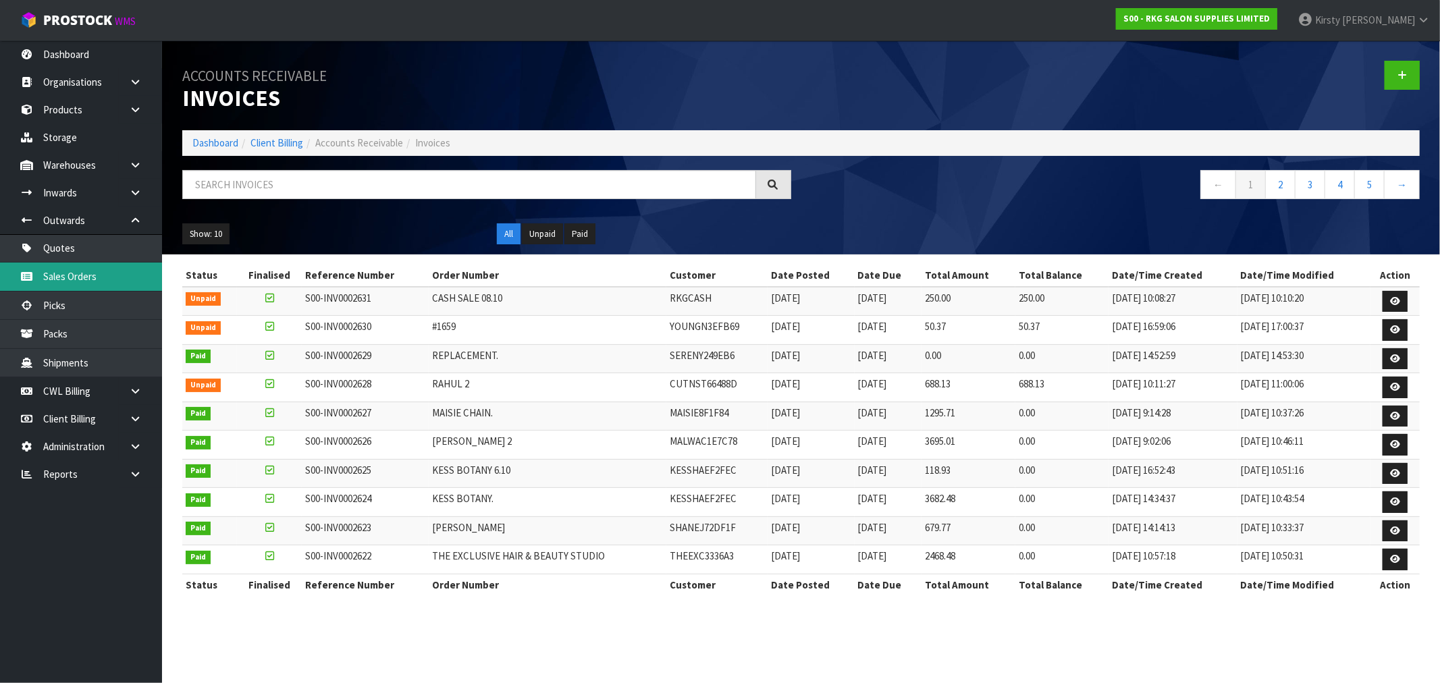
click at [69, 272] on link "Sales Orders" at bounding box center [81, 277] width 162 height 28
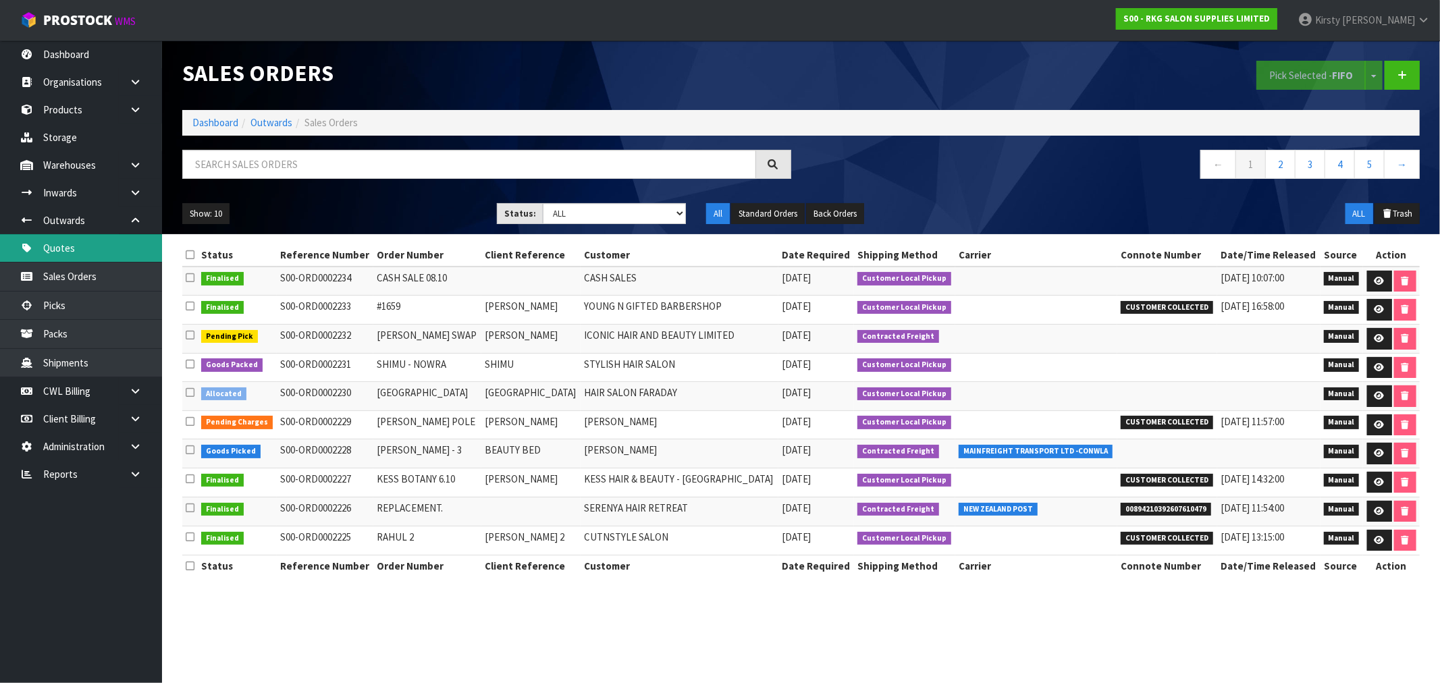
click at [52, 246] on link "Quotes" at bounding box center [81, 248] width 162 height 28
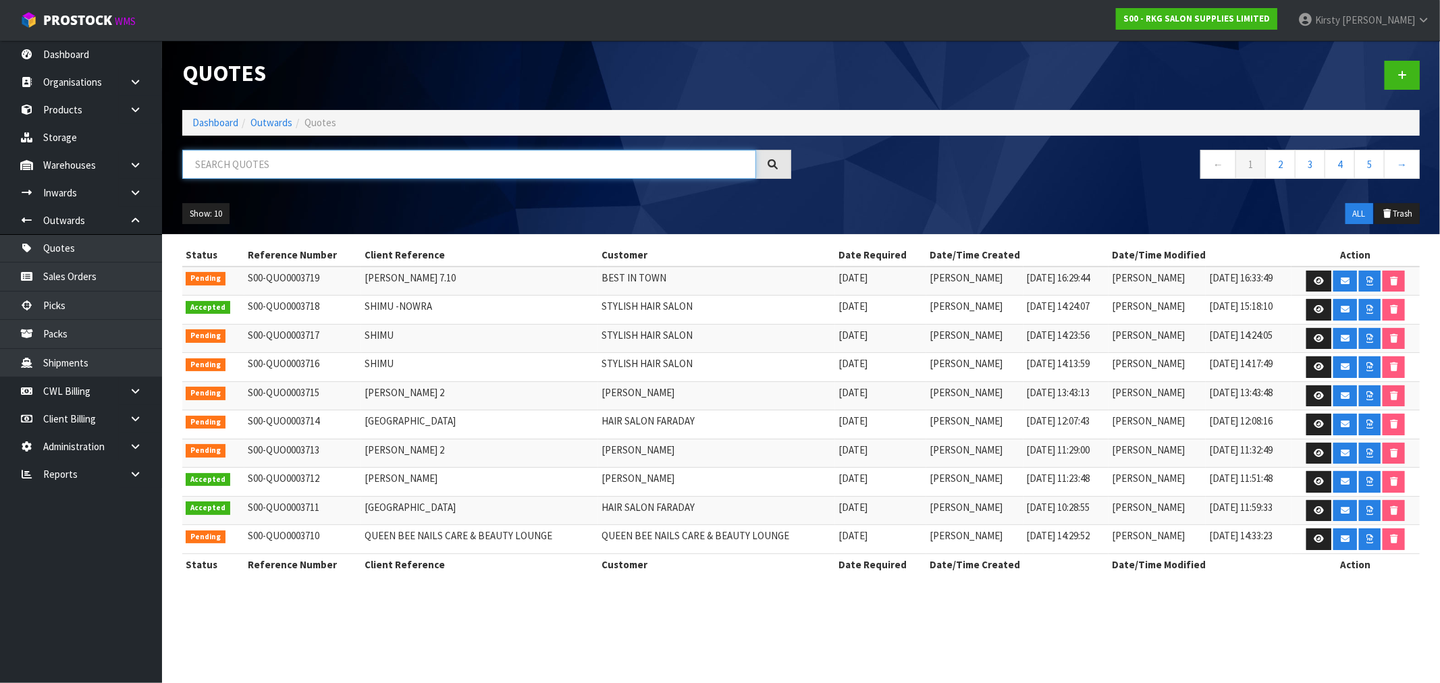
click at [318, 169] on input "text" at bounding box center [469, 164] width 574 height 29
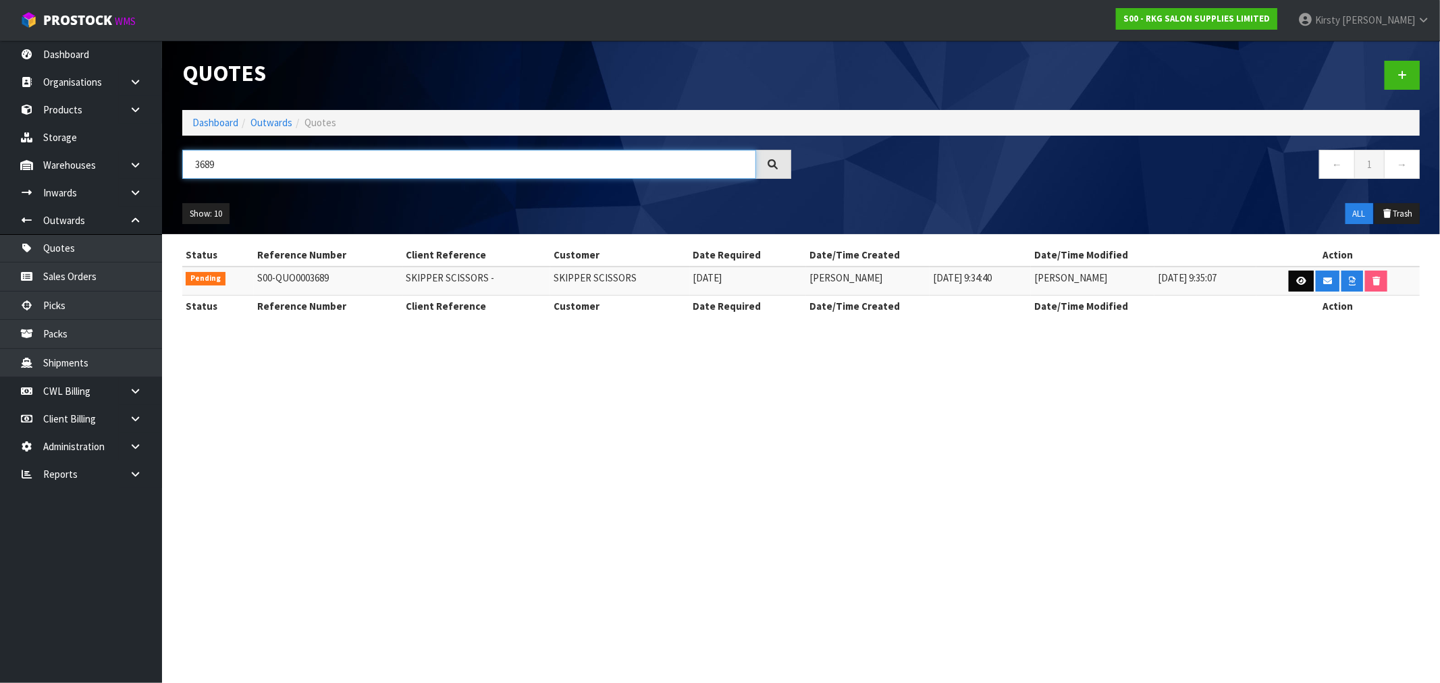
type input "3689"
click at [1300, 282] on icon at bounding box center [1301, 281] width 10 height 9
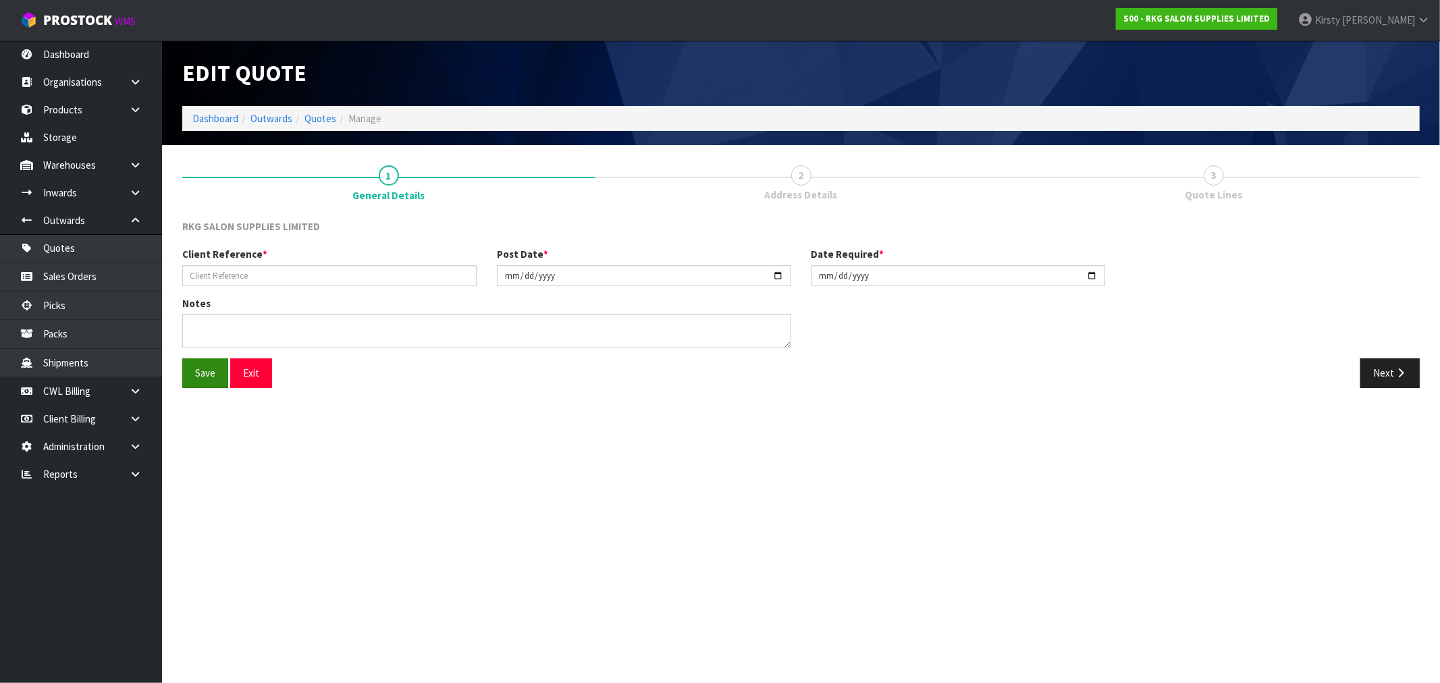
type input "SKIPPER SCISSORS -"
type input "[DATE]"
type textarea "FOR P ICK UP"
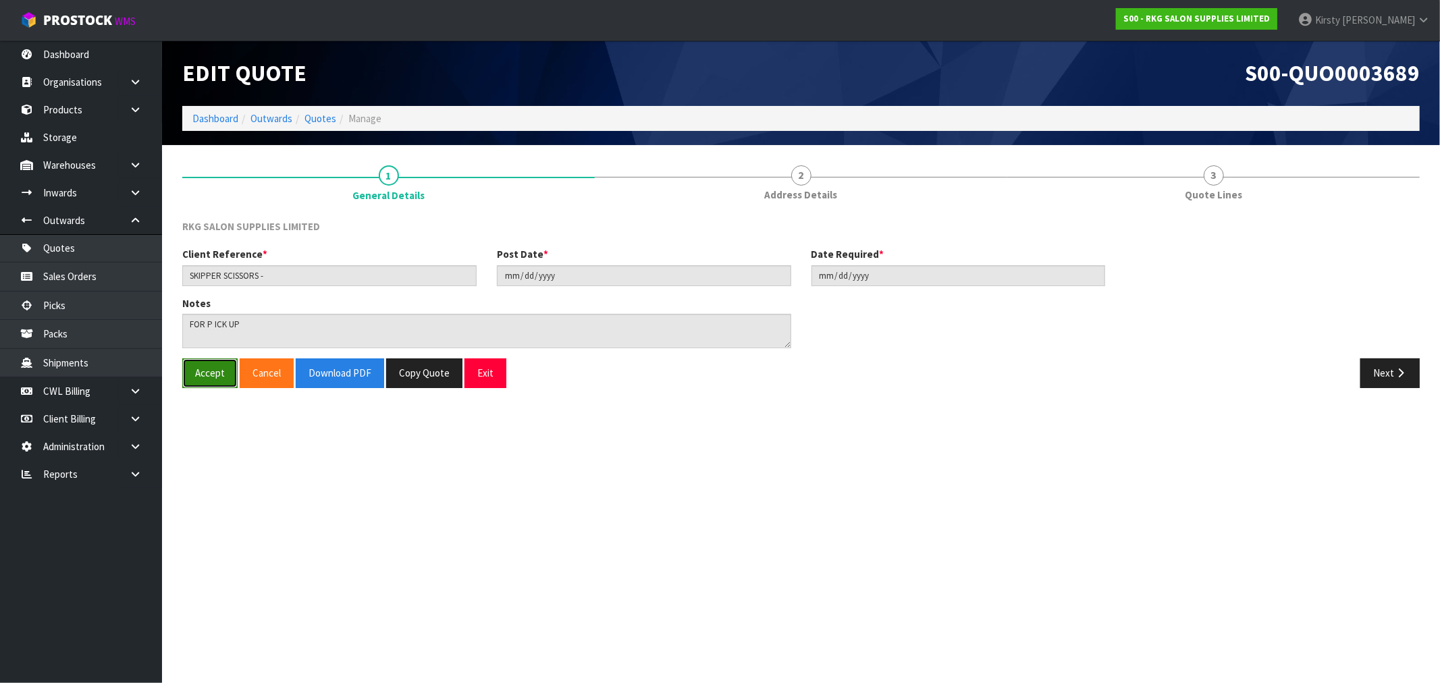
click at [205, 372] on button "Accept" at bounding box center [209, 372] width 55 height 29
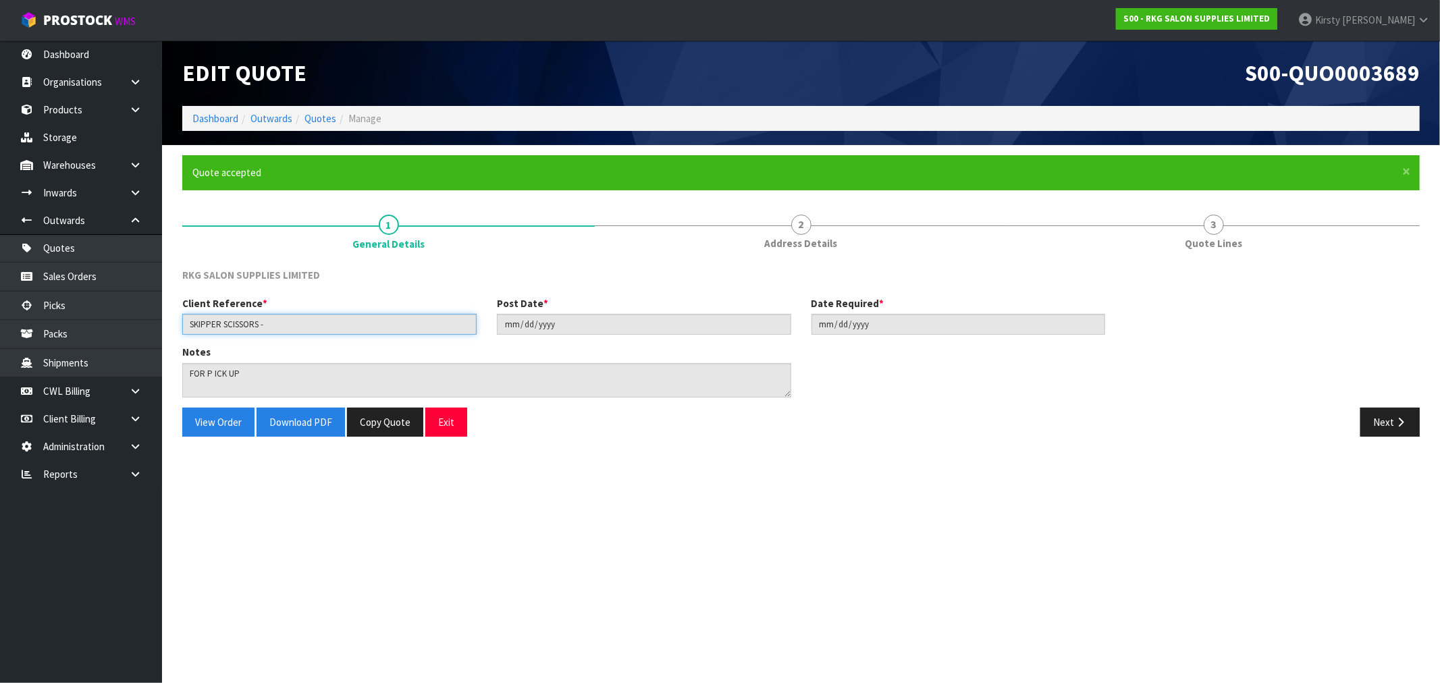
drag, startPoint x: 268, startPoint y: 321, endPoint x: 167, endPoint y: 318, distance: 100.6
click at [167, 318] on section "× Close Quote accepted 1 General Details 2 Address Details 3 Quote Lines RKG SA…" at bounding box center [801, 301] width 1278 height 312
click at [213, 422] on button "View Order" at bounding box center [218, 422] width 72 height 29
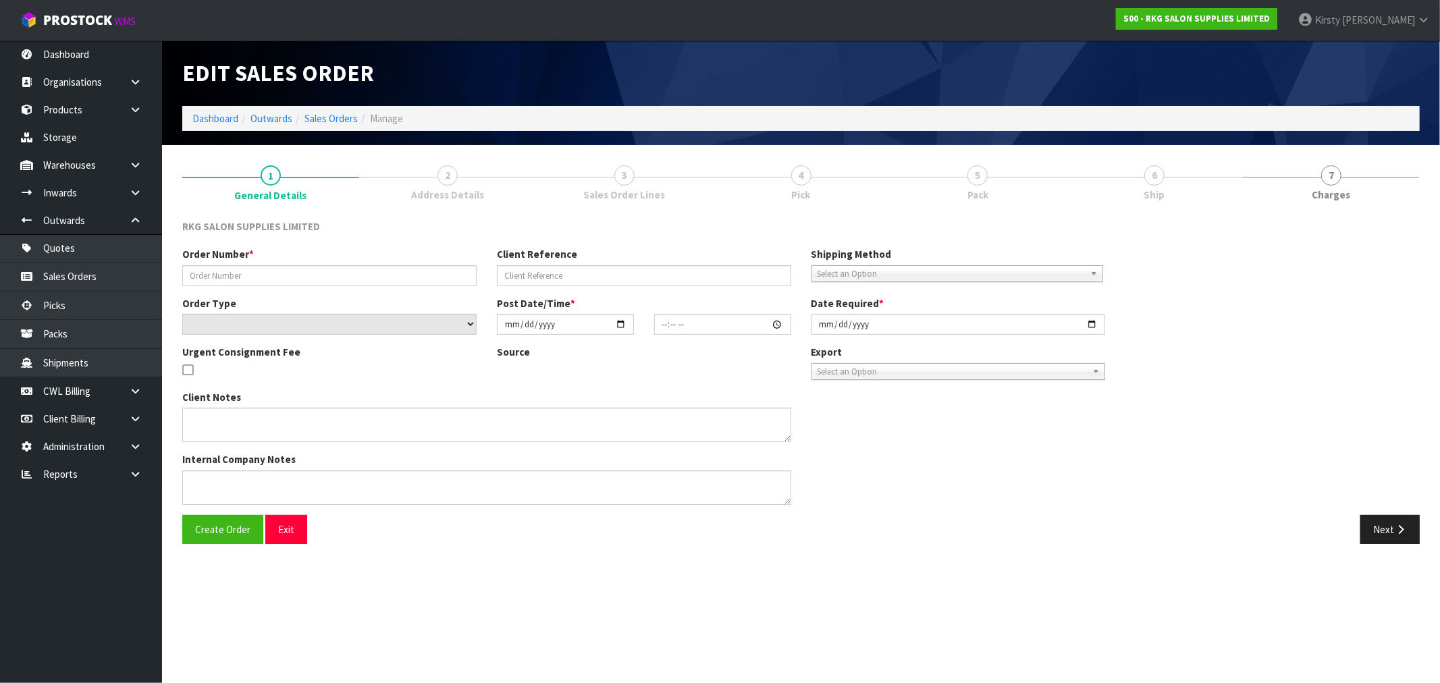
type input "SKIPPER SCISSORS -"
select select "number:0"
type input "[DATE]"
type textarea "FOR P ICK UP"
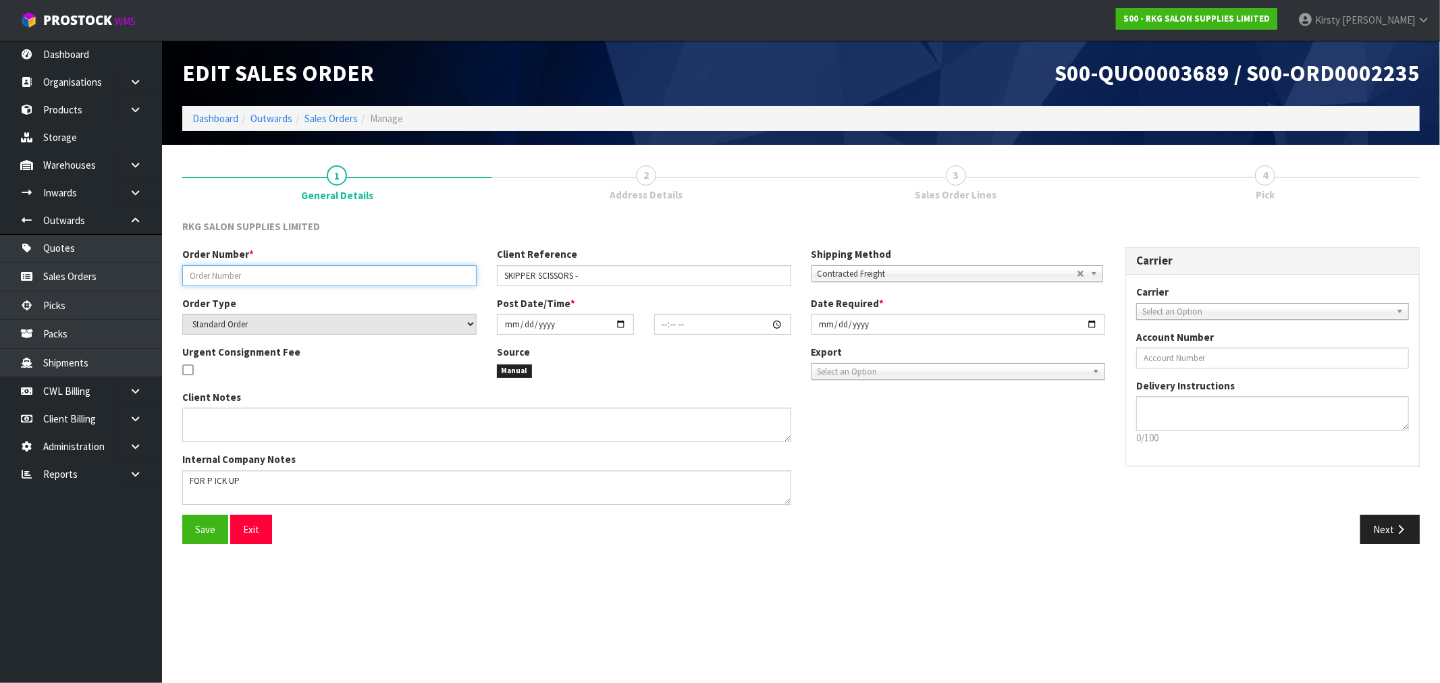
click at [227, 277] on input "text" at bounding box center [329, 275] width 294 height 21
paste input "SKIPPER SCISSORS -"
type input "SKIPPER SCISSORS"
drag, startPoint x: 595, startPoint y: 278, endPoint x: 480, endPoint y: 279, distance: 114.7
click at [481, 280] on div "Order Number * SKIPPER SCISSORS Client Reference SKIPPER SCISSORS - Shipping Me…" at bounding box center [643, 271] width 943 height 49
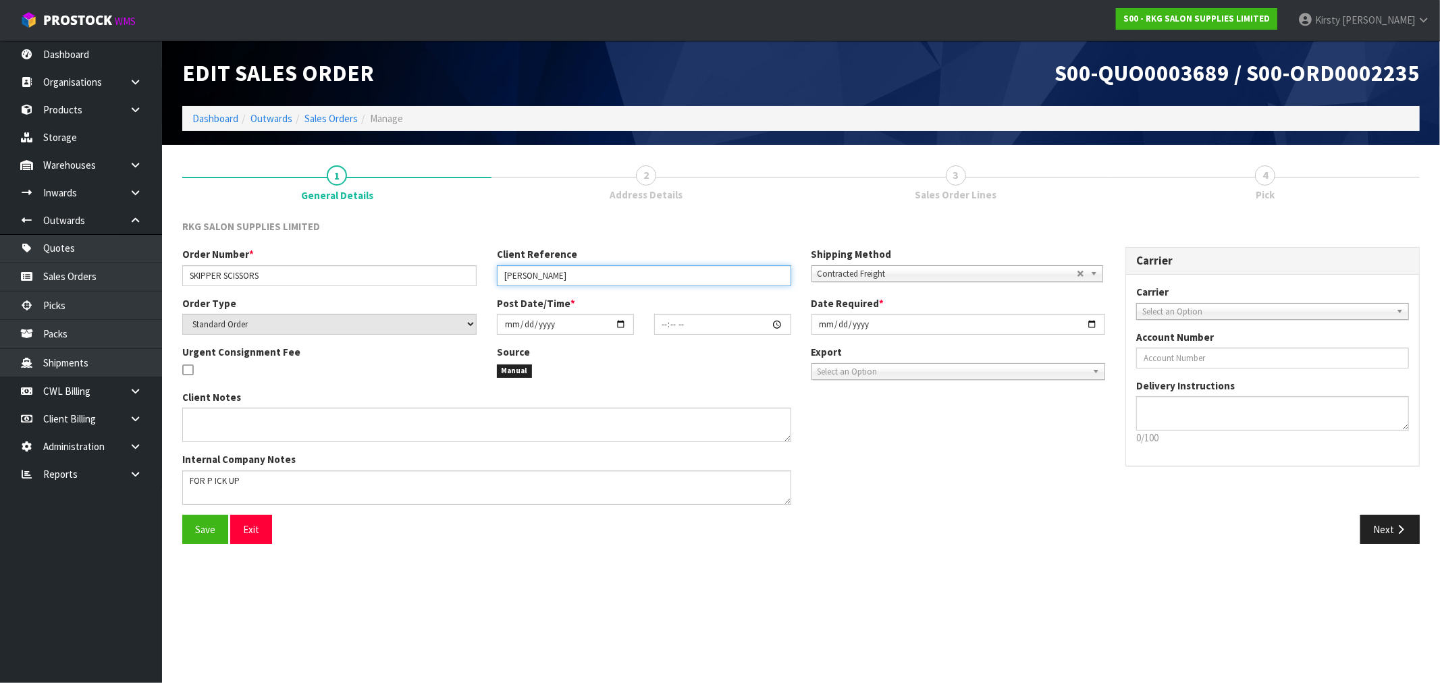
type input "[PERSON_NAME]"
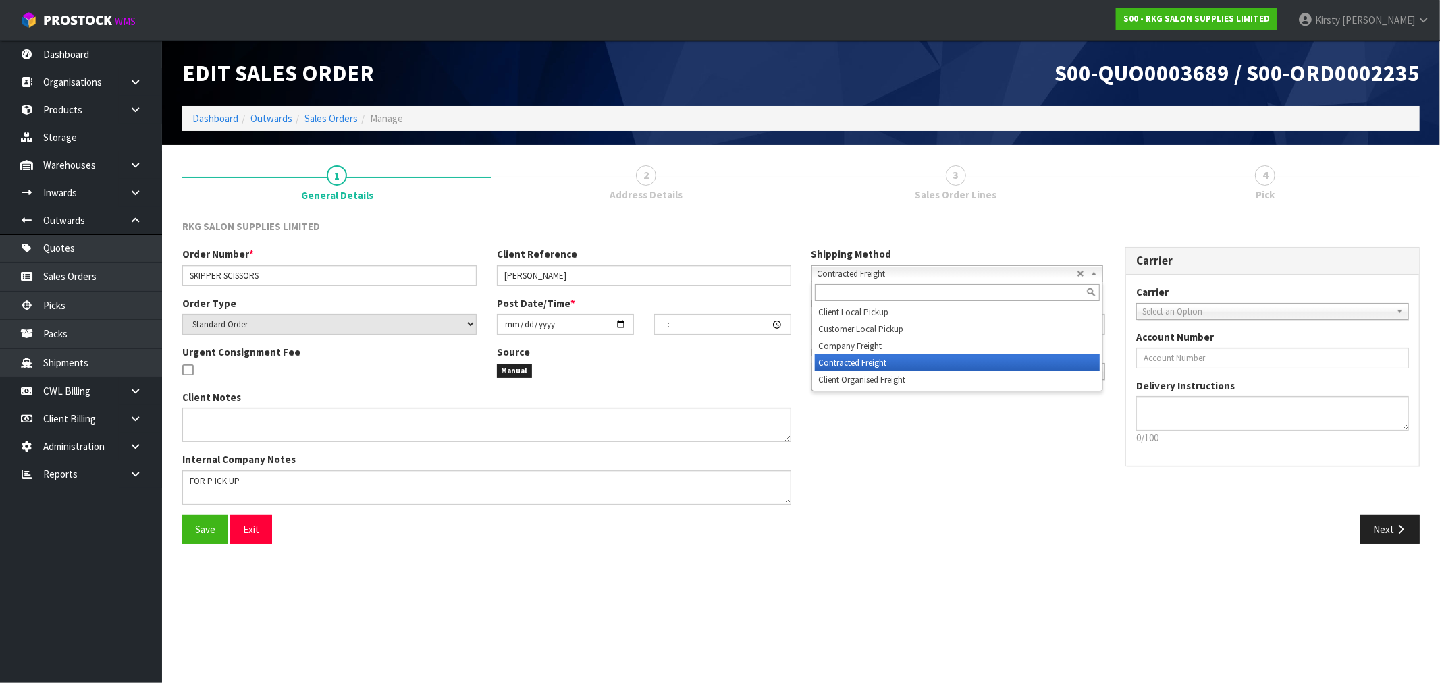
click at [824, 272] on span "Contracted Freight" at bounding box center [946, 274] width 259 height 16
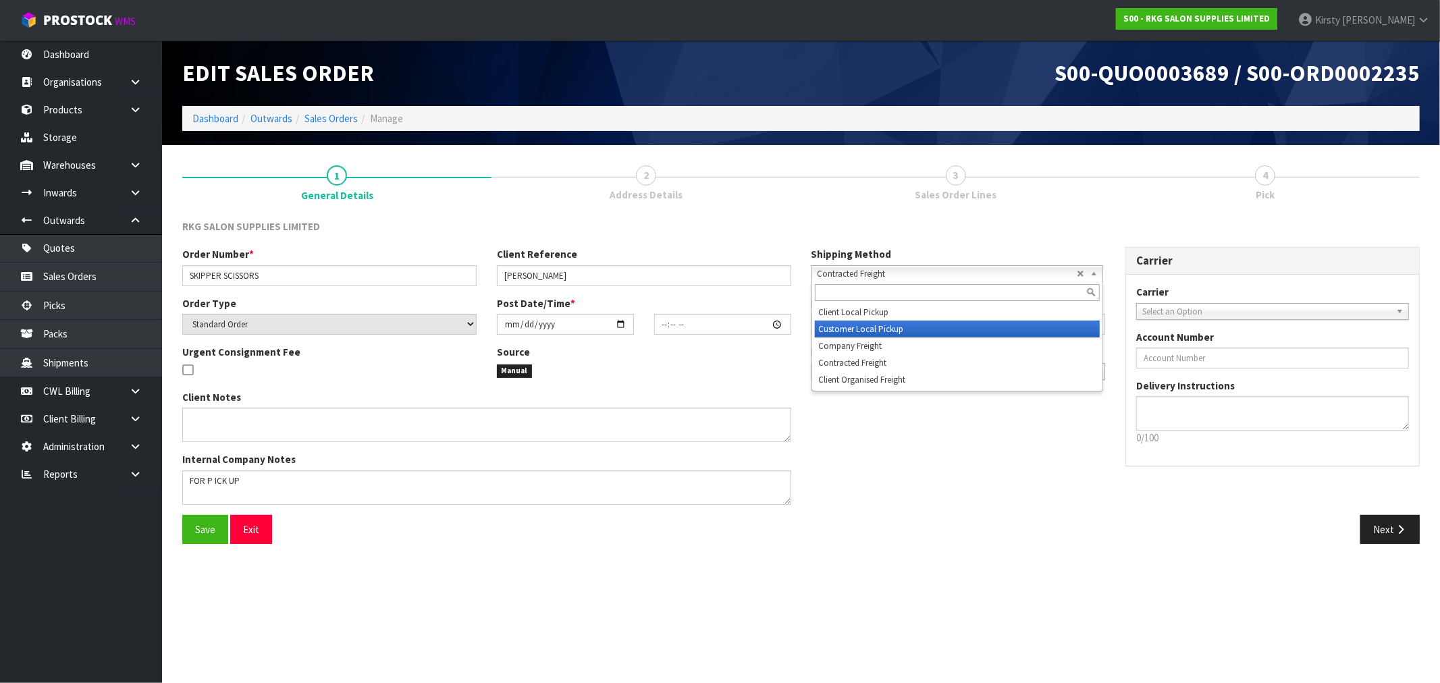
drag, startPoint x: 848, startPoint y: 325, endPoint x: 856, endPoint y: 321, distance: 8.8
click at [851, 324] on li "Customer Local Pickup" at bounding box center [957, 329] width 285 height 17
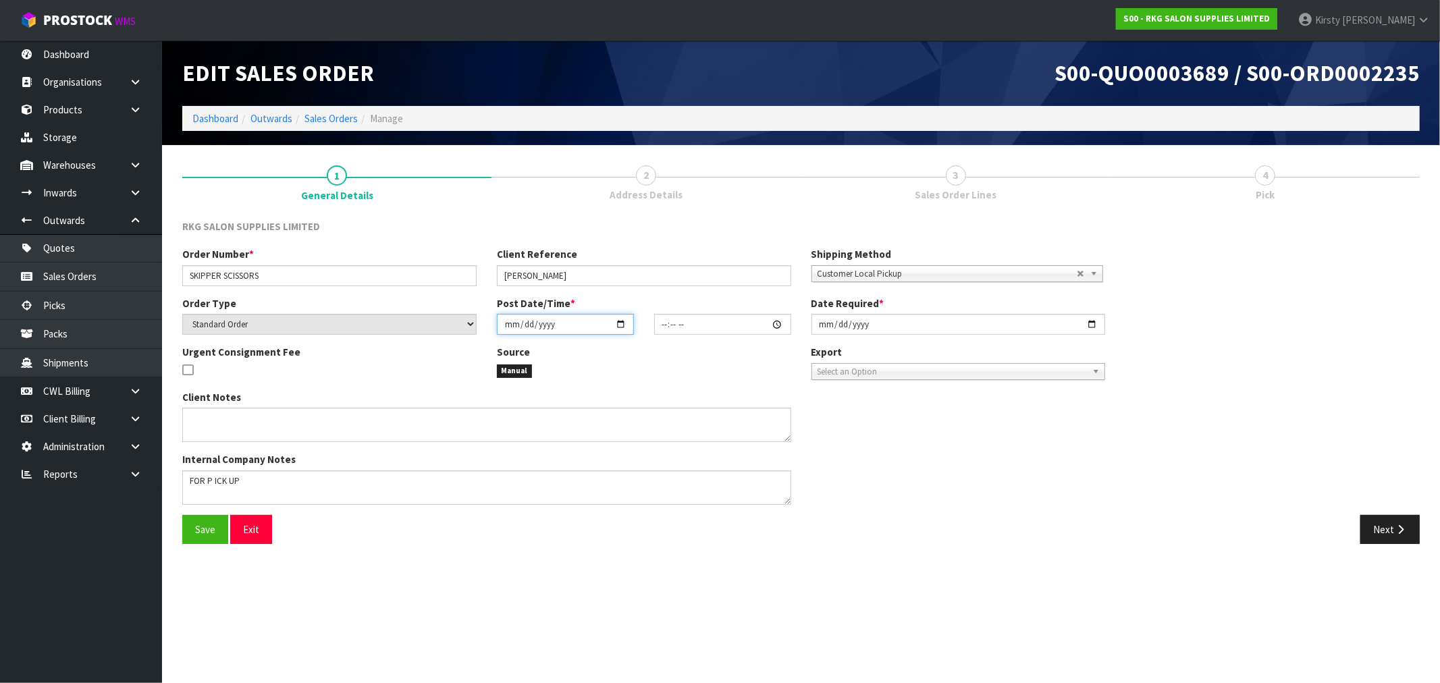
click at [514, 323] on input "date" at bounding box center [565, 324] width 137 height 21
type input "0001-10-08"
type input "00:00:00.000"
type input "0002-10-08"
type input "00:00:00.000"
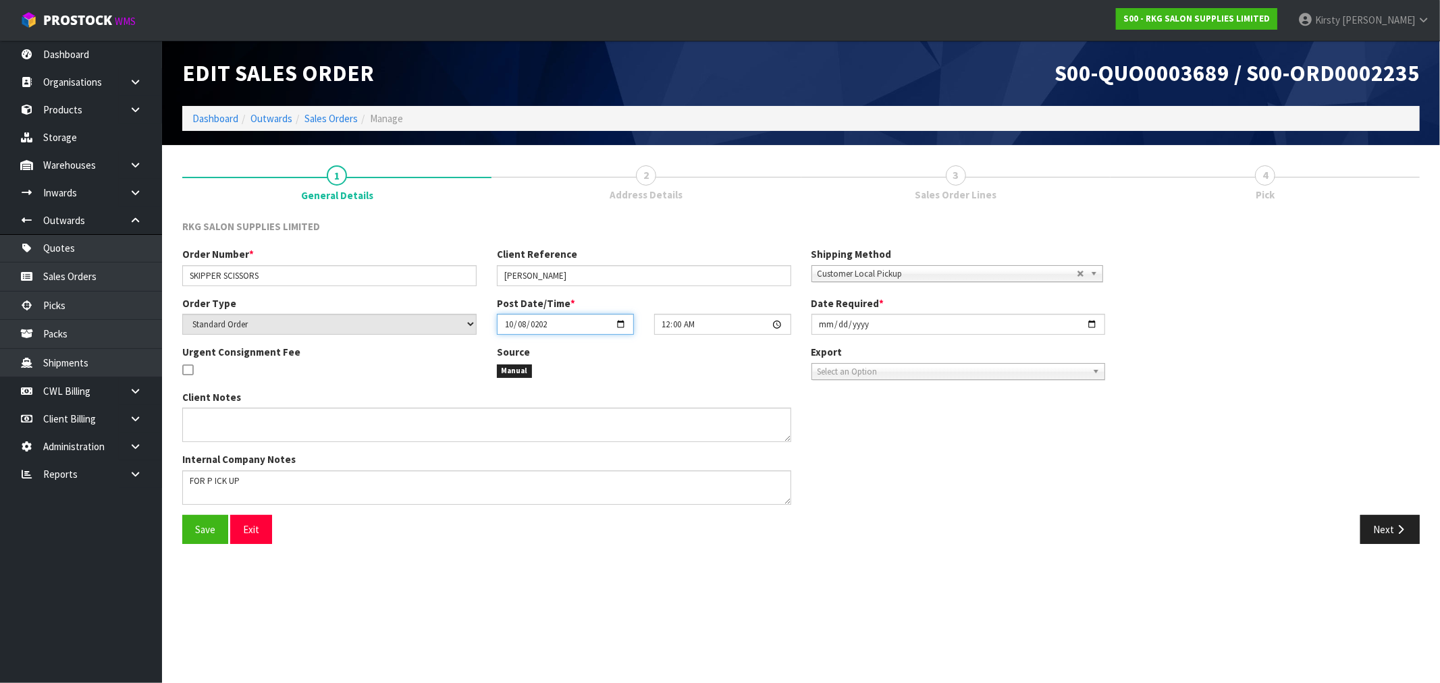
type input "[DATE]"
type input "10:30"
type input "[DATE]"
drag, startPoint x: 244, startPoint y: 483, endPoint x: 174, endPoint y: 489, distance: 70.5
click at [174, 489] on div "Client Notes Internal Company Notes" at bounding box center [486, 452] width 629 height 125
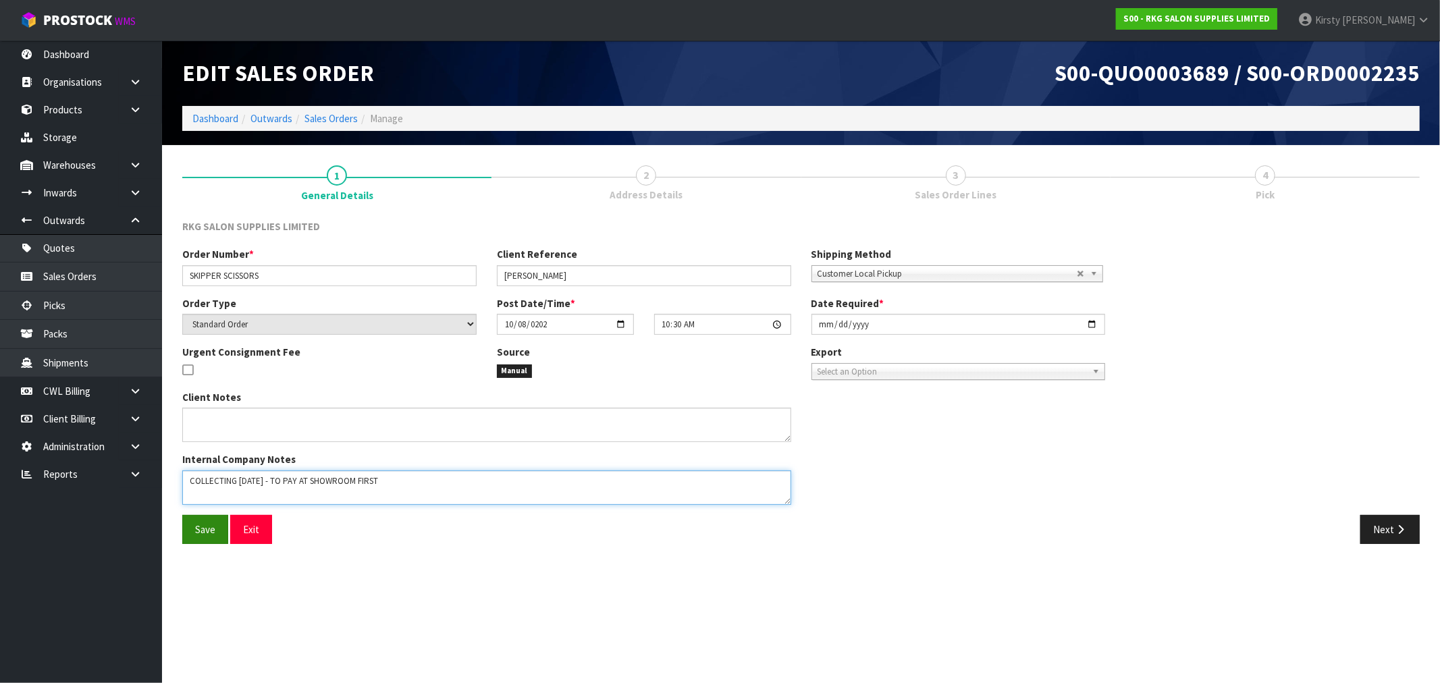
type textarea "COLLECTING [DATE] - TO PAY AT SHOWROOM FIRST"
click at [197, 531] on span "Save" at bounding box center [205, 529] width 20 height 13
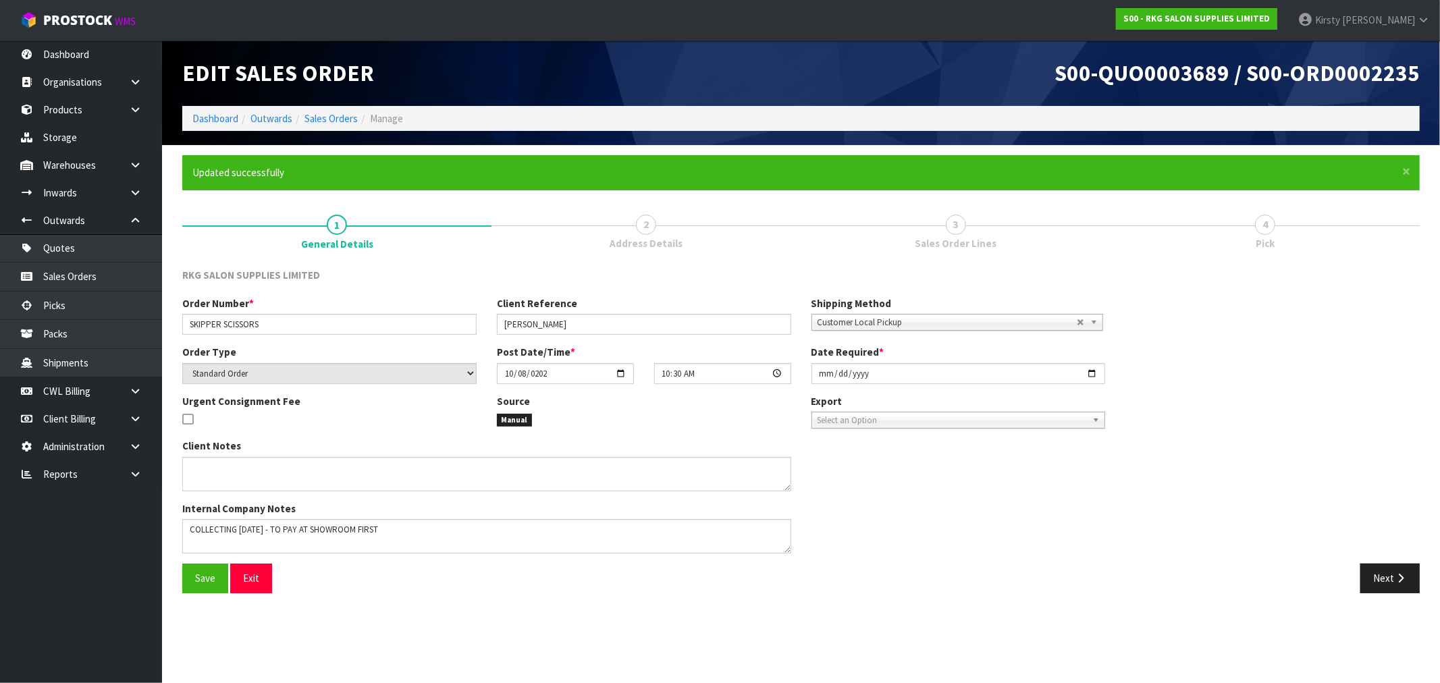
click at [1388, 532] on div "Order Number * SKIPPER SCISSORS Client Reference [PERSON_NAME] Shipping Method …" at bounding box center [800, 429] width 1257 height 267
type input "10:30:00.000"
click at [1379, 572] on button "Next" at bounding box center [1389, 578] width 59 height 29
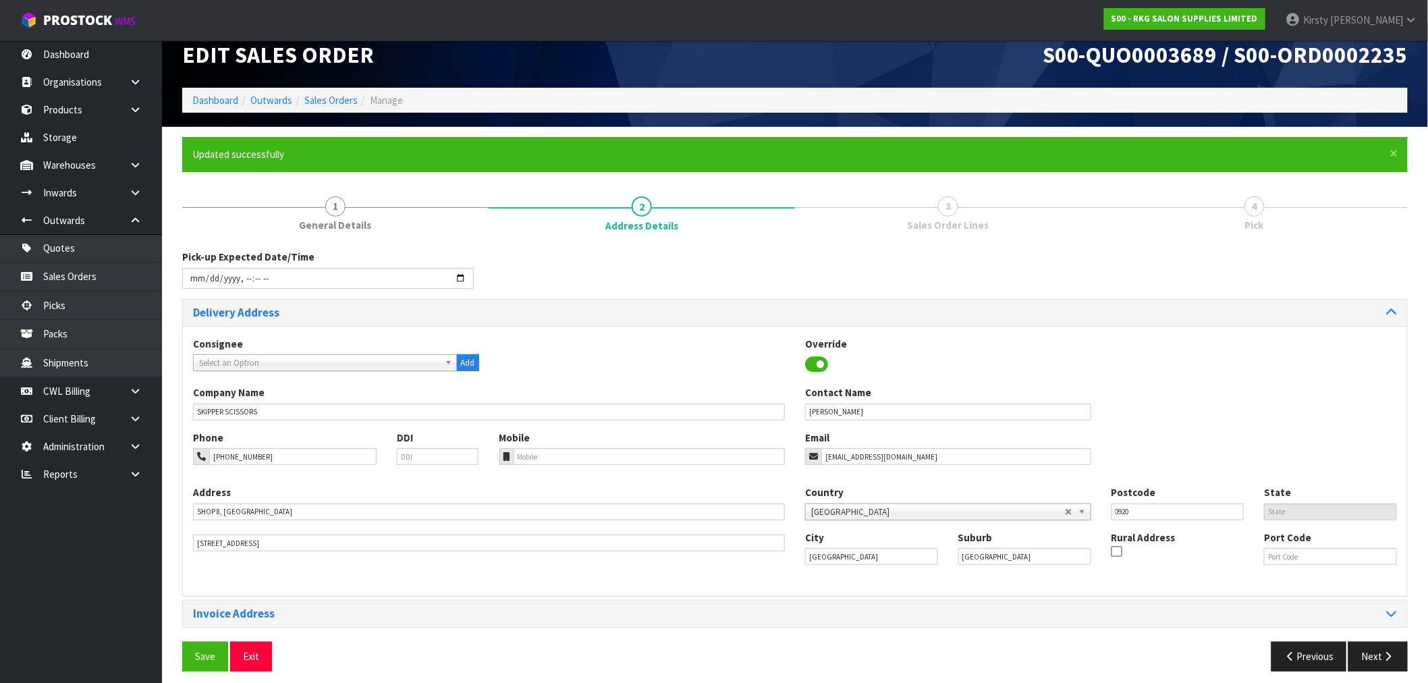
scroll to position [27, 0]
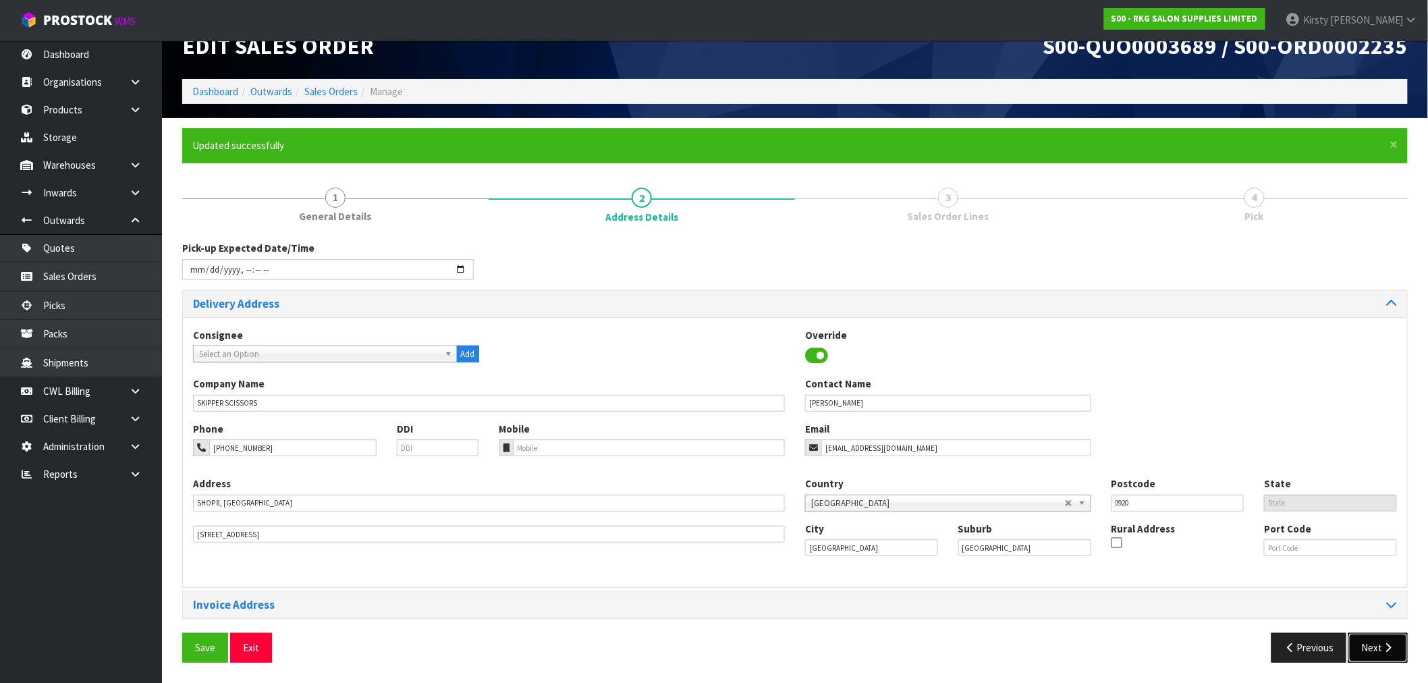
drag, startPoint x: 1377, startPoint y: 645, endPoint x: 1026, endPoint y: 572, distance: 358.5
click at [1025, 586] on div "Pick-up Expected Date/Time Delivery Address Consignee 000001.BAY MECHANICS - BA…" at bounding box center [795, 456] width 1226 height 431
drag, startPoint x: 834, startPoint y: 403, endPoint x: 780, endPoint y: 403, distance: 54.0
click at [780, 405] on div "Company Name SKIPPER SCISSORS Contact Name [PERSON_NAME]" at bounding box center [795, 399] width 1224 height 45
type input "[PERSON_NAME]"
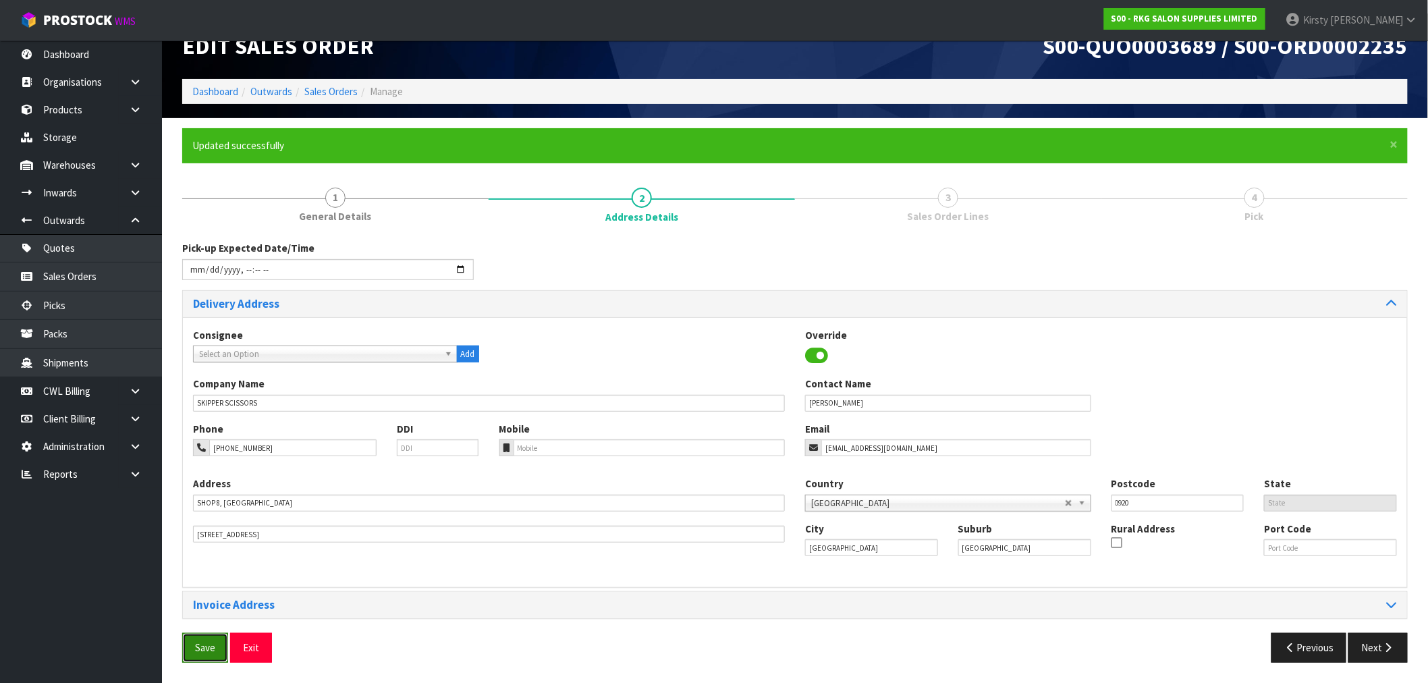
click at [213, 651] on span "Save" at bounding box center [205, 647] width 20 height 13
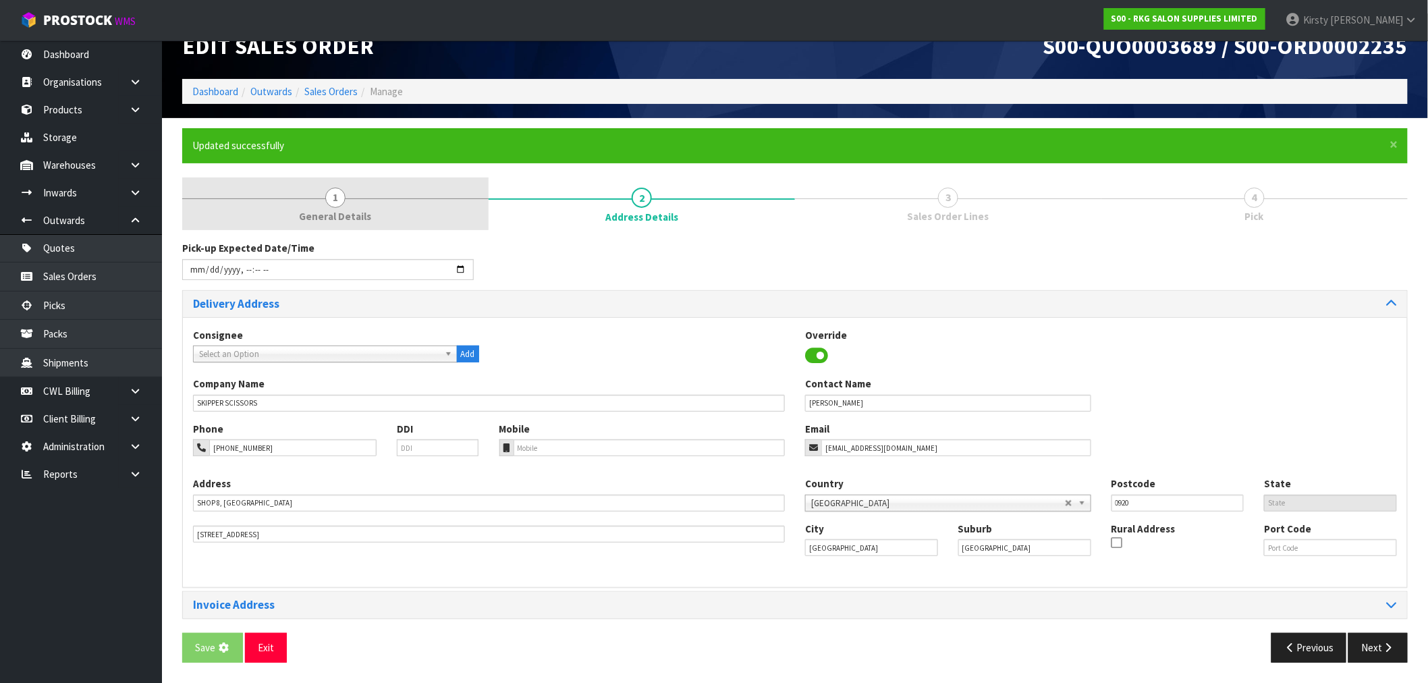
scroll to position [0, 0]
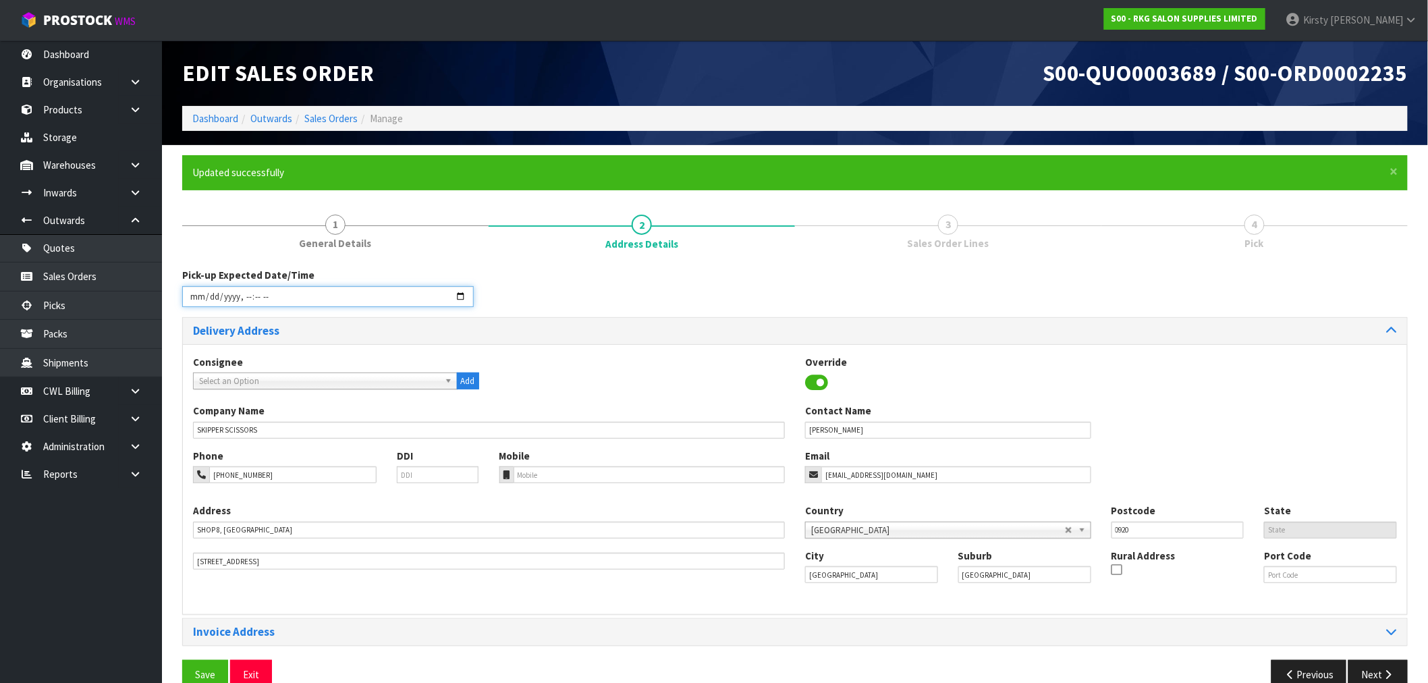
click at [201, 298] on input "datetime-local" at bounding box center [328, 296] width 292 height 21
type input "[DATE]T09:00"
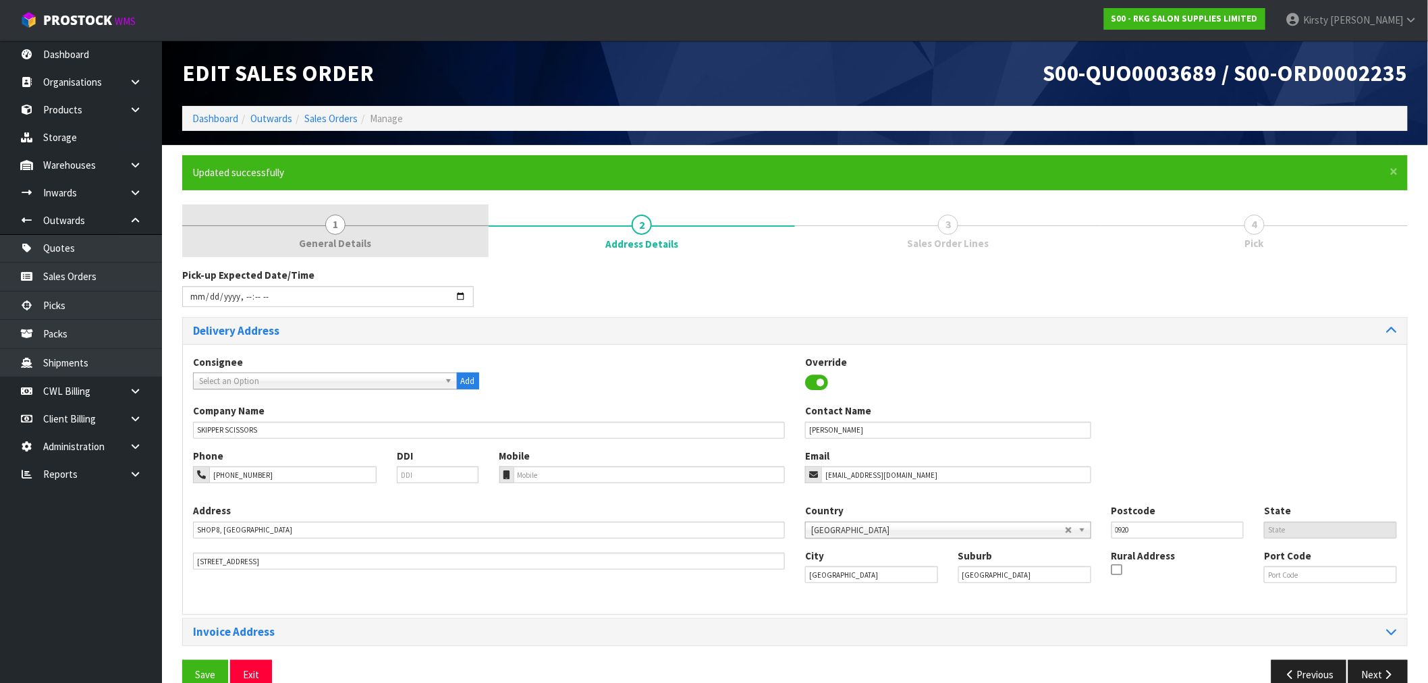
click at [331, 223] on span "1" at bounding box center [335, 225] width 20 height 20
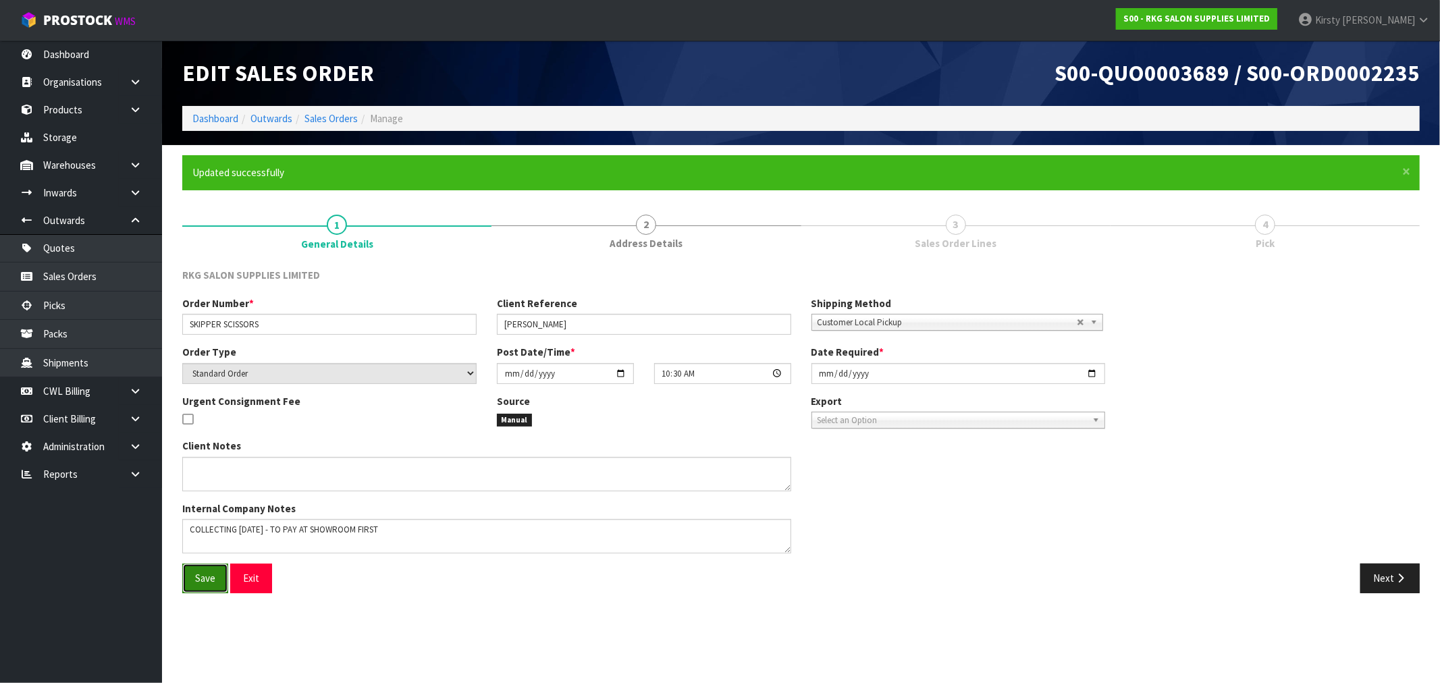
click at [205, 582] on span "Save" at bounding box center [205, 578] width 20 height 13
click at [1399, 587] on button "Next" at bounding box center [1389, 578] width 59 height 29
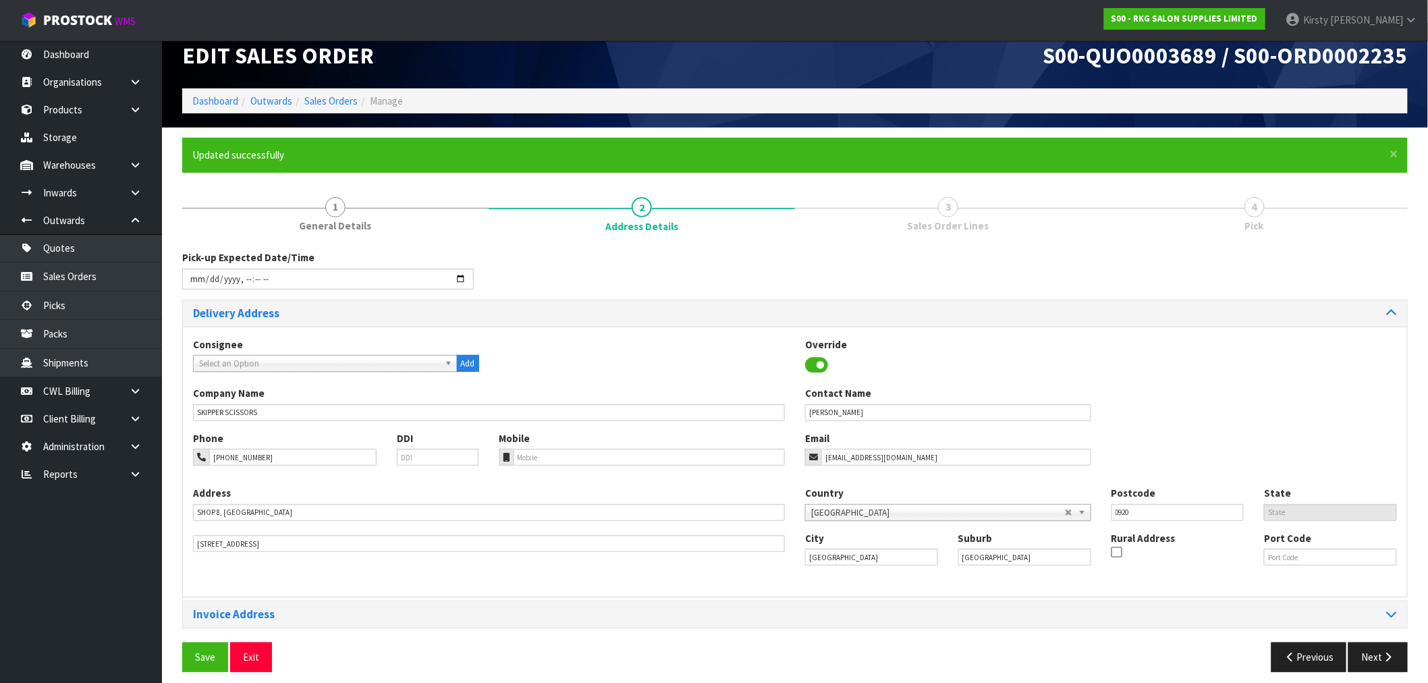
scroll to position [27, 0]
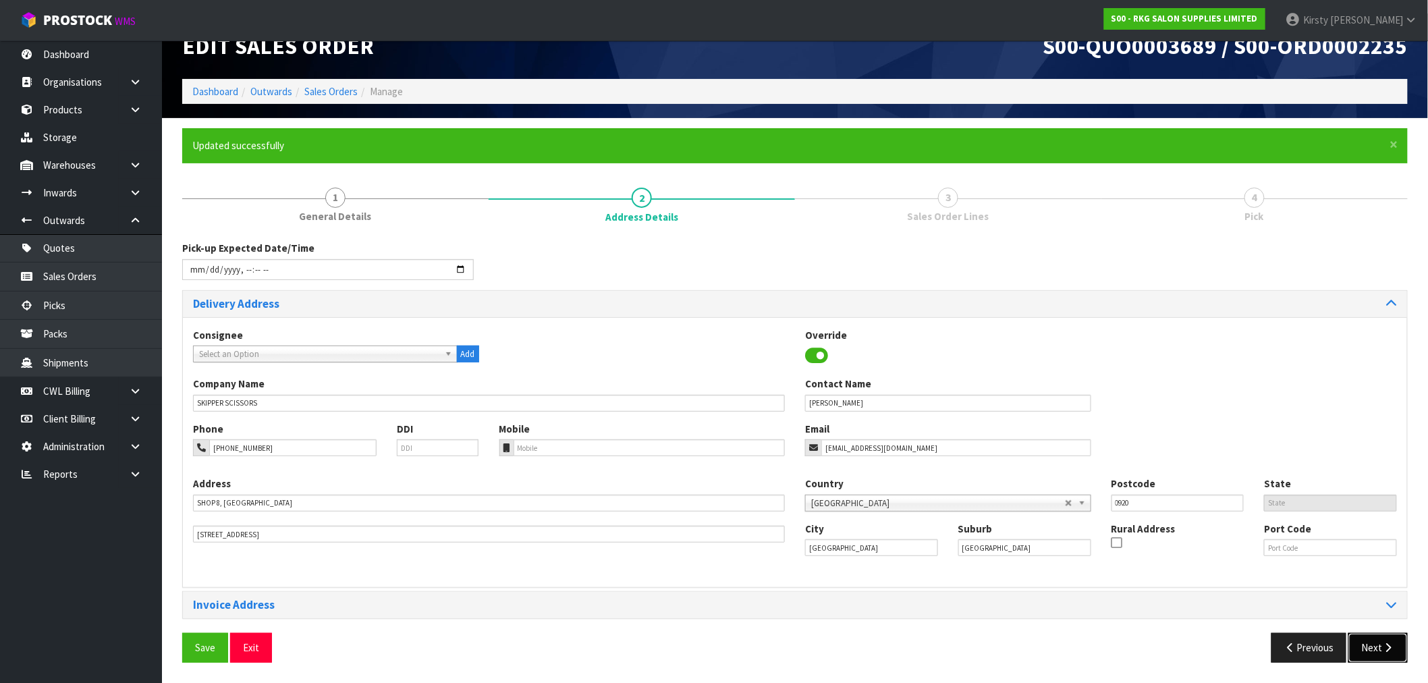
drag, startPoint x: 1384, startPoint y: 648, endPoint x: 1376, endPoint y: 645, distance: 9.2
click at [1384, 647] on icon "button" at bounding box center [1388, 648] width 13 height 10
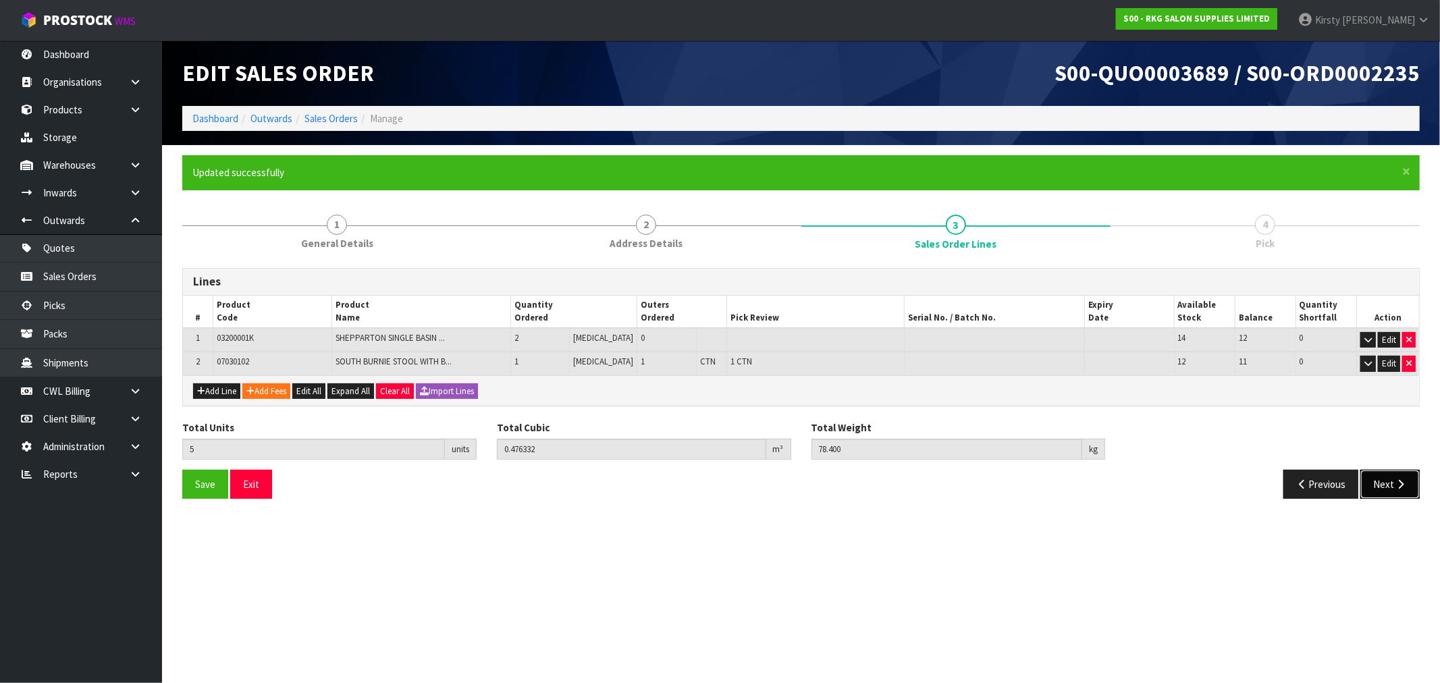
click at [1388, 483] on button "Next" at bounding box center [1389, 484] width 59 height 29
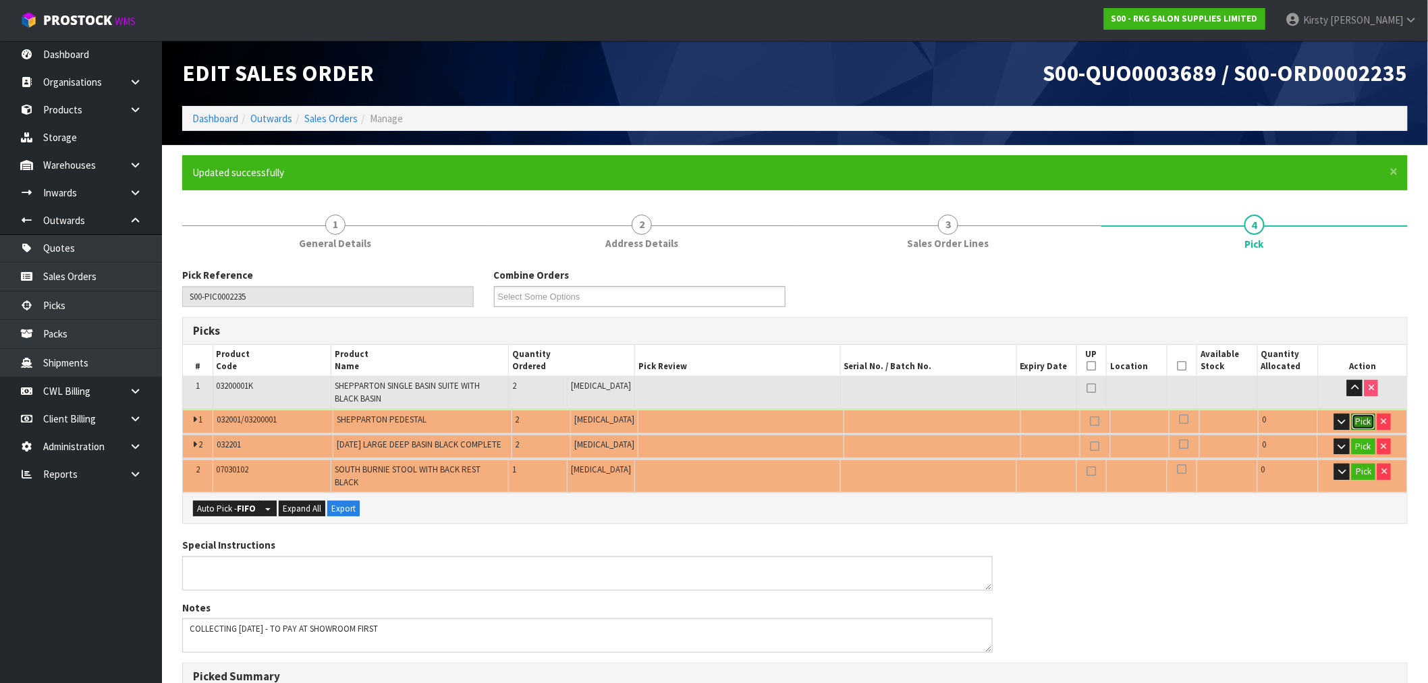
click at [1365, 422] on button "Pick" at bounding box center [1364, 422] width 24 height 16
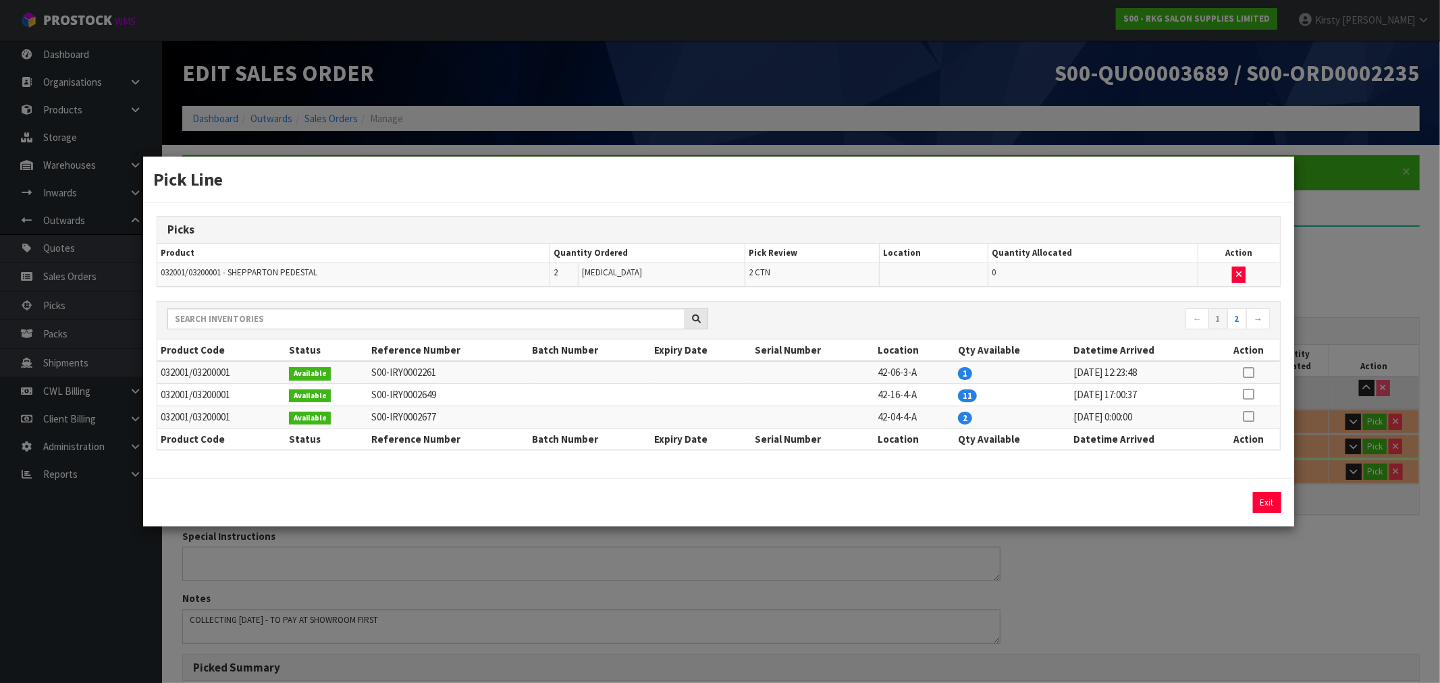
click at [1251, 416] on icon at bounding box center [1248, 416] width 11 height 1
click at [1223, 504] on button "Assign Pick" at bounding box center [1220, 502] width 55 height 21
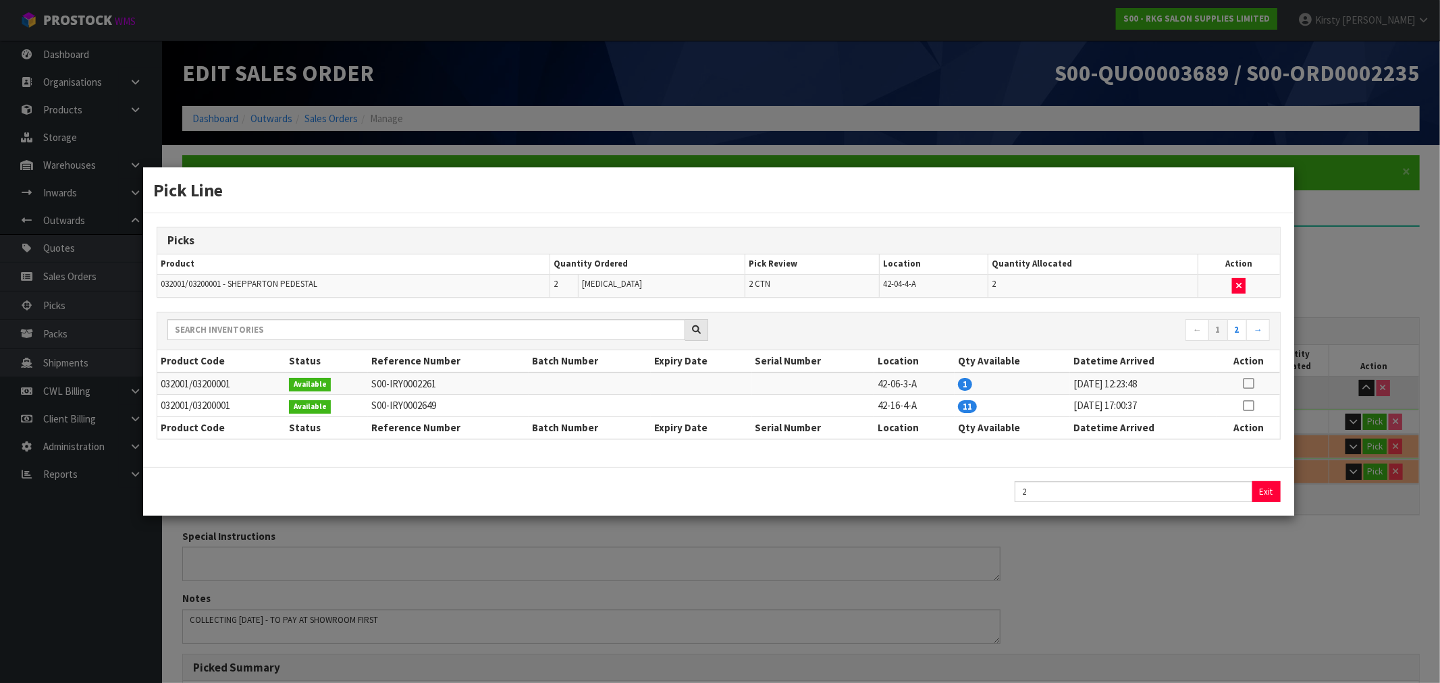
type input "2"
type input "0.178488"
type input "25.4"
click at [1264, 494] on button "Exit" at bounding box center [1267, 491] width 28 height 21
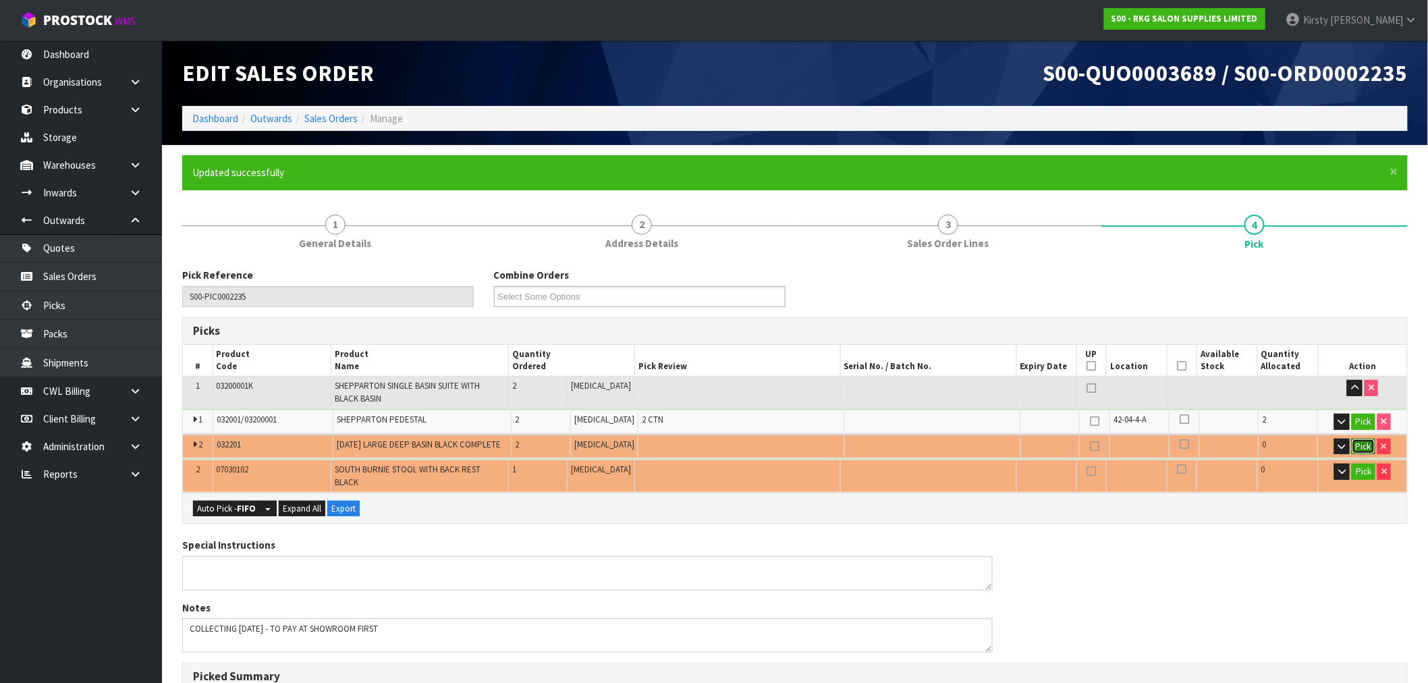
click at [1365, 446] on button "Pick" at bounding box center [1364, 447] width 24 height 16
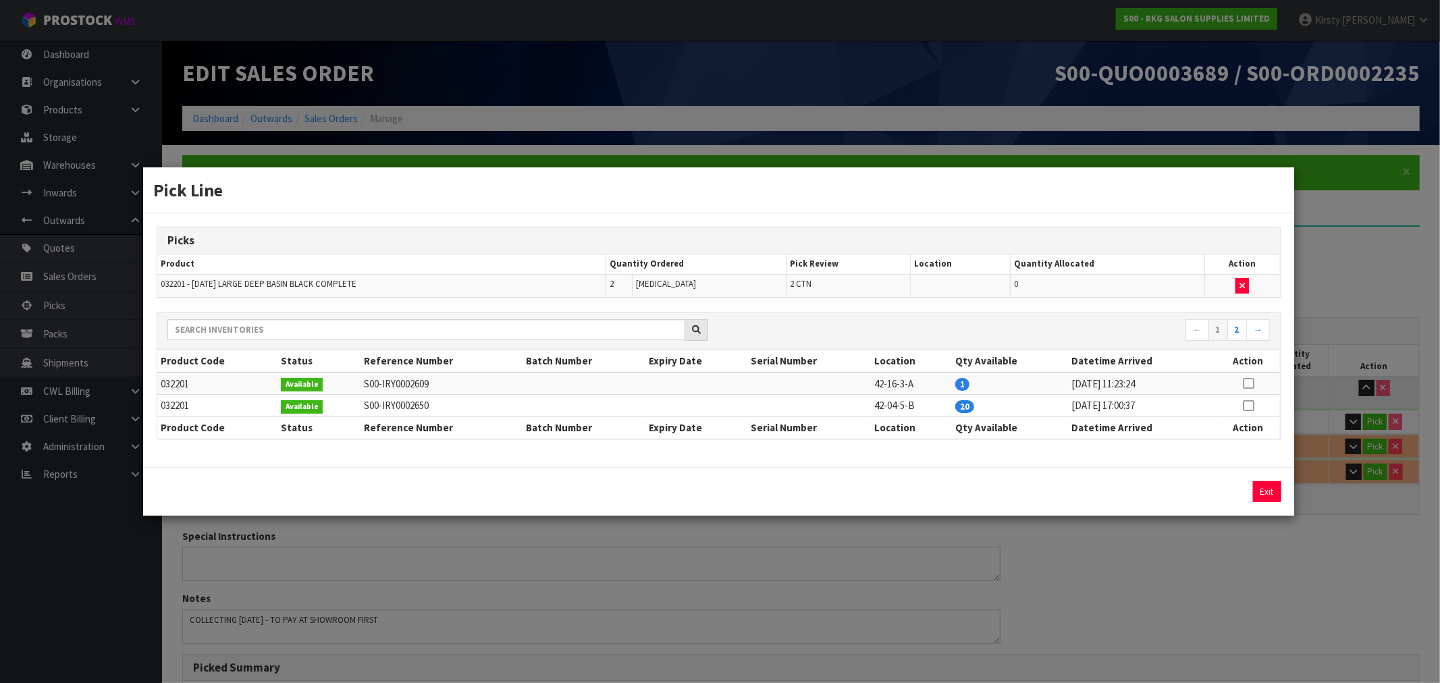
click at [1249, 406] on icon at bounding box center [1248, 406] width 11 height 1
click at [1264, 491] on button "Exit" at bounding box center [1266, 491] width 28 height 21
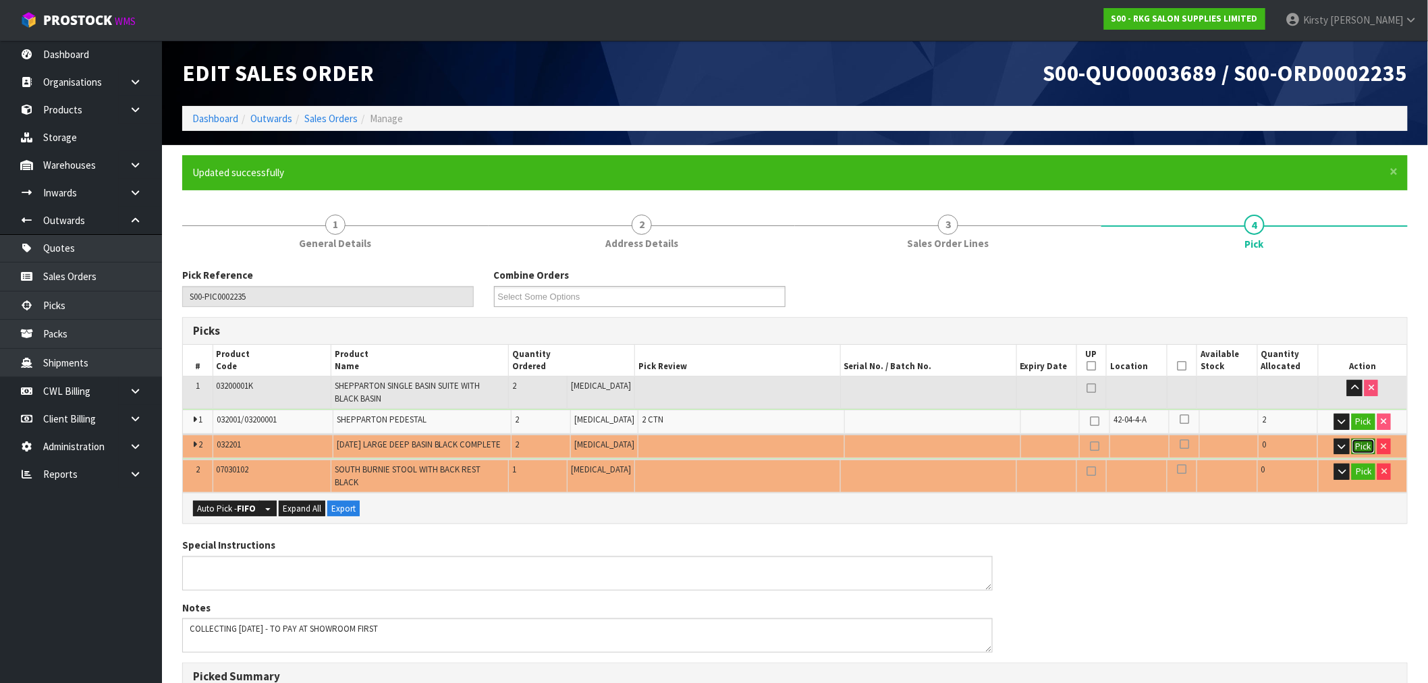
click at [1369, 446] on button "Pick" at bounding box center [1364, 447] width 24 height 16
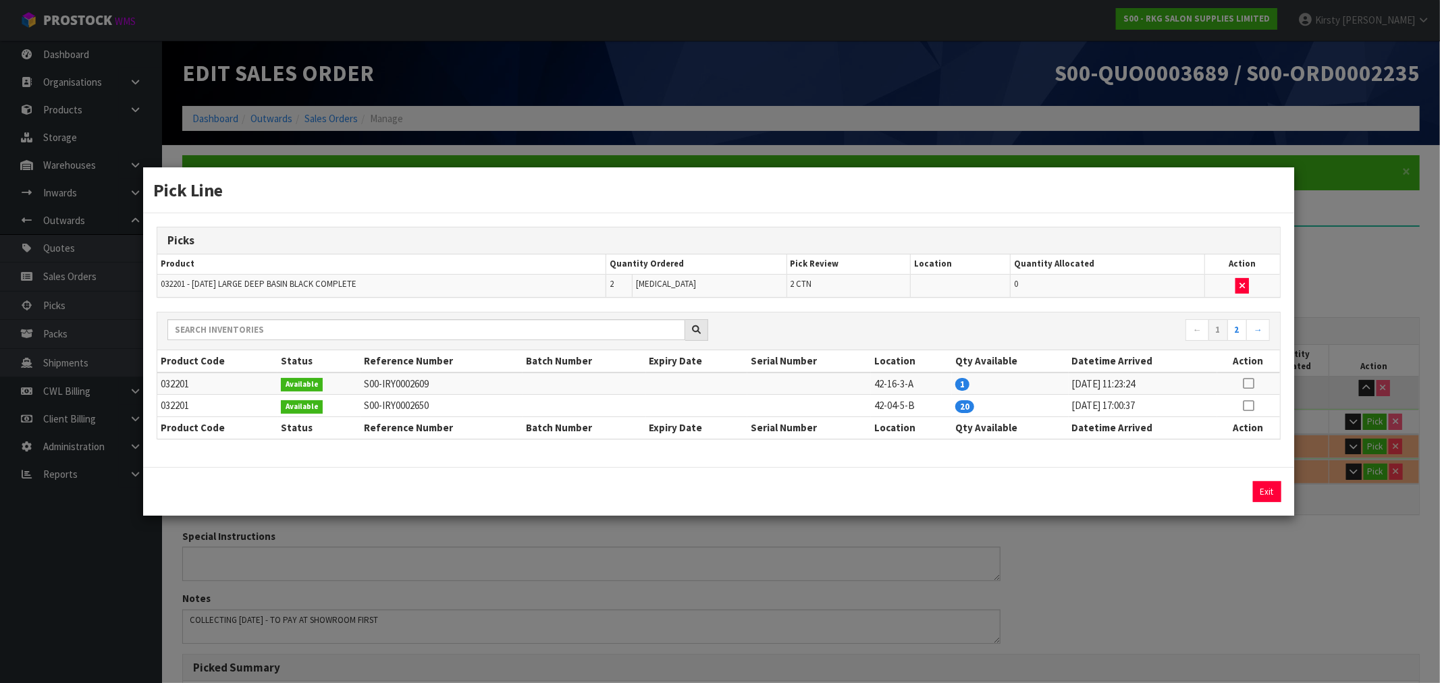
click at [1247, 406] on icon at bounding box center [1248, 406] width 11 height 1
click at [1212, 482] on button "Assign Pick" at bounding box center [1220, 491] width 55 height 21
type input "4"
type input "0.423432"
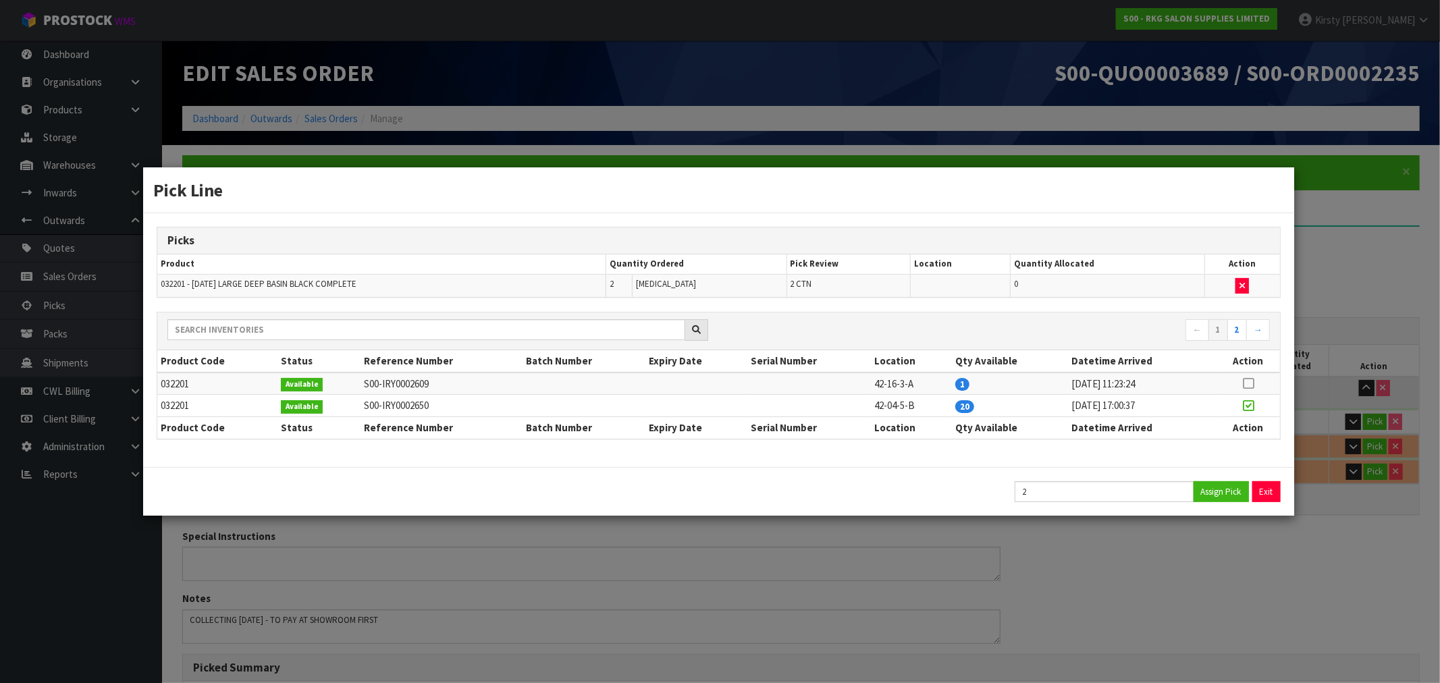
type input "71.4"
drag, startPoint x: 1273, startPoint y: 489, endPoint x: 1294, endPoint y: 477, distance: 24.2
click at [1274, 489] on button "Exit" at bounding box center [1267, 491] width 28 height 21
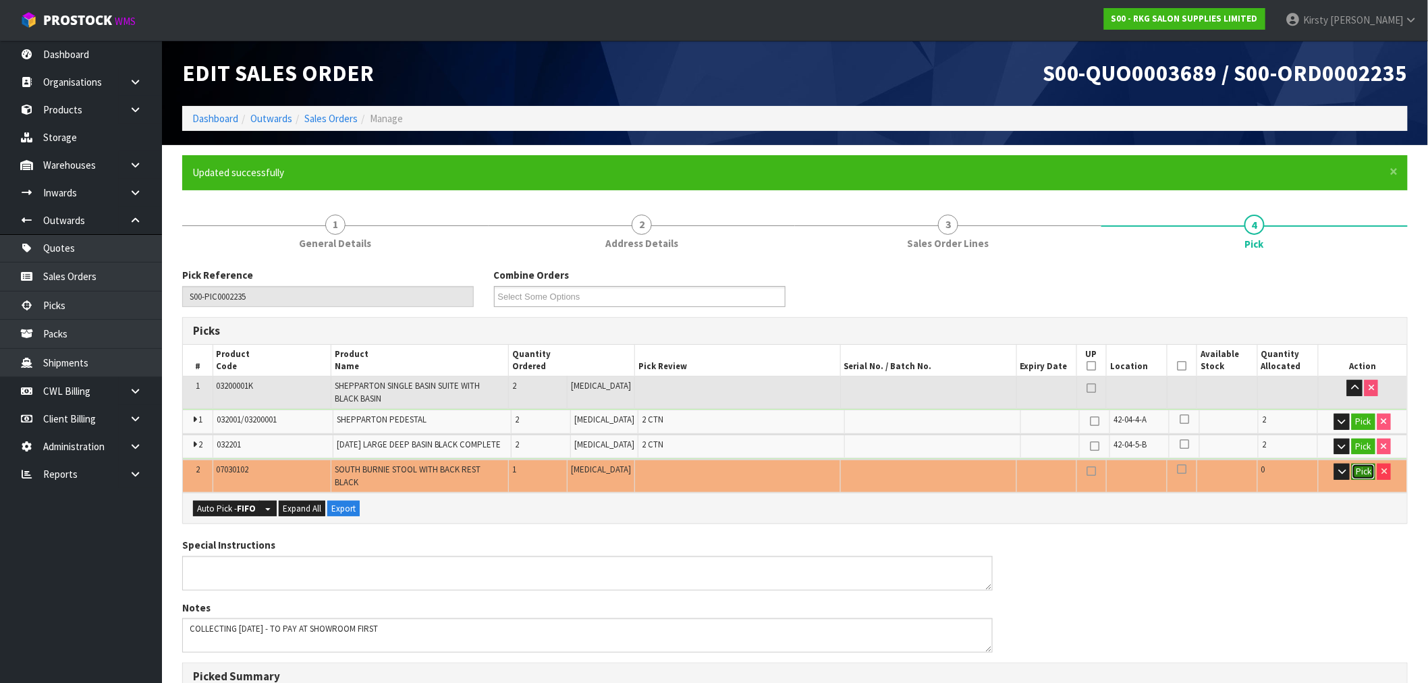
click at [1364, 467] on button "Pick" at bounding box center [1364, 472] width 24 height 16
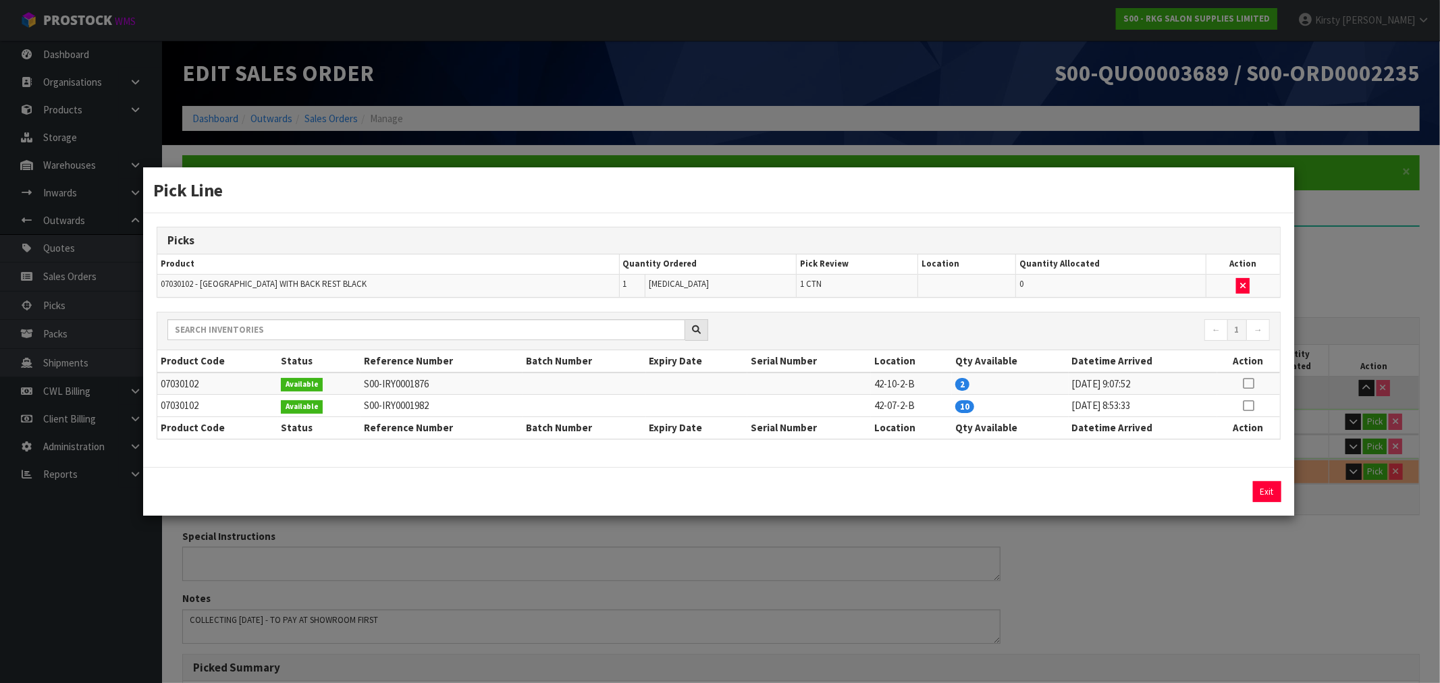
click at [1247, 383] on icon at bounding box center [1248, 383] width 11 height 1
click at [1211, 494] on button "Assign Pick" at bounding box center [1220, 491] width 55 height 21
type input "5"
type input "0.476332"
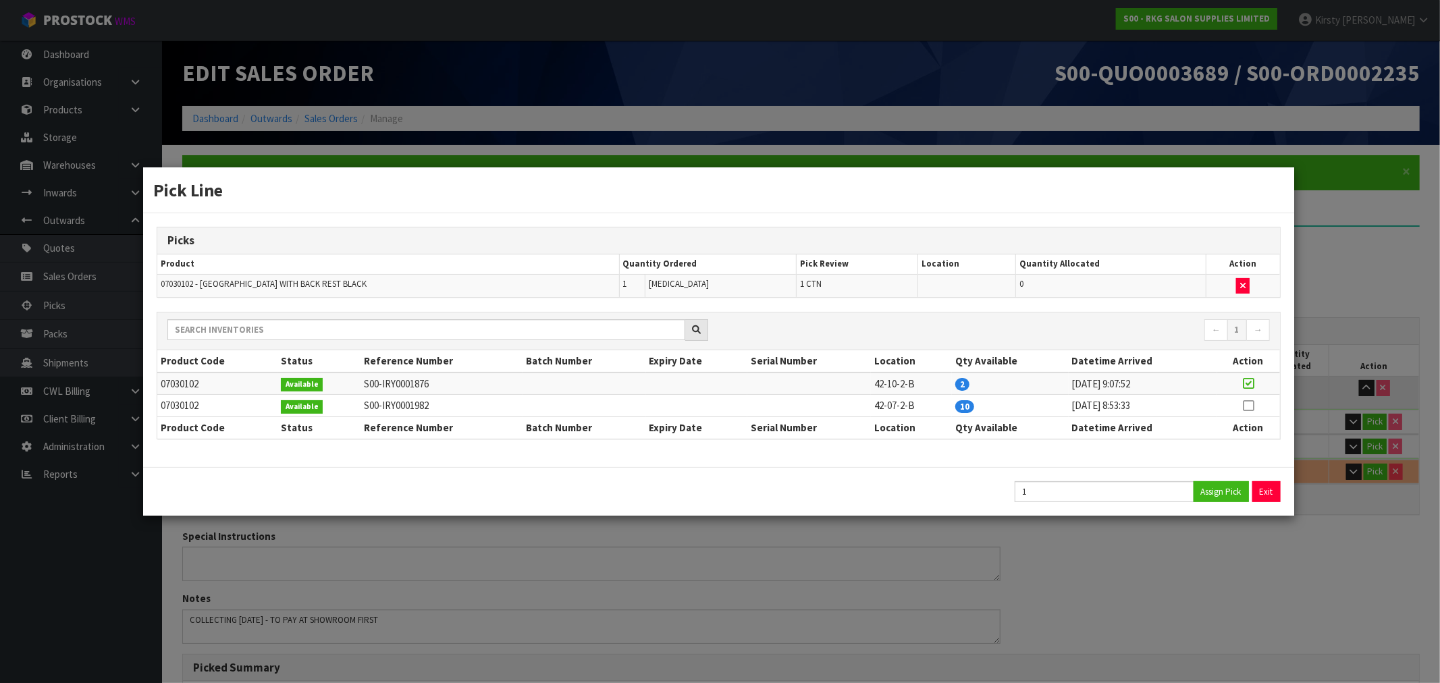
type input "78.4"
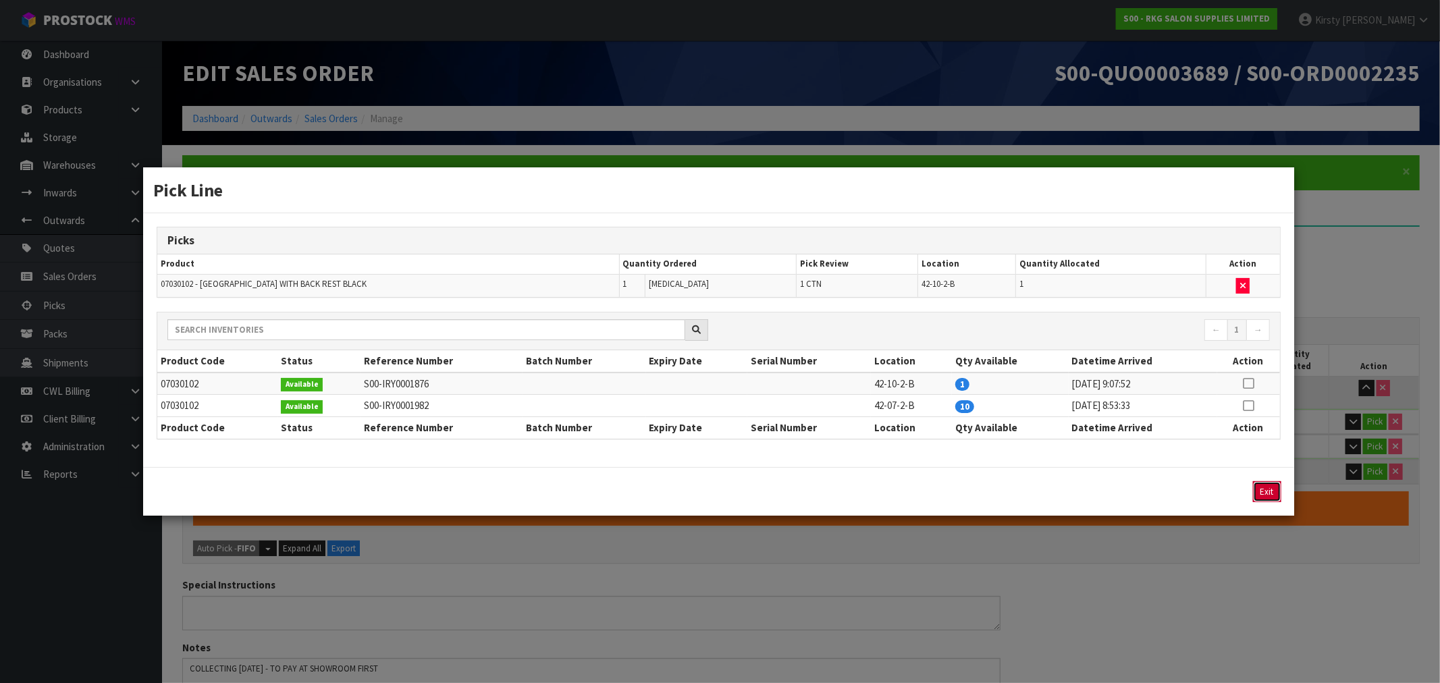
click at [1274, 493] on button "Exit" at bounding box center [1267, 491] width 28 height 21
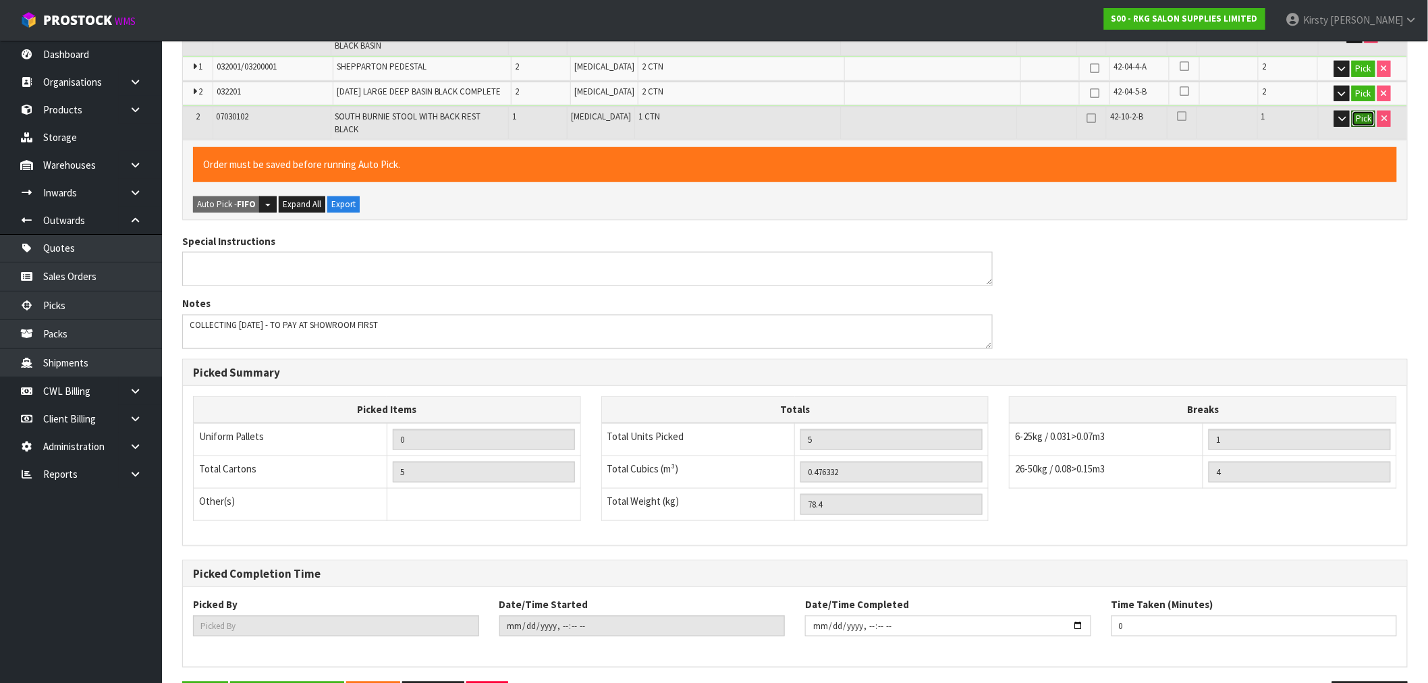
scroll to position [391, 0]
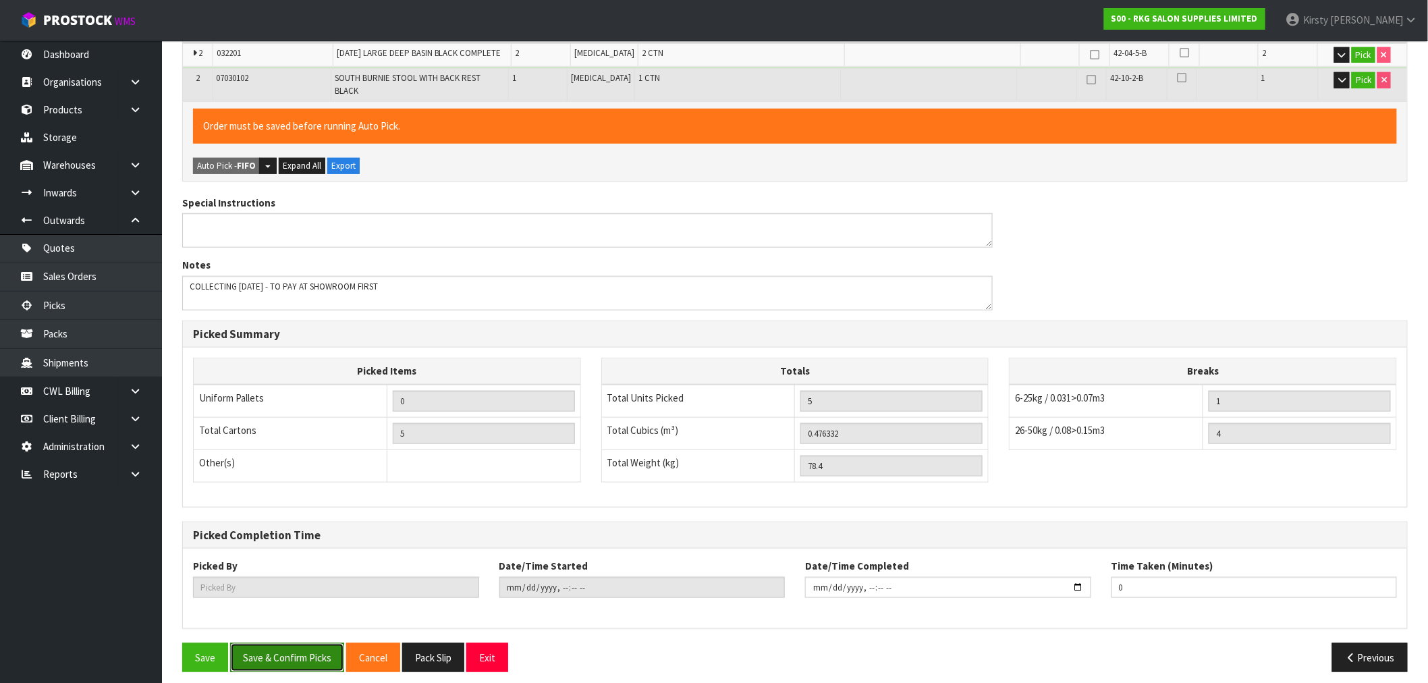
click at [306, 643] on button "Save & Confirm Picks" at bounding box center [287, 657] width 114 height 29
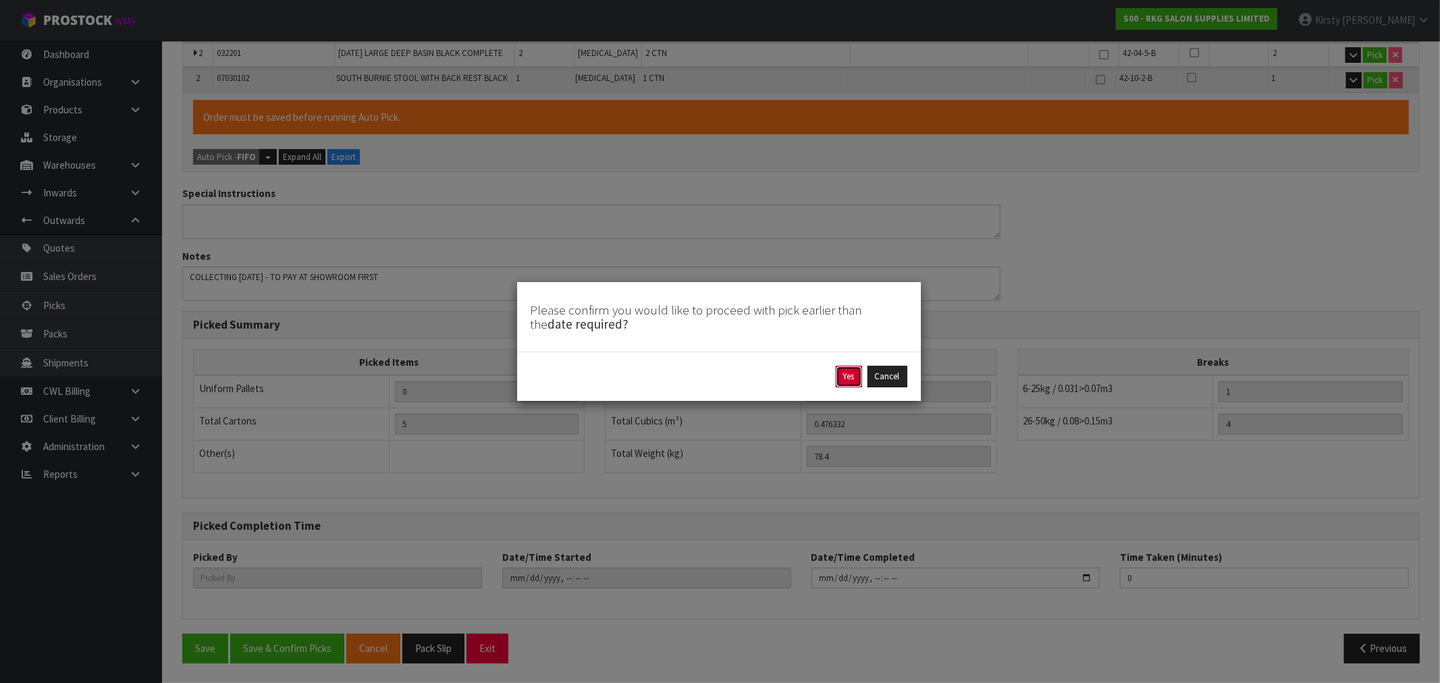
click at [842, 373] on button "Yes" at bounding box center [849, 377] width 26 height 22
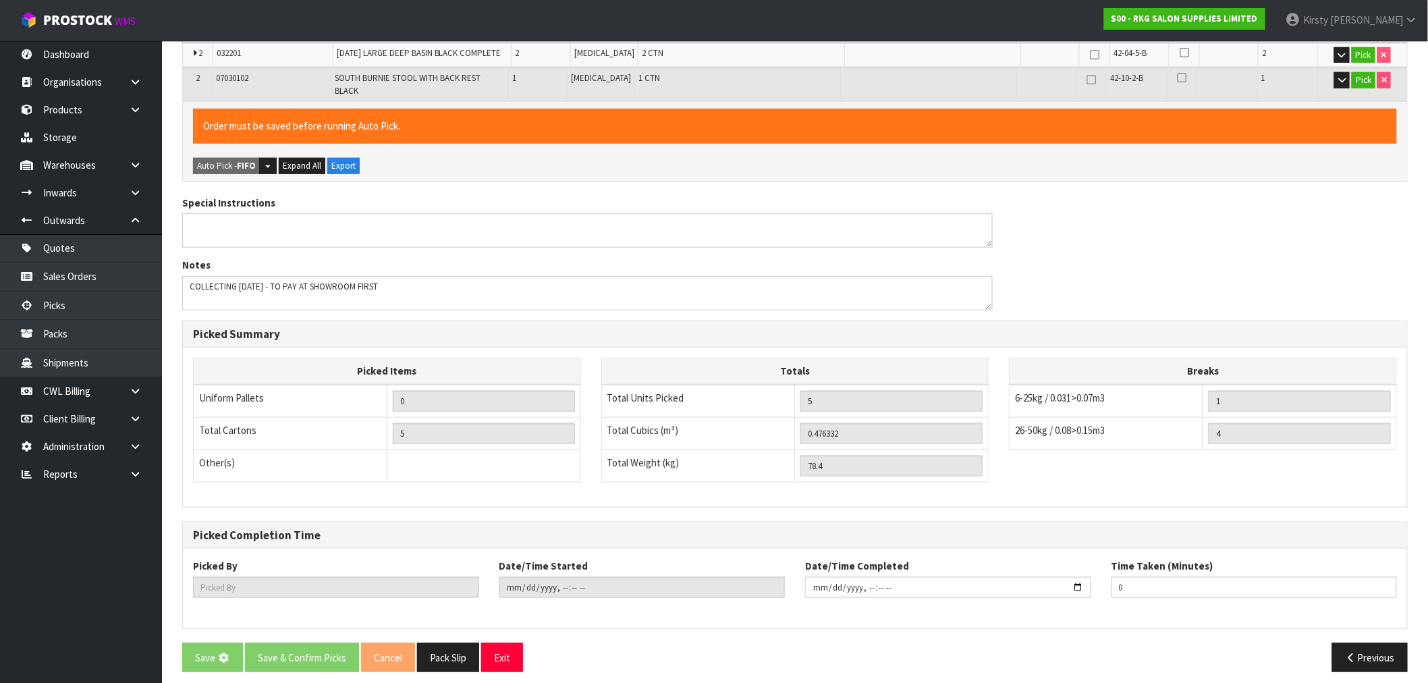
scroll to position [0, 0]
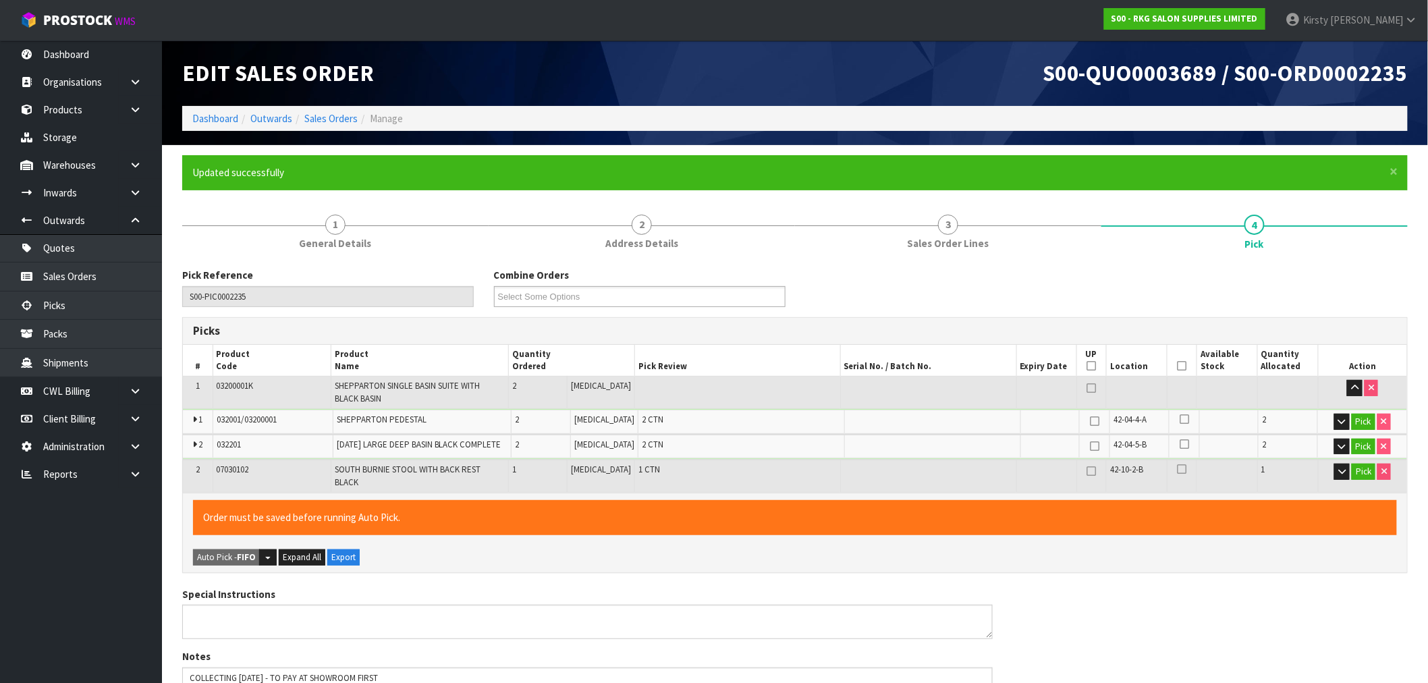
type input "[PERSON_NAME]"
type input "[DATE]T10:24:34"
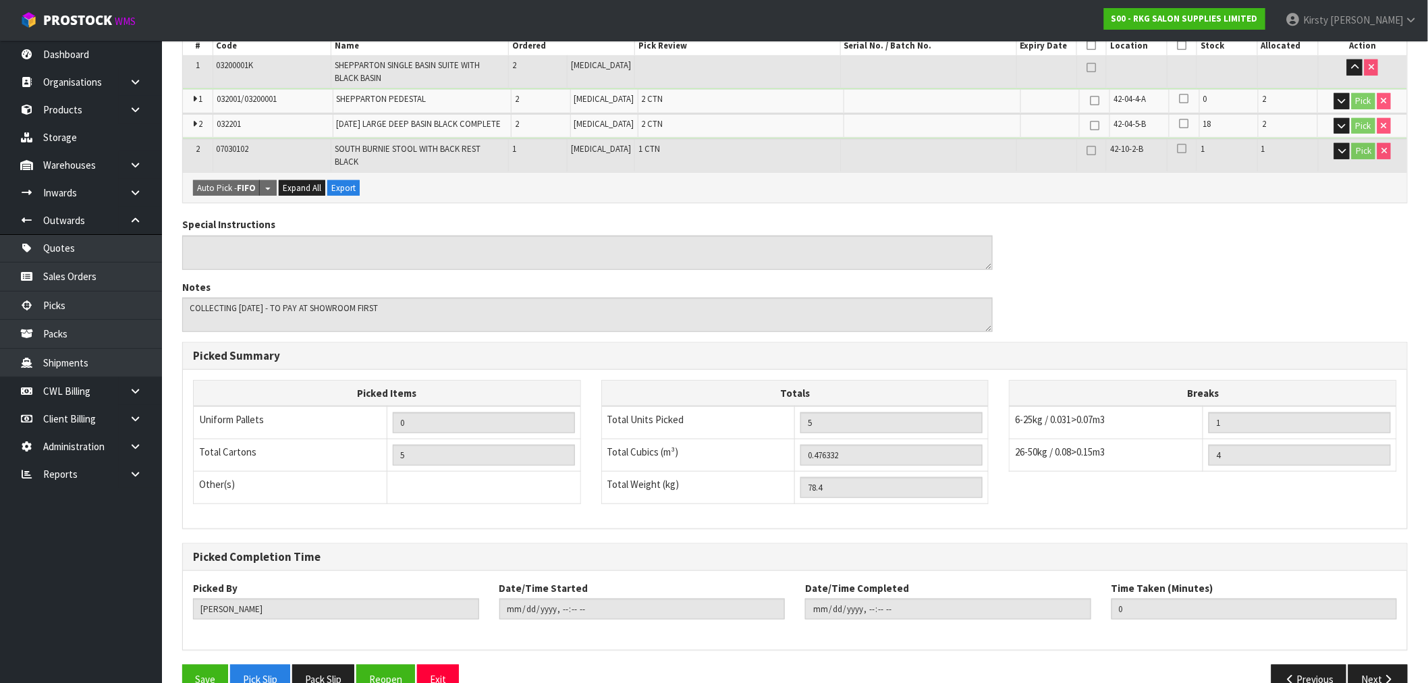
scroll to position [342, 0]
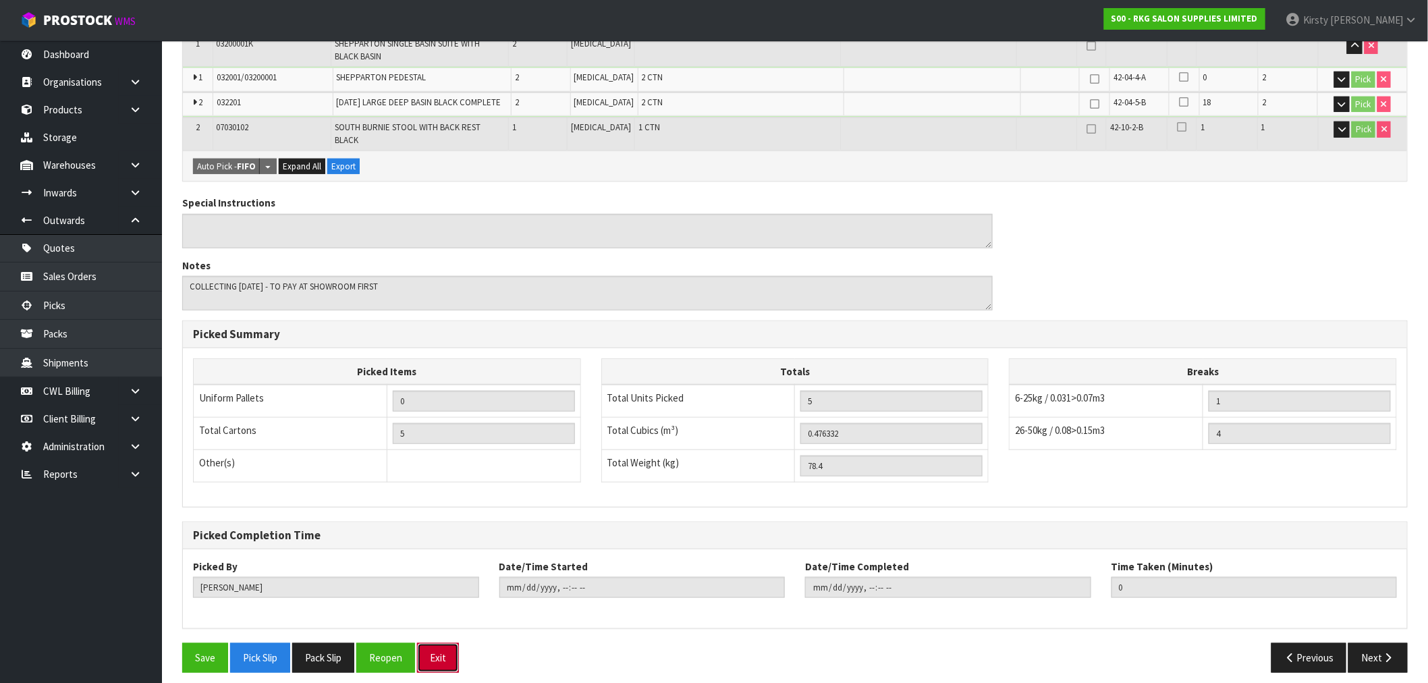
click at [443, 653] on button "Exit" at bounding box center [438, 657] width 42 height 29
